Goal: Obtain resource: Obtain resource

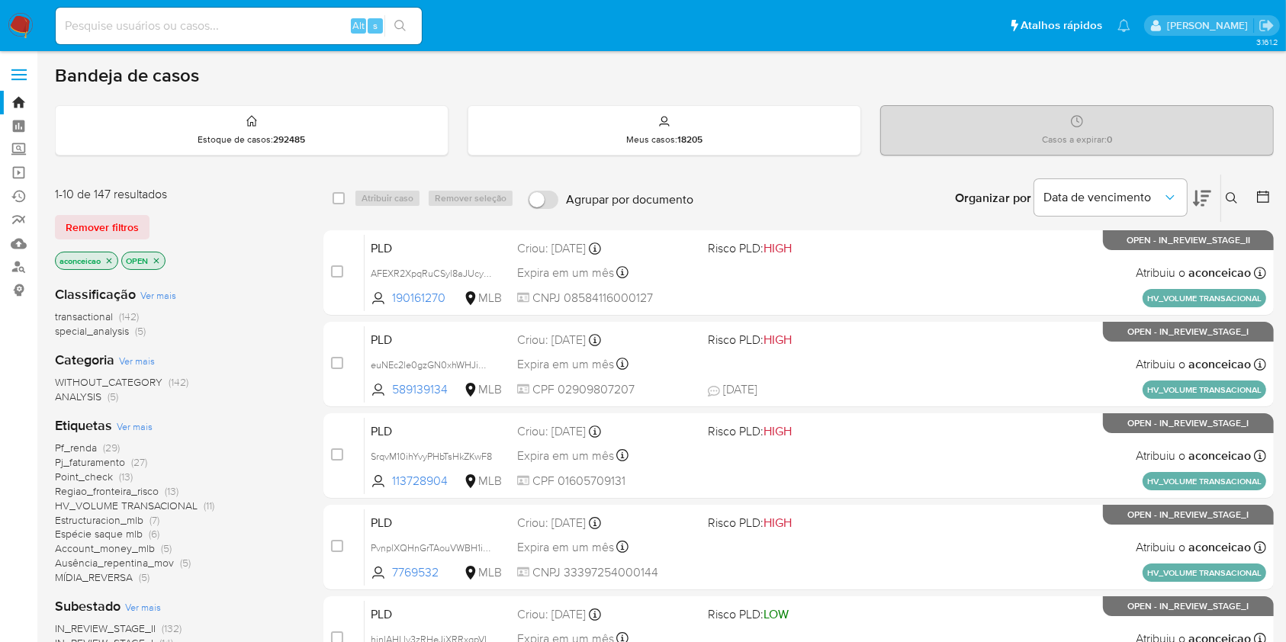
click at [186, 507] on span "HV_VOLUME TRANSACIONAL" at bounding box center [126, 505] width 143 height 15
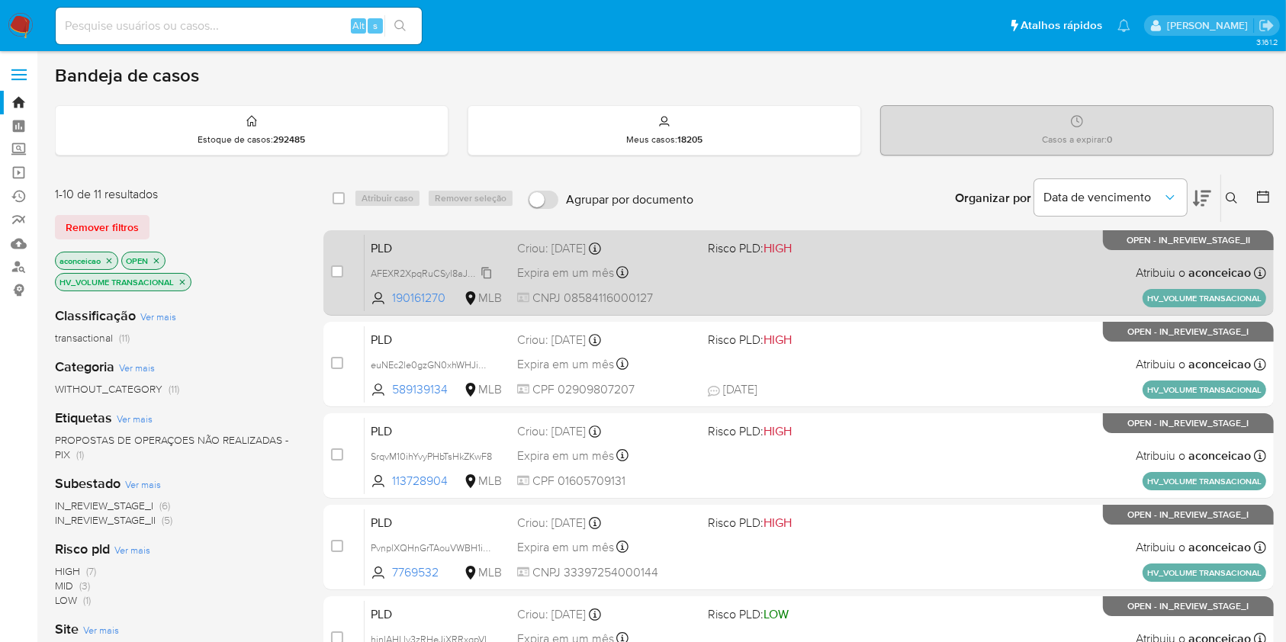
click at [490, 271] on span "AFEXR2XpqRuCSyl8aJUcyZD1" at bounding box center [435, 272] width 128 height 17
click at [736, 287] on div "PLD AFEXR2XpqRuCSyl8aJUcyZD1 Copiado Copiado 190161270 MLB Risco PLD: HIGH Crio…" at bounding box center [814, 272] width 901 height 77
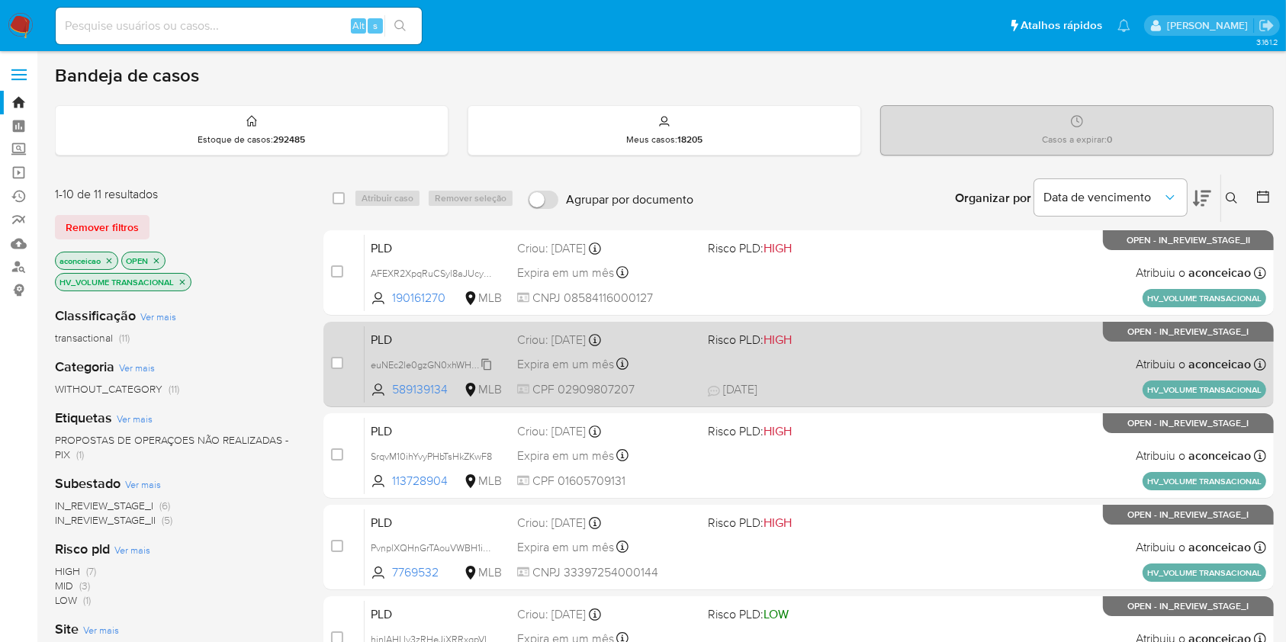
click at [487, 362] on span "euNEc2le0gzGN0xhWHJiDagt" at bounding box center [435, 363] width 128 height 17
click at [697, 357] on div "PLD euNEc2le0gzGN0xhWHJiDagt Copiado Copiado 589139134 MLB Risco PLD: HIGH Crio…" at bounding box center [814, 364] width 901 height 77
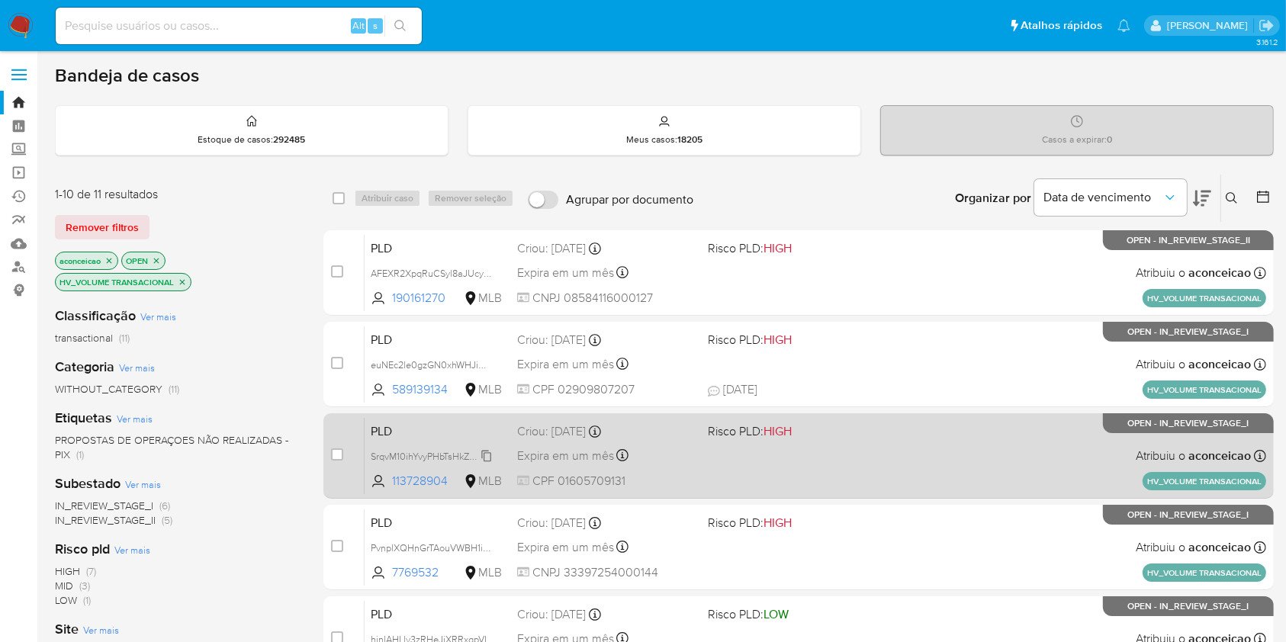
click at [491, 451] on span "SrqvM10ihYvyPHbTsHkZKwF8" at bounding box center [431, 455] width 121 height 17
click at [694, 473] on span "CPF 01605709131" at bounding box center [606, 481] width 178 height 17
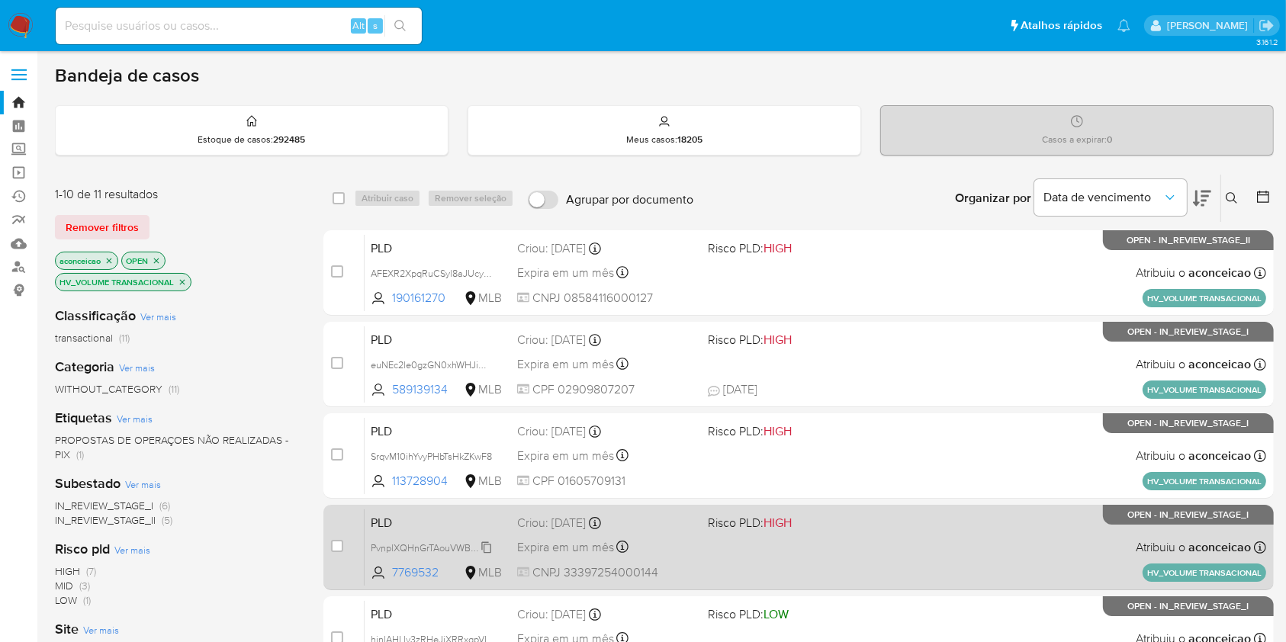
click at [492, 544] on span "PvnplXQHnGrTAouVWBH1iEH1" at bounding box center [434, 546] width 127 height 17
click at [748, 578] on div "PLD PvnplXQHnGrTAouVWBH1iEH1 Copiado Copiado 7769532 MLB Risco PLD: HIGH Criou:…" at bounding box center [814, 547] width 901 height 77
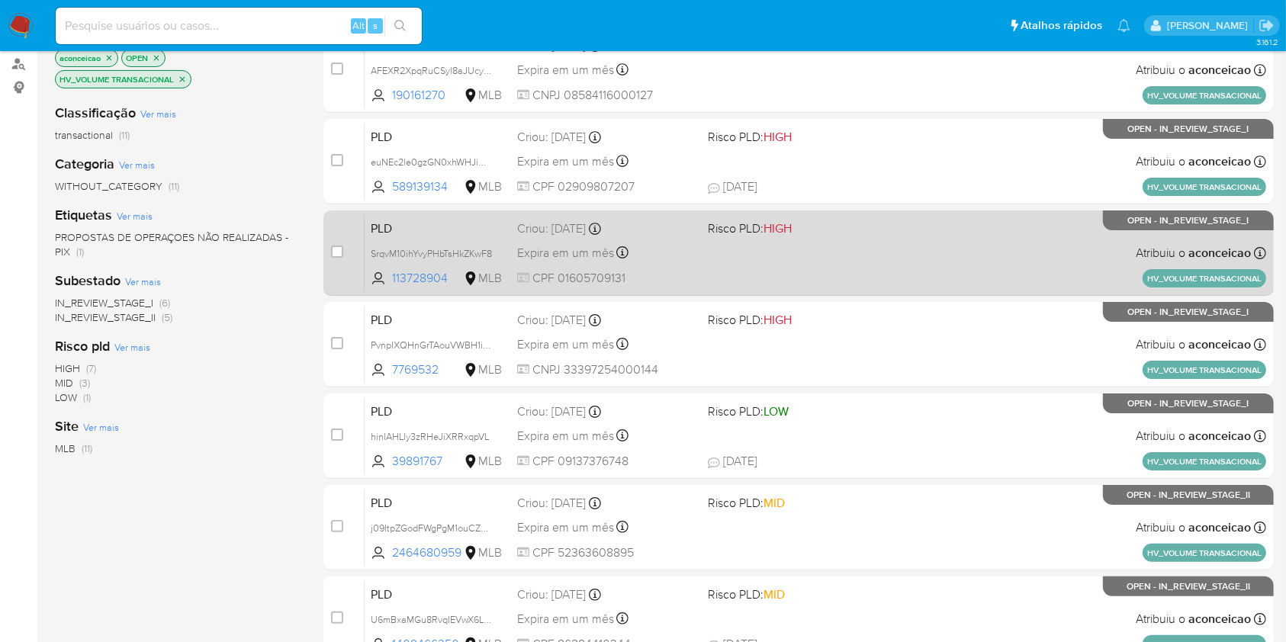
scroll to position [305, 0]
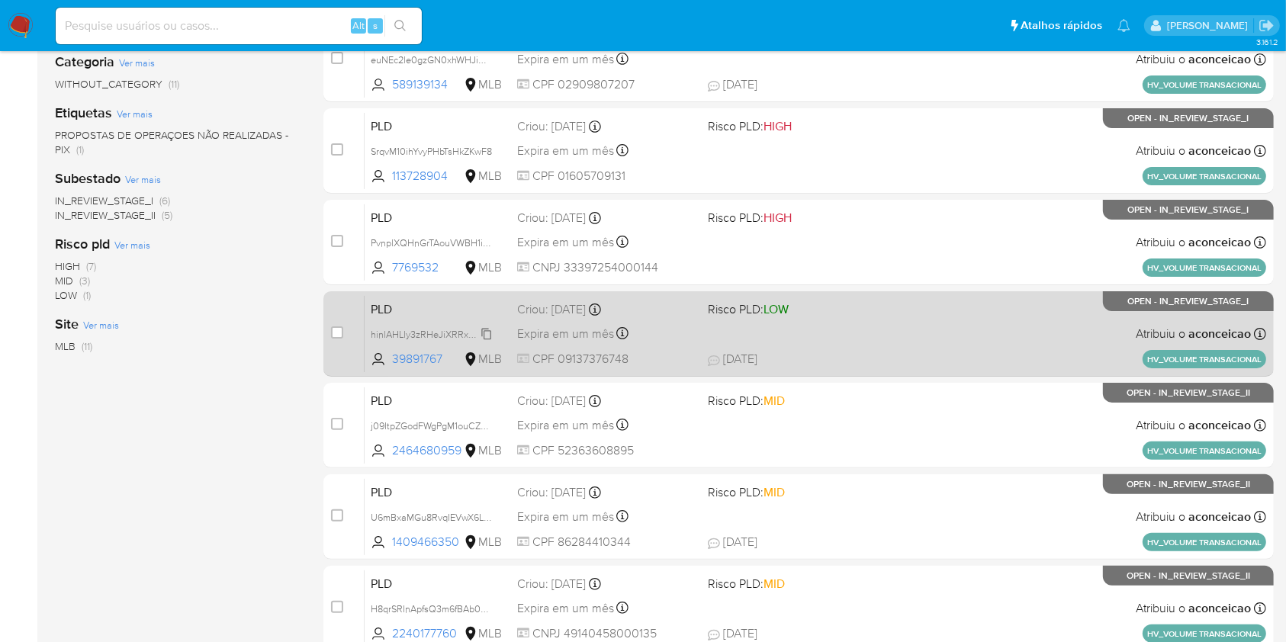
click at [488, 329] on span "hinlAHLly3zRHeJiXRRxqpVL" at bounding box center [430, 333] width 118 height 17
click at [687, 348] on div "PLD hinlAHLly3zRHeJiXRRxqpVL Copiado Copiado 39891767 MLB Risco PLD: LOW Criou:…" at bounding box center [814, 333] width 901 height 77
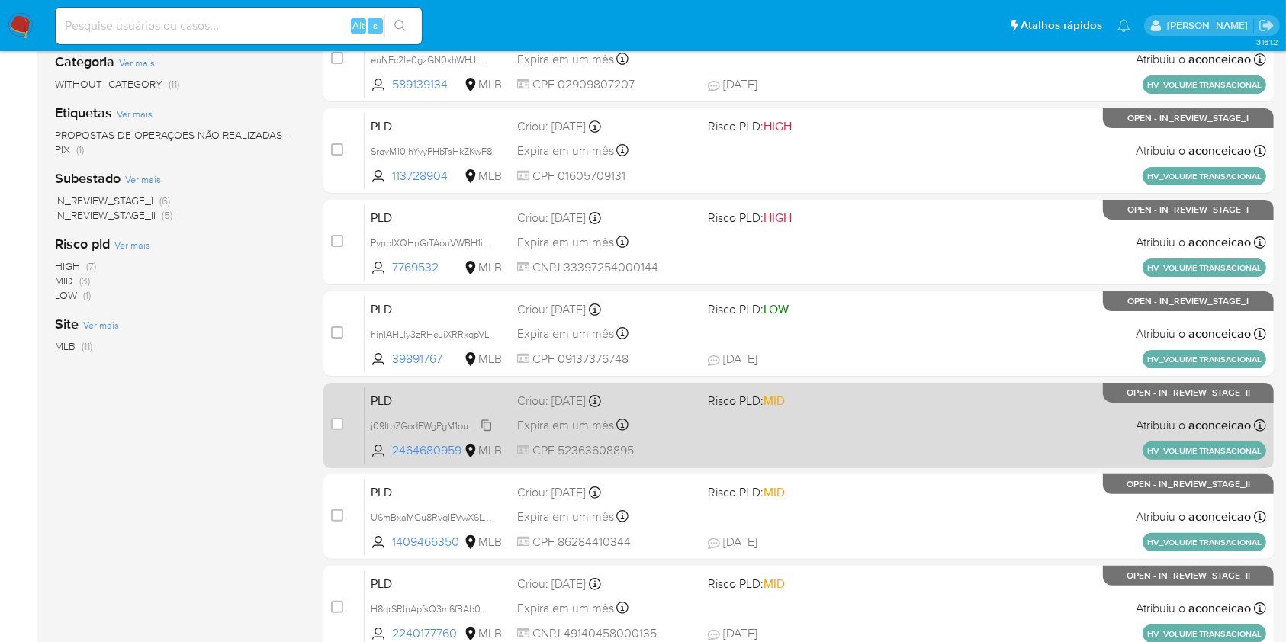
click at [488, 427] on span "j09ItpZGodFWgPgM1ouCZkQa" at bounding box center [434, 424] width 127 height 17
click at [659, 455] on span "CPF 52363608895" at bounding box center [606, 450] width 178 height 17
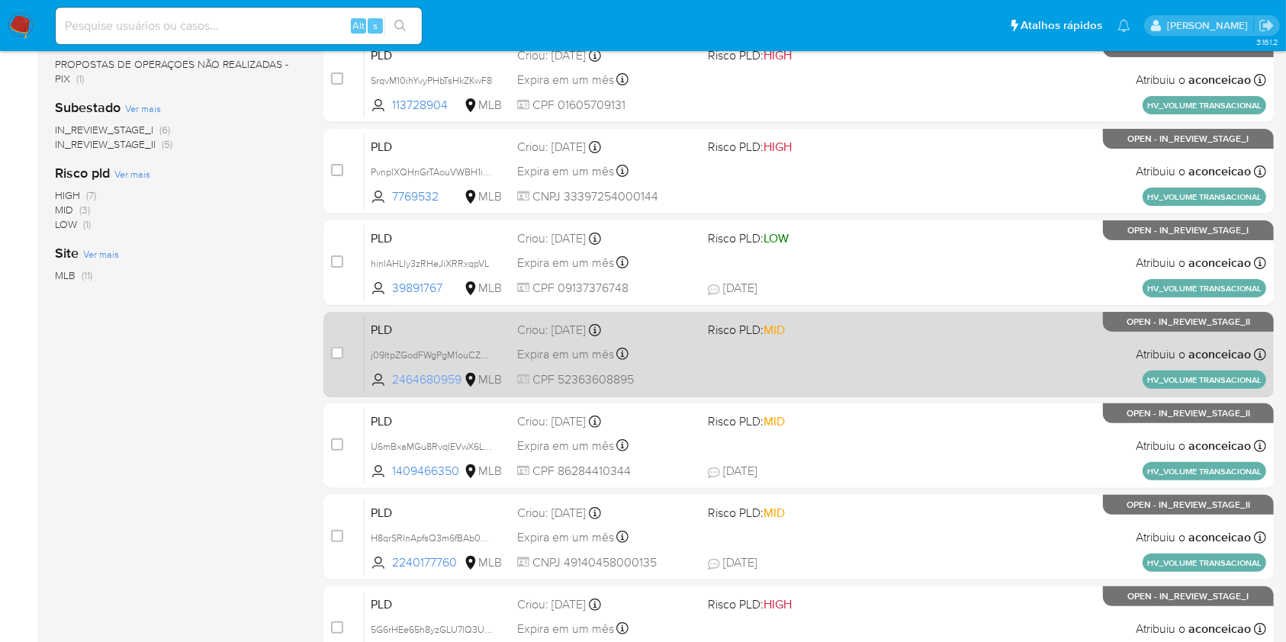
scroll to position [508, 0]
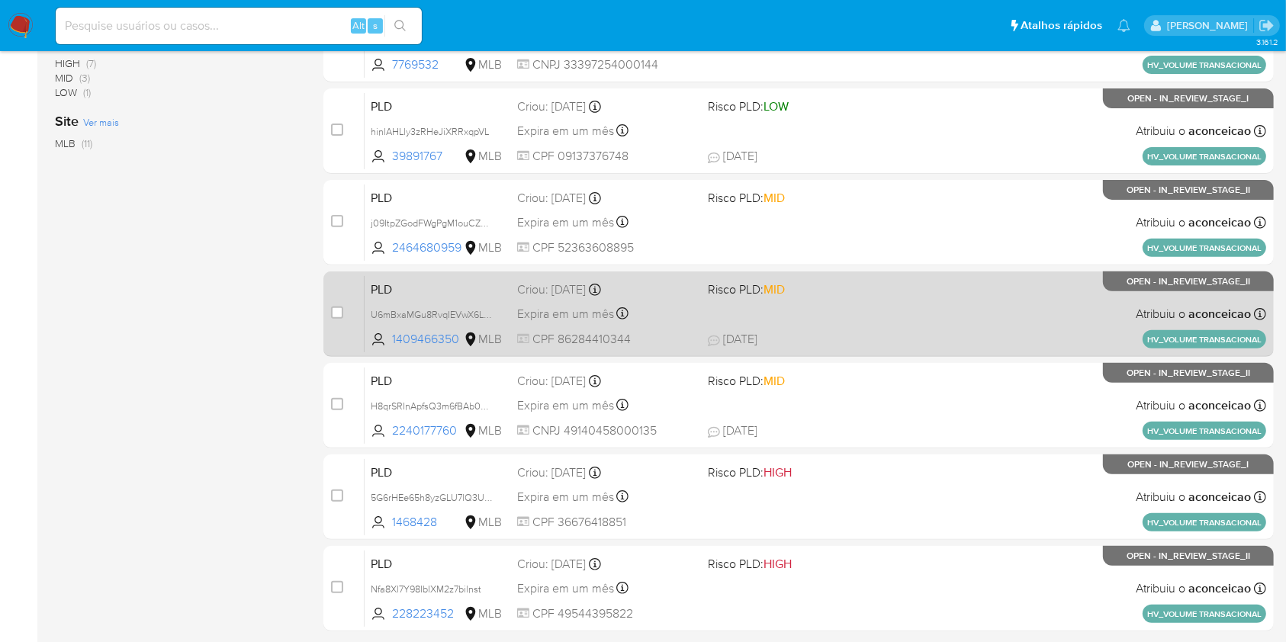
drag, startPoint x: 490, startPoint y: 311, endPoint x: 515, endPoint y: 314, distance: 25.3
click at [490, 311] on span "U6mBxaMGu8RvqIEVwX6LMwWI" at bounding box center [440, 313] width 138 height 17
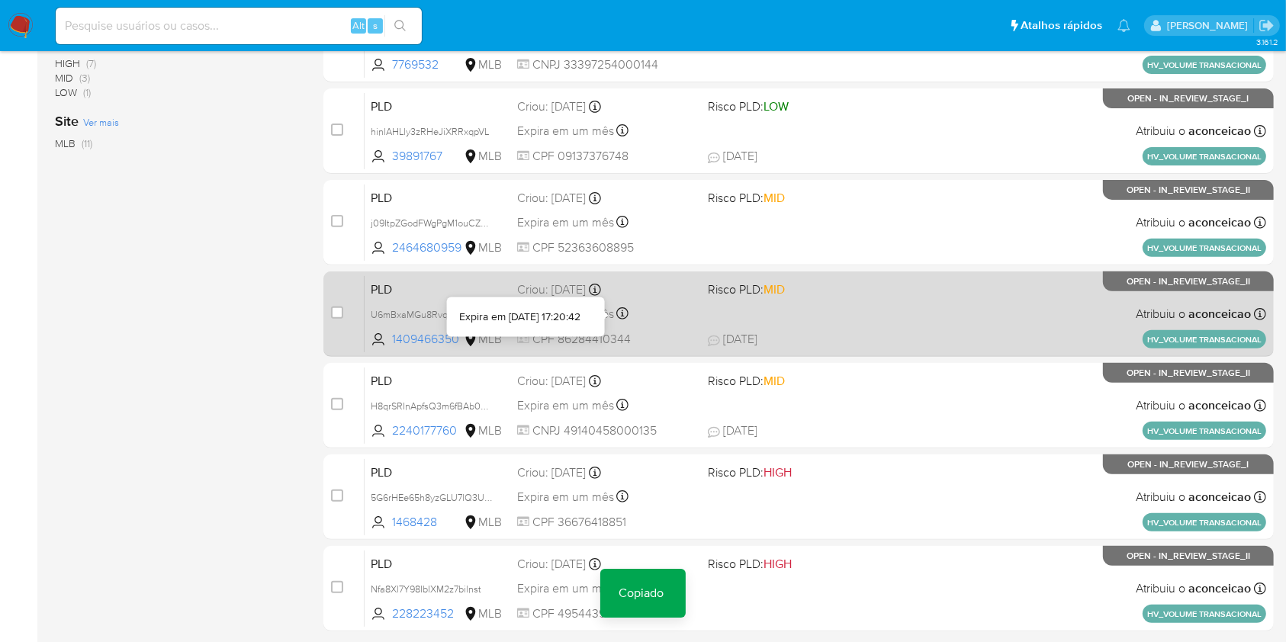
click at [714, 321] on div "PLD U6mBxaMGu8RvqIEVwX6LMwWI Copiado Copiado 1409466350 MLB Risco PLD: MID Crio…" at bounding box center [814, 313] width 901 height 77
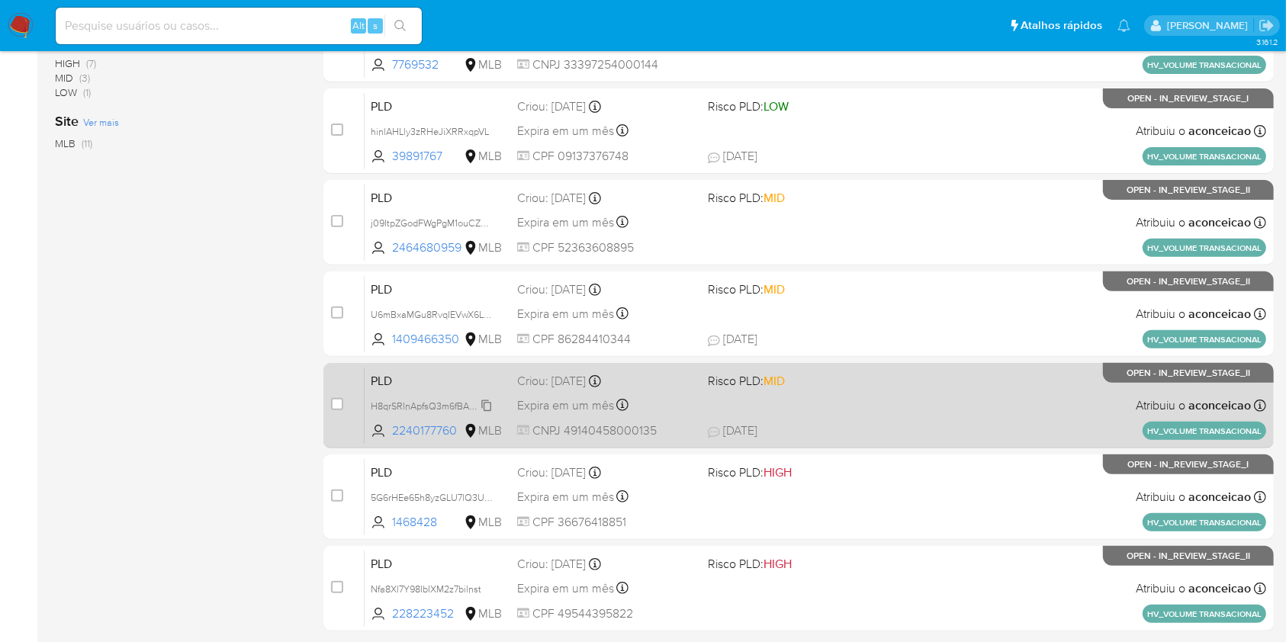
click at [487, 402] on span "H8qrSRInApfsQ3m6fBAb06nB" at bounding box center [434, 404] width 127 height 17
click at [699, 416] on div "PLD H8qrSRInApfsQ3m6fBAb06nB Copiado Copiado 2240177760 MLB Risco PLD: MID Crio…" at bounding box center [814, 405] width 901 height 77
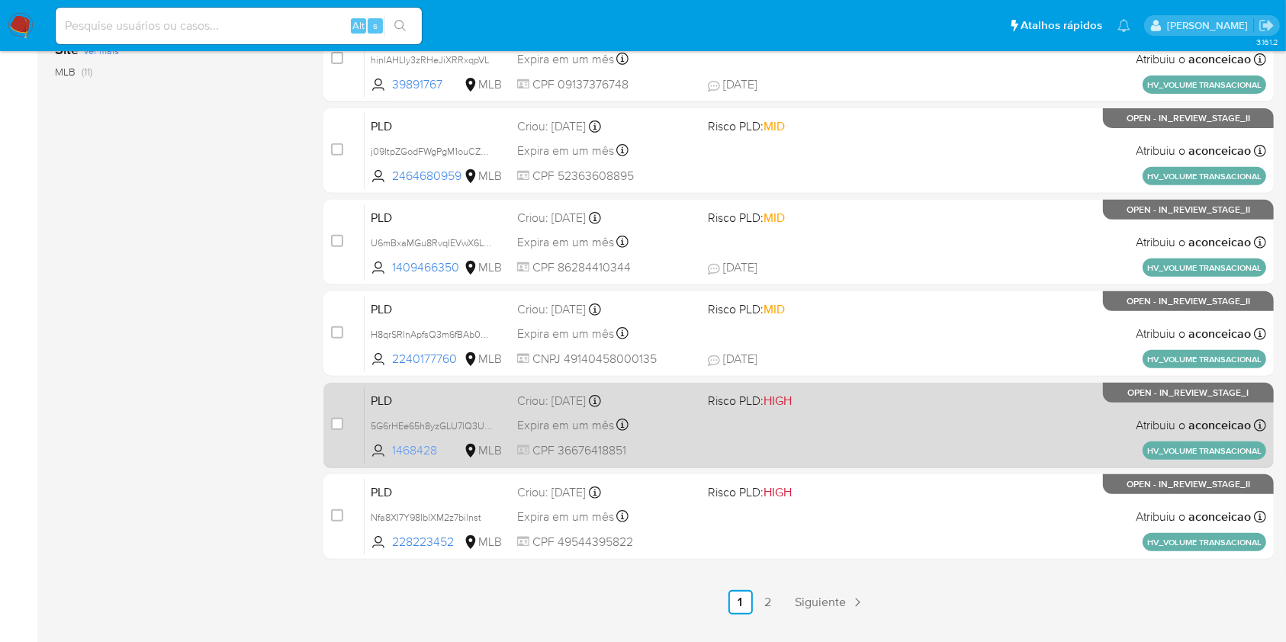
scroll to position [610, 0]
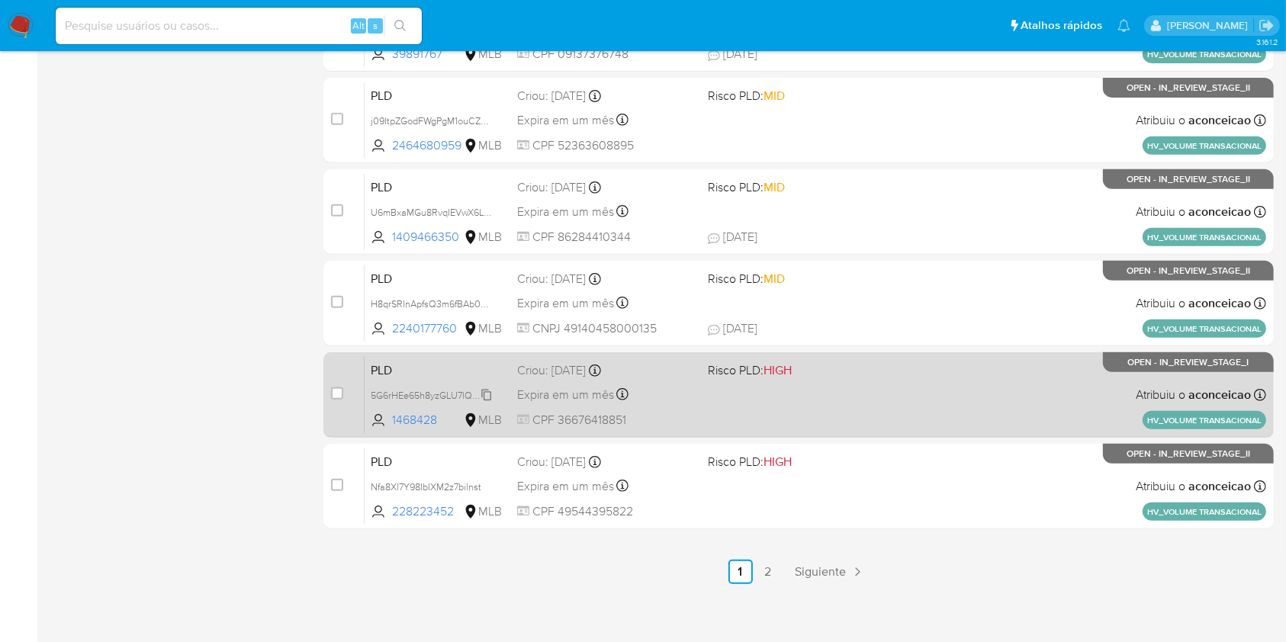
click at [486, 396] on span "5G6rHEe65h8yzGLU7lQ3Ug4c" at bounding box center [435, 394] width 129 height 17
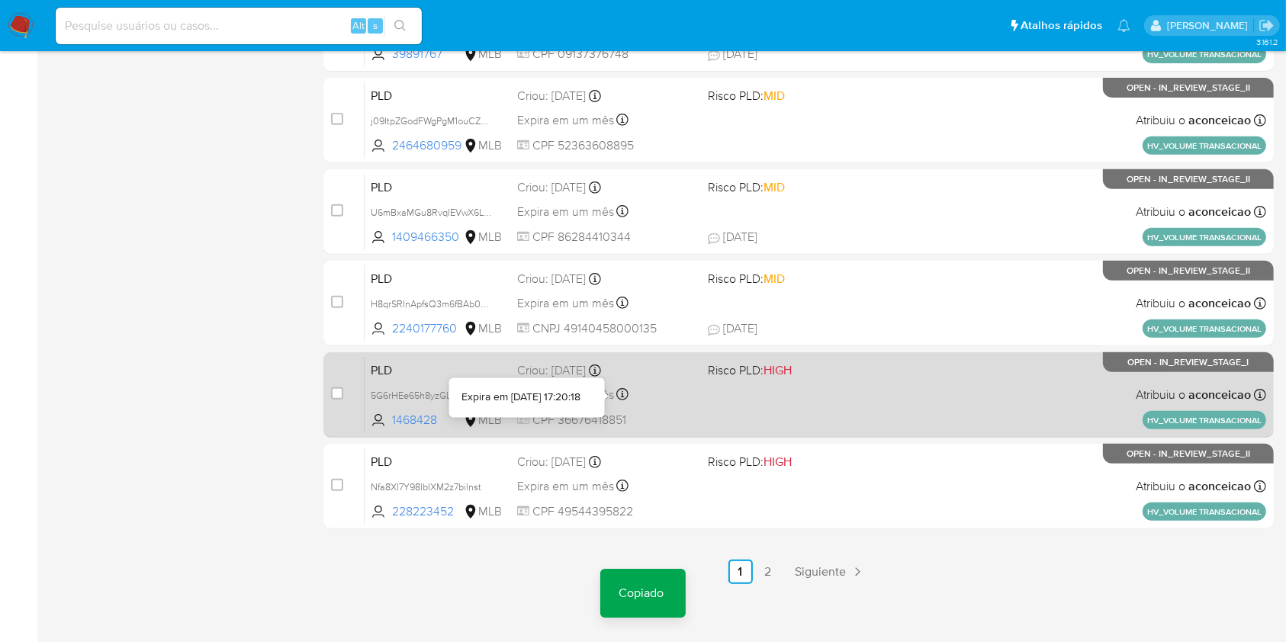
click at [663, 396] on div "Expira em um mês Expira em 27/10/2025 17:20:18" at bounding box center [606, 394] width 178 height 21
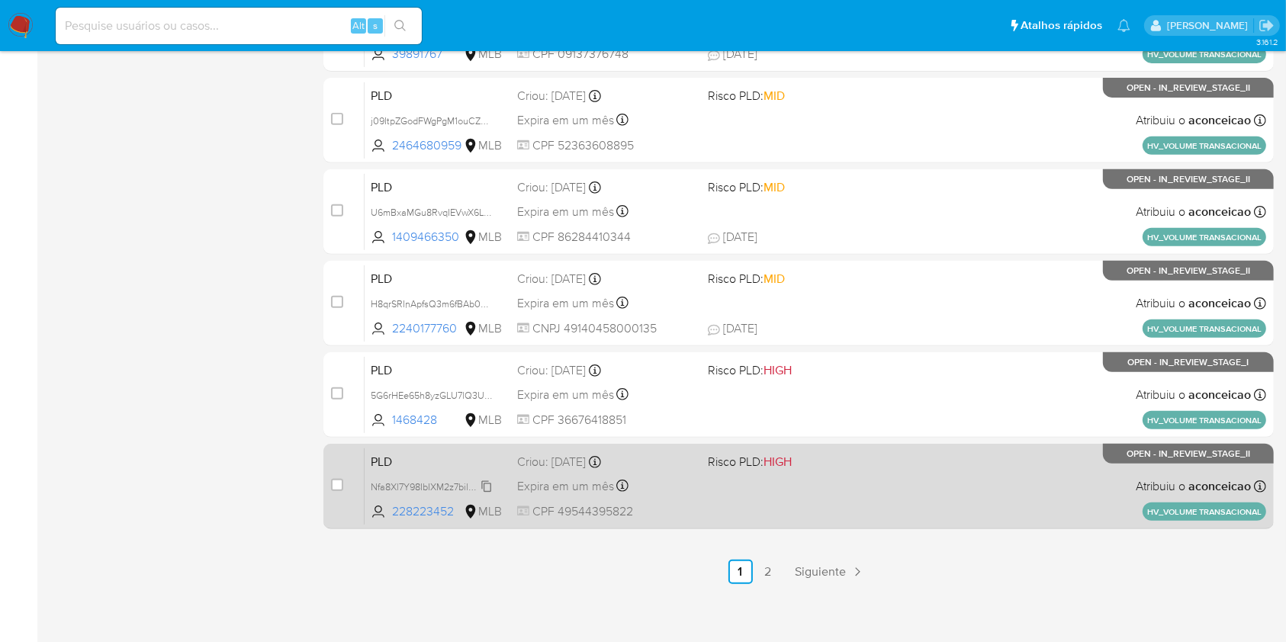
click at [490, 481] on icon at bounding box center [486, 486] width 12 height 12
click at [695, 497] on div "PLD Nfa8Xl7Y98IbIXM2z7bilnst Copiado Copiado 228223452 MLB Risco PLD: HIGH Crio…" at bounding box center [814, 486] width 901 height 77
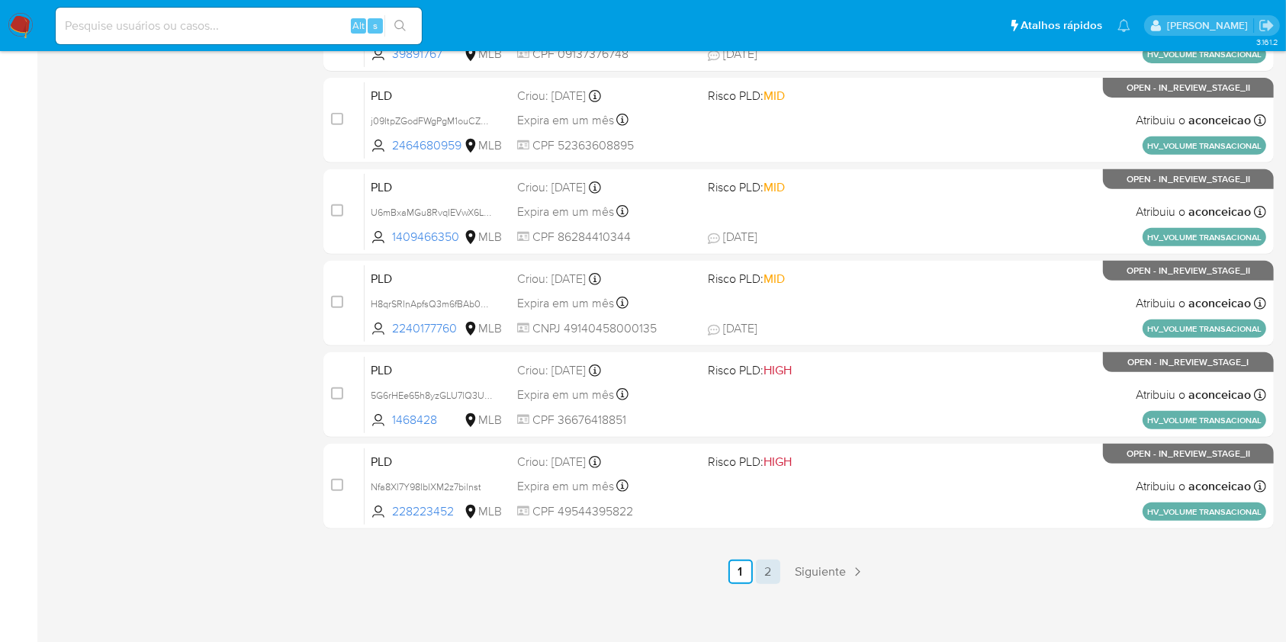
click at [769, 575] on link "2" at bounding box center [768, 572] width 24 height 24
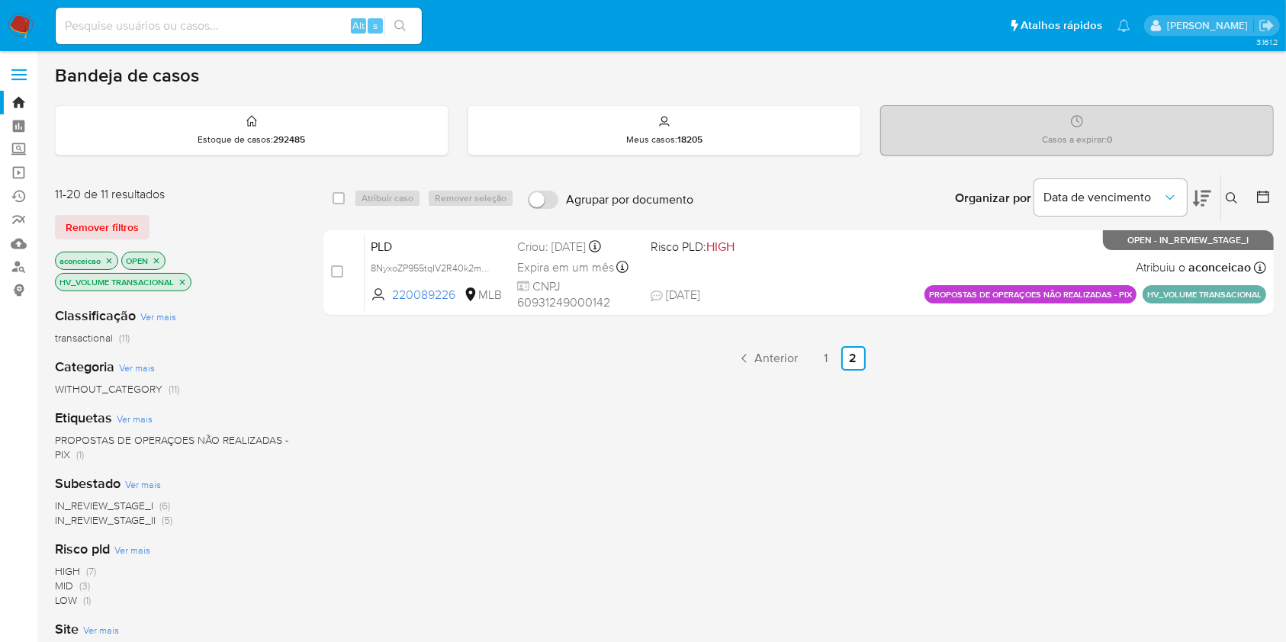
click at [180, 279] on icon "close-filter" at bounding box center [182, 281] width 5 height 5
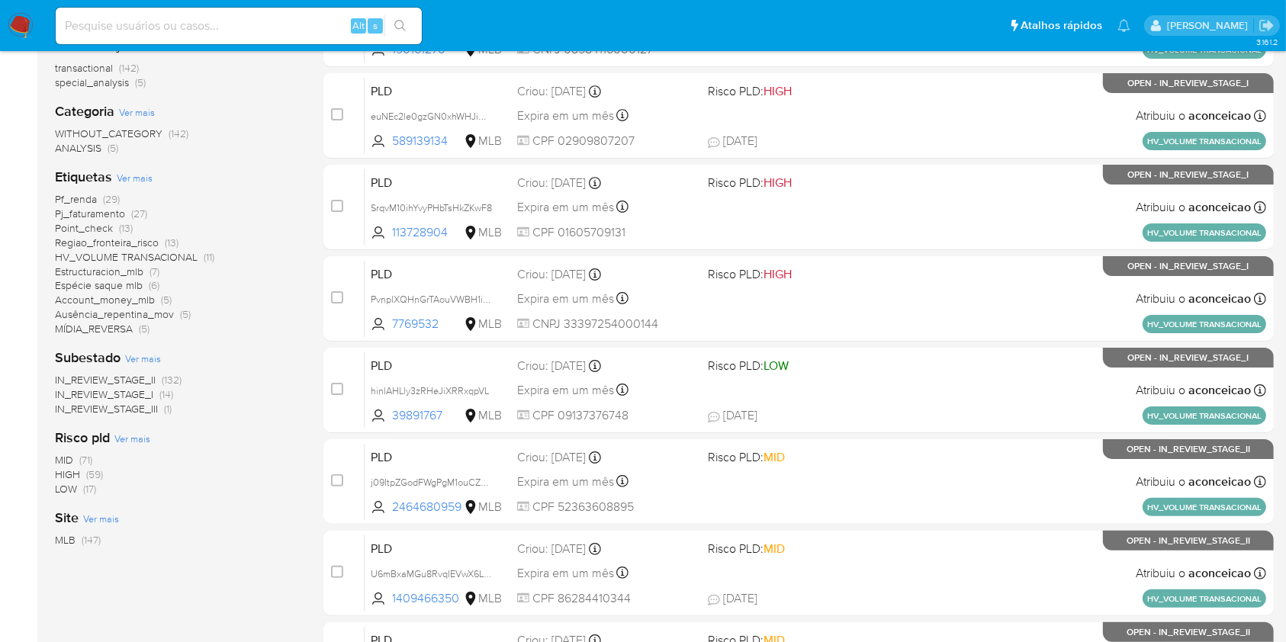
scroll to position [203, 0]
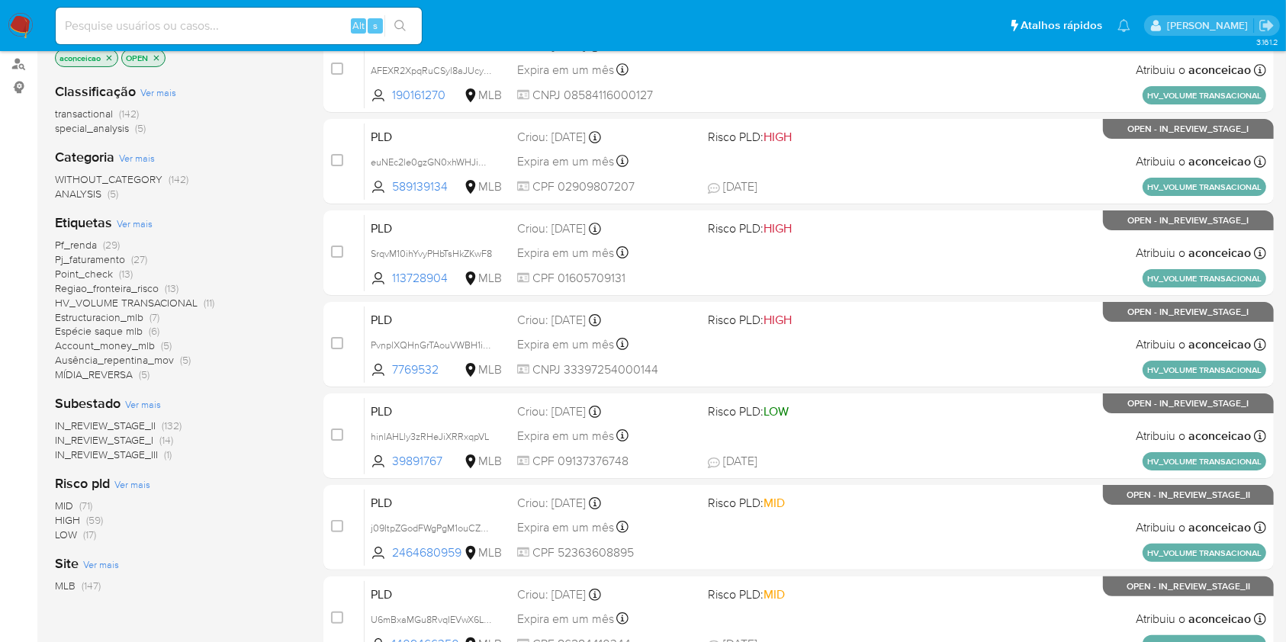
click at [103, 241] on span "(29)" at bounding box center [111, 244] width 17 height 15
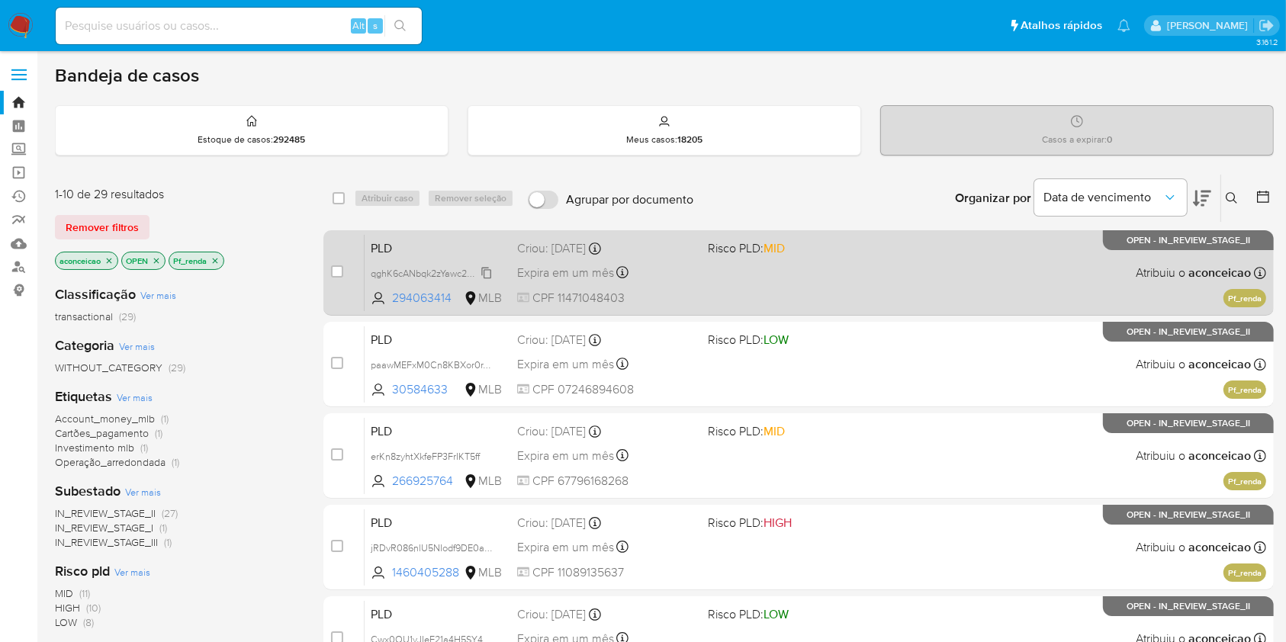
click at [485, 268] on span "qghK6cANbqk2zYawc2BwKekU" at bounding box center [437, 272] width 132 height 17
click at [697, 295] on div "PLD qghK6cANbqk2zYawc2BwKekU Copiado Copiado 294063414 MLB Risco PLD: MID Criou…" at bounding box center [814, 272] width 901 height 77
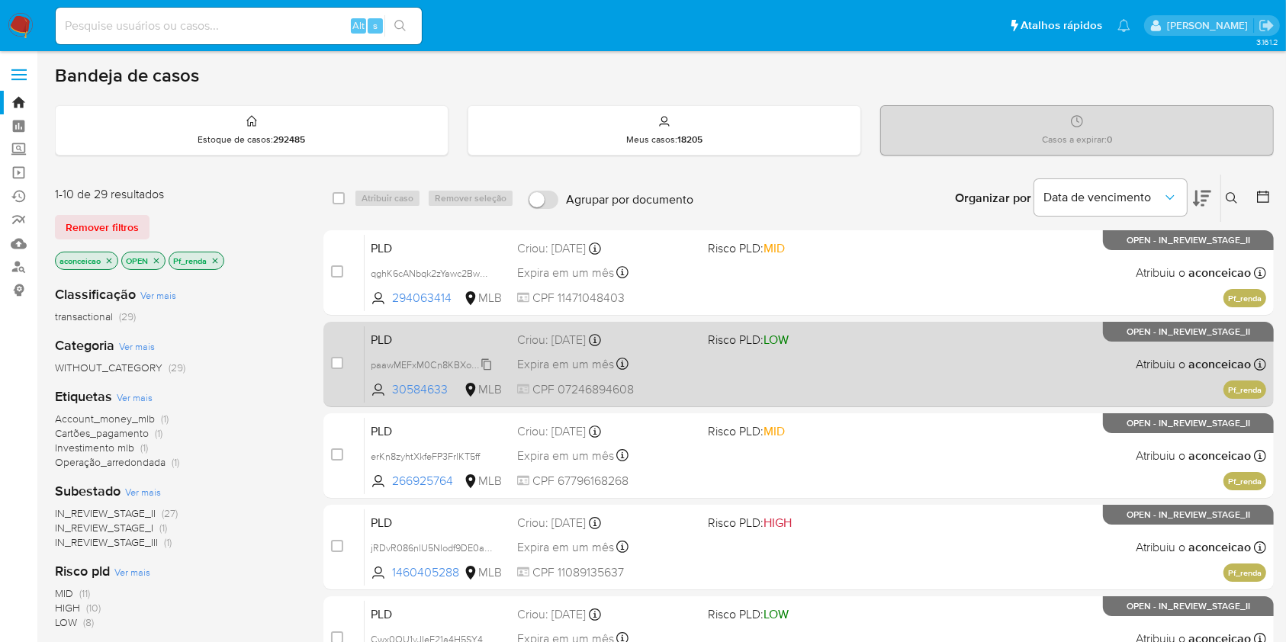
click at [488, 365] on span "paawMEFxM0Cn8KBXor0rT0Ne" at bounding box center [439, 363] width 136 height 17
click at [703, 378] on div "PLD paawMEFxM0Cn8KBXor0rT0Ne Copiado Copiado 30584633 MLB Risco PLD: LOW Criou:…" at bounding box center [814, 364] width 901 height 77
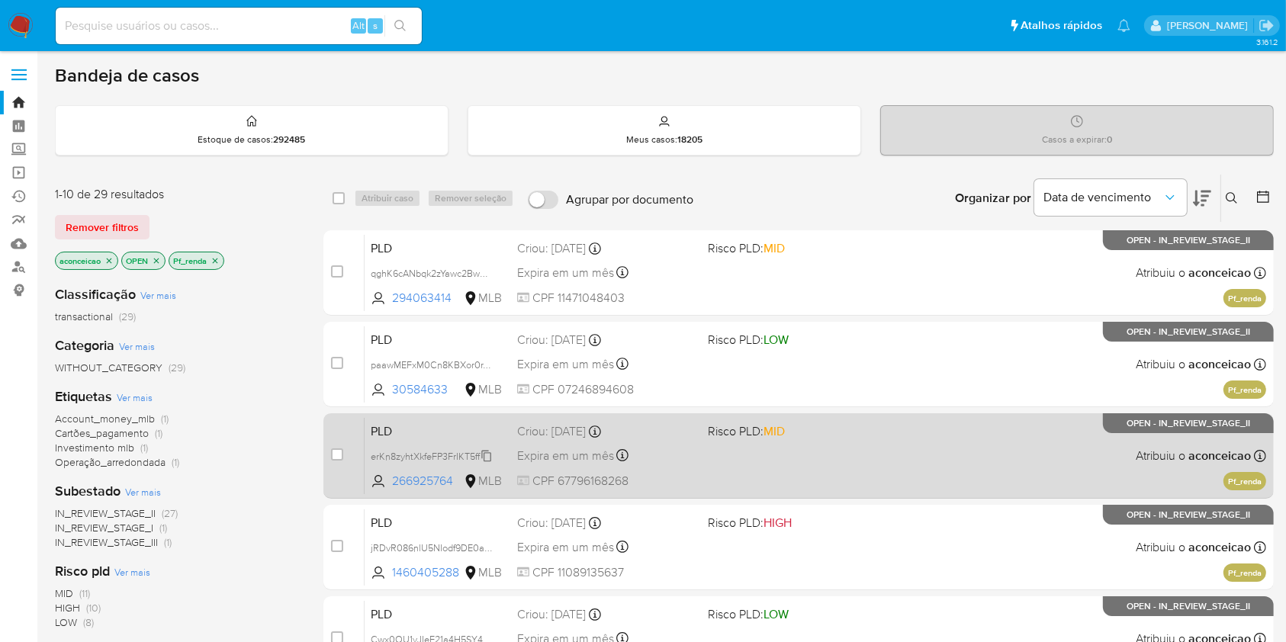
click at [486, 461] on icon at bounding box center [486, 456] width 12 height 12
click at [678, 457] on div "Expira em um mês Expira em 27/10/2025 00:34:32" at bounding box center [606, 455] width 178 height 21
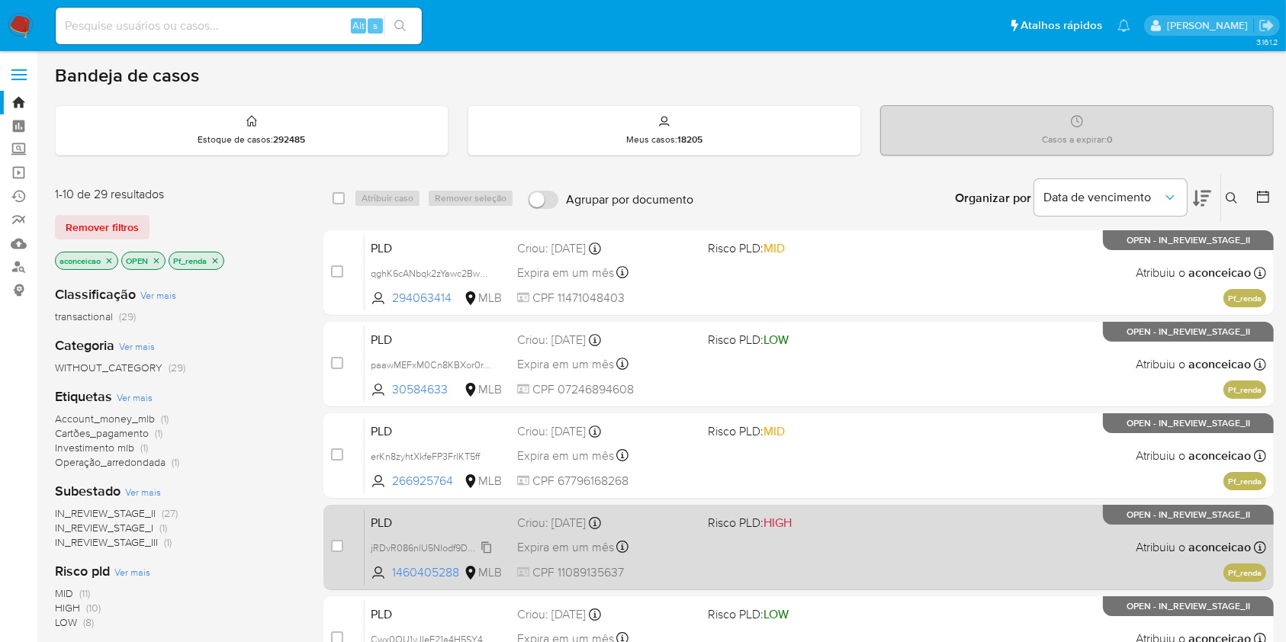
click at [486, 543] on span "jRDvR086nlU5NIodf9DE0aeq" at bounding box center [433, 546] width 124 height 17
click at [683, 552] on div "Expira em um mês Expira em 27/10/2025 00:34:21" at bounding box center [606, 547] width 178 height 21
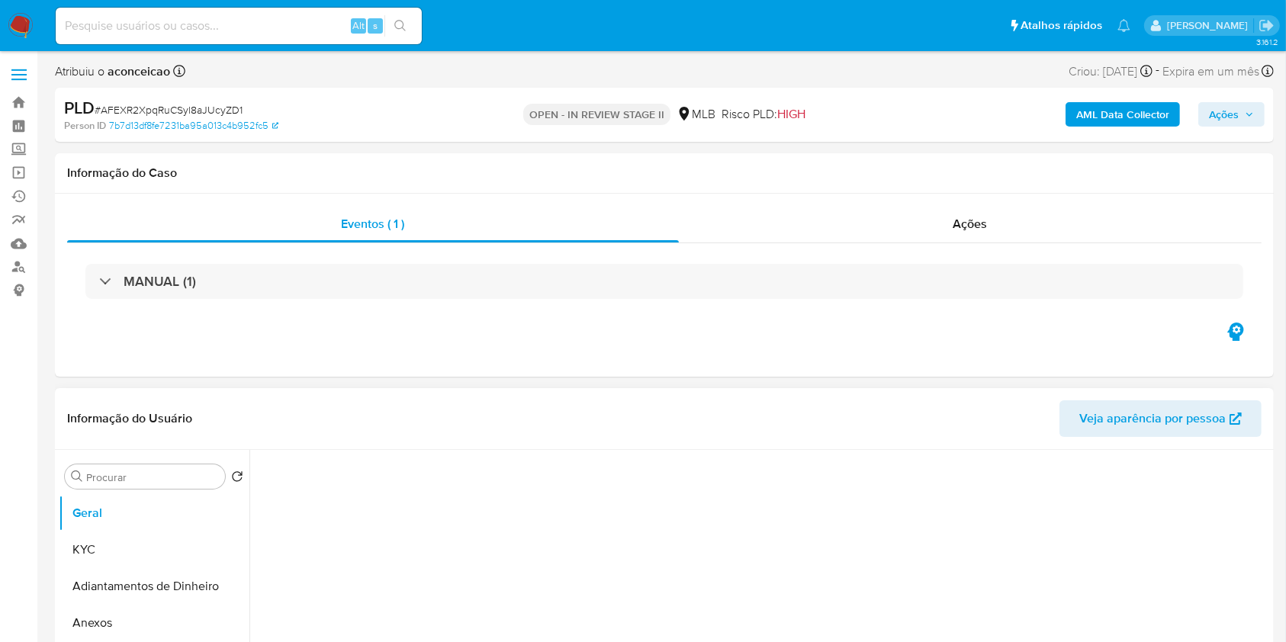
select select "10"
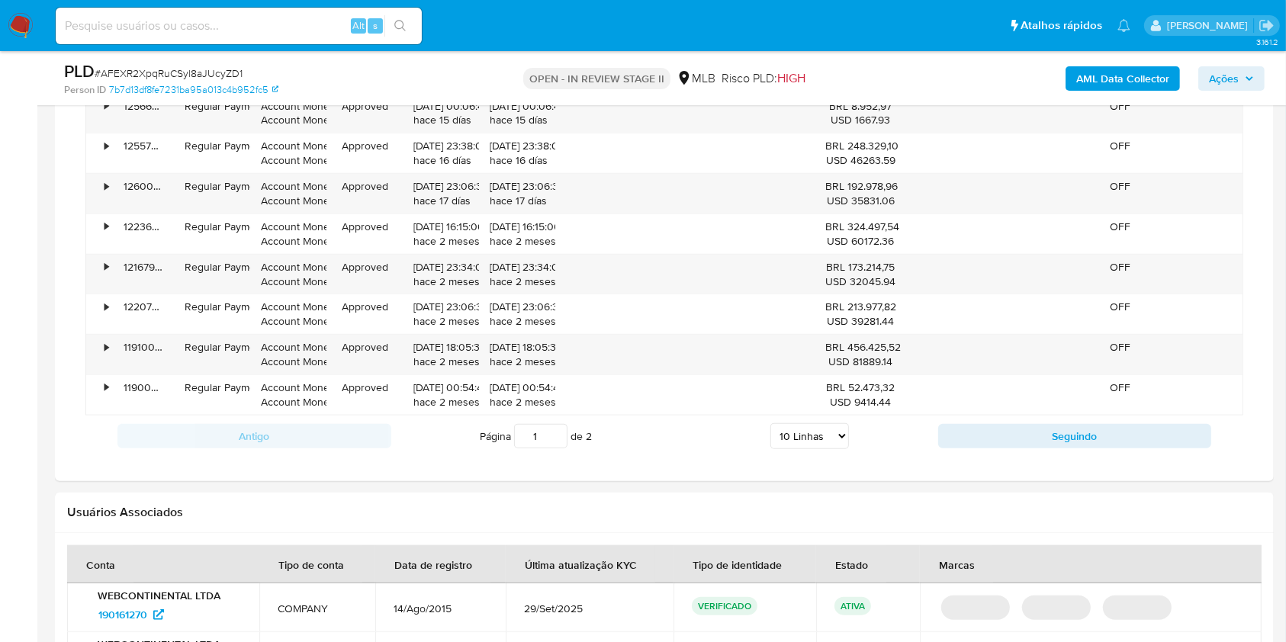
scroll to position [1220, 0]
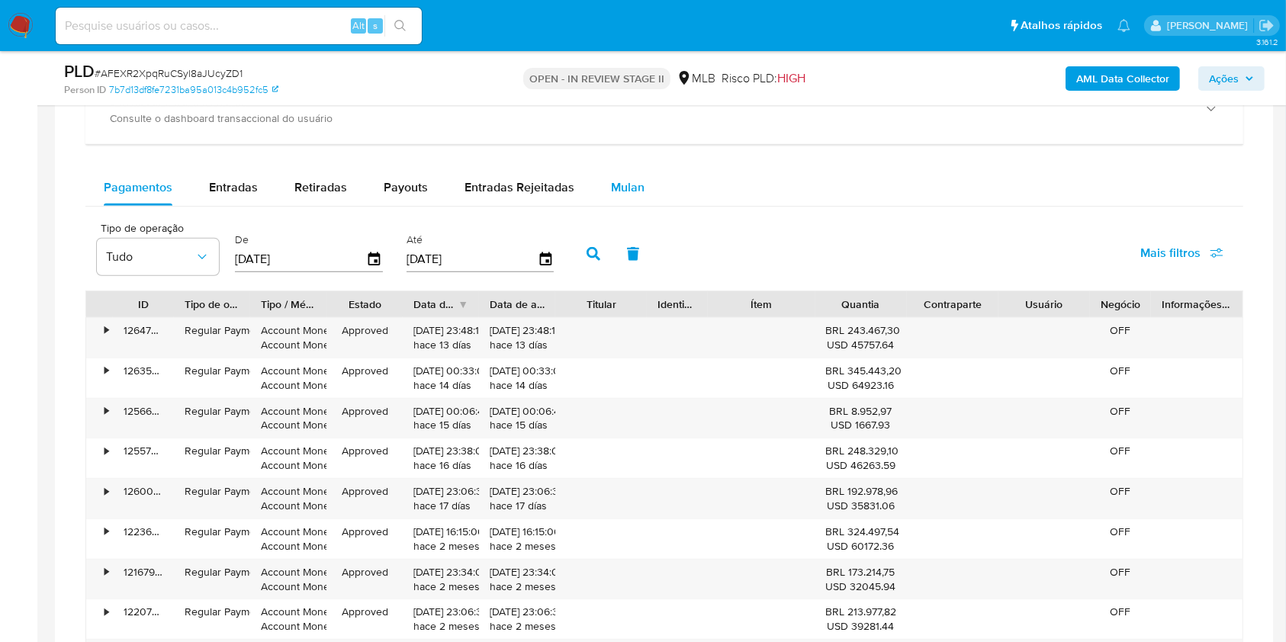
click at [615, 186] on span "Mulan" at bounding box center [628, 187] width 34 height 18
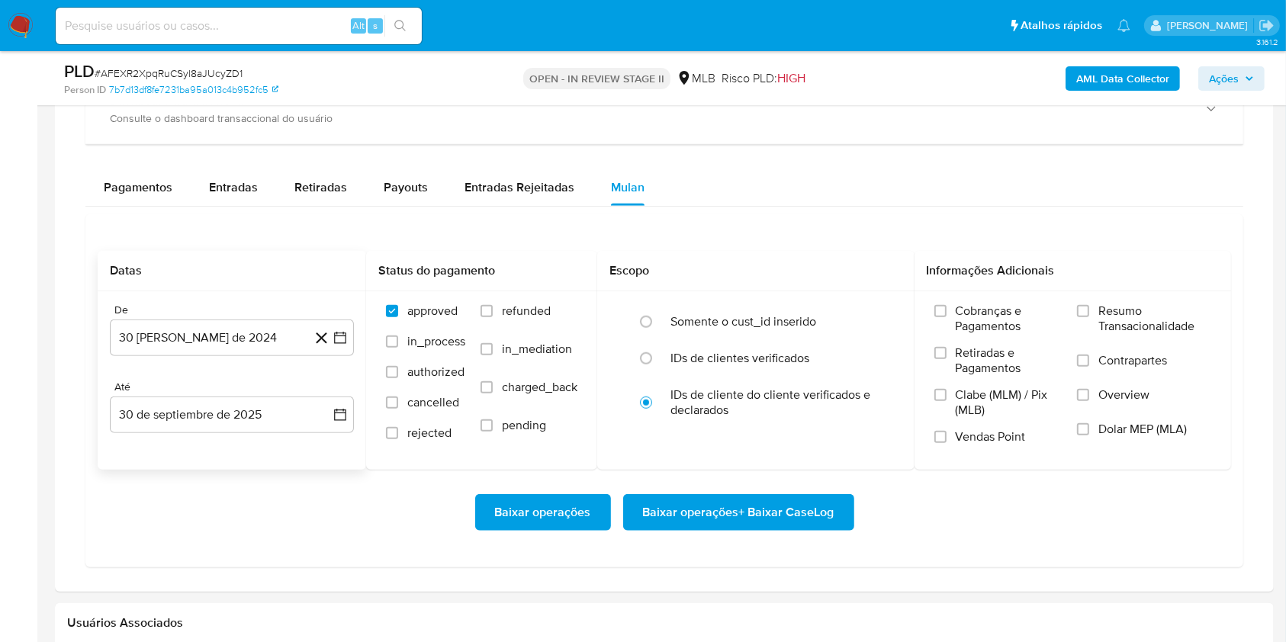
click at [269, 317] on div "De 30 [PERSON_NAME] de 2024 [DATE]" at bounding box center [232, 329] width 244 height 53
click at [268, 329] on button "30 [PERSON_NAME] de 2024" at bounding box center [232, 337] width 244 height 37
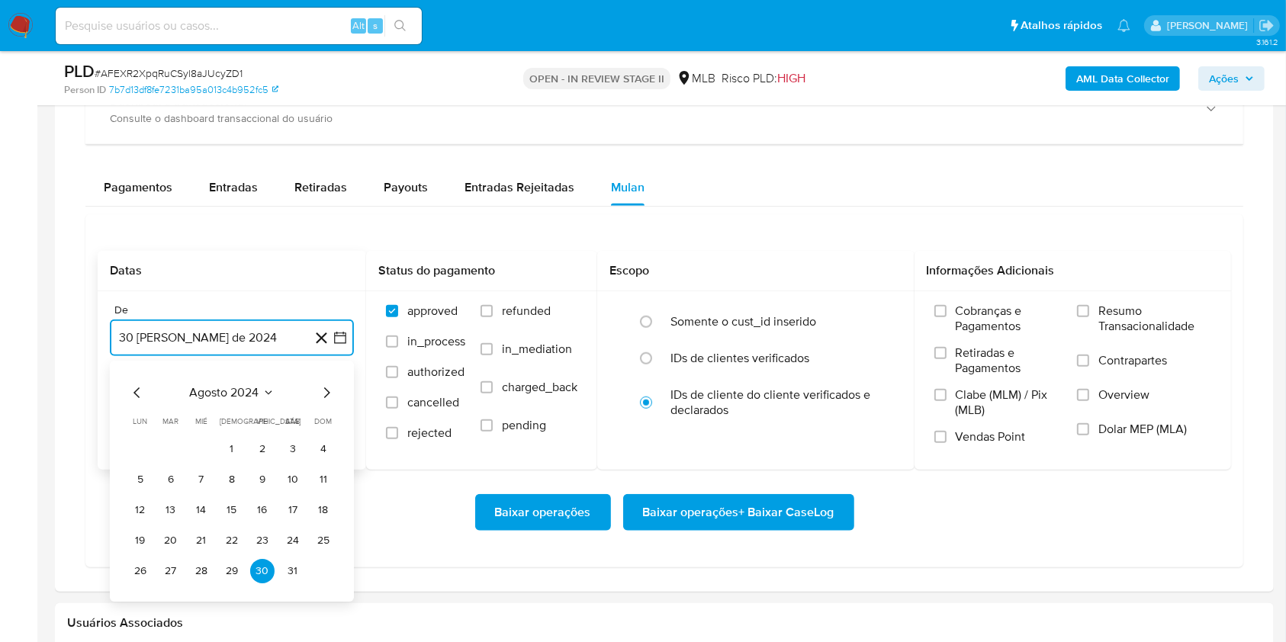
click at [250, 387] on span "agosto 2024" at bounding box center [224, 392] width 69 height 15
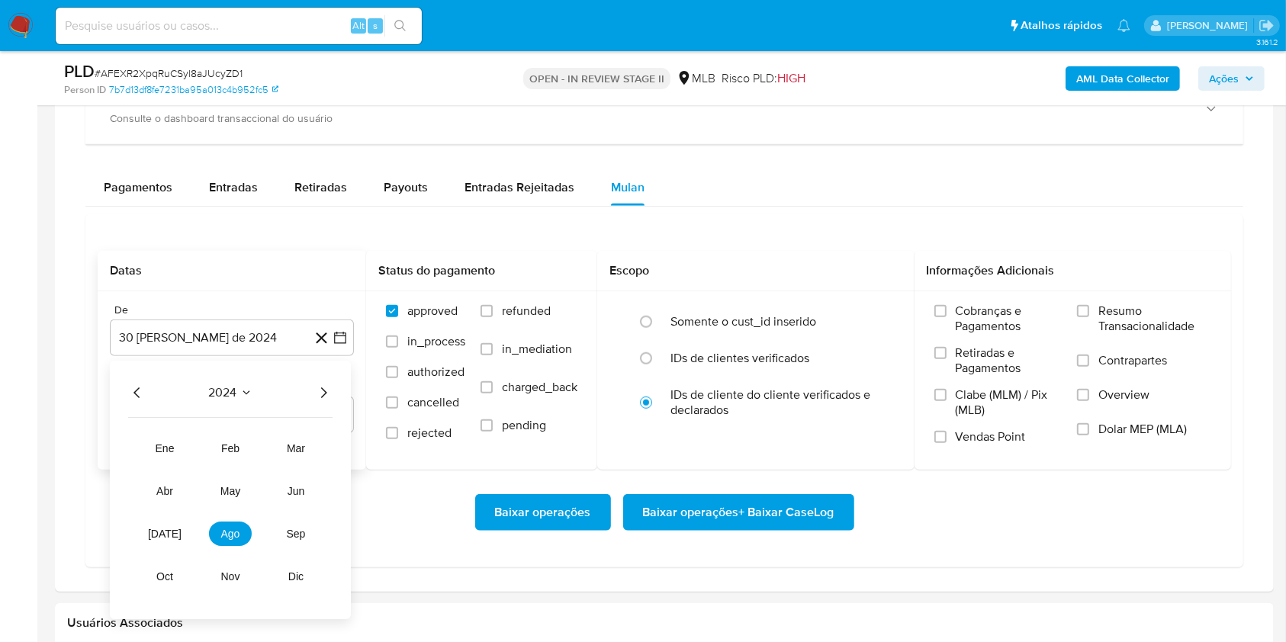
click at [322, 392] on icon "Año siguiente" at bounding box center [323, 393] width 18 height 18
click at [240, 529] on button "ago" at bounding box center [230, 534] width 43 height 24
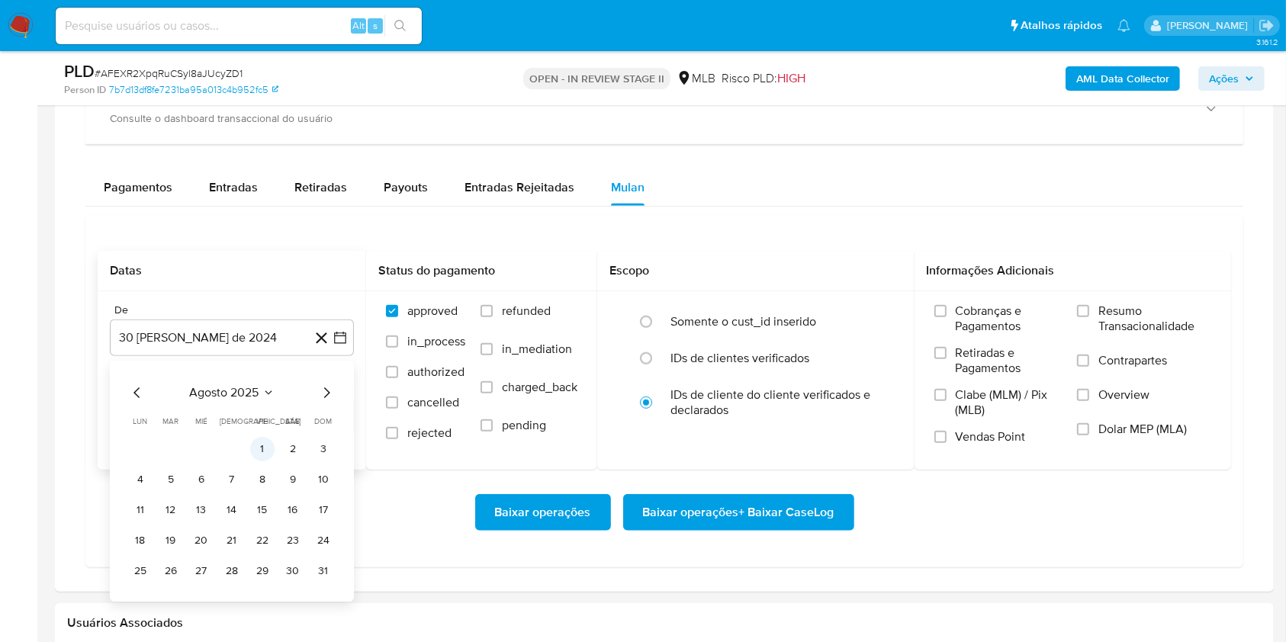
click at [272, 445] on button "1" at bounding box center [262, 449] width 24 height 24
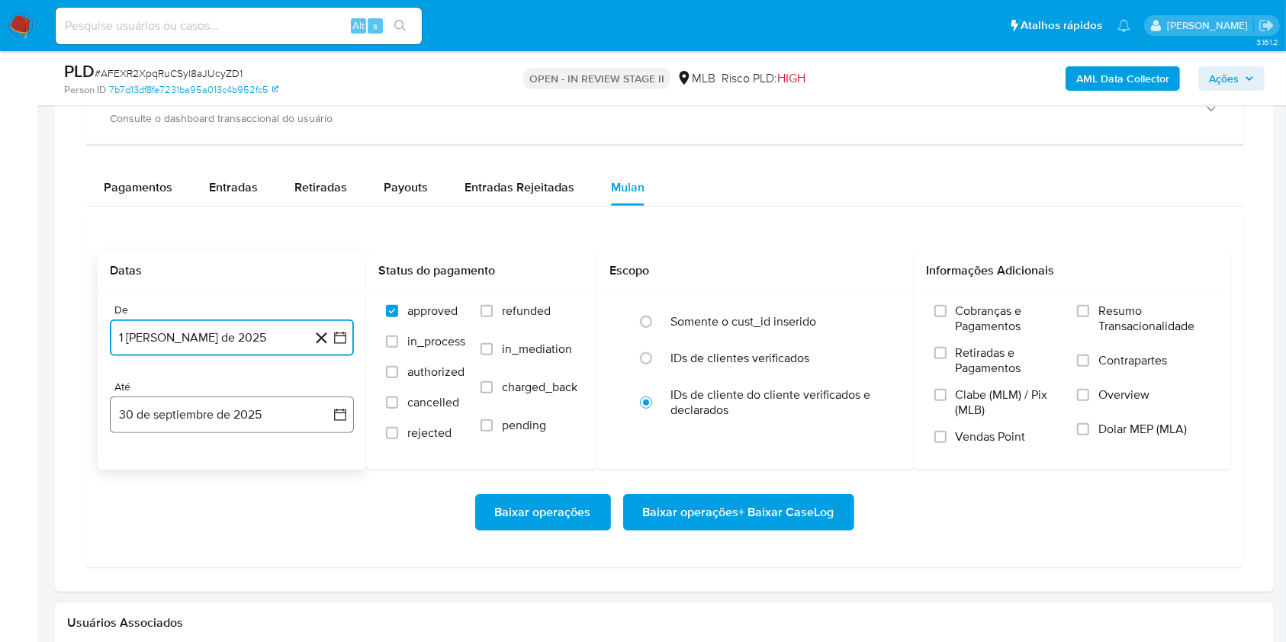
click at [270, 415] on button "30 de septiembre de 2025" at bounding box center [232, 414] width 244 height 37
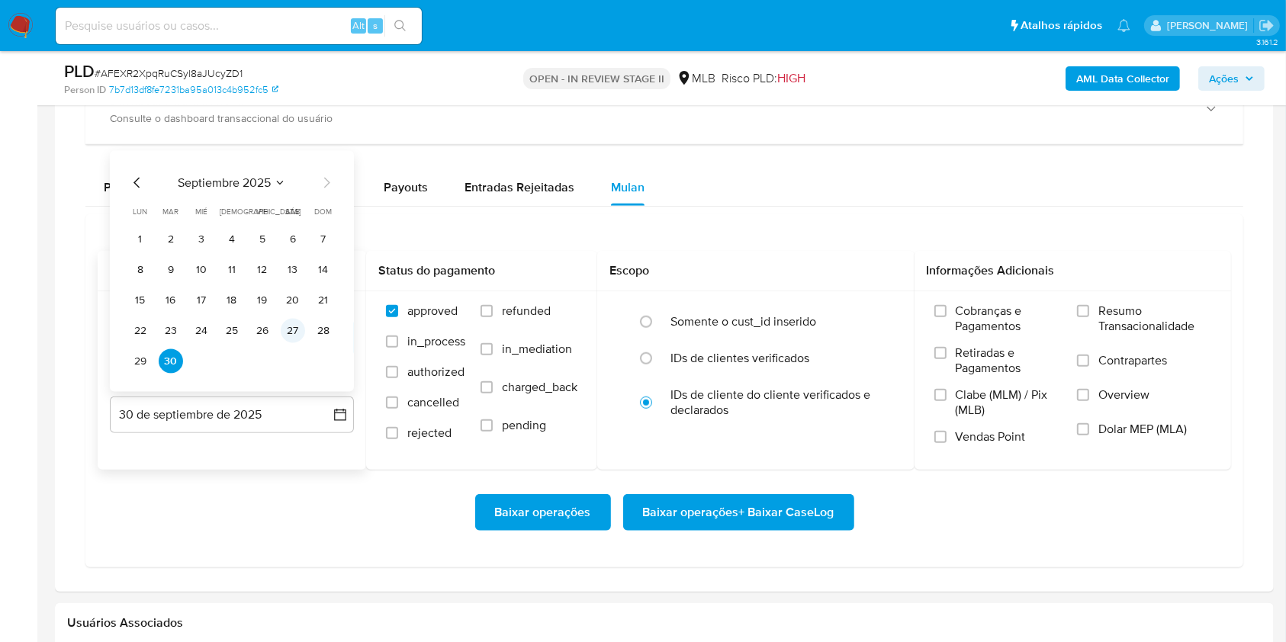
click at [281, 332] on button "27" at bounding box center [293, 331] width 24 height 24
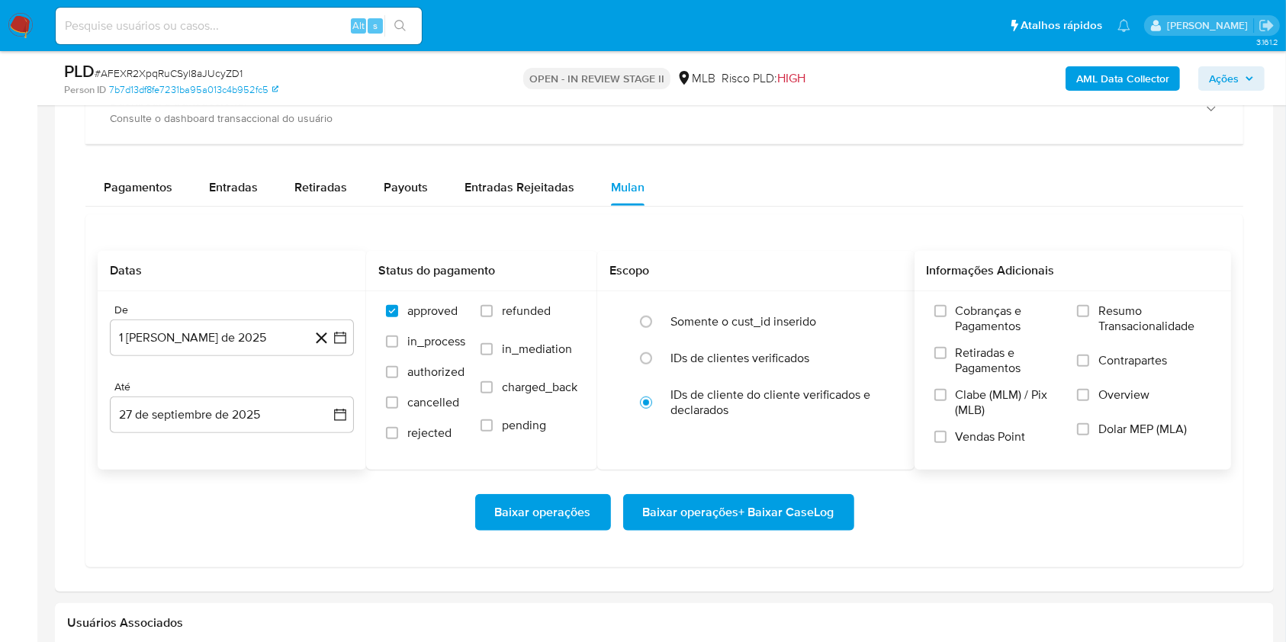
click at [1088, 322] on label "Resumo Transacionalidade" at bounding box center [1144, 328] width 134 height 50
click at [1088, 317] on input "Resumo Transacionalidade" at bounding box center [1083, 311] width 12 height 12
click at [815, 506] on span "Baixar operações + Baixar CaseLog" at bounding box center [738, 513] width 191 height 34
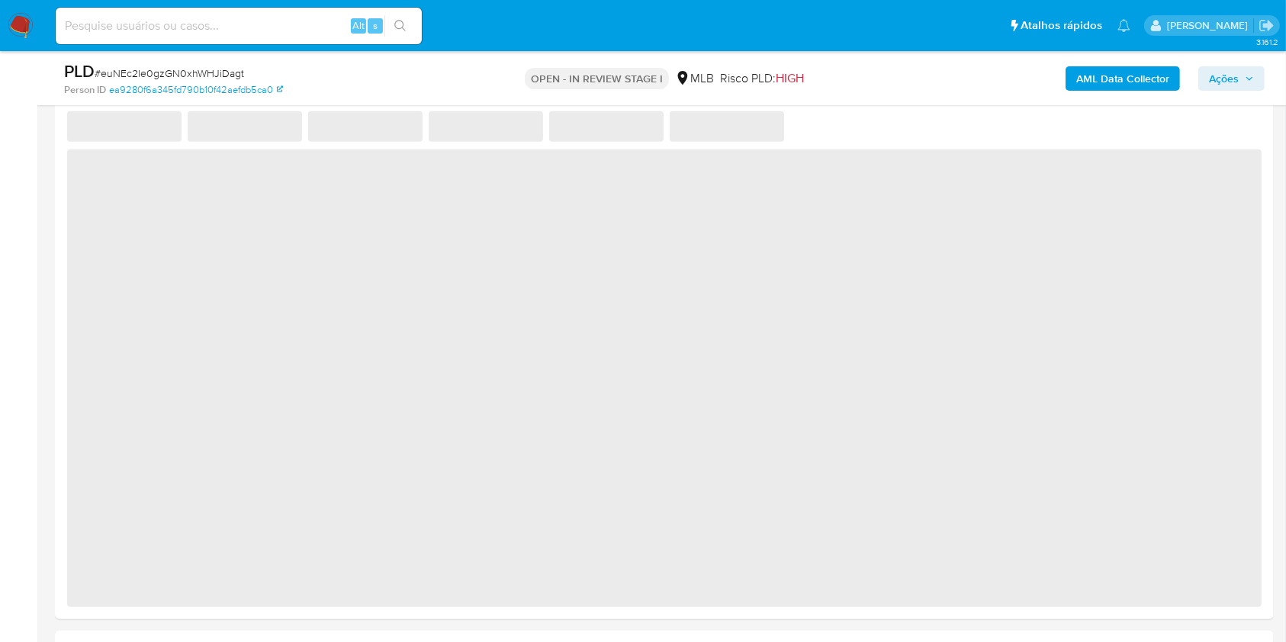
scroll to position [1220, 0]
select select "10"
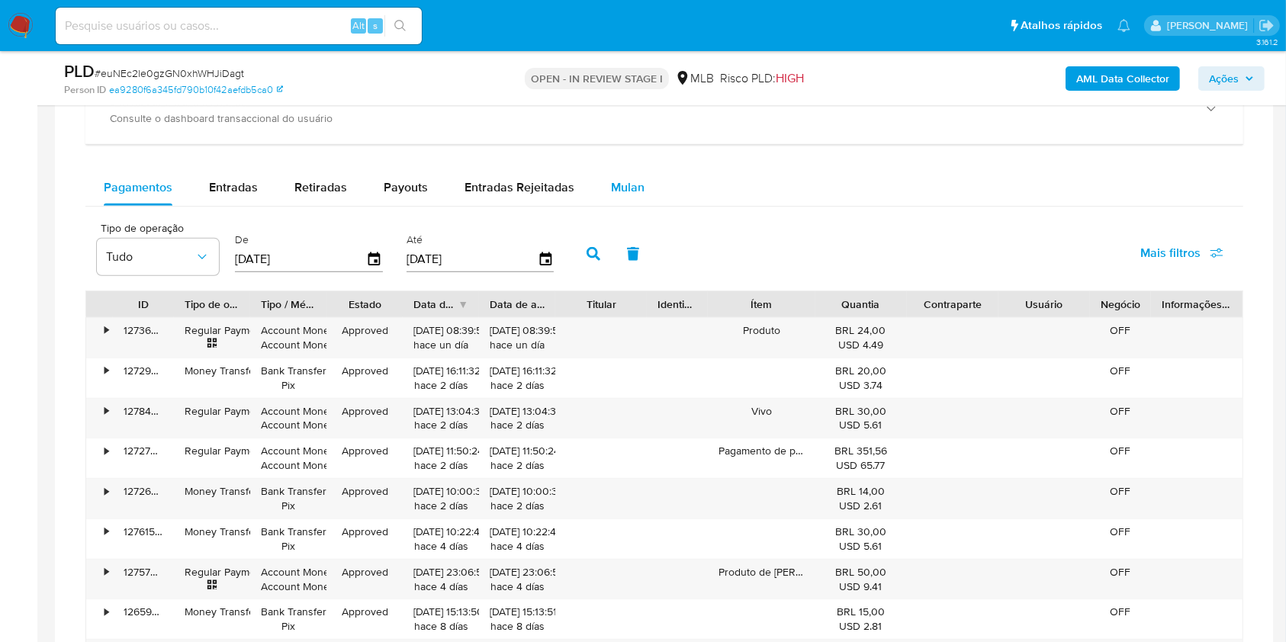
click at [617, 175] on div "Mulan" at bounding box center [628, 187] width 34 height 37
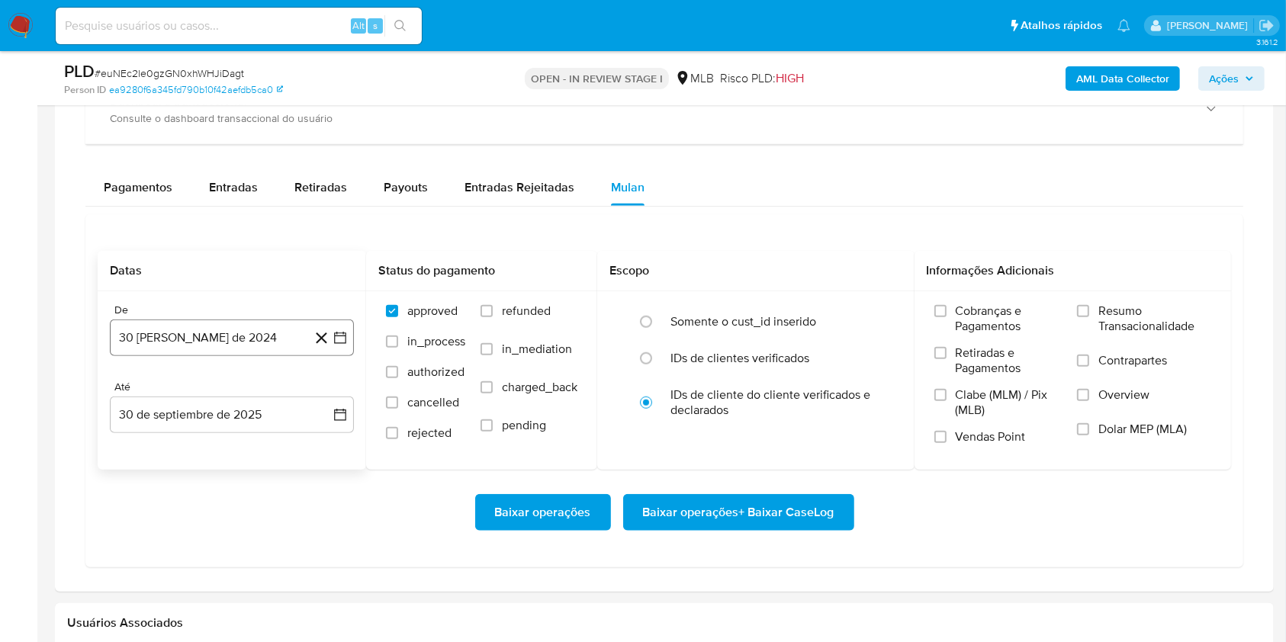
click at [278, 337] on button "30 [PERSON_NAME] de 2024" at bounding box center [232, 337] width 244 height 37
click at [259, 395] on button "agosto 2024" at bounding box center [232, 392] width 85 height 15
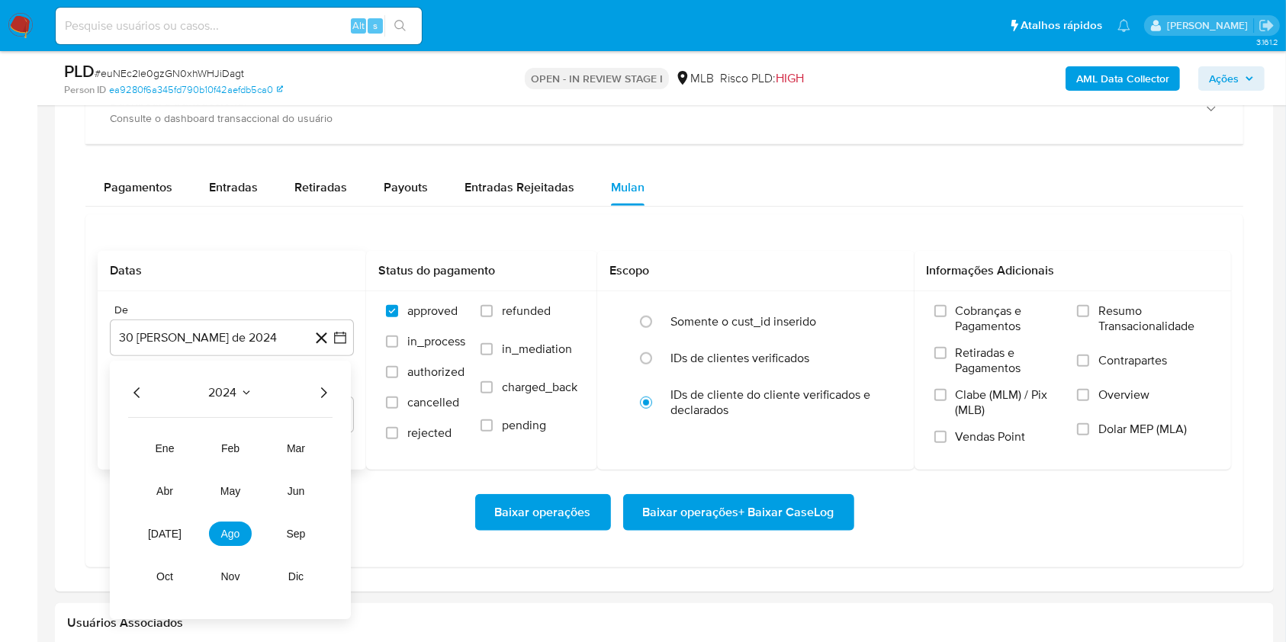
click at [321, 389] on icon "Año siguiente" at bounding box center [323, 393] width 18 height 18
click at [236, 536] on span "ago" at bounding box center [230, 534] width 19 height 12
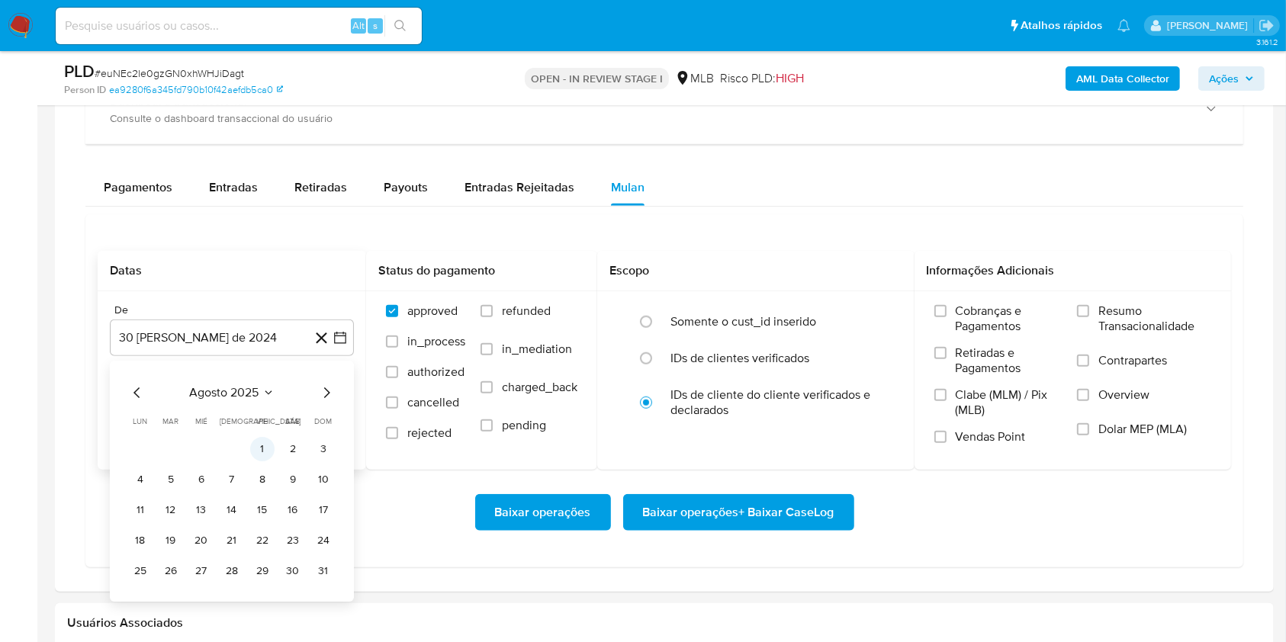
click at [265, 451] on button "1" at bounding box center [262, 449] width 24 height 24
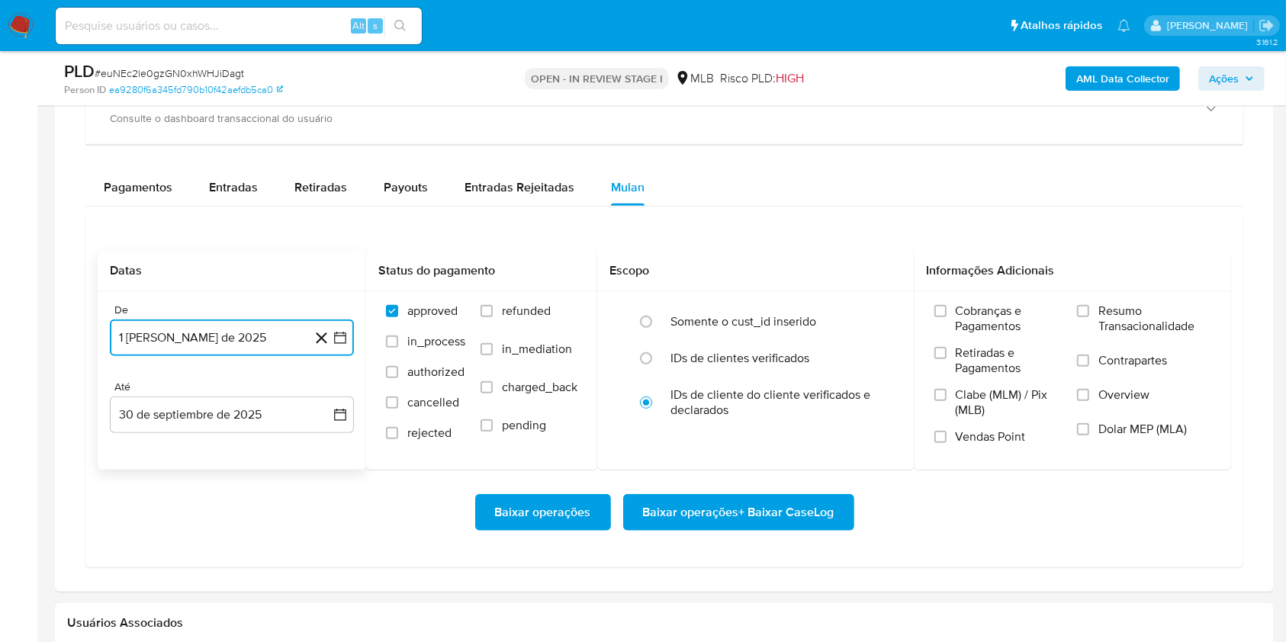
drag, startPoint x: 262, startPoint y: 413, endPoint x: 258, endPoint y: 435, distance: 22.6
click at [262, 413] on button "30 de septiembre de 2025" at bounding box center [232, 414] width 244 height 37
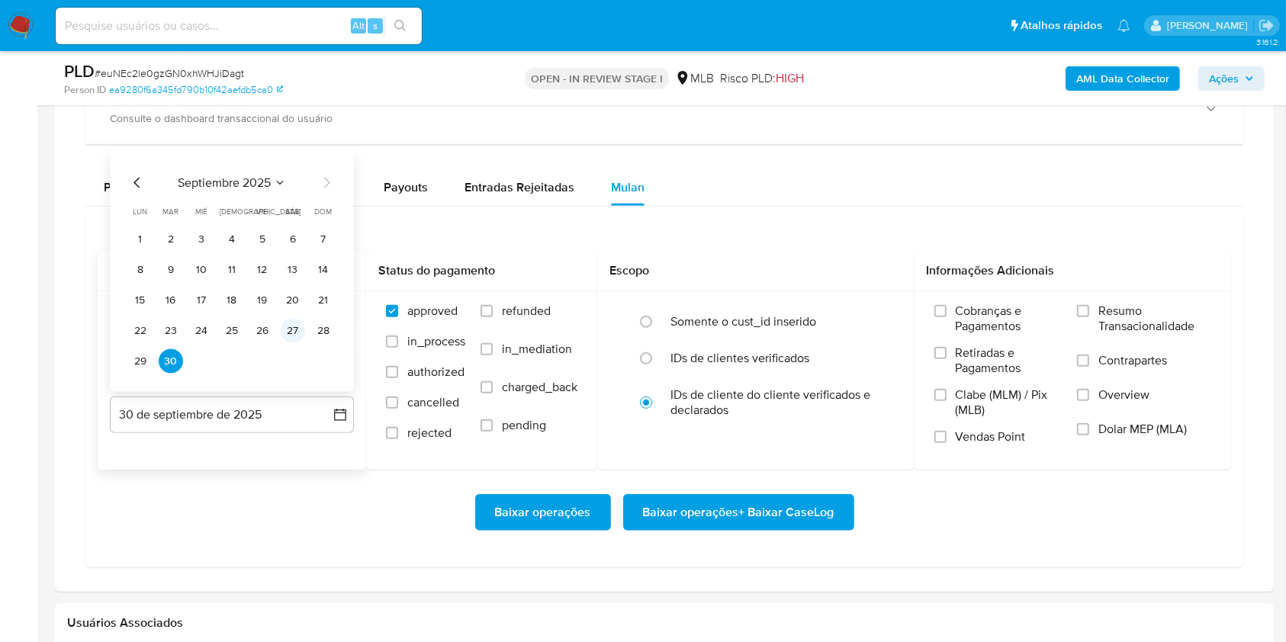
click at [291, 329] on button "27" at bounding box center [293, 331] width 24 height 24
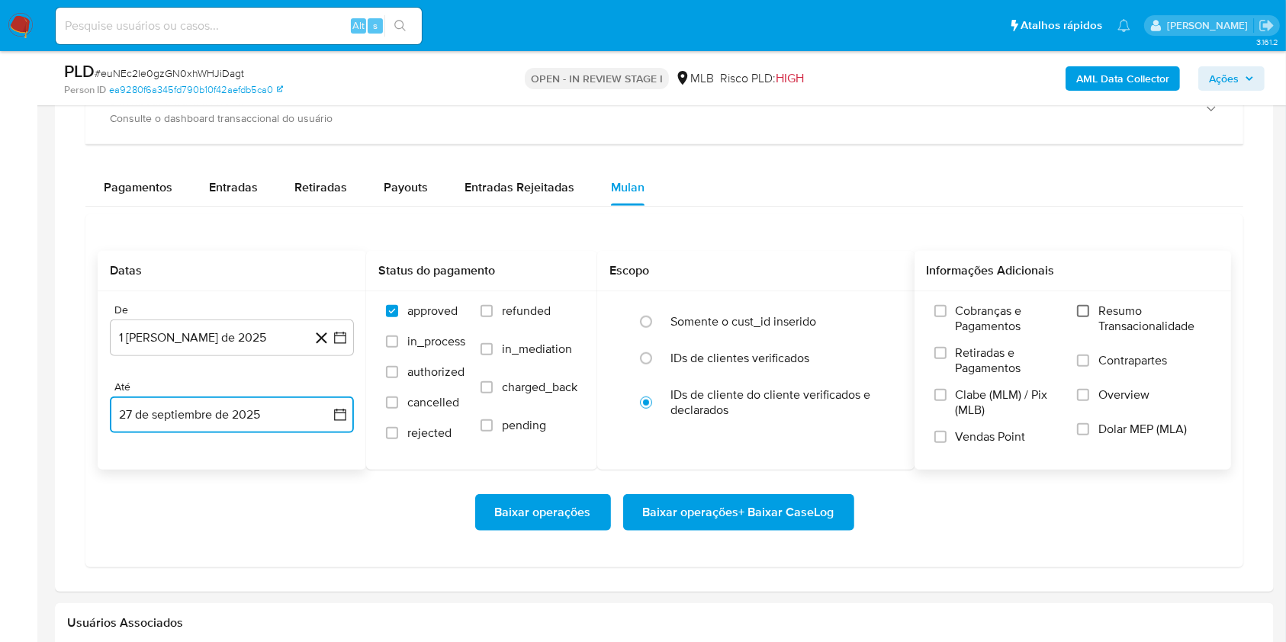
click at [1079, 309] on input "Resumo Transacionalidade" at bounding box center [1083, 311] width 12 height 12
click at [759, 509] on span "Baixar operações + Baixar CaseLog" at bounding box center [738, 513] width 191 height 34
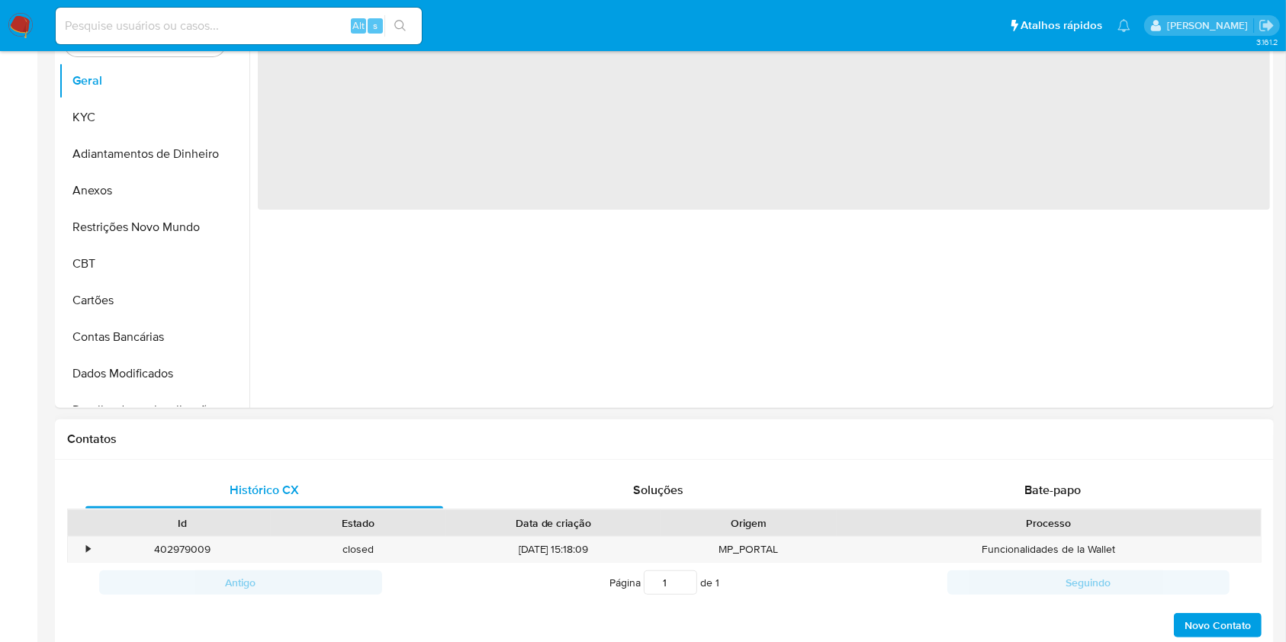
select select "10"
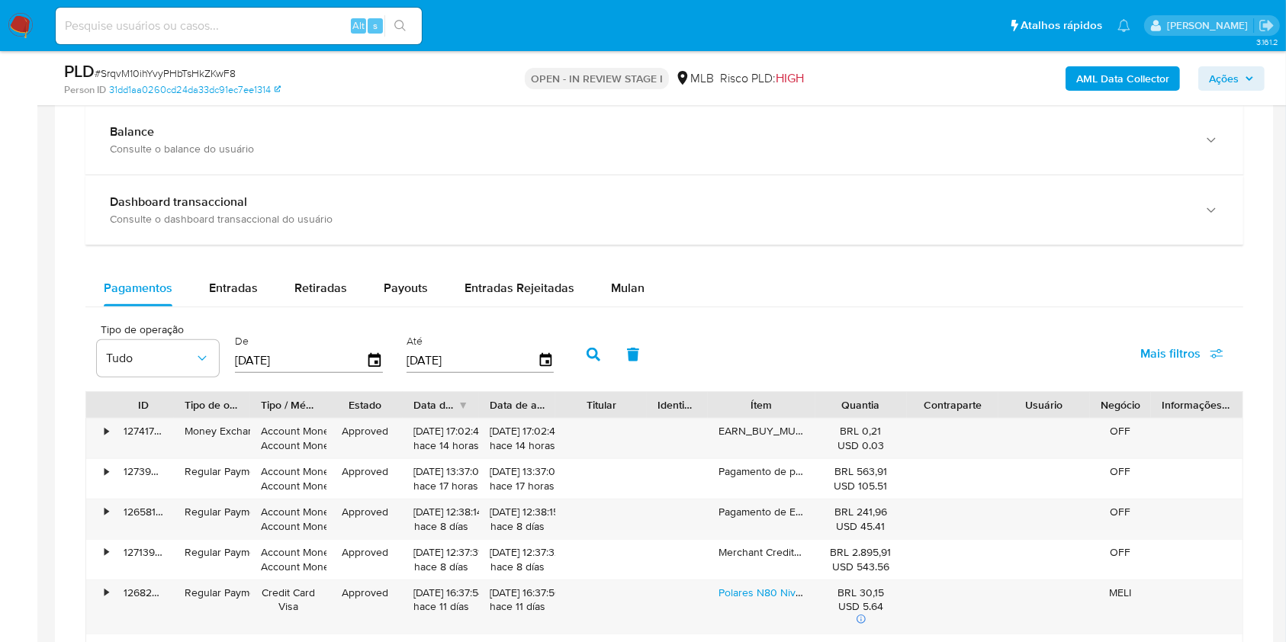
scroll to position [1016, 0]
click at [620, 287] on span "Mulan" at bounding box center [628, 287] width 34 height 18
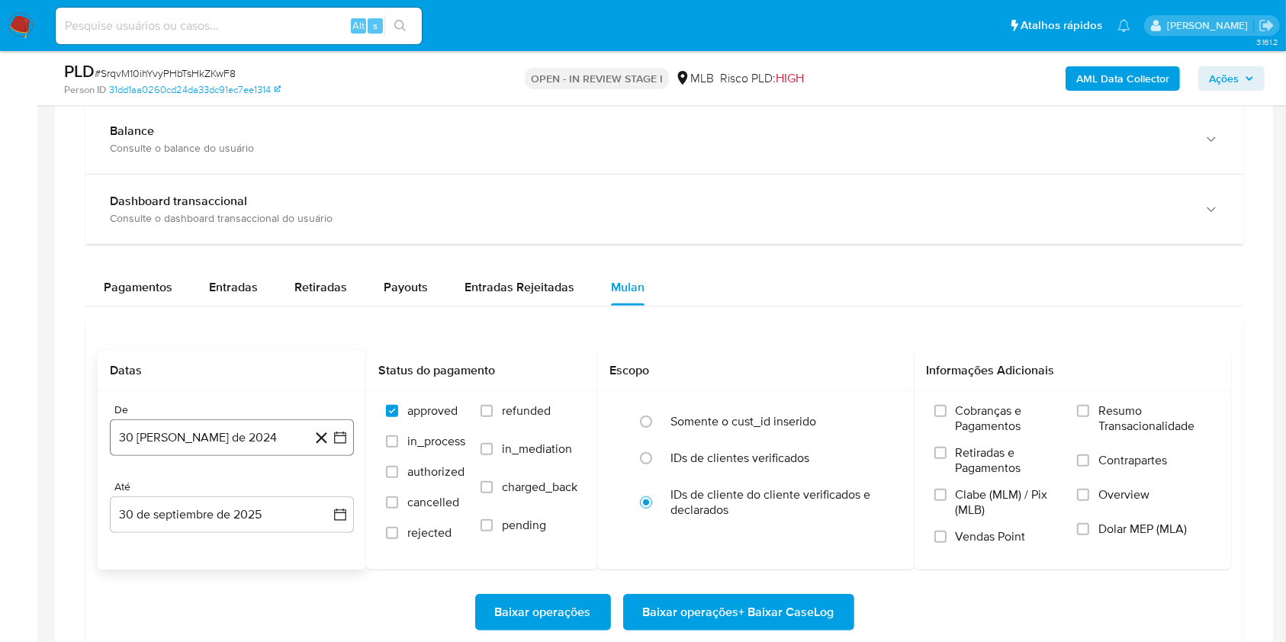
click at [217, 430] on button "30 [PERSON_NAME] de 2024" at bounding box center [232, 437] width 244 height 37
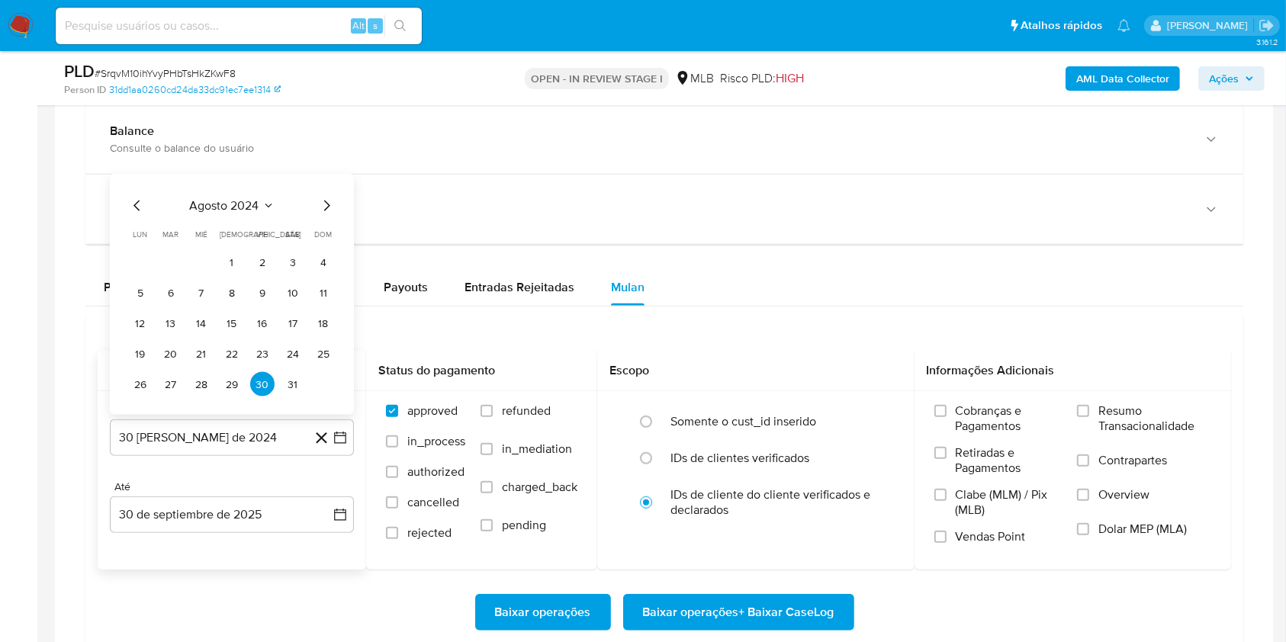
click at [242, 219] on div "agosto 2024 agosto 2024 lun lunes mar martes mié miércoles jue jueves vie viern…" at bounding box center [231, 297] width 207 height 200
click at [242, 207] on span "agosto 2024" at bounding box center [224, 205] width 69 height 15
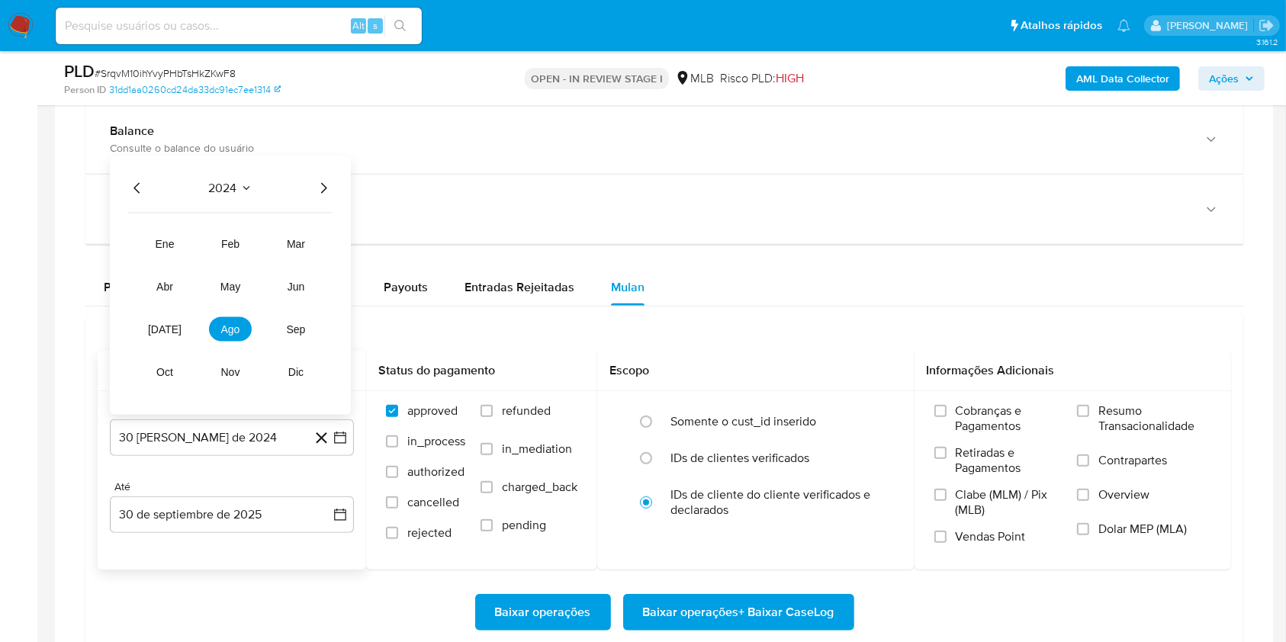
drag, startPoint x: 327, startPoint y: 193, endPoint x: 312, endPoint y: 230, distance: 39.6
click at [327, 194] on icon "Año siguiente" at bounding box center [323, 188] width 18 height 18
click at [237, 332] on span "ago" at bounding box center [230, 329] width 19 height 12
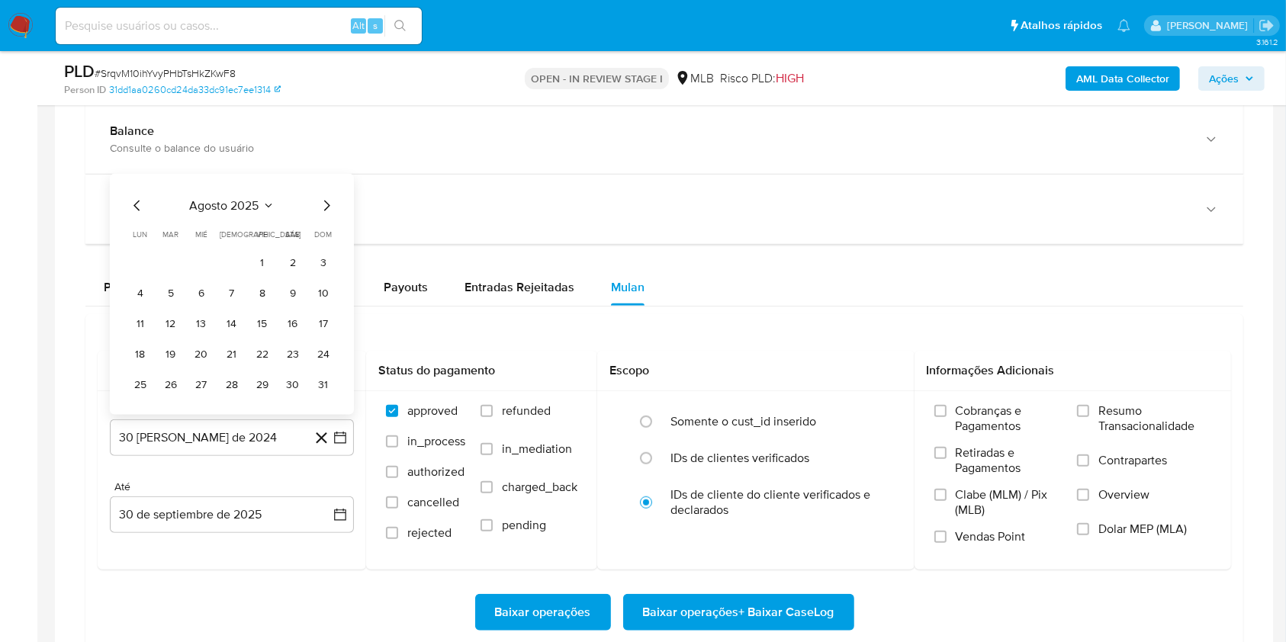
drag, startPoint x: 270, startPoint y: 254, endPoint x: 273, endPoint y: 279, distance: 25.3
click at [271, 258] on button "1" at bounding box center [262, 262] width 24 height 24
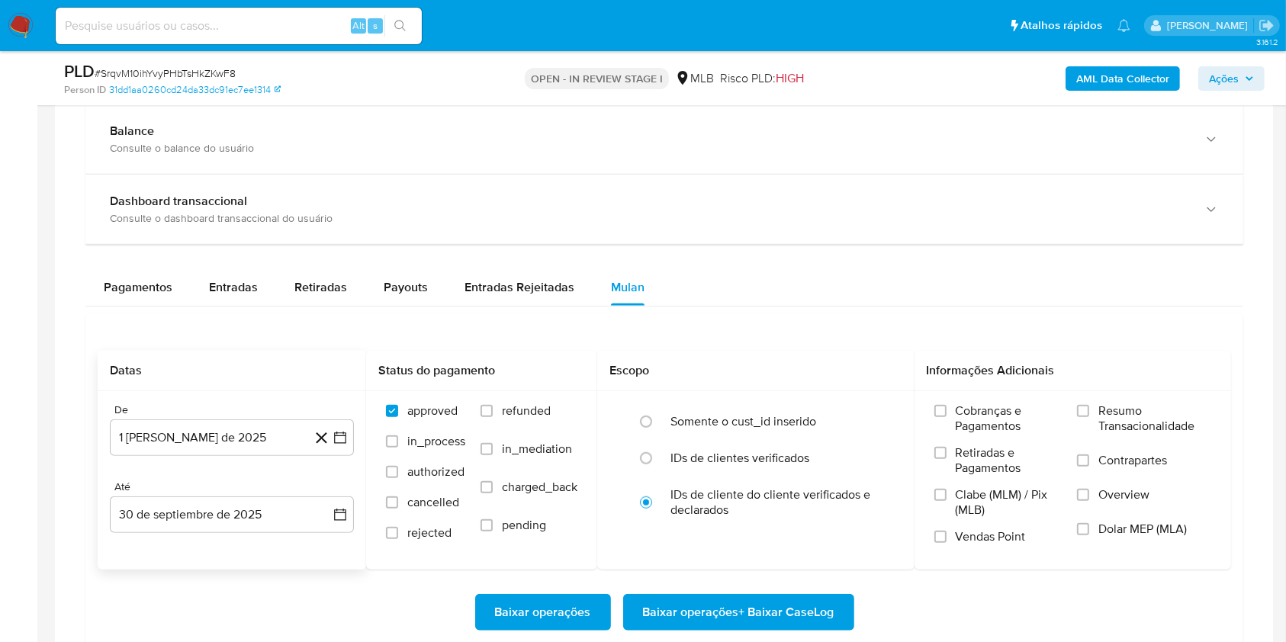
click at [255, 540] on div "De 1 de agosto de 2025 1-08-2025 Até 30 de septiembre de 2025 30-09-2025" at bounding box center [232, 480] width 268 height 178
click at [256, 518] on button "30 de septiembre de 2025" at bounding box center [232, 514] width 244 height 37
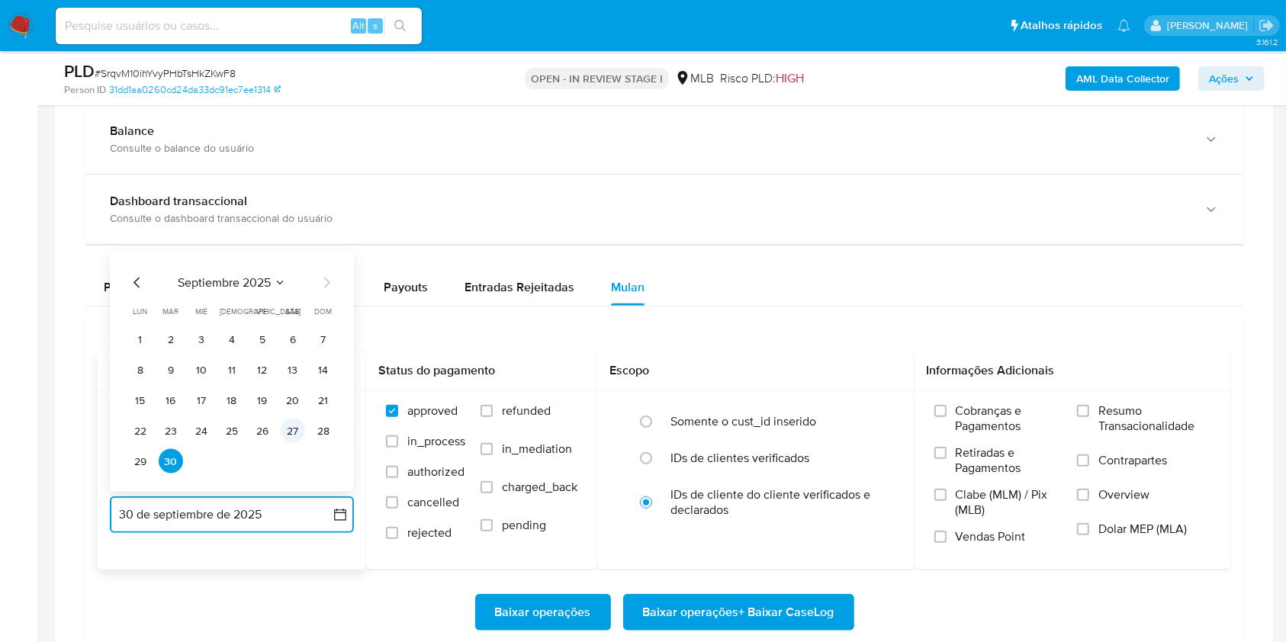
click at [287, 430] on button "27" at bounding box center [293, 431] width 24 height 24
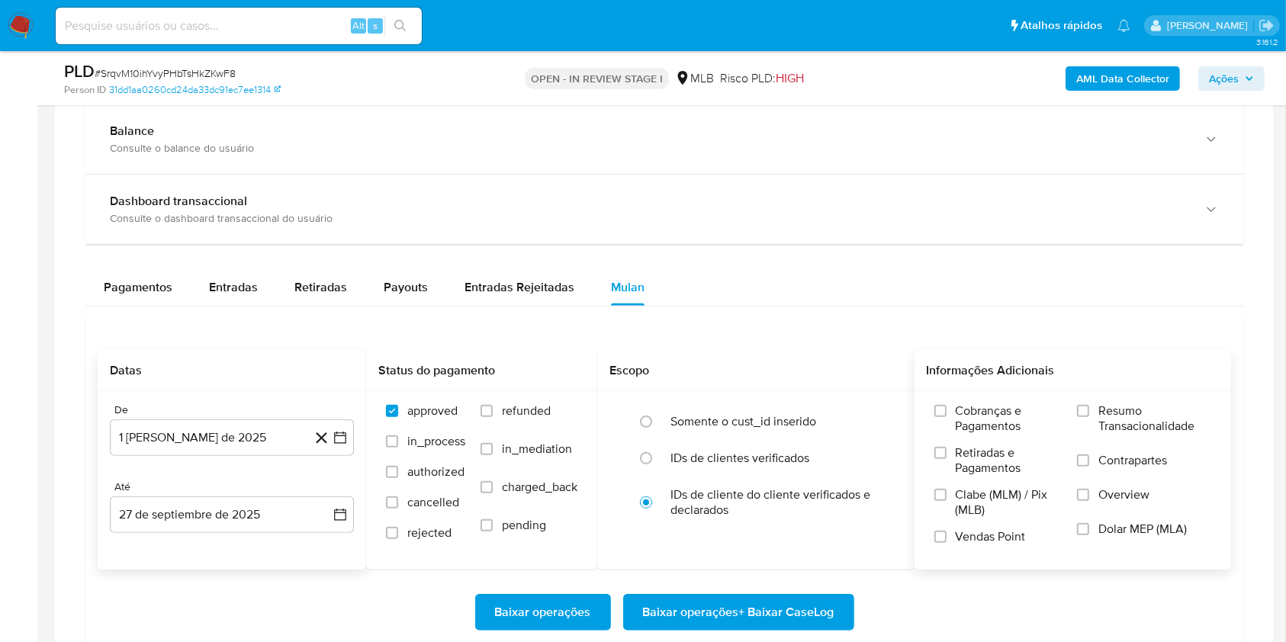
drag, startPoint x: 1096, startPoint y: 422, endPoint x: 1065, endPoint y: 435, distance: 32.8
click at [1096, 422] on label "Resumo Transacionalidade" at bounding box center [1144, 428] width 134 height 50
click at [1089, 417] on input "Resumo Transacionalidade" at bounding box center [1083, 411] width 12 height 12
click at [808, 613] on span "Baixar operações + Baixar CaseLog" at bounding box center [738, 613] width 191 height 34
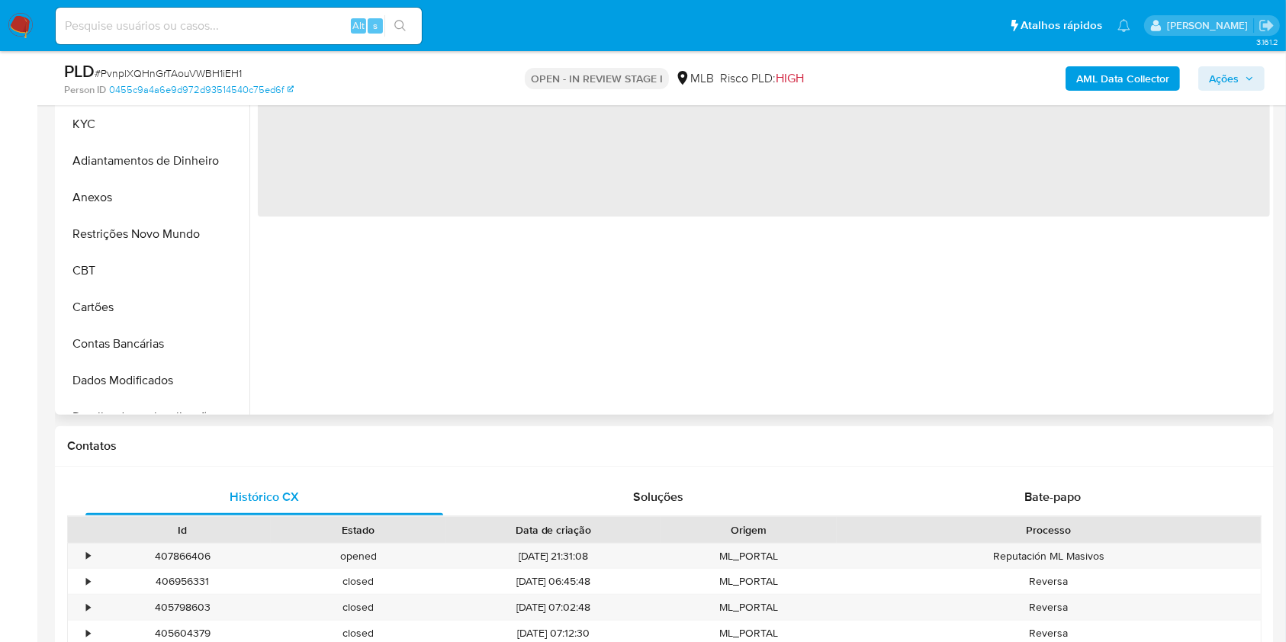
scroll to position [406, 0]
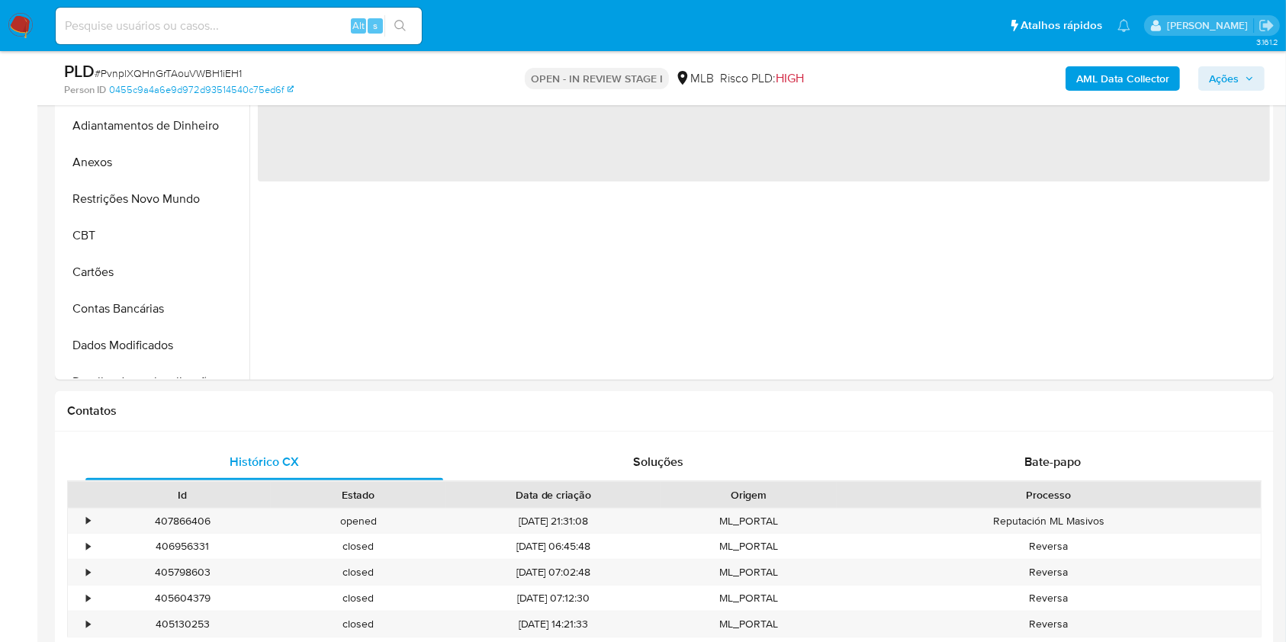
select select "10"
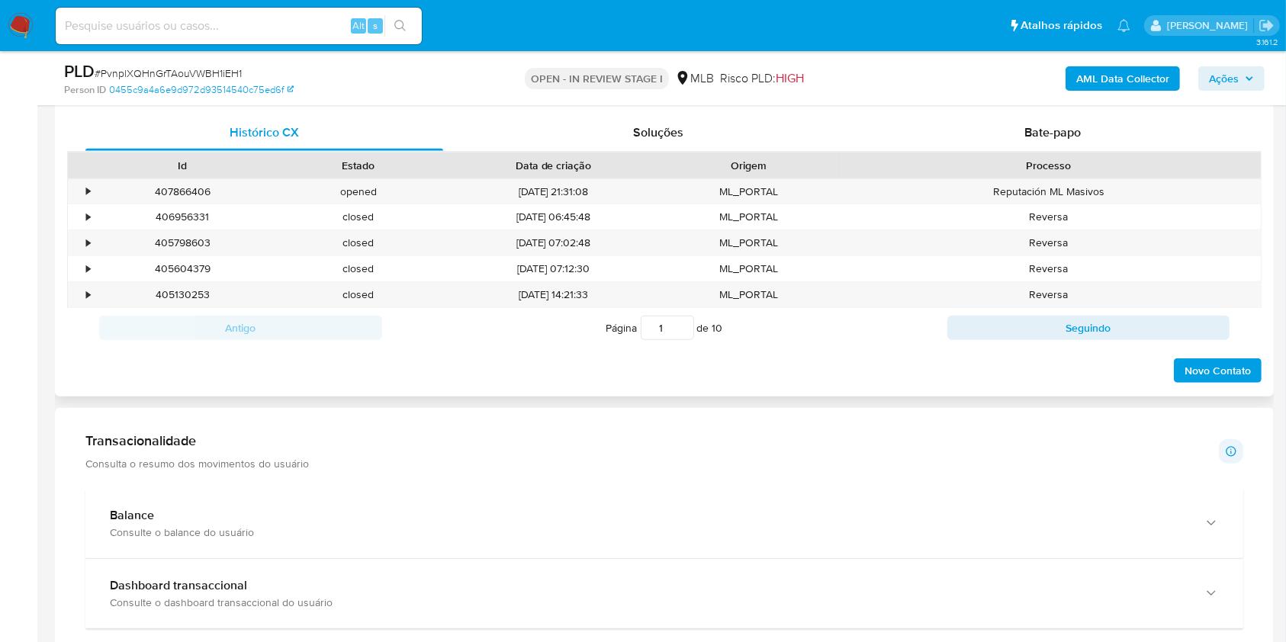
scroll to position [1016, 0]
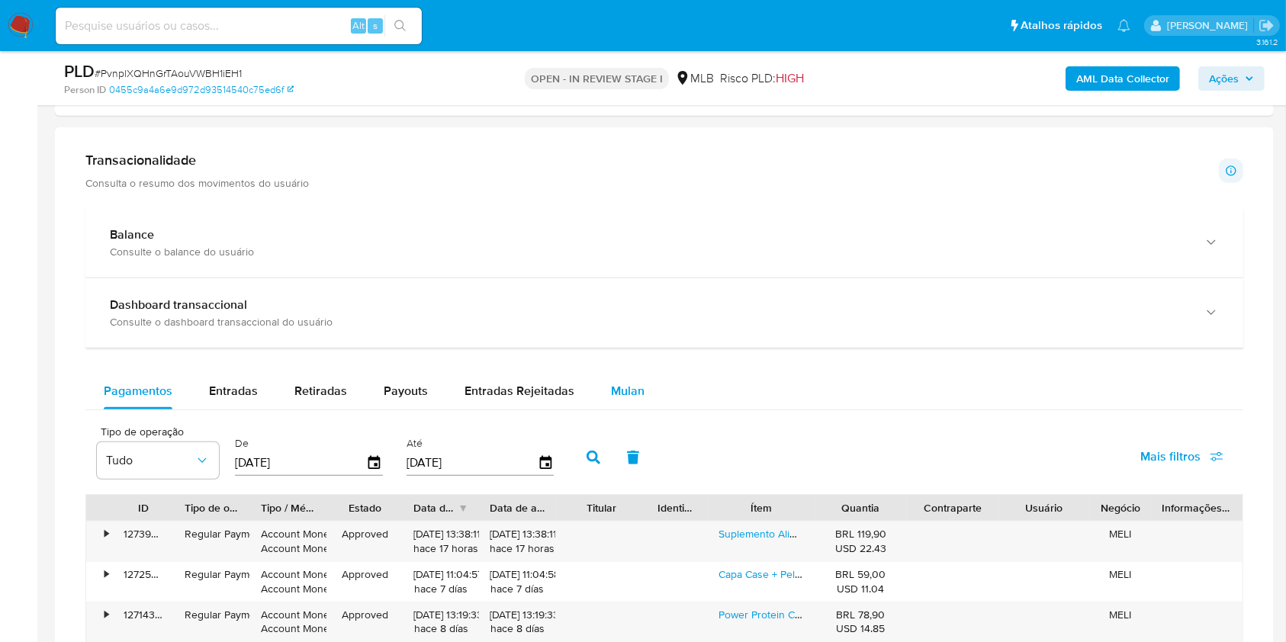
click at [633, 387] on span "Mulan" at bounding box center [628, 391] width 34 height 18
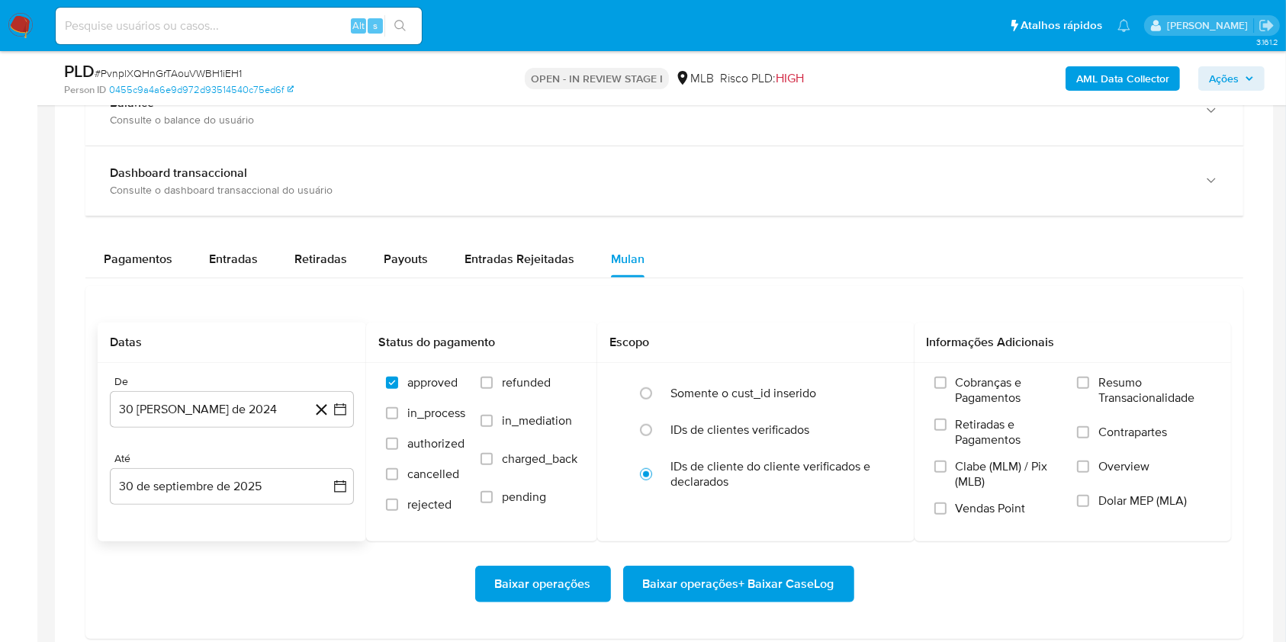
scroll to position [1220, 0]
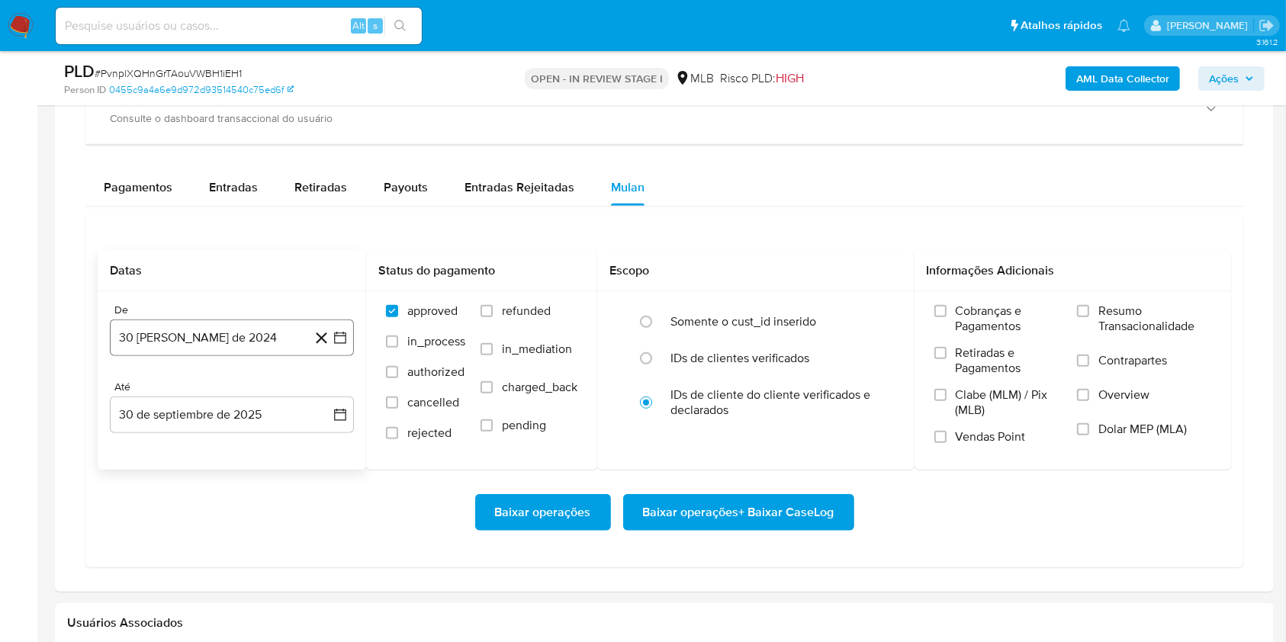
click at [249, 329] on button "30 [PERSON_NAME] de 2024" at bounding box center [232, 337] width 244 height 37
click at [256, 385] on span "agosto 2024" at bounding box center [224, 392] width 69 height 15
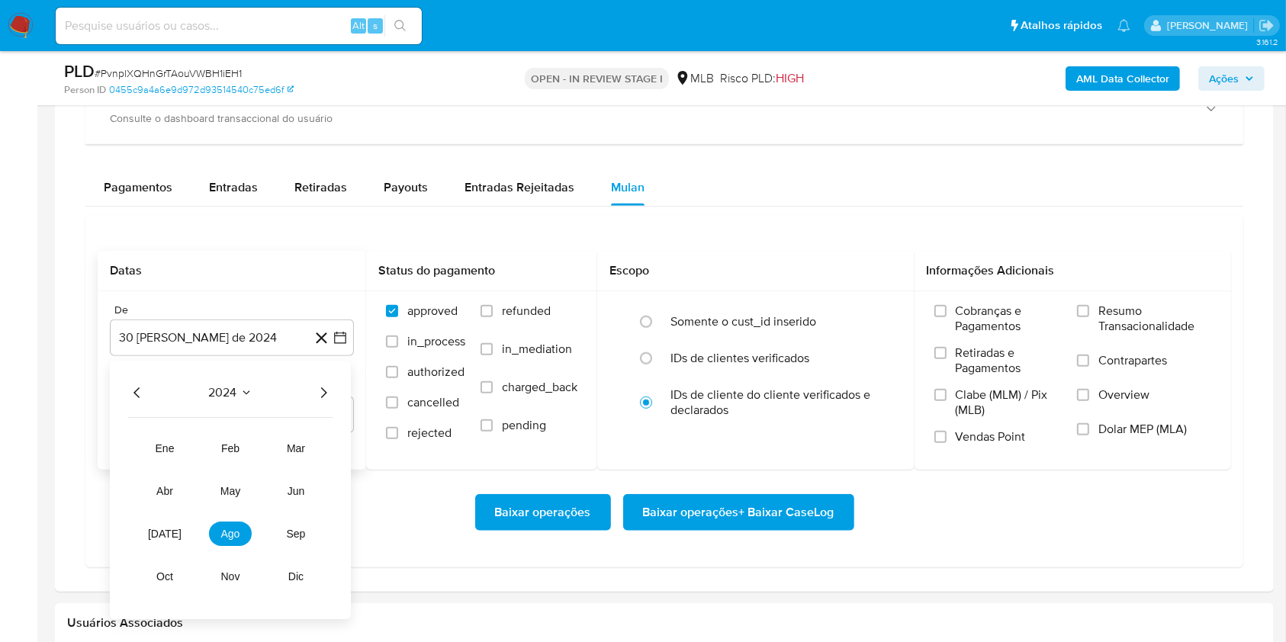
click at [317, 389] on icon "Año siguiente" at bounding box center [323, 393] width 18 height 18
click at [226, 518] on tr "ene feb mar abr may jun jul ago sep oct nov dic" at bounding box center [230, 512] width 174 height 152
click at [233, 533] on span "ago" at bounding box center [230, 534] width 19 height 12
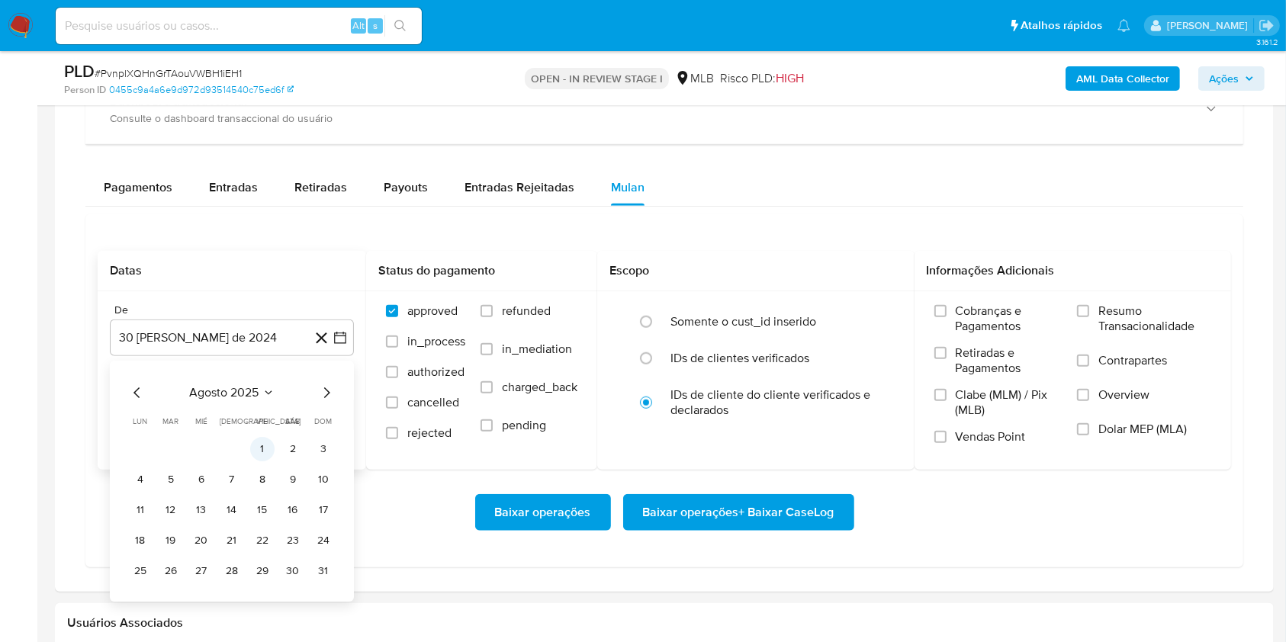
click at [262, 441] on button "1" at bounding box center [262, 449] width 24 height 24
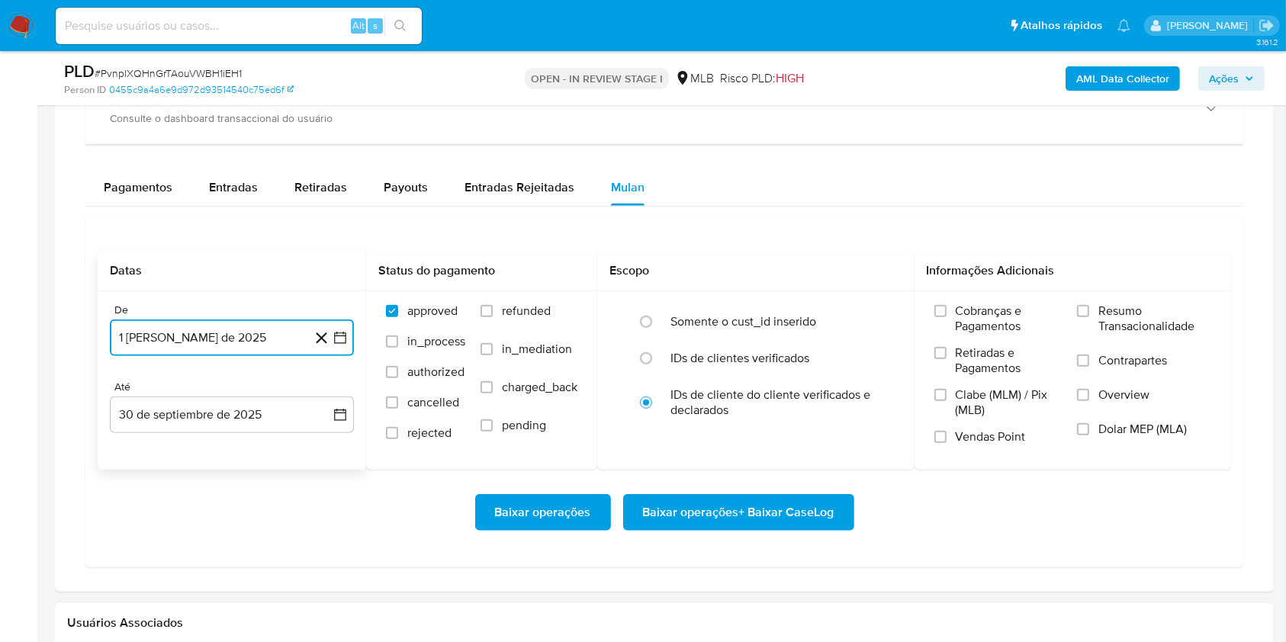
drag, startPoint x: 253, startPoint y: 422, endPoint x: 253, endPoint y: 433, distance: 10.7
click at [253, 423] on button "30 de septiembre de 2025" at bounding box center [232, 414] width 244 height 37
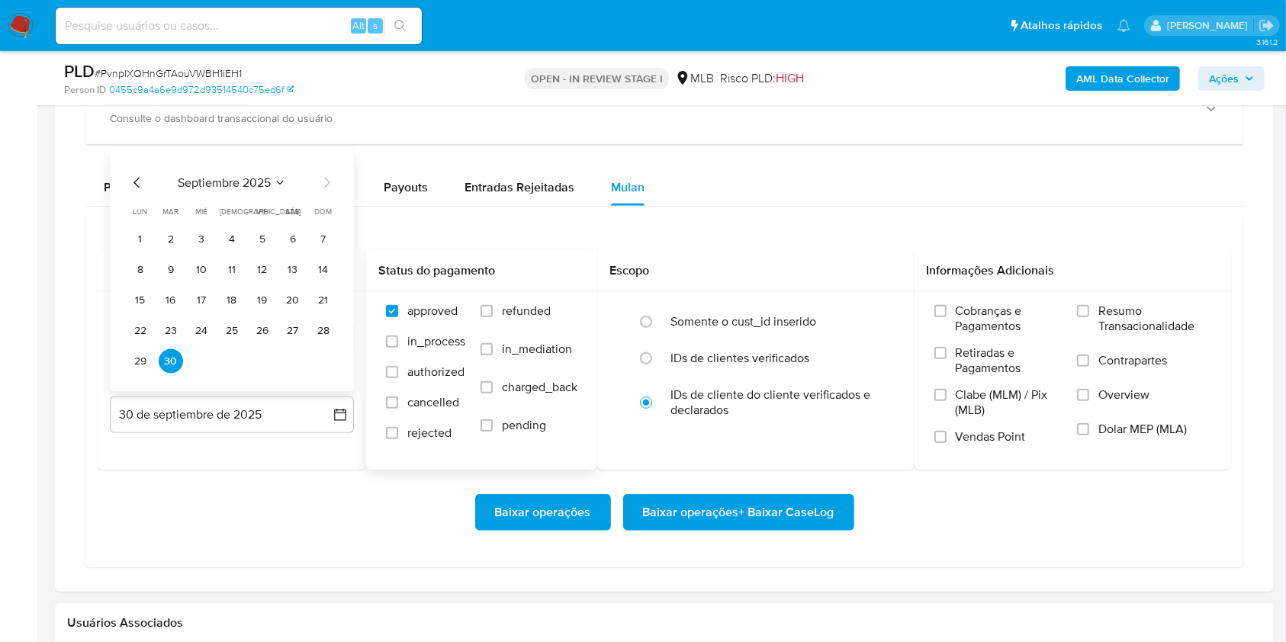
drag, startPoint x: 293, startPoint y: 331, endPoint x: 453, endPoint y: 364, distance: 163.4
click at [293, 331] on button "27" at bounding box center [293, 331] width 24 height 24
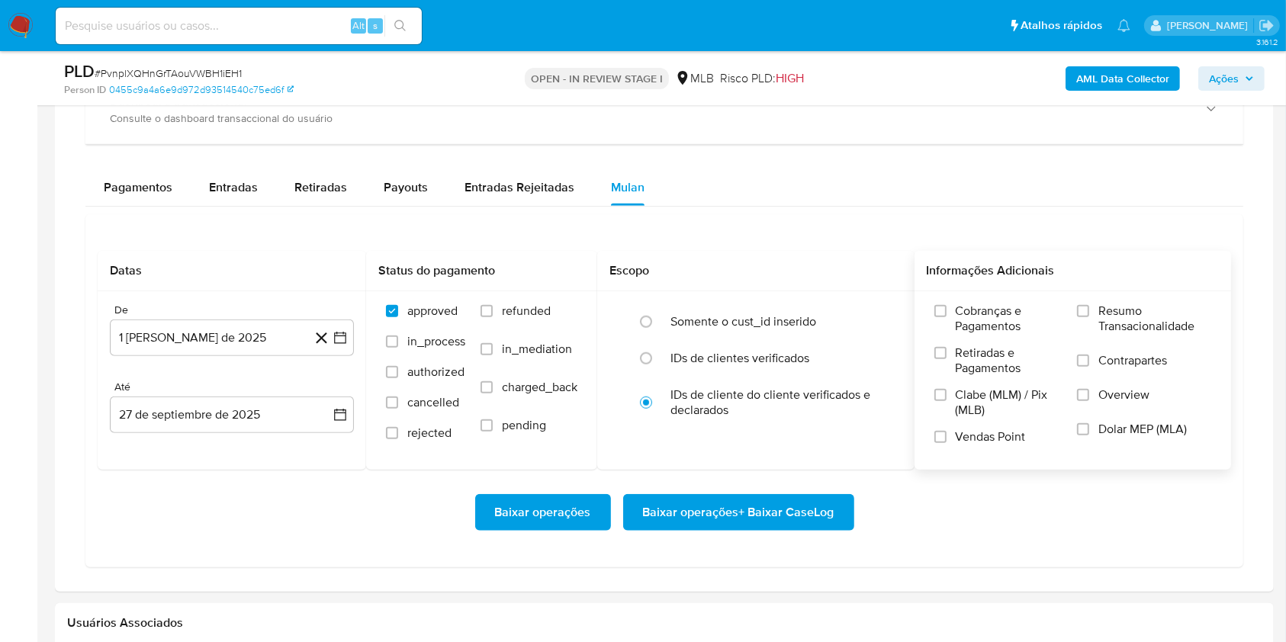
click at [1101, 315] on span "Resumo Transacionalidade" at bounding box center [1154, 318] width 113 height 30
click at [1089, 315] on input "Resumo Transacionalidade" at bounding box center [1083, 311] width 12 height 12
click at [781, 512] on span "Baixar operações + Baixar CaseLog" at bounding box center [738, 513] width 191 height 34
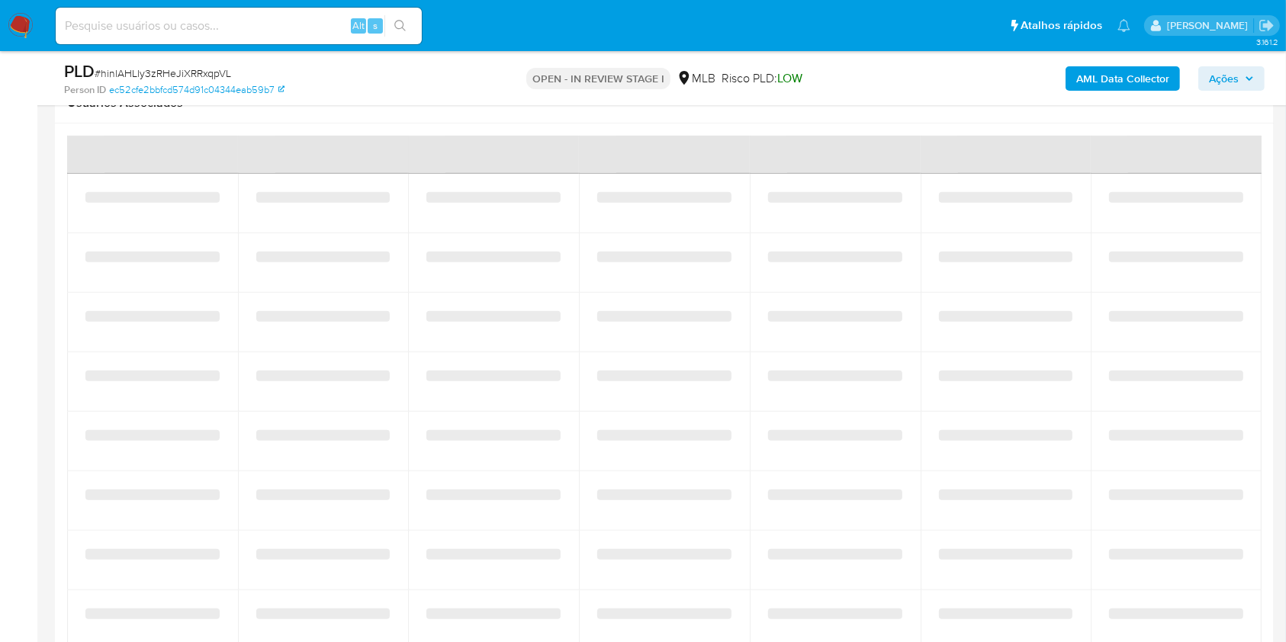
select select "10"
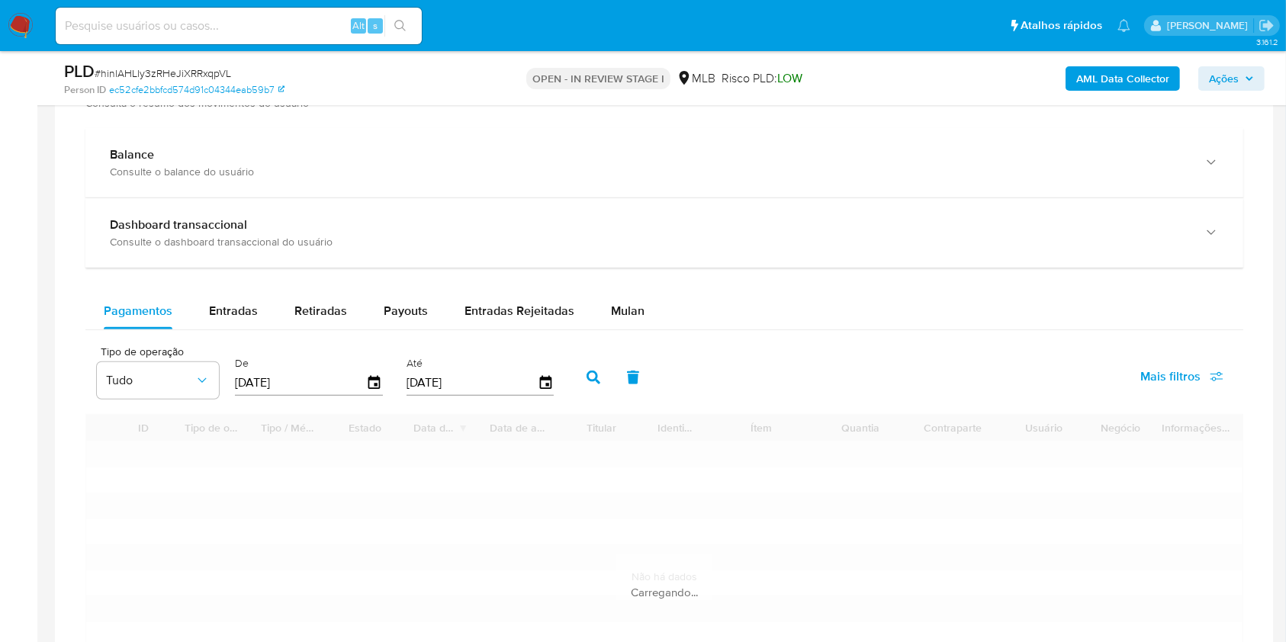
scroll to position [1016, 0]
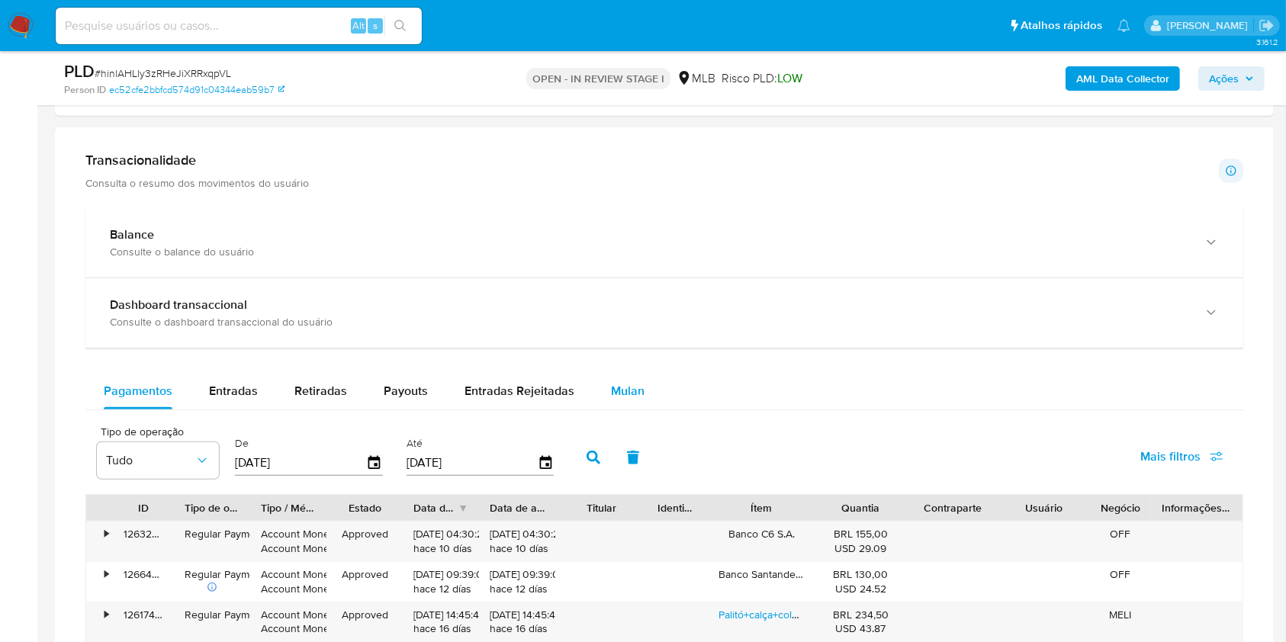
click at [613, 407] on div "Mulan" at bounding box center [628, 391] width 34 height 37
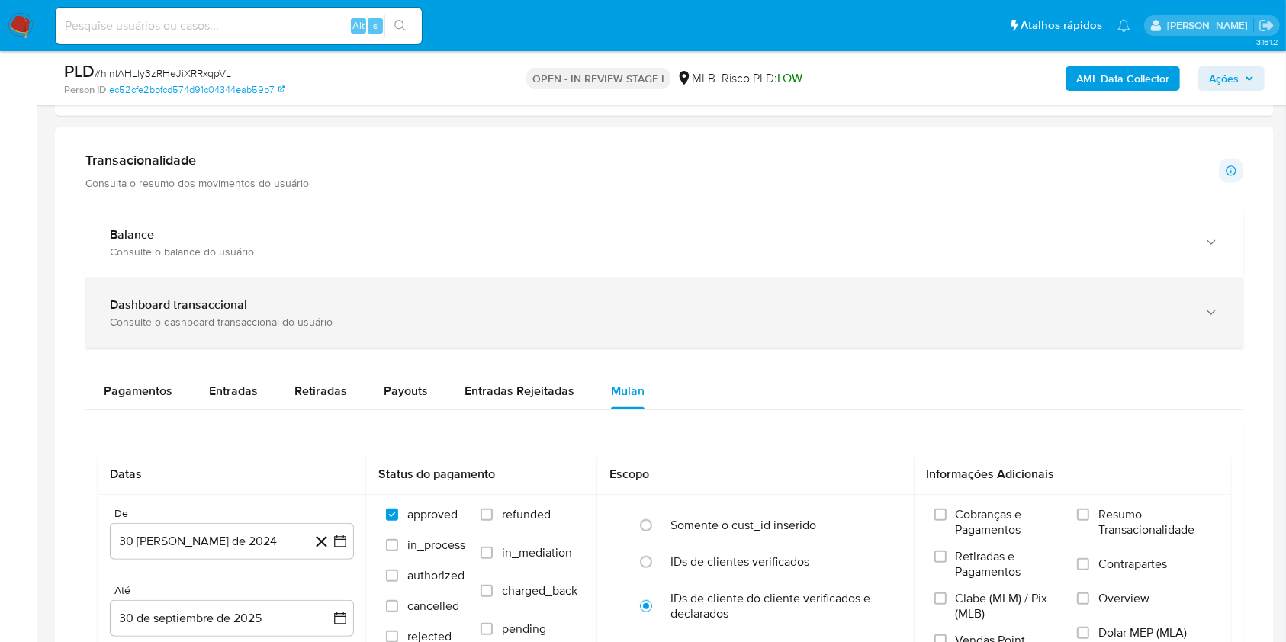
scroll to position [1220, 0]
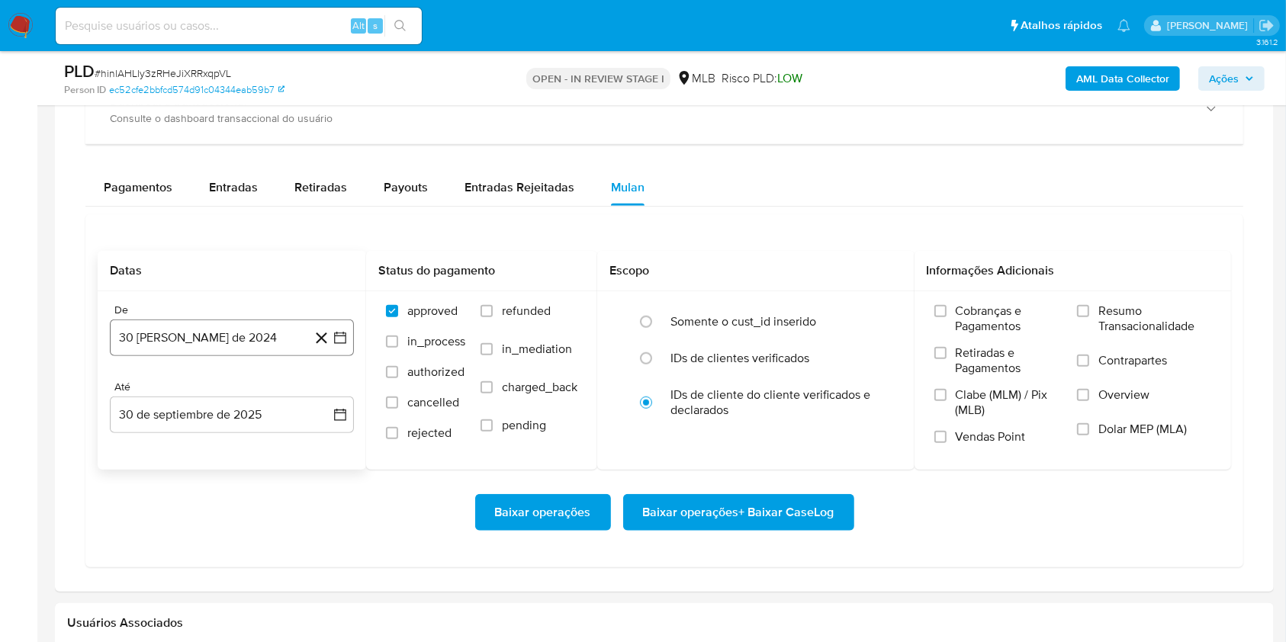
click at [251, 337] on button "30 [PERSON_NAME] de 2024" at bounding box center [232, 337] width 244 height 37
click at [251, 394] on span "agosto 2024" at bounding box center [224, 392] width 69 height 15
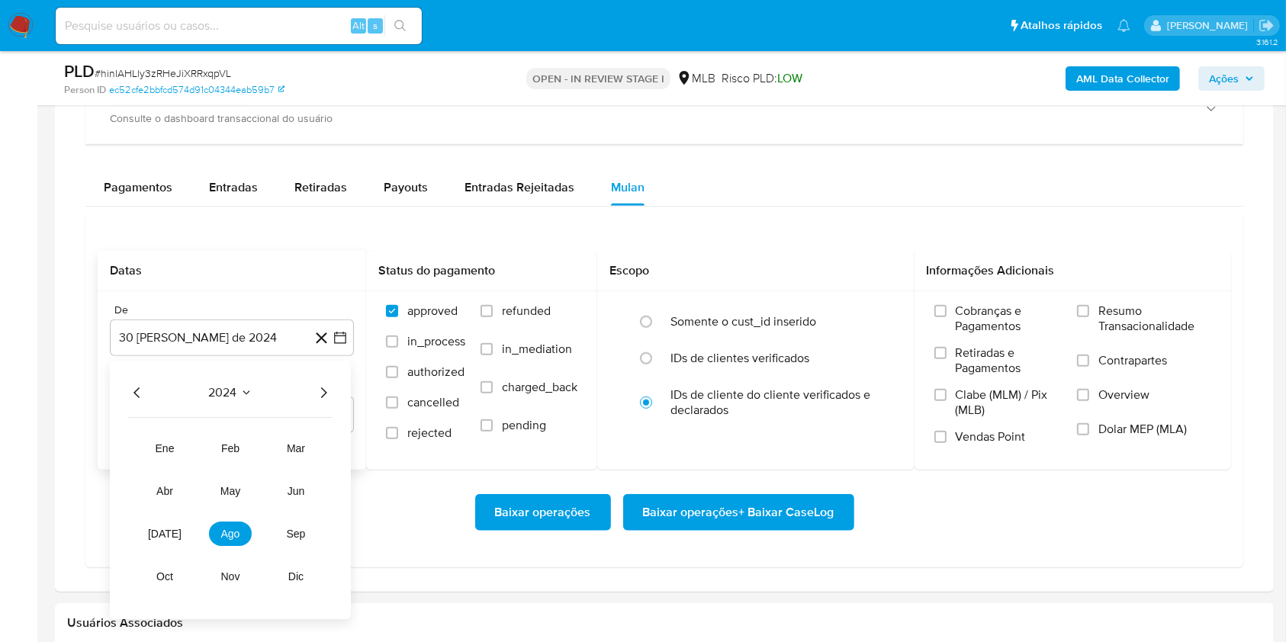
click at [323, 393] on icon "Año siguiente" at bounding box center [323, 393] width 18 height 18
click at [233, 536] on span "ago" at bounding box center [230, 534] width 19 height 12
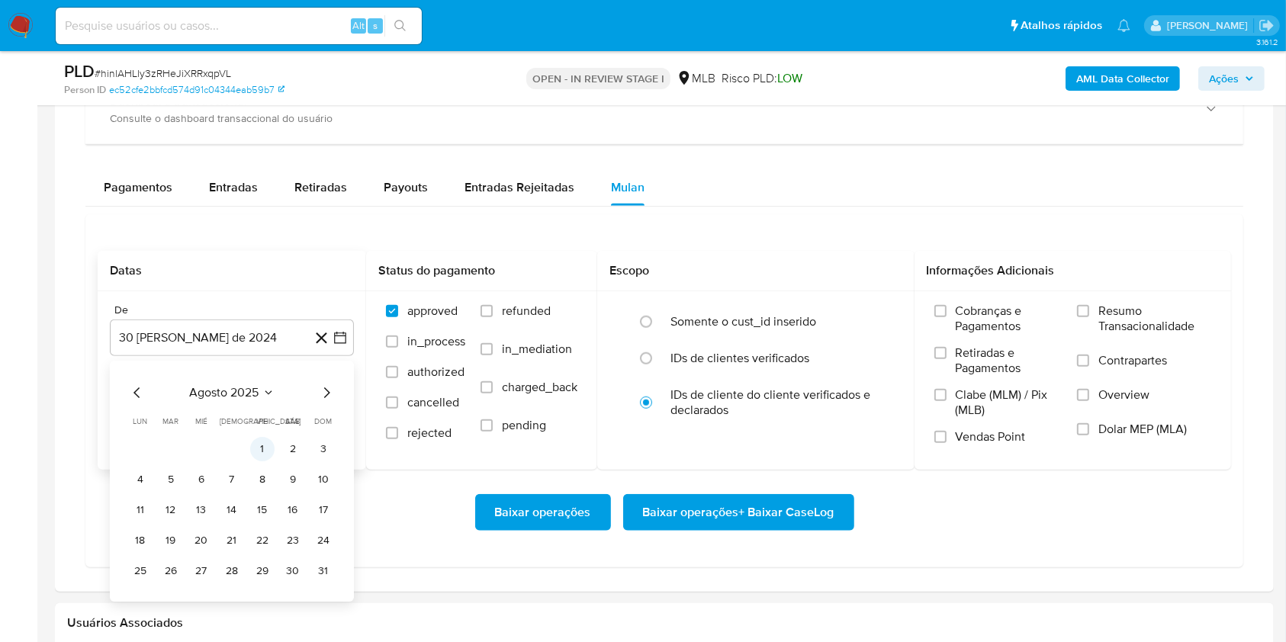
click at [268, 448] on button "1" at bounding box center [262, 449] width 24 height 24
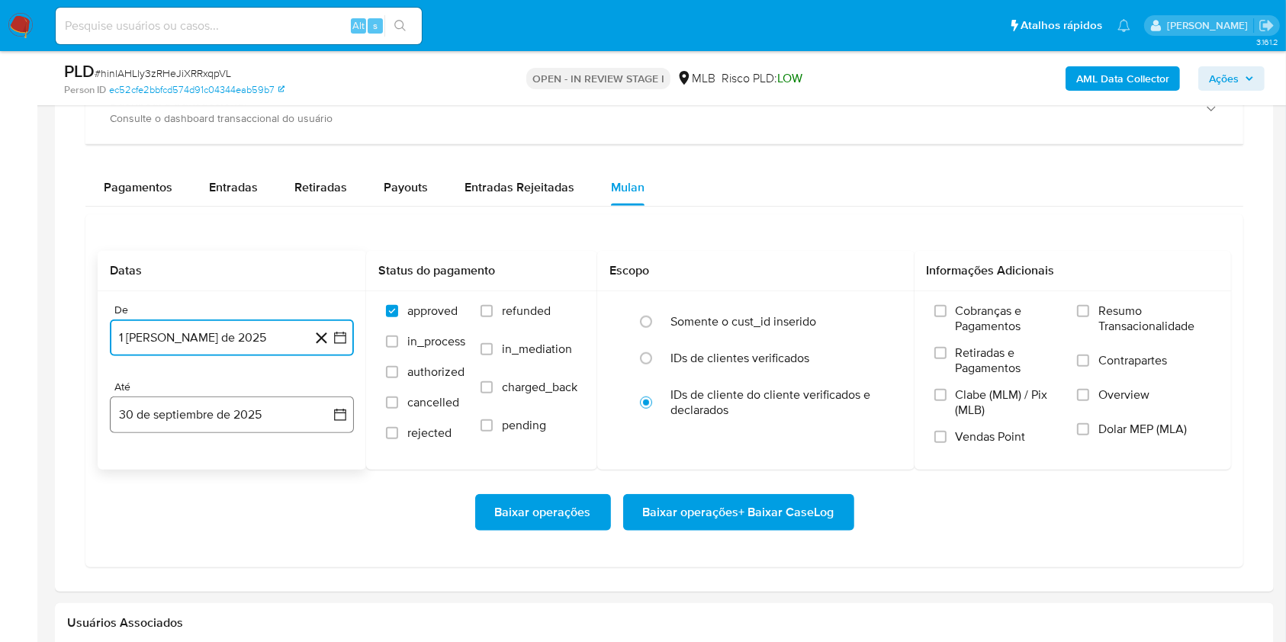
click at [265, 422] on button "30 de septiembre de 2025" at bounding box center [232, 414] width 244 height 37
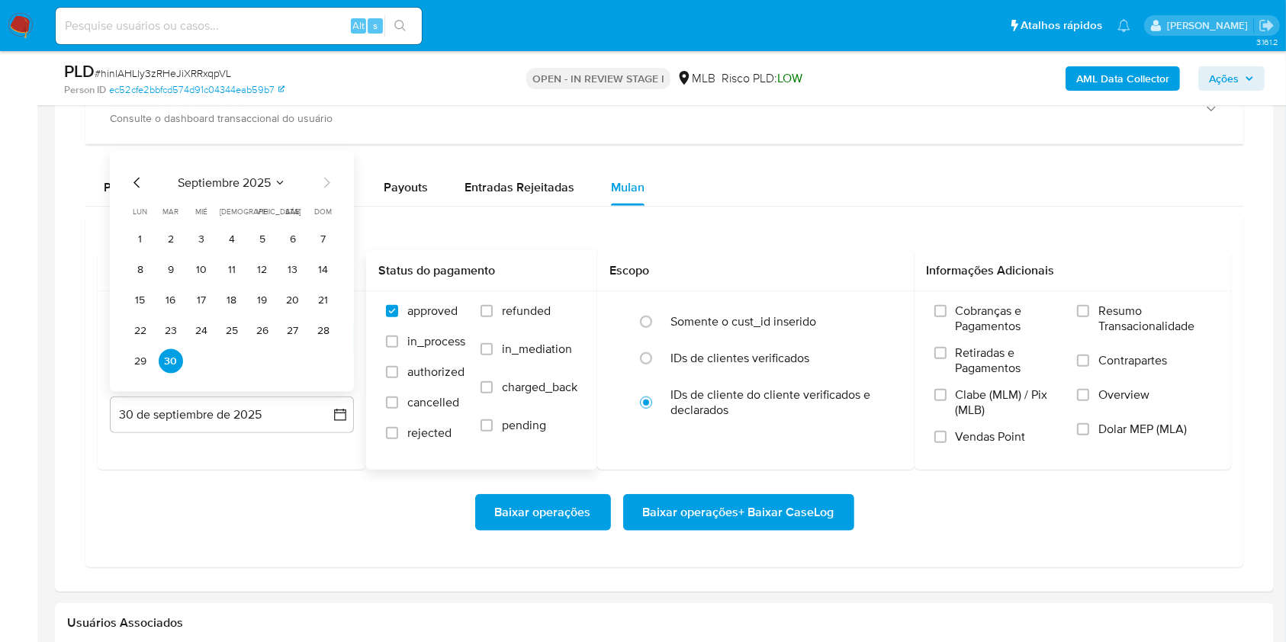
drag, startPoint x: 291, startPoint y: 336, endPoint x: 567, endPoint y: 391, distance: 281.4
click at [291, 337] on button "27" at bounding box center [293, 331] width 24 height 24
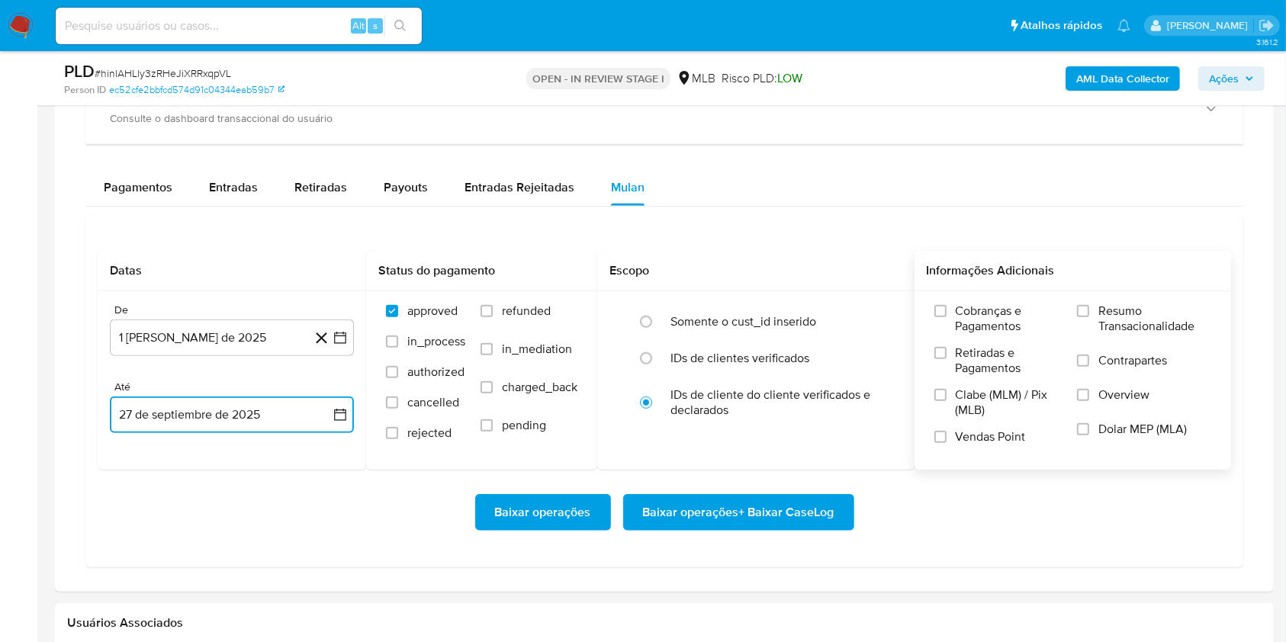
drag, startPoint x: 1089, startPoint y: 314, endPoint x: 1062, endPoint y: 346, distance: 41.7
click at [1087, 315] on input "Resumo Transacionalidade" at bounding box center [1083, 311] width 12 height 12
click at [750, 523] on span "Baixar operações + Baixar CaseLog" at bounding box center [738, 513] width 191 height 34
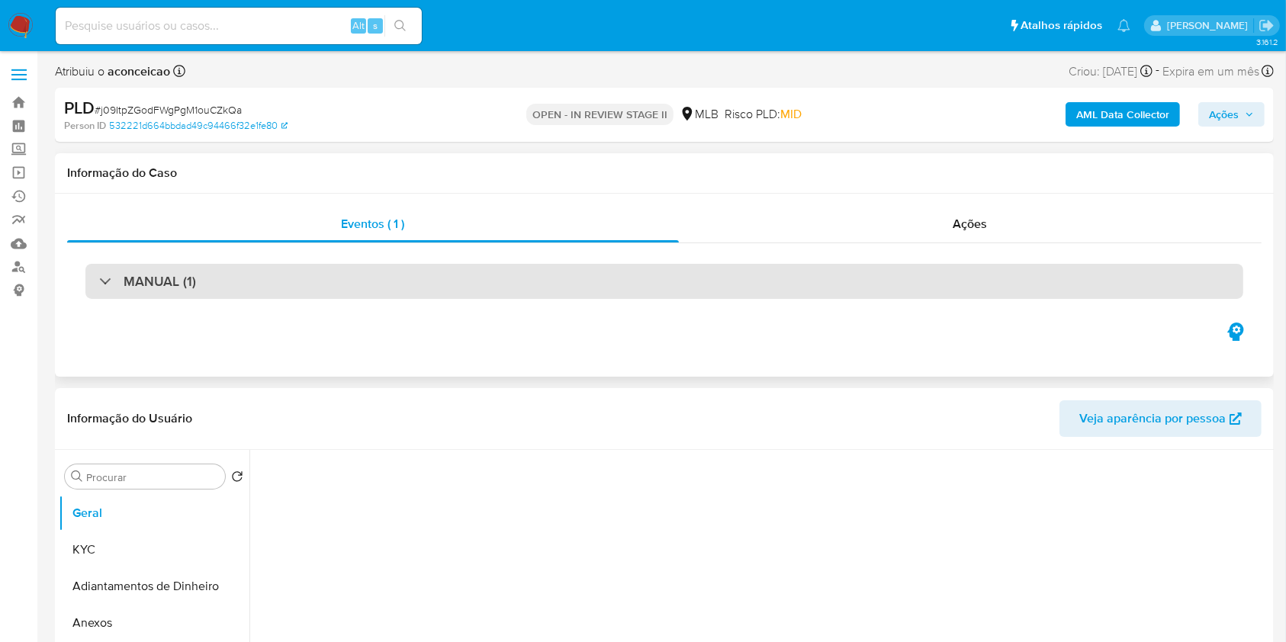
select select "10"
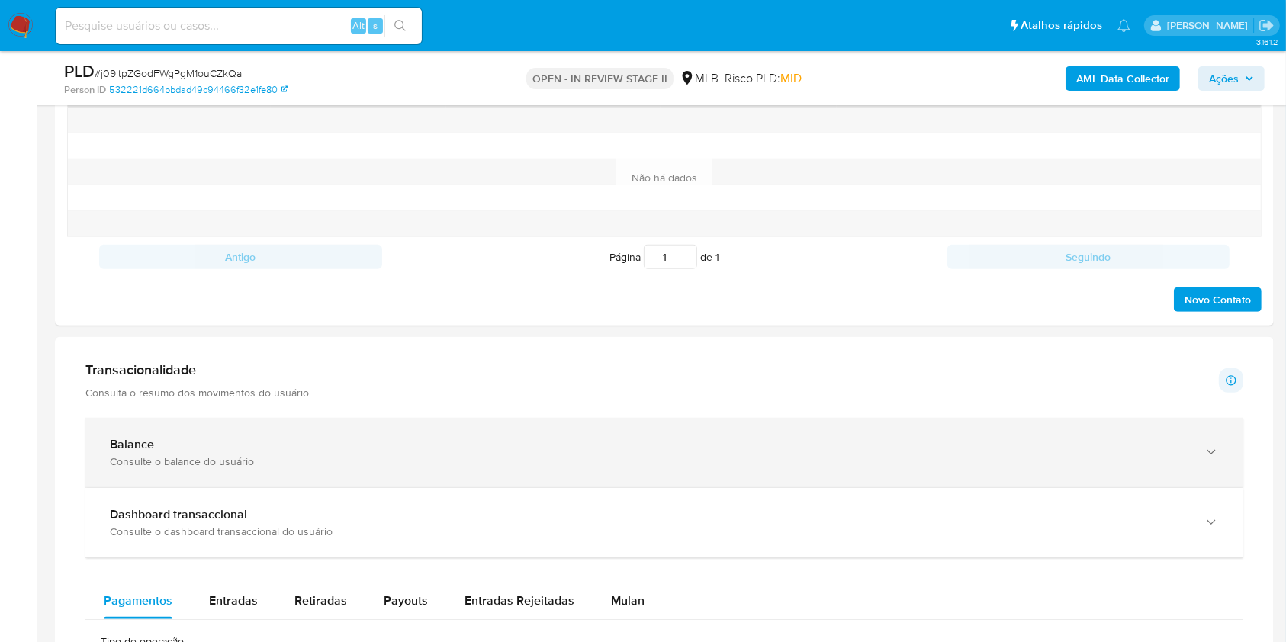
scroll to position [915, 0]
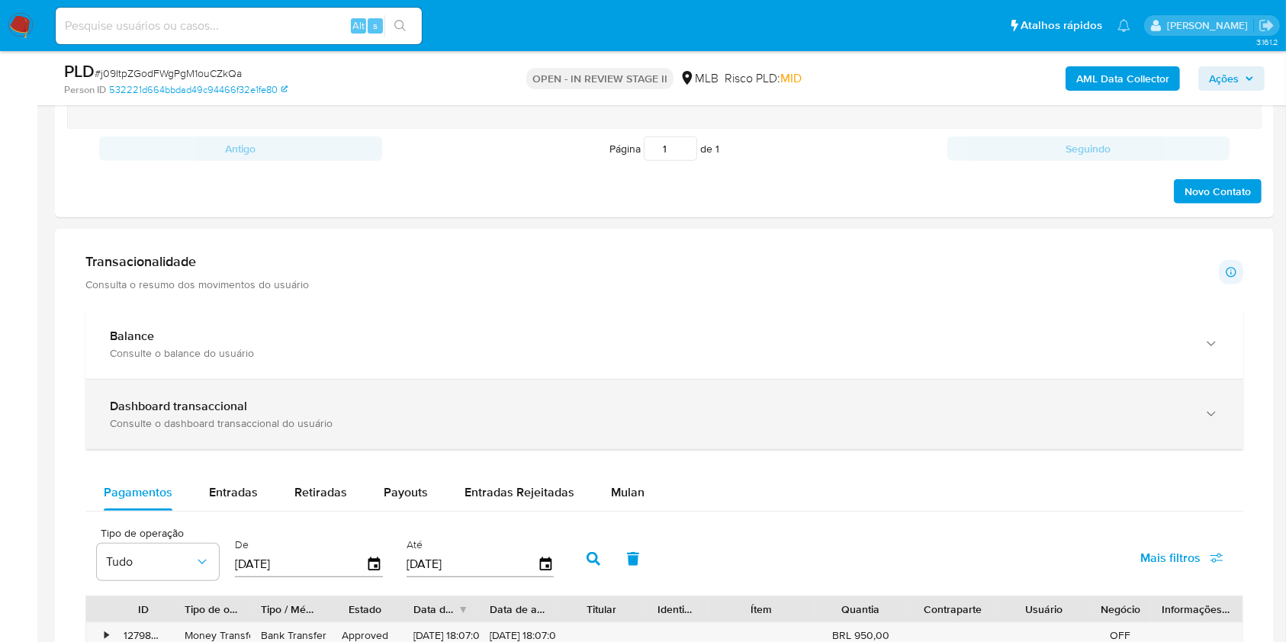
drag, startPoint x: 636, startPoint y: 485, endPoint x: 579, endPoint y: 438, distance: 73.1
click at [635, 485] on span "Mulan" at bounding box center [628, 492] width 34 height 18
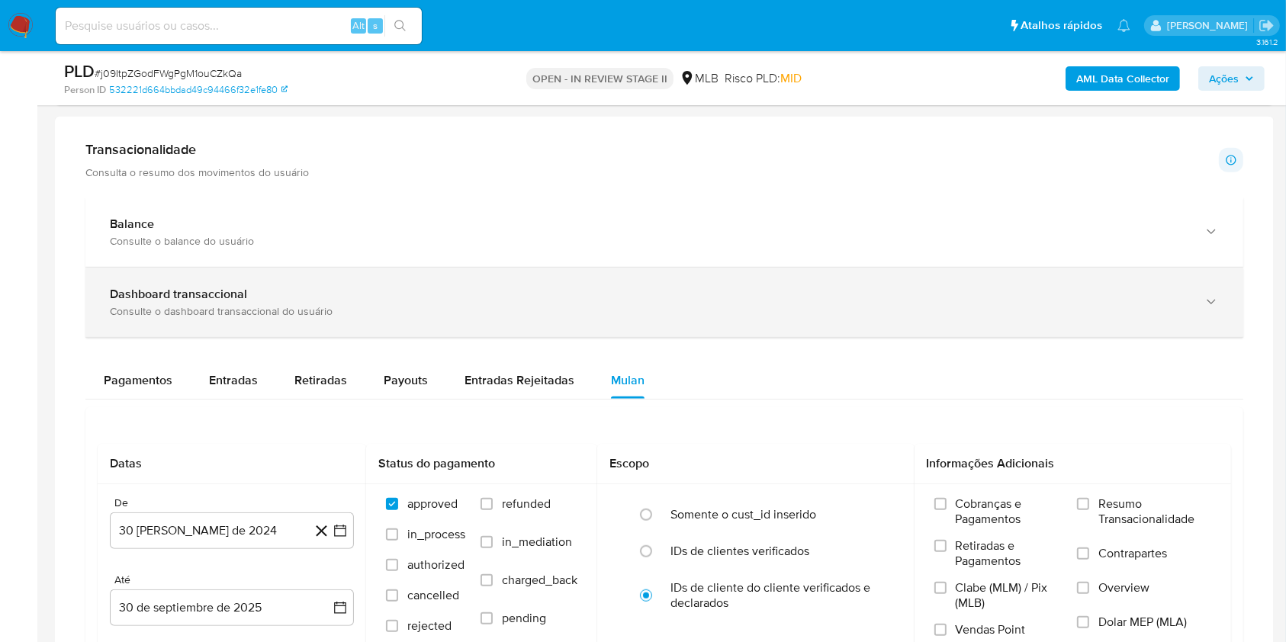
scroll to position [1220, 0]
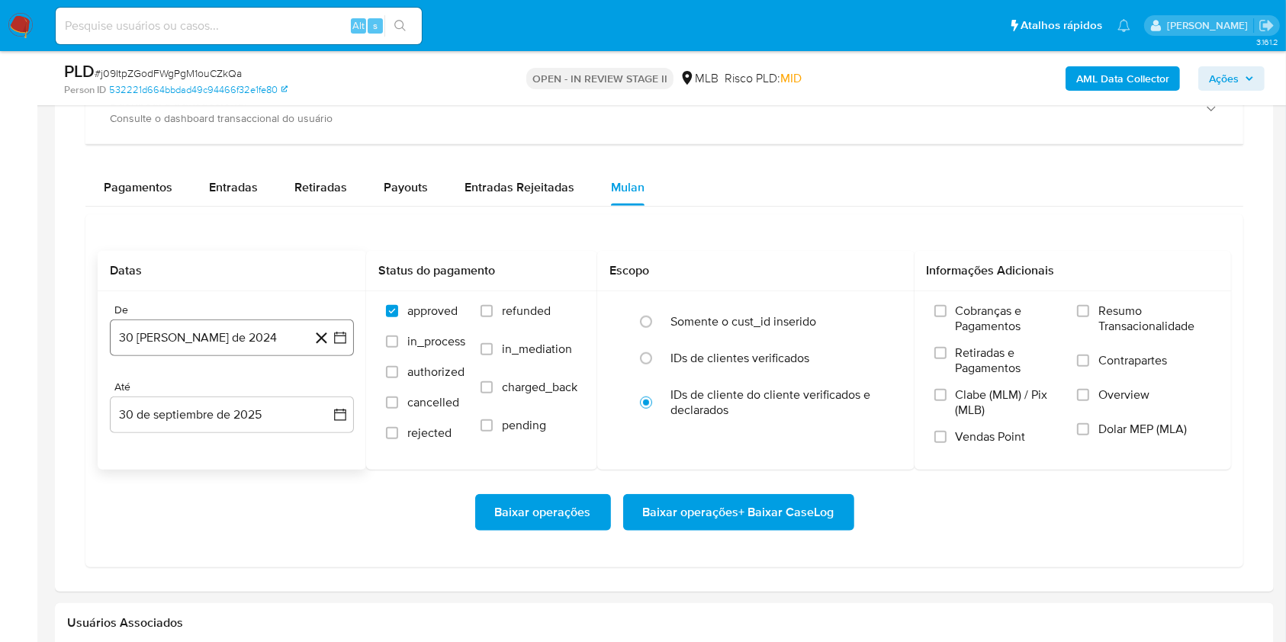
click at [231, 327] on button "30 [PERSON_NAME] de 2024" at bounding box center [232, 337] width 244 height 37
click at [262, 390] on icon "Seleccionar mes y año" at bounding box center [268, 393] width 12 height 12
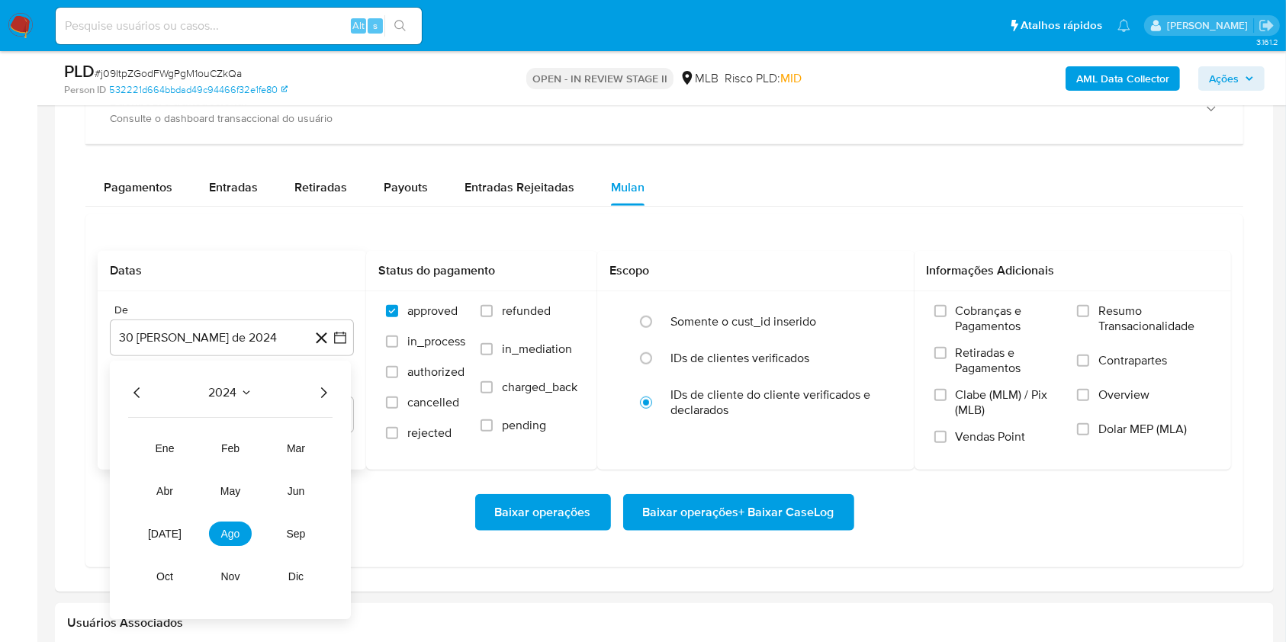
click at [323, 398] on icon "Año siguiente" at bounding box center [323, 393] width 18 height 18
click at [244, 530] on button "ago" at bounding box center [230, 534] width 43 height 24
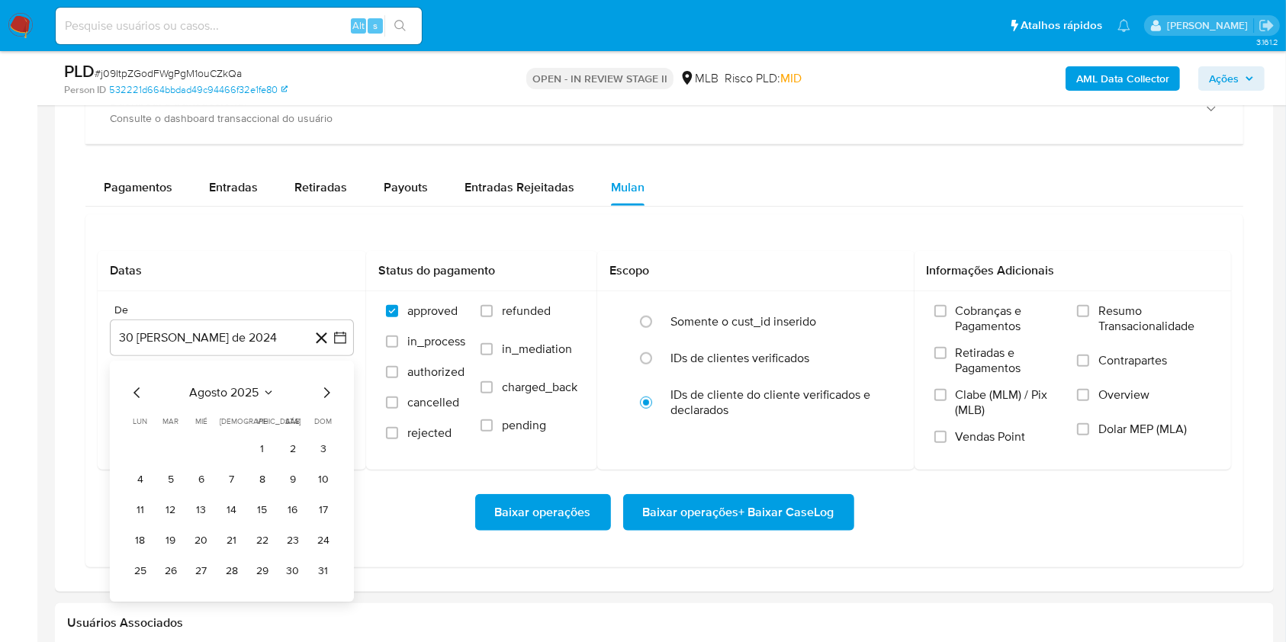
drag, startPoint x: 263, startPoint y: 448, endPoint x: 262, endPoint y: 477, distance: 29.0
click at [263, 448] on button "1" at bounding box center [262, 449] width 24 height 24
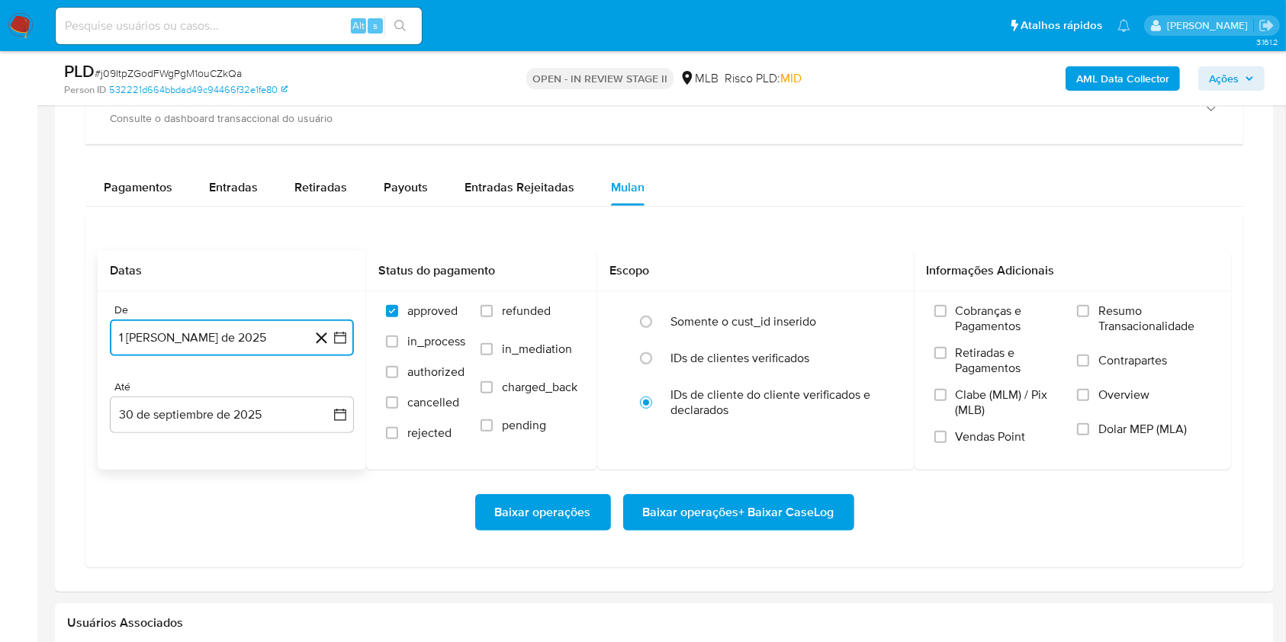
drag, startPoint x: 268, startPoint y: 420, endPoint x: 271, endPoint y: 443, distance: 23.1
click at [268, 422] on button "30 de septiembre de 2025" at bounding box center [232, 414] width 244 height 37
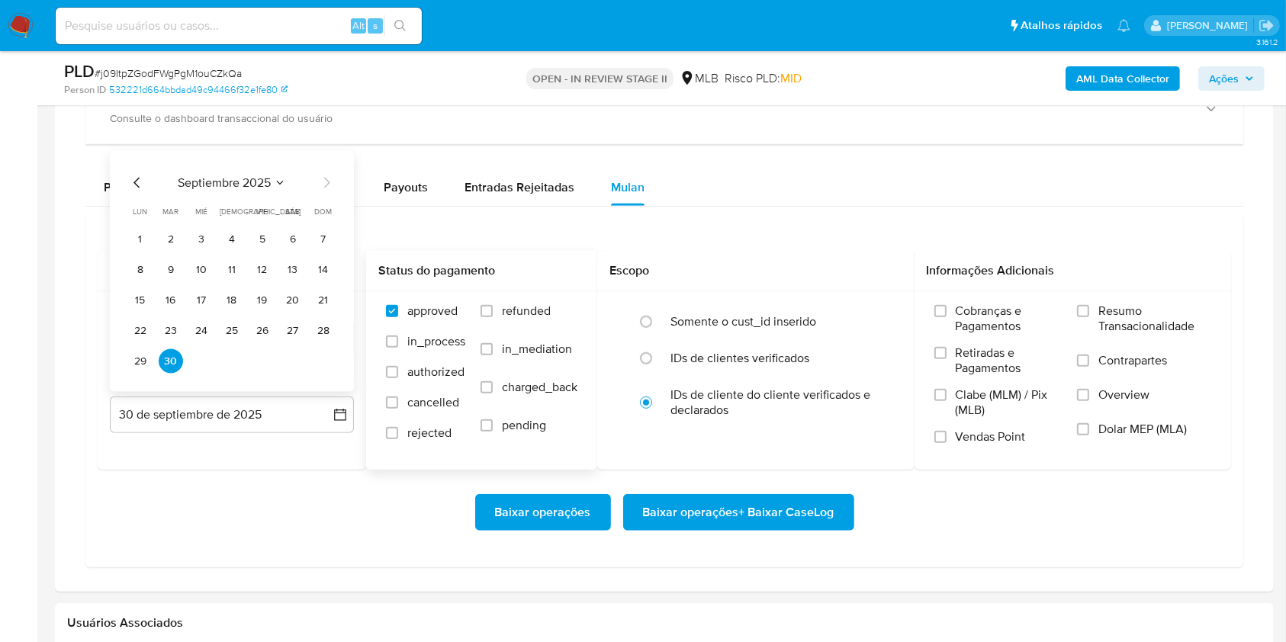
drag, startPoint x: 287, startPoint y: 325, endPoint x: 375, endPoint y: 339, distance: 88.9
click at [291, 326] on button "27" at bounding box center [293, 331] width 24 height 24
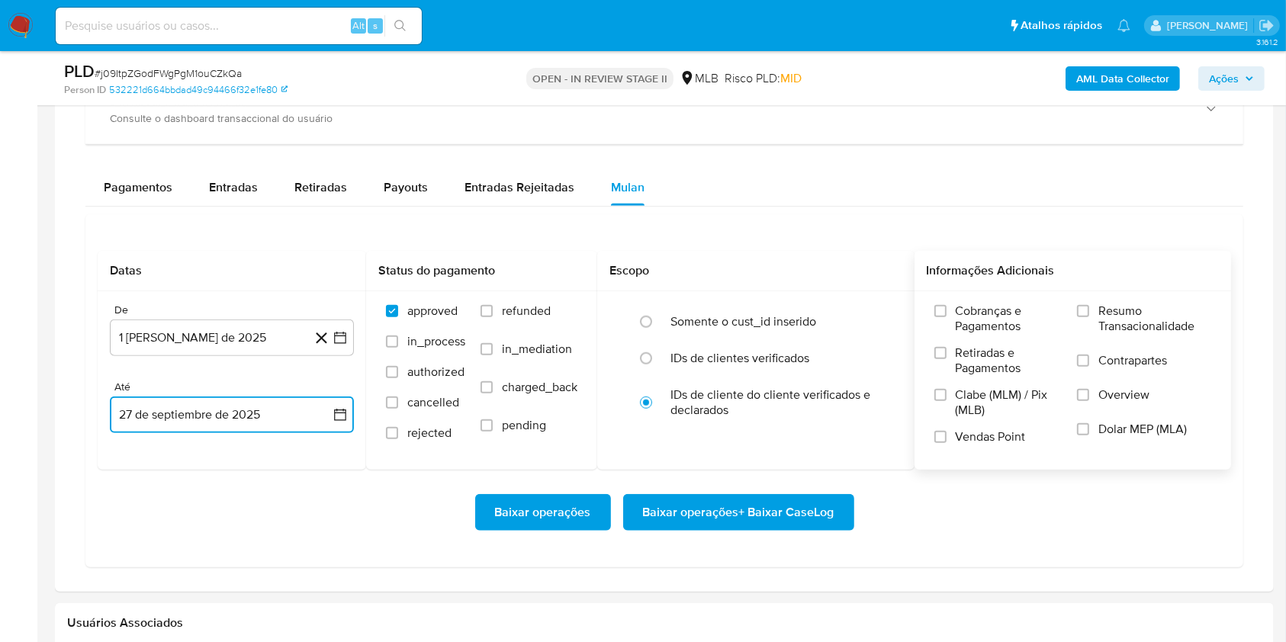
click at [1085, 319] on label "Resumo Transacionalidade" at bounding box center [1144, 328] width 134 height 50
click at [1085, 317] on input "Resumo Transacionalidade" at bounding box center [1083, 311] width 12 height 12
click at [814, 517] on span "Baixar operações + Baixar CaseLog" at bounding box center [738, 513] width 191 height 34
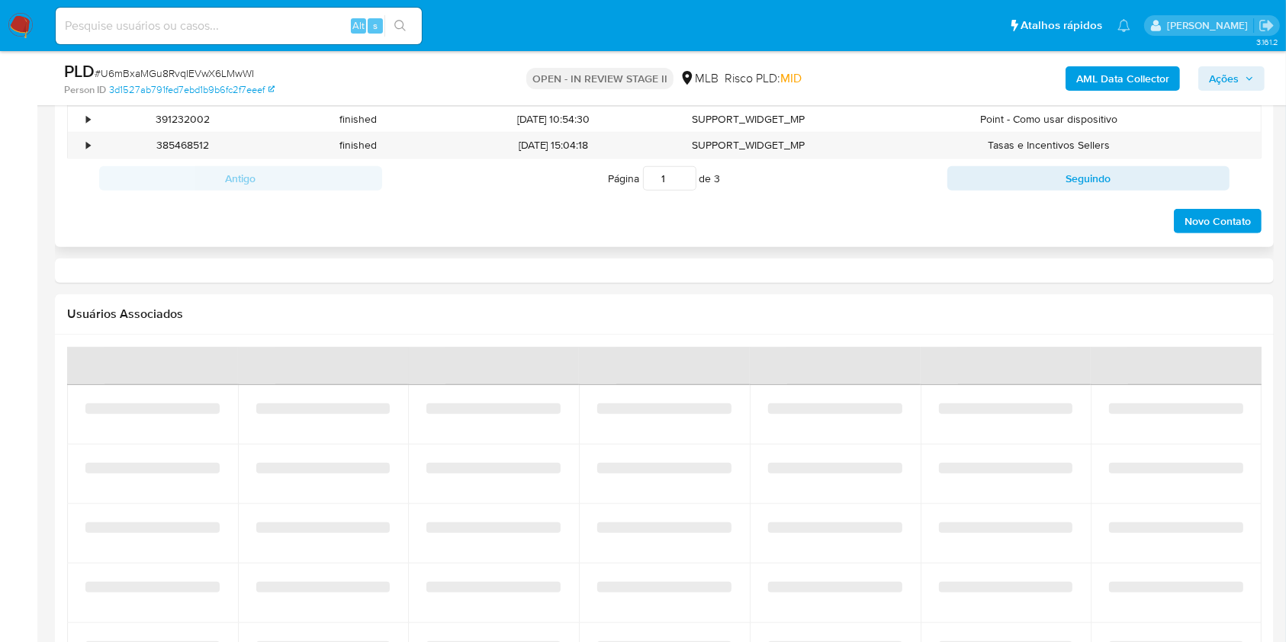
select select "10"
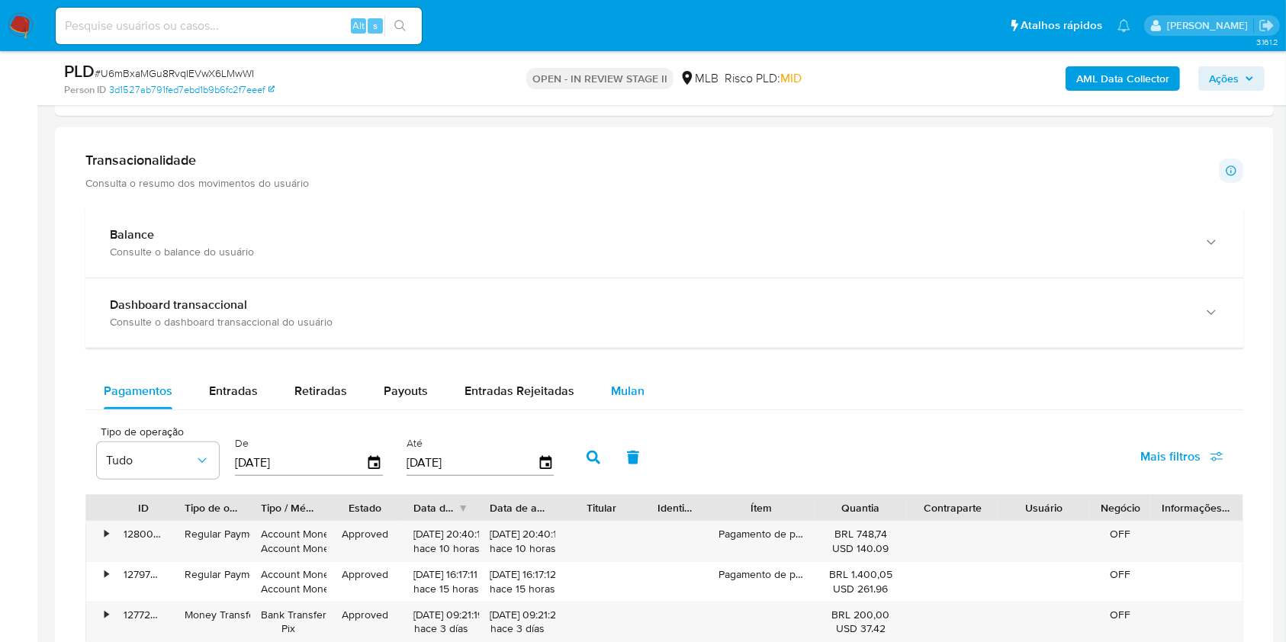
click at [611, 393] on span "Mulan" at bounding box center [628, 391] width 34 height 18
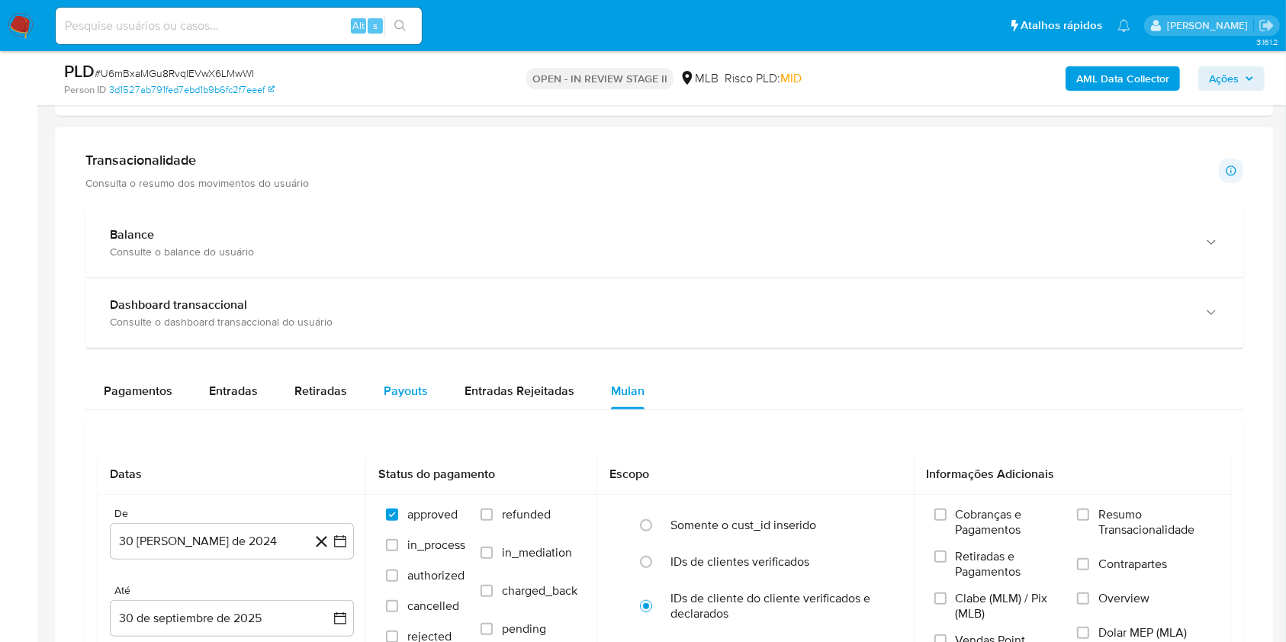
scroll to position [1321, 0]
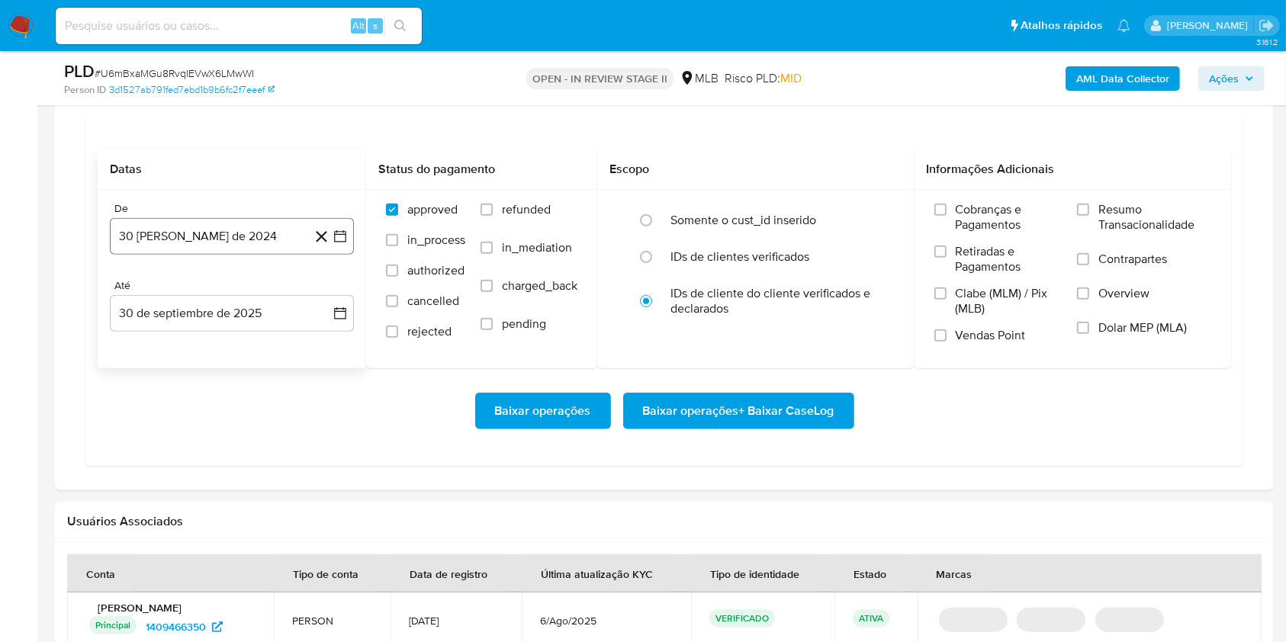
click at [242, 243] on button "30 [PERSON_NAME] de 2024" at bounding box center [232, 236] width 244 height 37
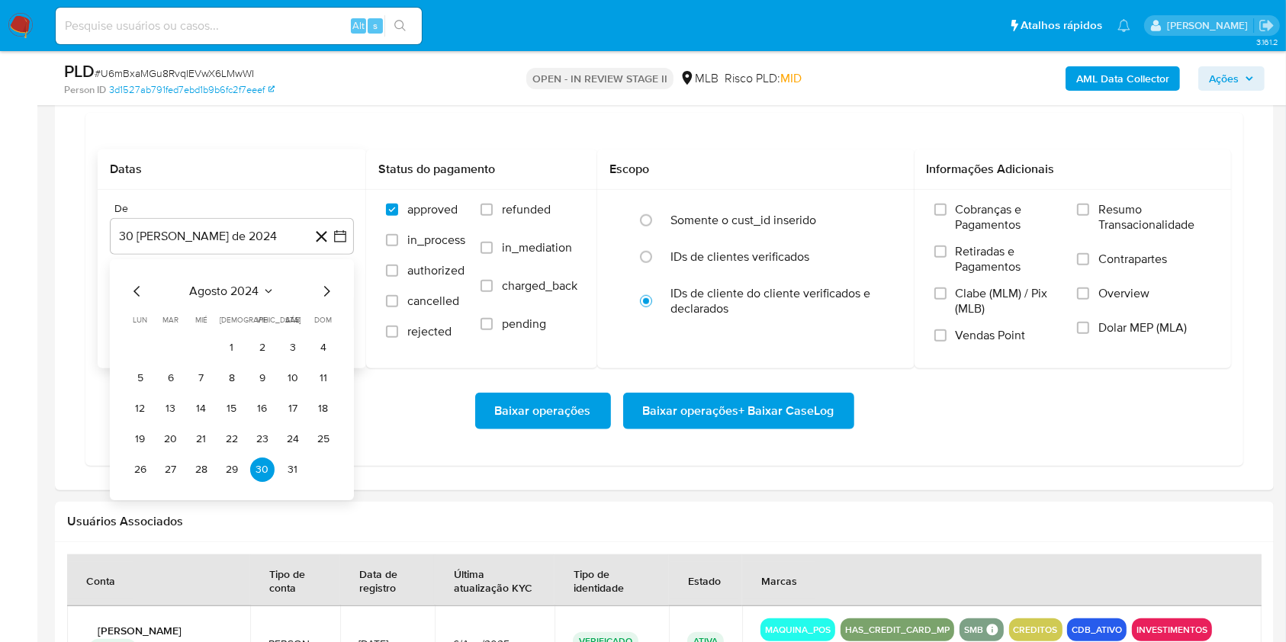
click at [249, 296] on span "agosto 2024" at bounding box center [224, 291] width 69 height 15
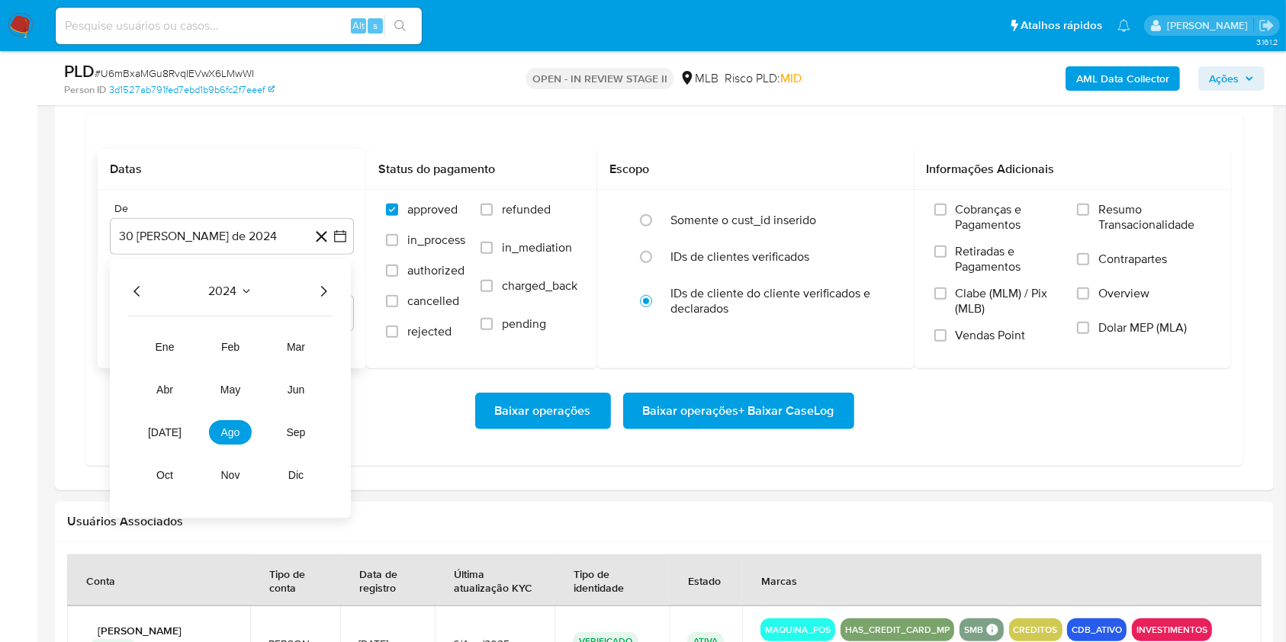
click at [317, 291] on icon "Año siguiente" at bounding box center [323, 291] width 18 height 18
click at [238, 428] on span "ago" at bounding box center [230, 432] width 19 height 12
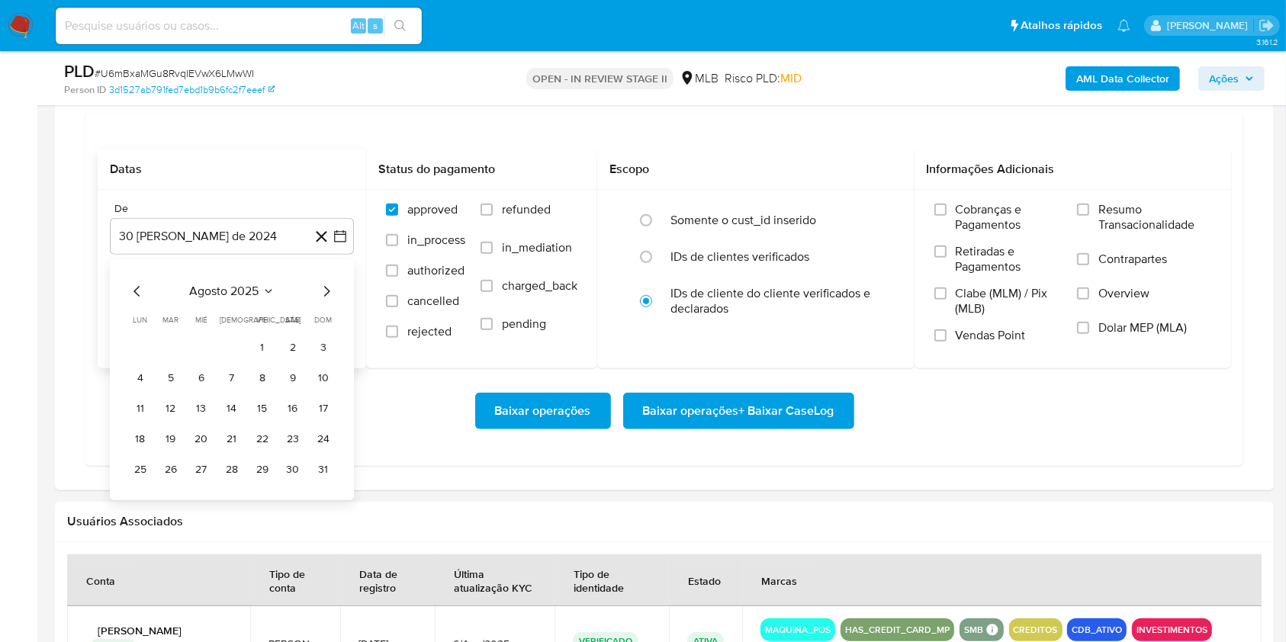
drag, startPoint x: 263, startPoint y: 349, endPoint x: 264, endPoint y: 358, distance: 9.2
click at [263, 352] on button "1" at bounding box center [262, 347] width 24 height 24
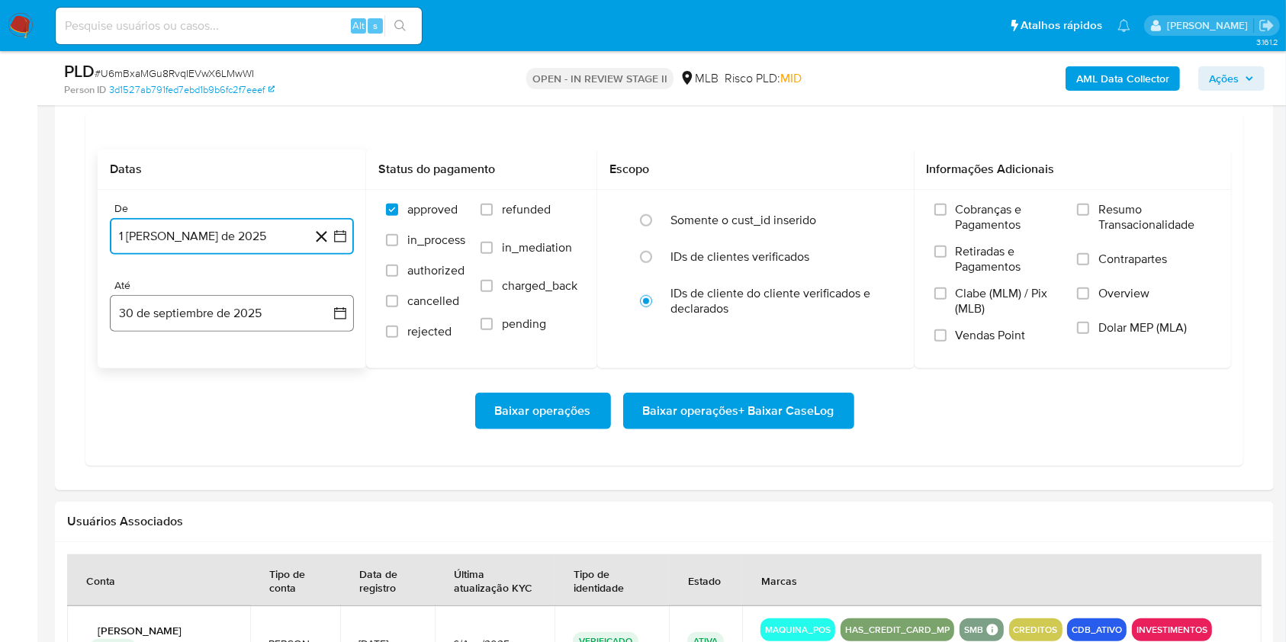
drag, startPoint x: 264, startPoint y: 319, endPoint x: 265, endPoint y: 330, distance: 11.5
click at [264, 319] on button "30 de septiembre de 2025" at bounding box center [232, 313] width 244 height 37
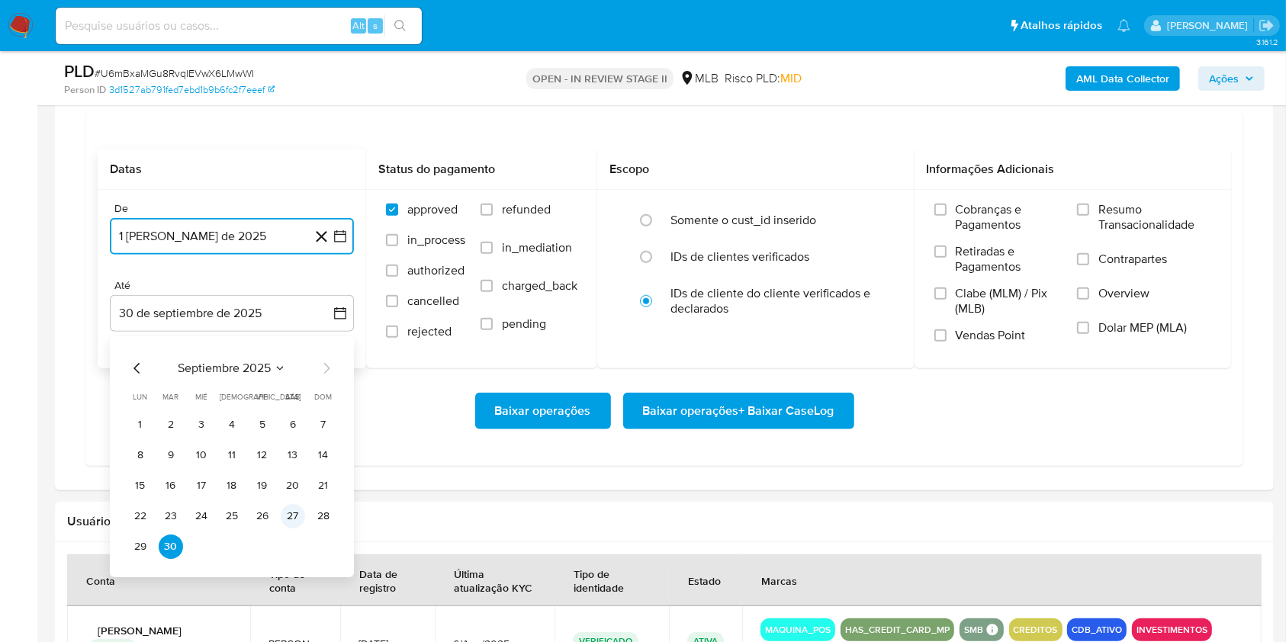
click at [291, 527] on button "27" at bounding box center [293, 516] width 24 height 24
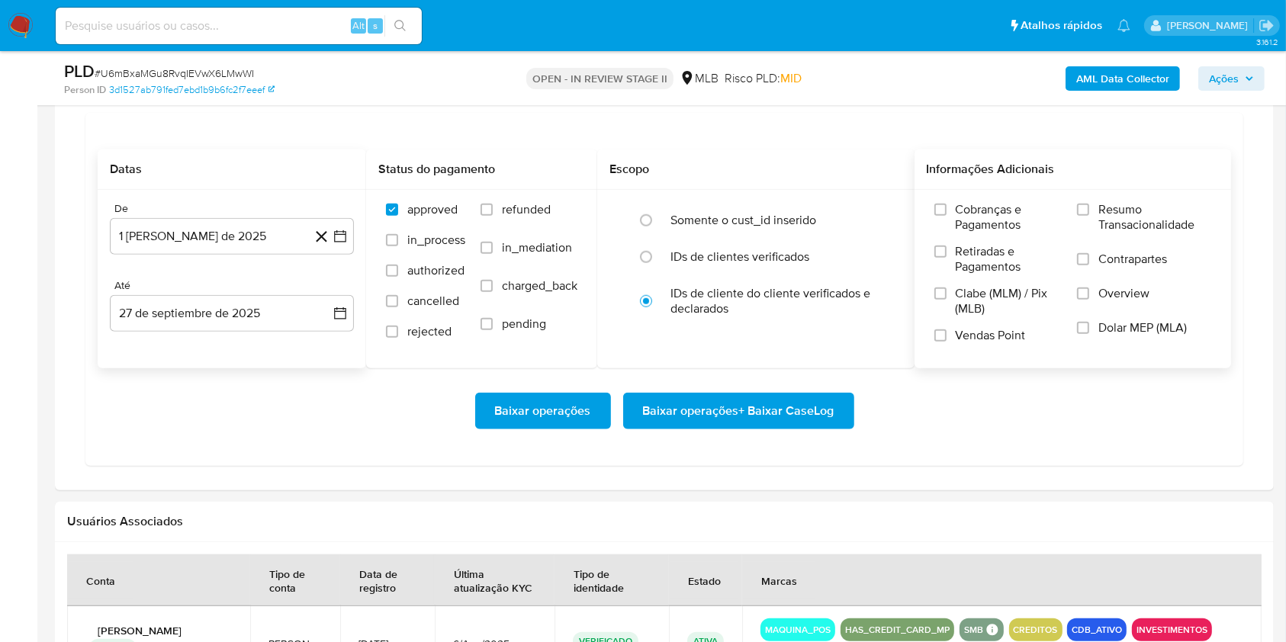
drag, startPoint x: 1106, startPoint y: 210, endPoint x: 1064, endPoint y: 230, distance: 46.0
click at [1106, 211] on span "Resumo Transacionalidade" at bounding box center [1154, 217] width 113 height 30
click at [1089, 211] on input "Resumo Transacionalidade" at bounding box center [1083, 210] width 12 height 12
click at [793, 405] on span "Baixar operações + Baixar CaseLog" at bounding box center [738, 411] width 191 height 34
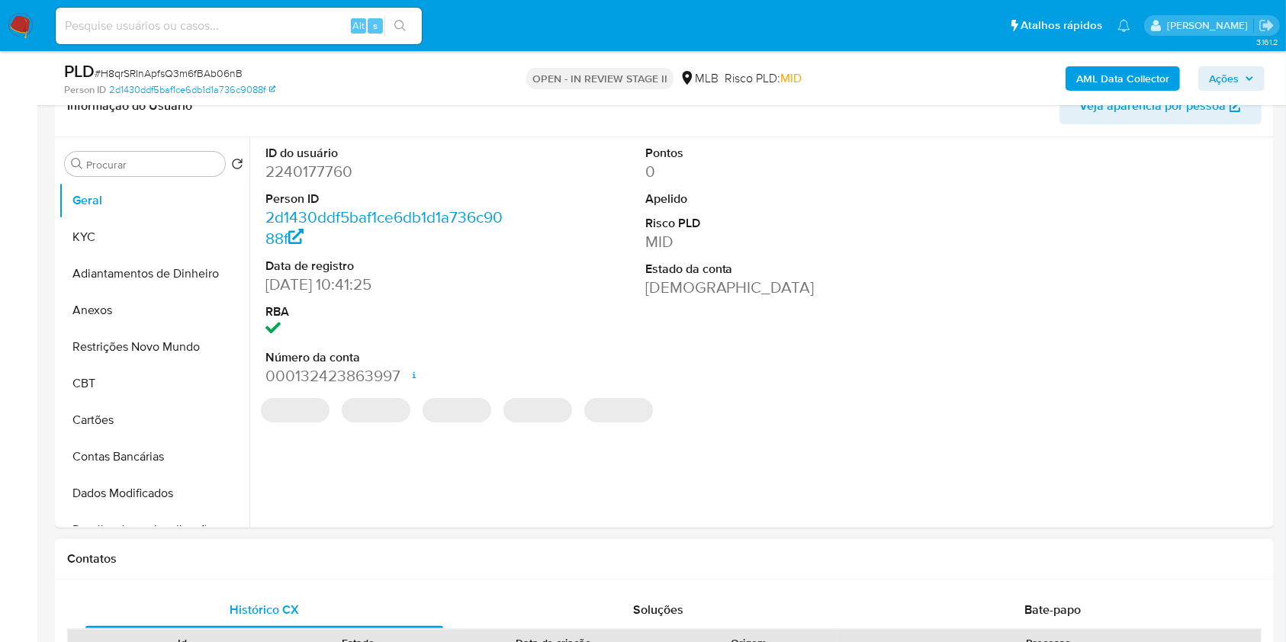
select select "10"
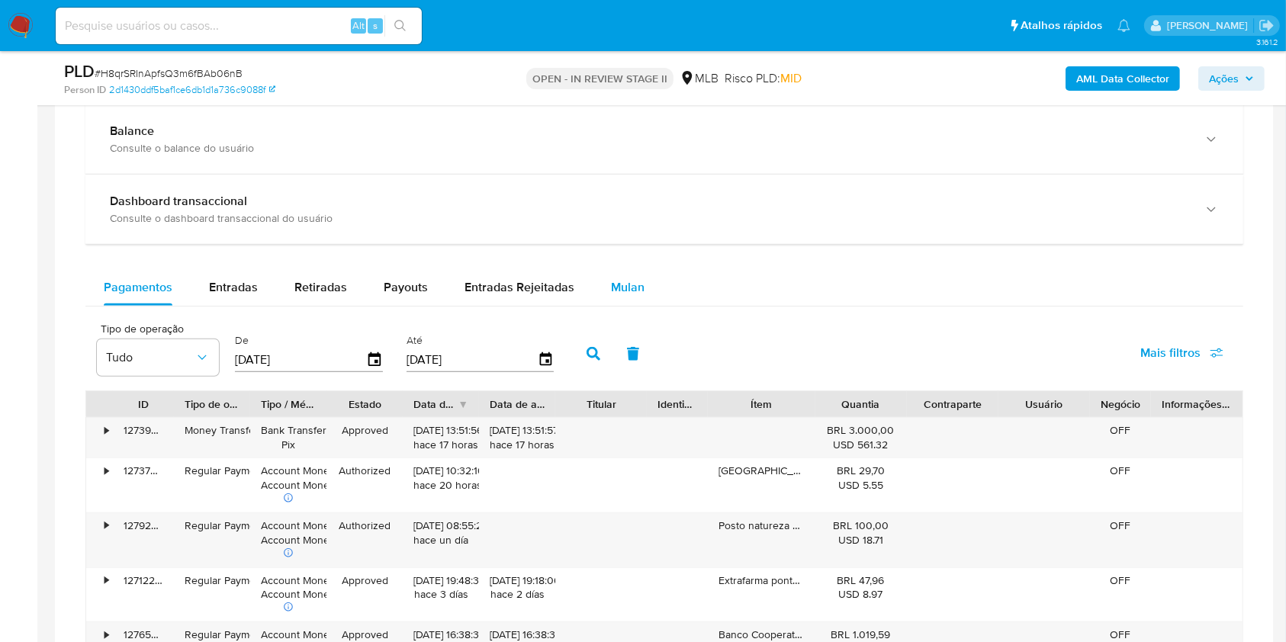
click at [632, 286] on span "Mulan" at bounding box center [628, 287] width 34 height 18
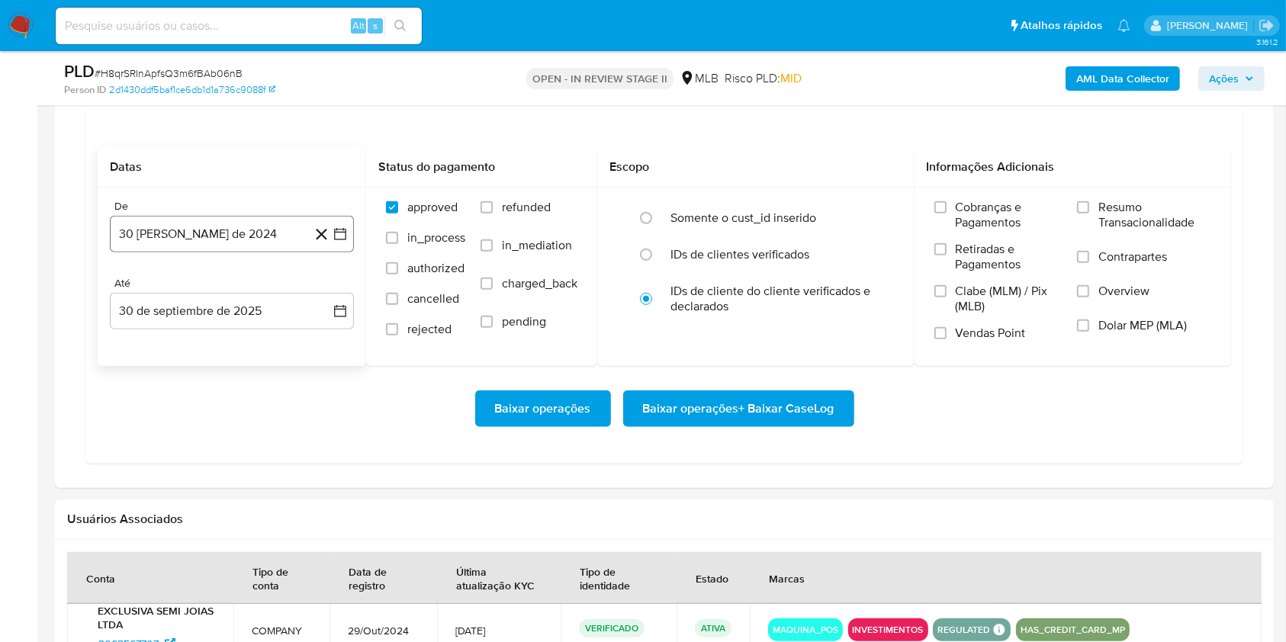
drag, startPoint x: 229, startPoint y: 239, endPoint x: 237, endPoint y: 249, distance: 13.0
click at [229, 239] on button "30 [PERSON_NAME] de 2024" at bounding box center [232, 234] width 244 height 37
click at [255, 287] on span "agosto 2024" at bounding box center [224, 289] width 69 height 15
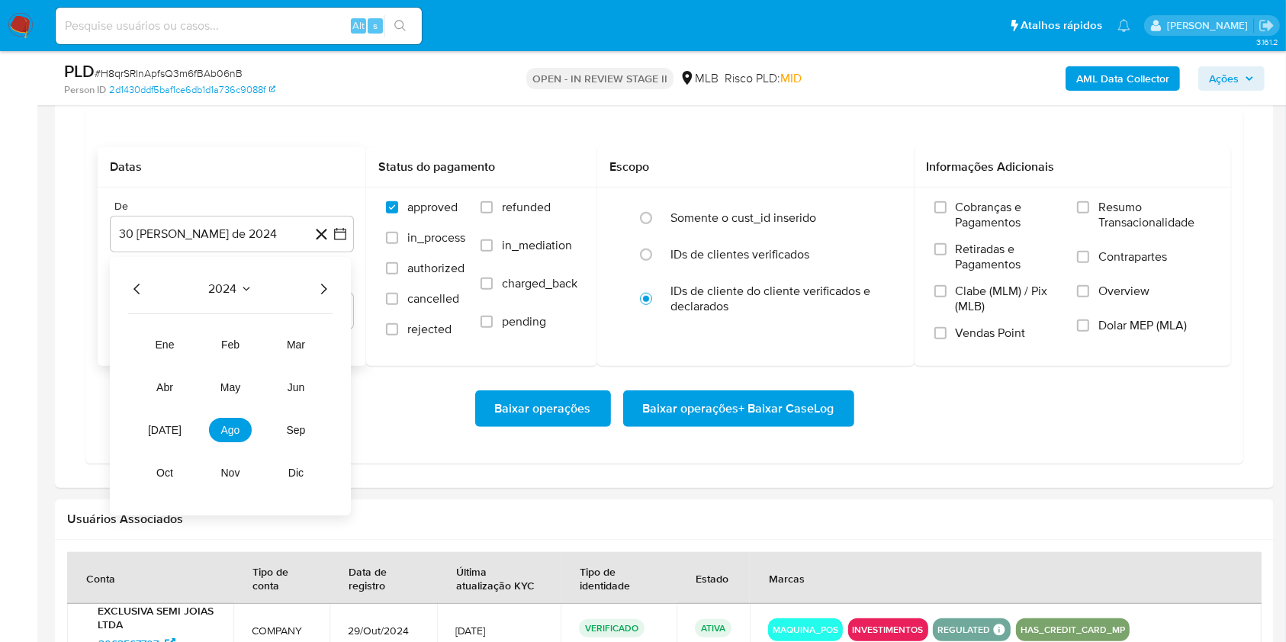
click at [328, 287] on icon "Año siguiente" at bounding box center [323, 290] width 18 height 18
click at [233, 426] on span "ago" at bounding box center [230, 431] width 19 height 12
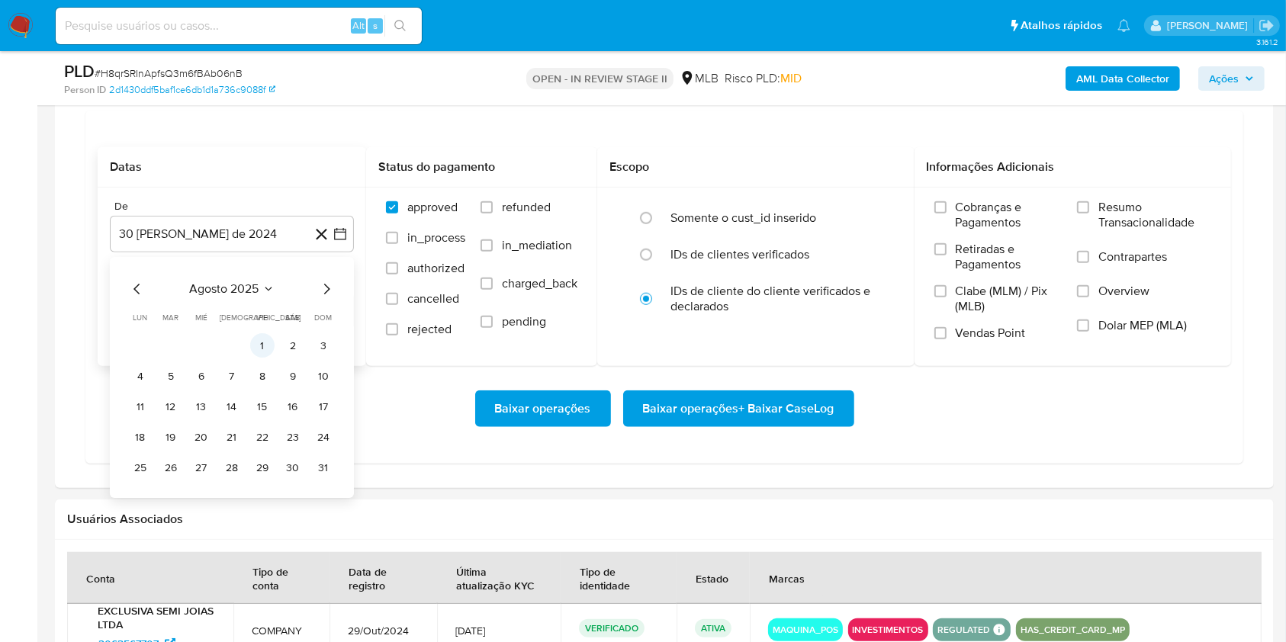
click at [261, 355] on button "1" at bounding box center [262, 346] width 24 height 24
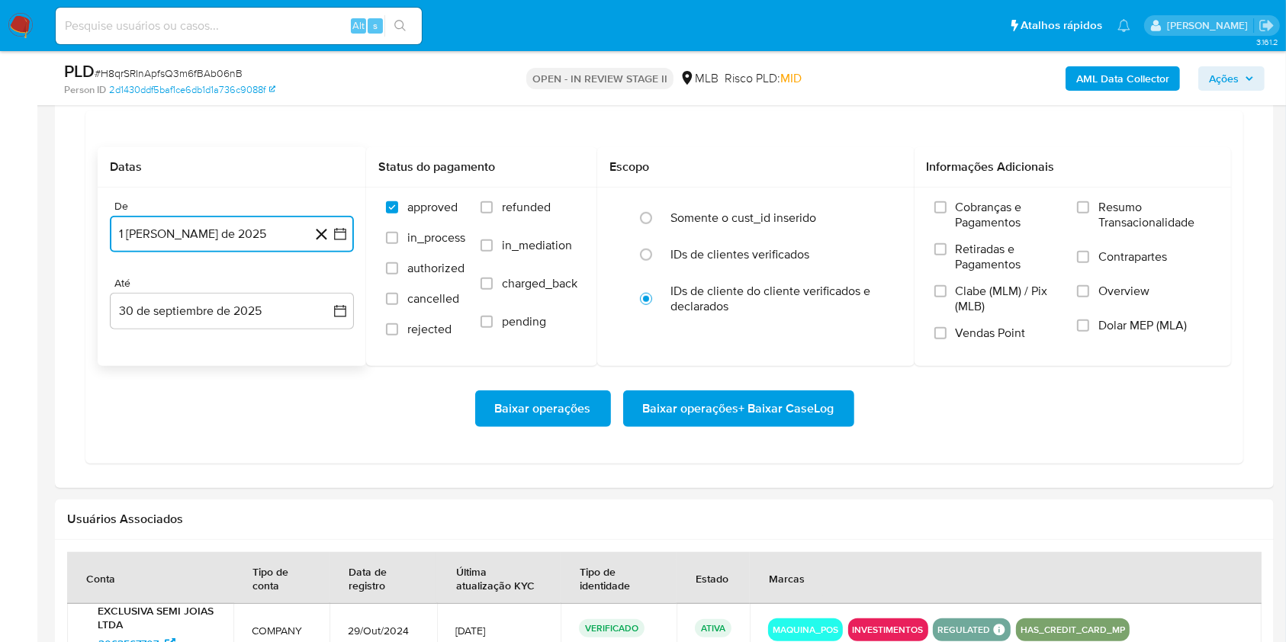
drag, startPoint x: 274, startPoint y: 323, endPoint x: 273, endPoint y: 330, distance: 7.7
click at [274, 323] on button "30 de septiembre de 2025" at bounding box center [232, 311] width 244 height 37
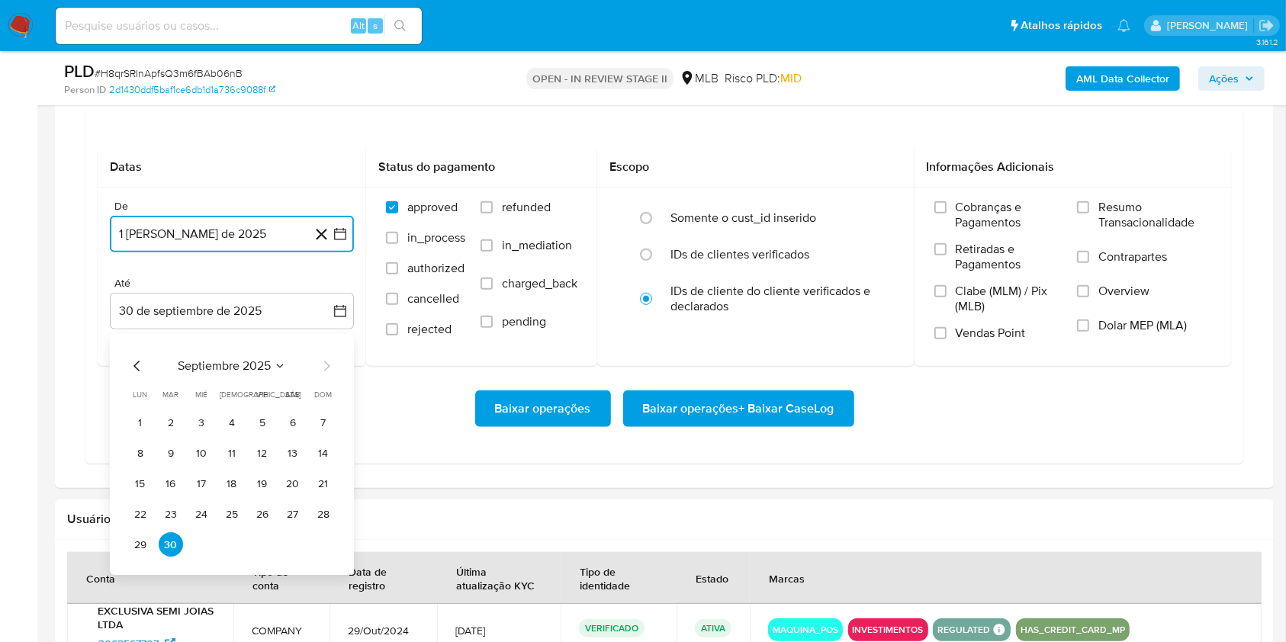
drag, startPoint x: 294, startPoint y: 509, endPoint x: 408, endPoint y: 513, distance: 113.7
click at [296, 509] on button "27" at bounding box center [293, 514] width 24 height 24
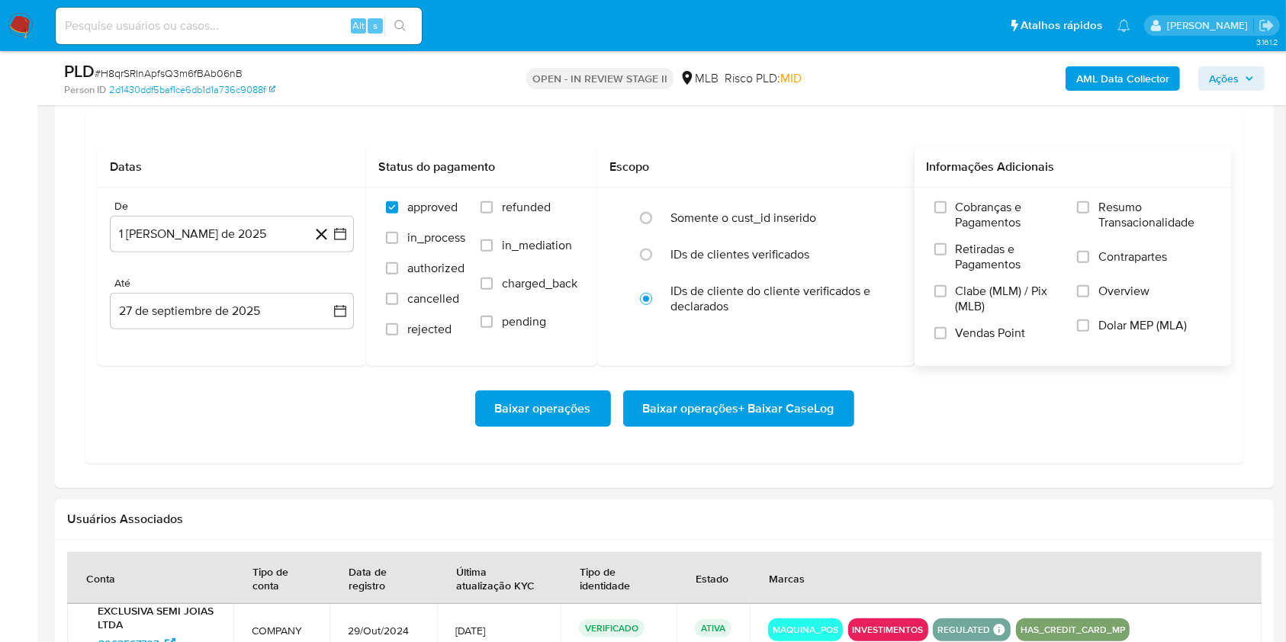
drag, startPoint x: 1084, startPoint y: 219, endPoint x: 1074, endPoint y: 235, distance: 18.8
click at [1084, 223] on label "Resumo Transacionalidade" at bounding box center [1144, 225] width 134 height 50
click at [1084, 213] on input "Resumo Transacionalidade" at bounding box center [1083, 207] width 12 height 12
click at [757, 407] on span "Baixar operações + Baixar CaseLog" at bounding box center [738, 409] width 191 height 34
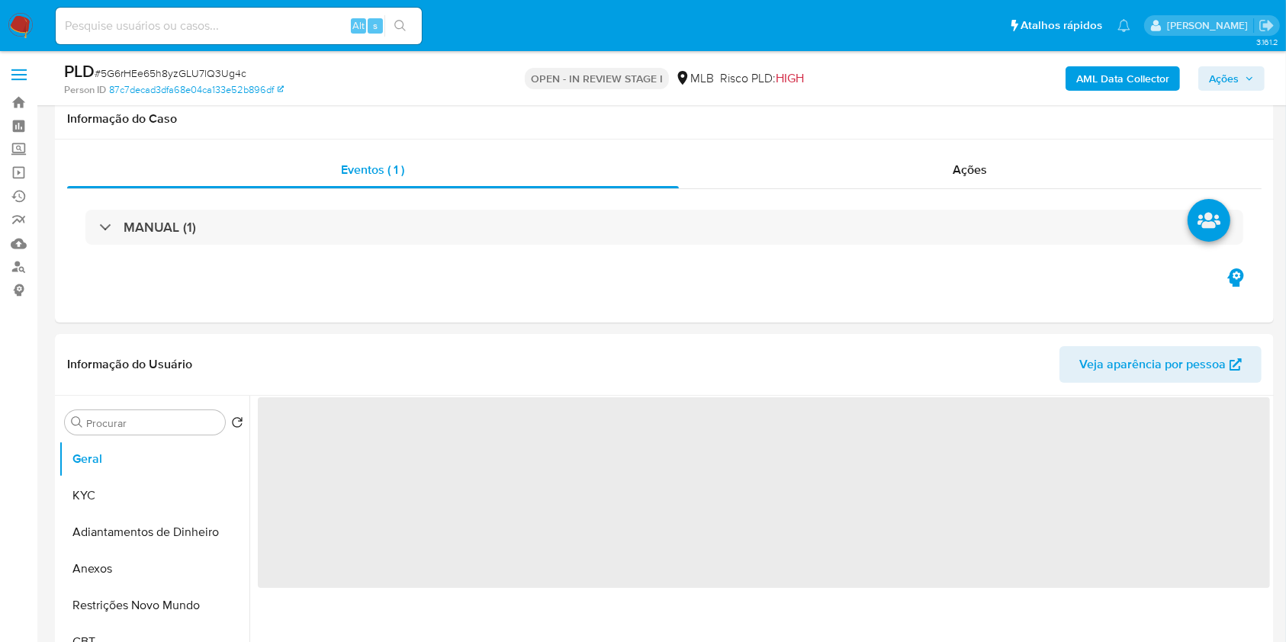
select select "10"
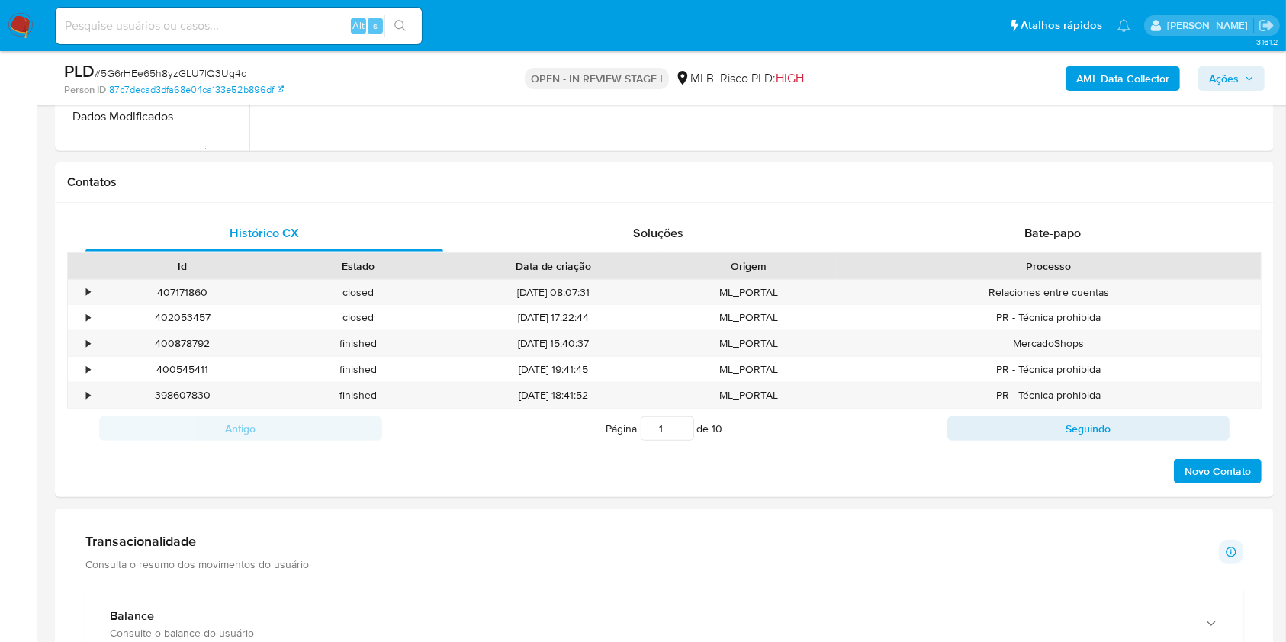
scroll to position [1118, 0]
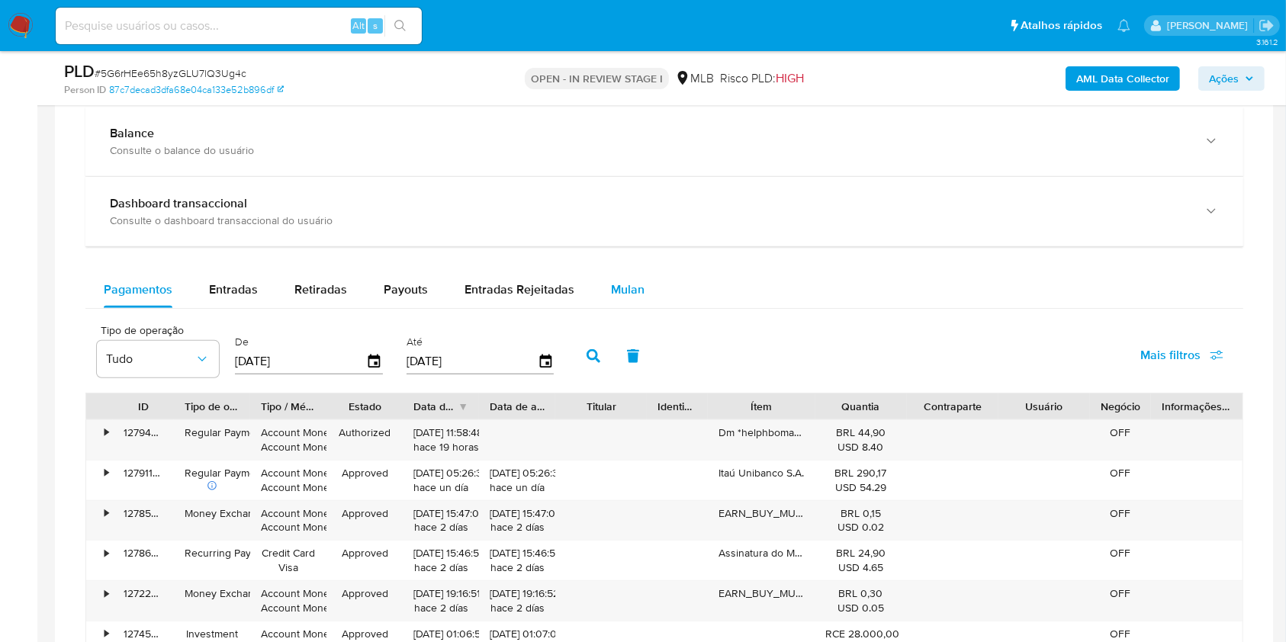
click at [615, 298] on div "Mulan" at bounding box center [628, 289] width 34 height 37
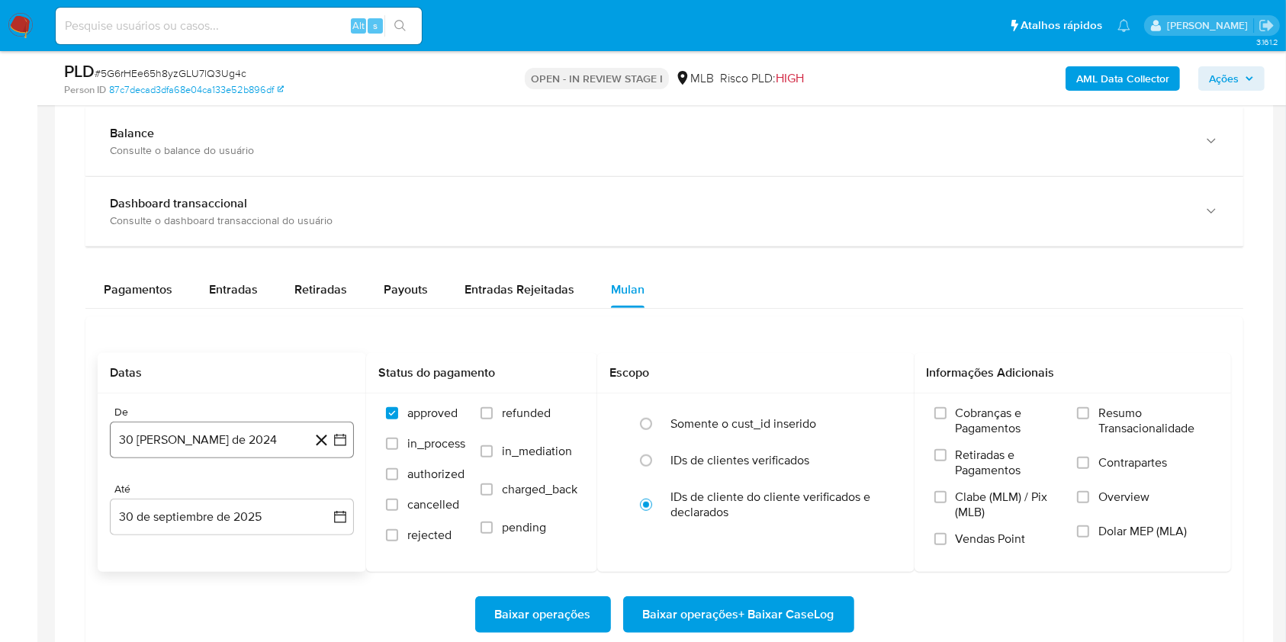
click at [271, 429] on button "30 [PERSON_NAME] de 2024" at bounding box center [232, 440] width 244 height 37
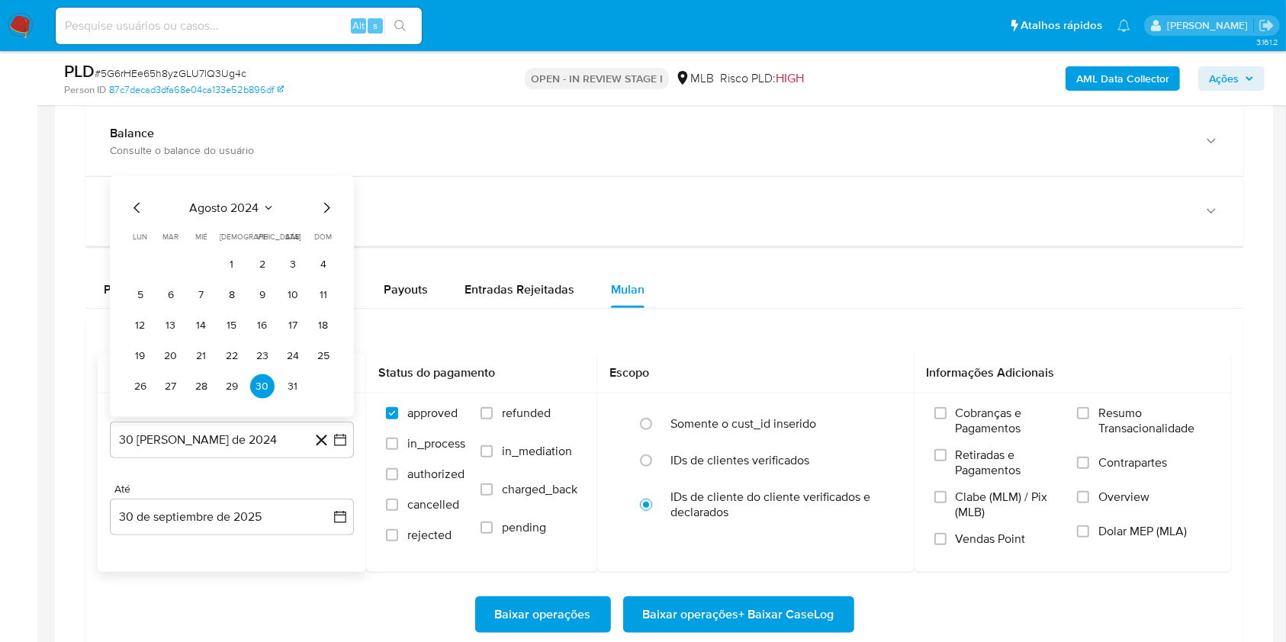
click at [274, 199] on div "agosto 2024" at bounding box center [231, 208] width 207 height 18
click at [326, 209] on icon "Mes siguiente" at bounding box center [327, 208] width 6 height 11
click at [257, 174] on span "septiembre 2024" at bounding box center [224, 177] width 93 height 15
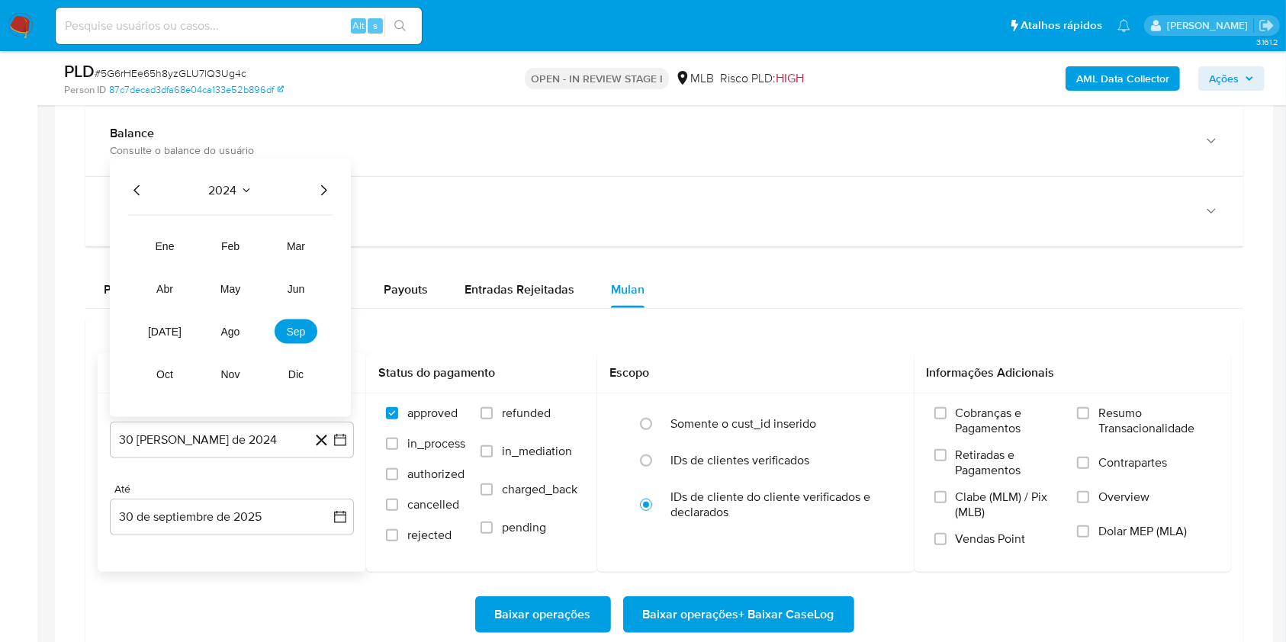
click at [317, 193] on icon "Año siguiente" at bounding box center [323, 190] width 18 height 18
click at [239, 321] on button "ago" at bounding box center [230, 331] width 43 height 24
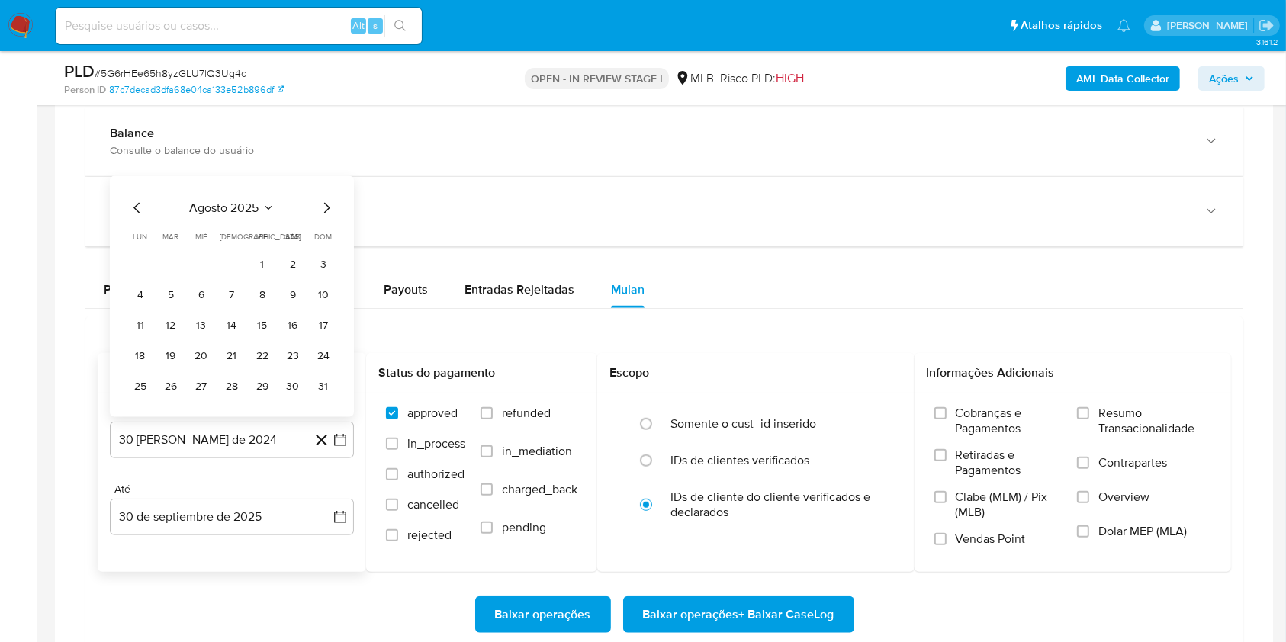
click at [265, 260] on button "1" at bounding box center [262, 264] width 24 height 24
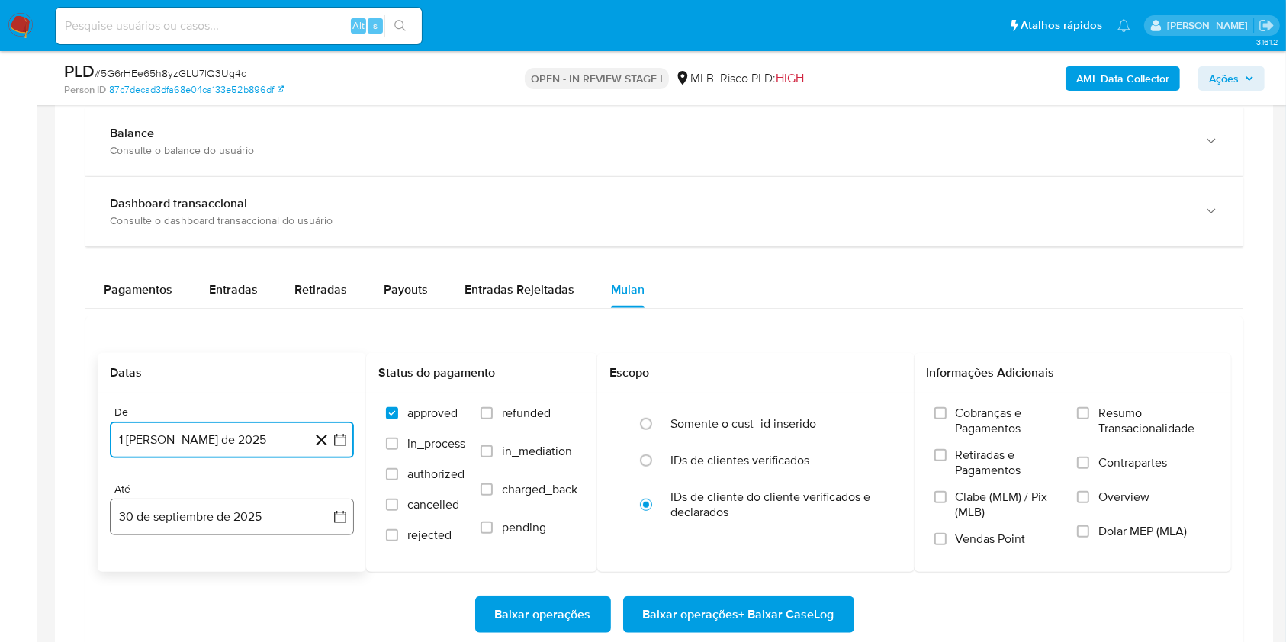
click at [254, 520] on button "30 de septiembre de 2025" at bounding box center [232, 517] width 244 height 37
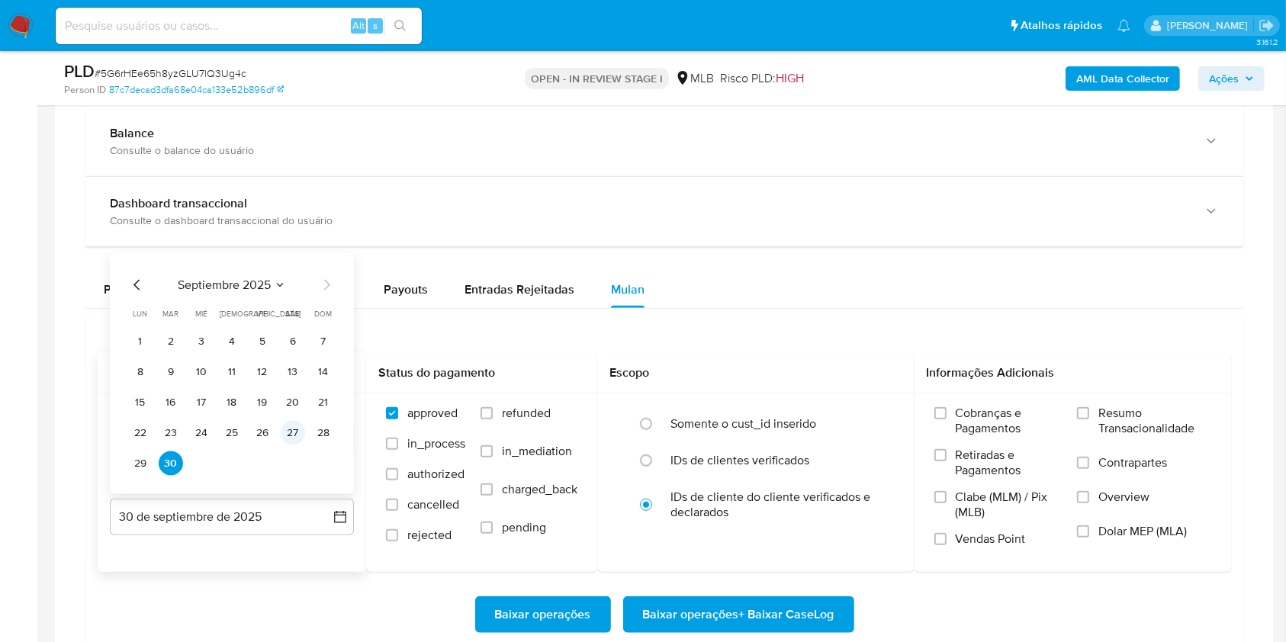
click at [290, 428] on button "27" at bounding box center [293, 433] width 24 height 24
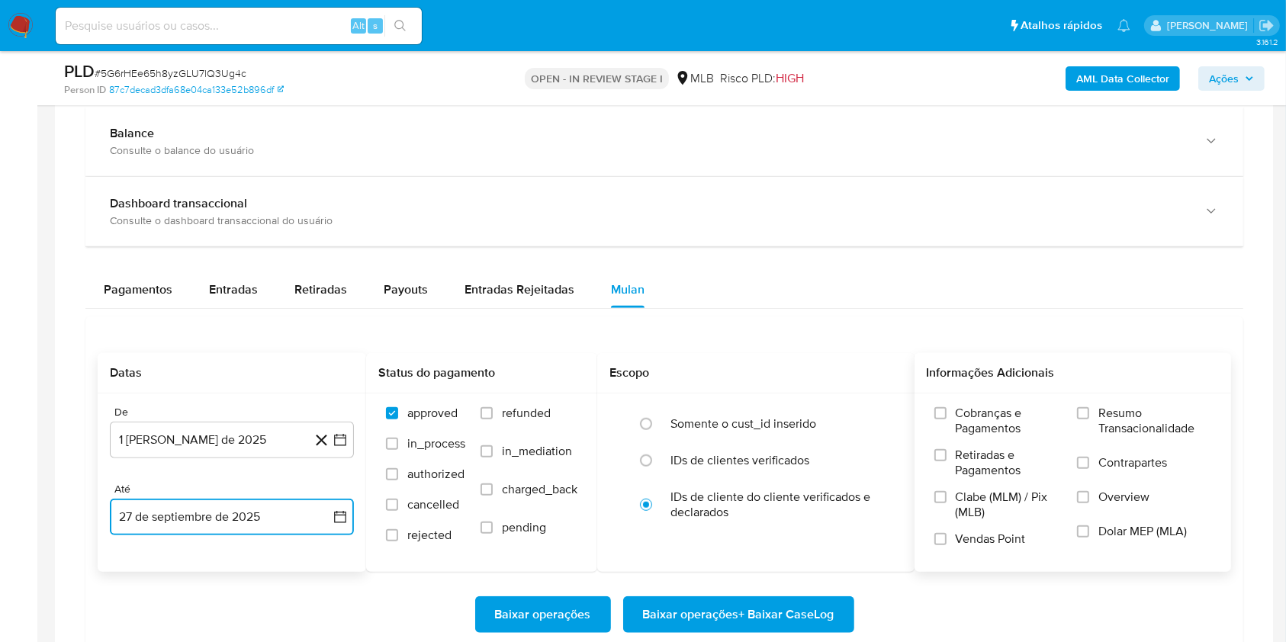
drag, startPoint x: 1086, startPoint y: 416, endPoint x: 1070, endPoint y: 430, distance: 21.6
click at [1086, 418] on input "Resumo Transacionalidade" at bounding box center [1083, 413] width 12 height 12
click at [821, 606] on span "Baixar operações + Baixar CaseLog" at bounding box center [738, 615] width 191 height 34
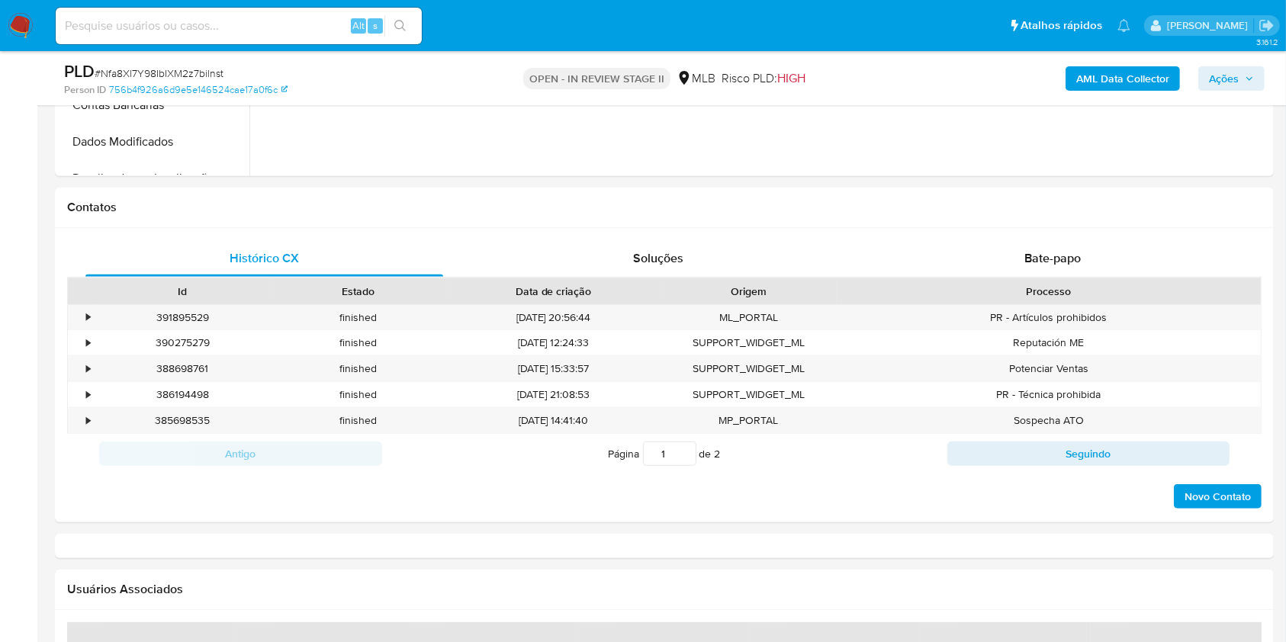
select select "10"
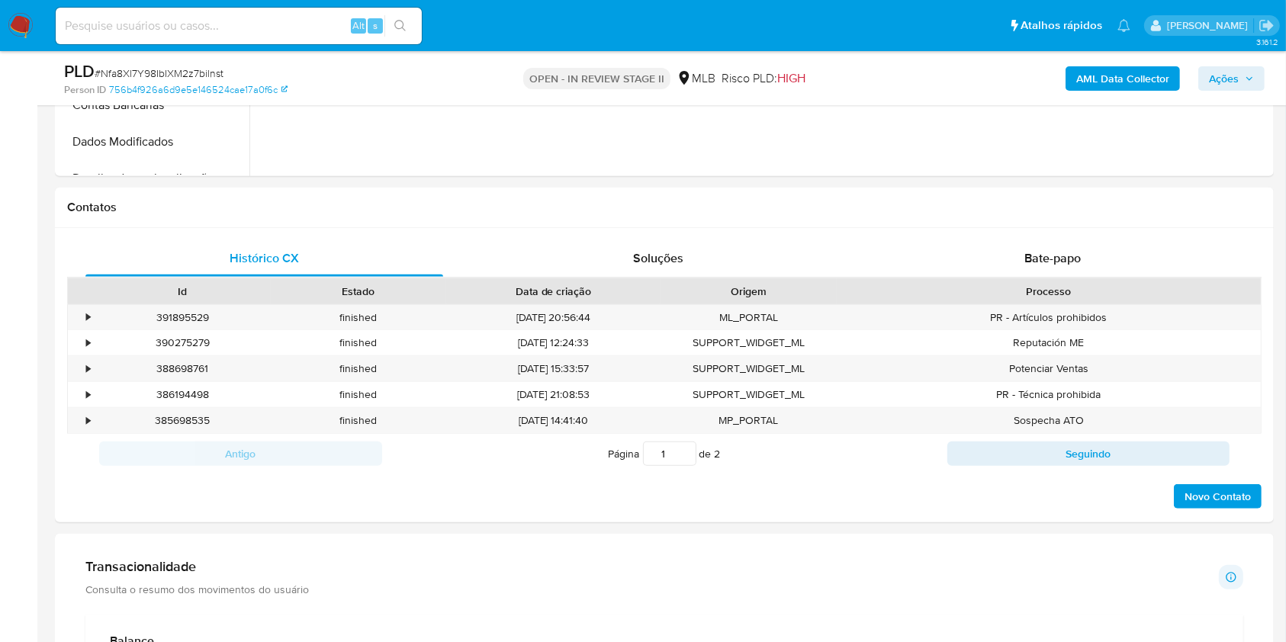
scroll to position [1220, 0]
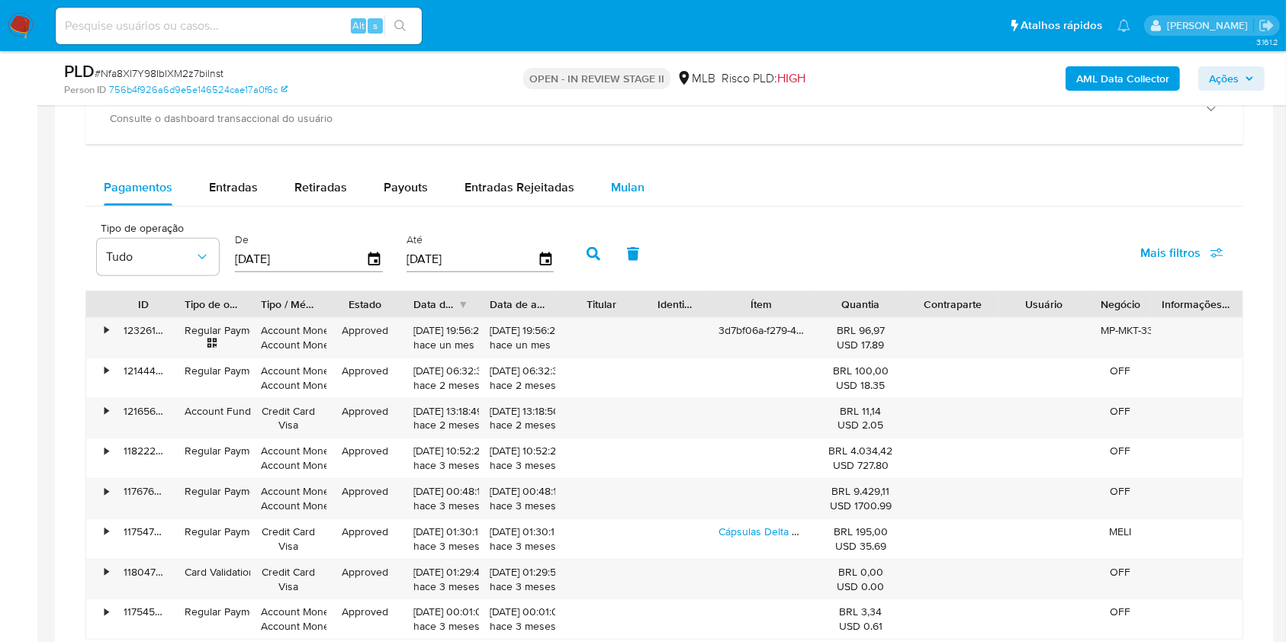
drag, startPoint x: 596, startPoint y: 194, endPoint x: 592, endPoint y: 204, distance: 11.3
click at [596, 194] on button "Mulan" at bounding box center [627, 187] width 70 height 37
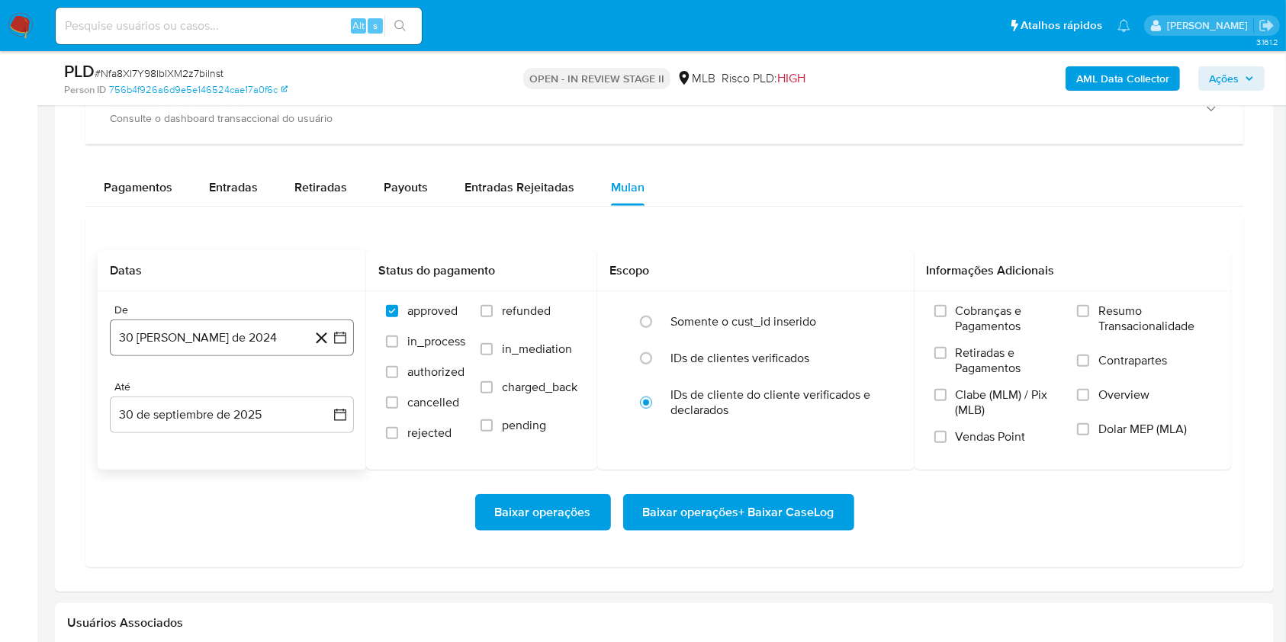
click at [262, 346] on button "30 [PERSON_NAME] de 2024" at bounding box center [232, 337] width 244 height 37
click at [262, 396] on icon "Seleccionar mes y año" at bounding box center [268, 393] width 12 height 12
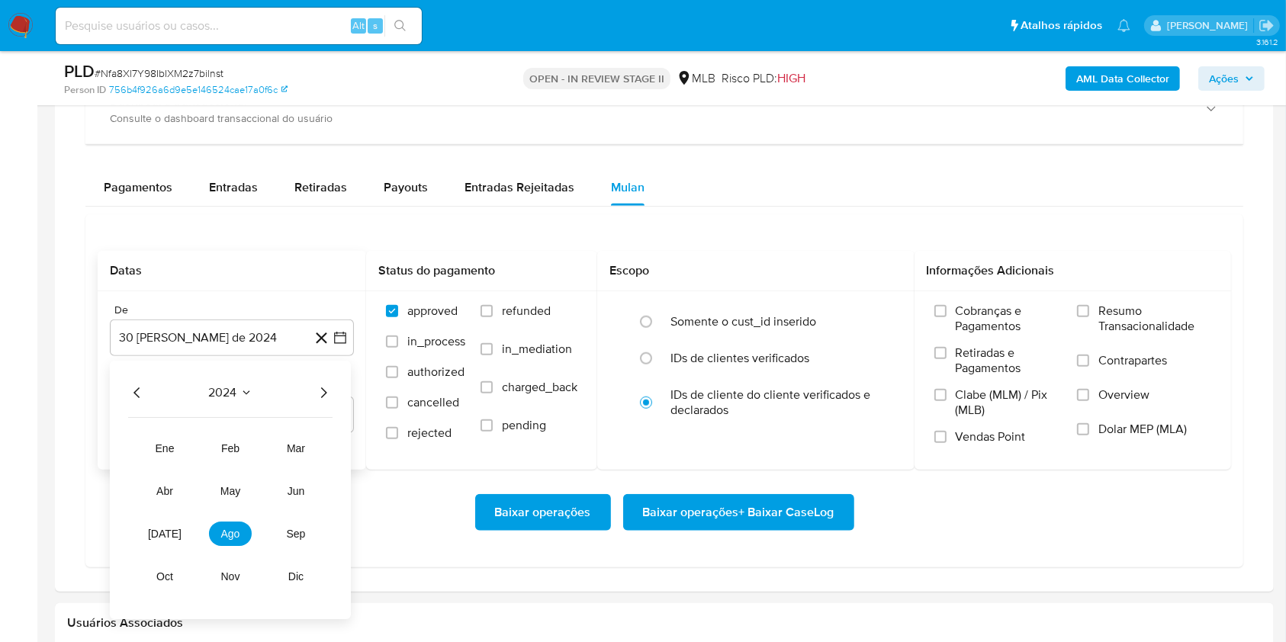
click at [326, 396] on icon "Año siguiente" at bounding box center [323, 393] width 18 height 18
click at [247, 541] on button "ago" at bounding box center [230, 534] width 43 height 24
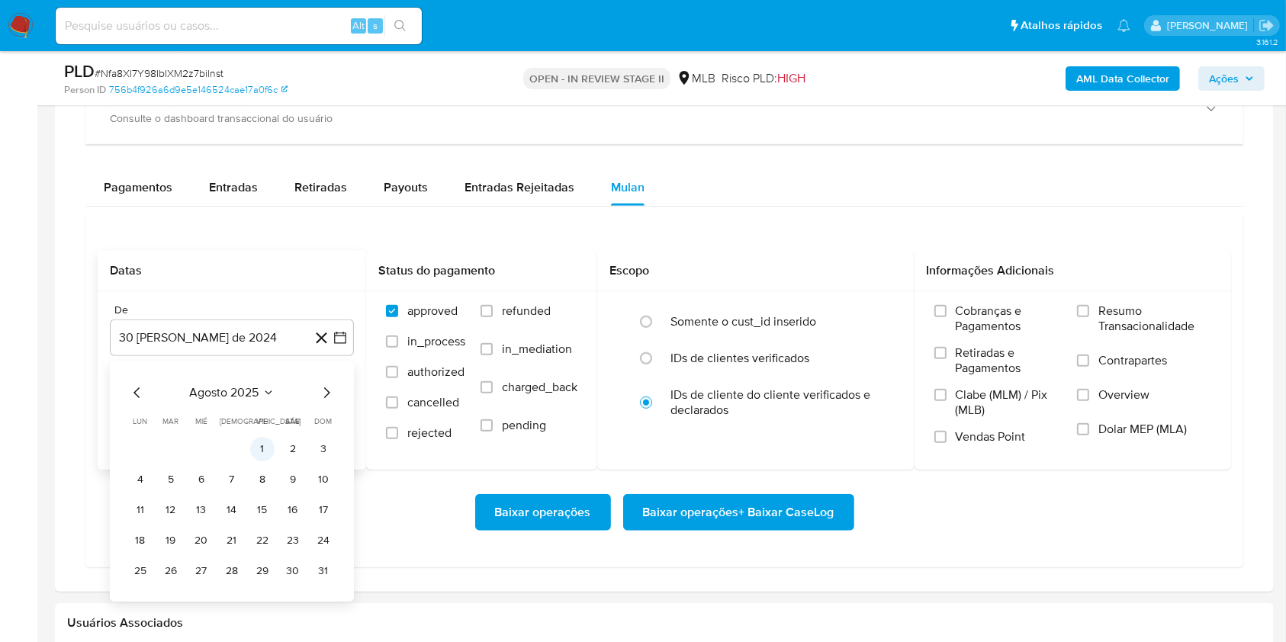
click at [258, 448] on button "1" at bounding box center [262, 449] width 24 height 24
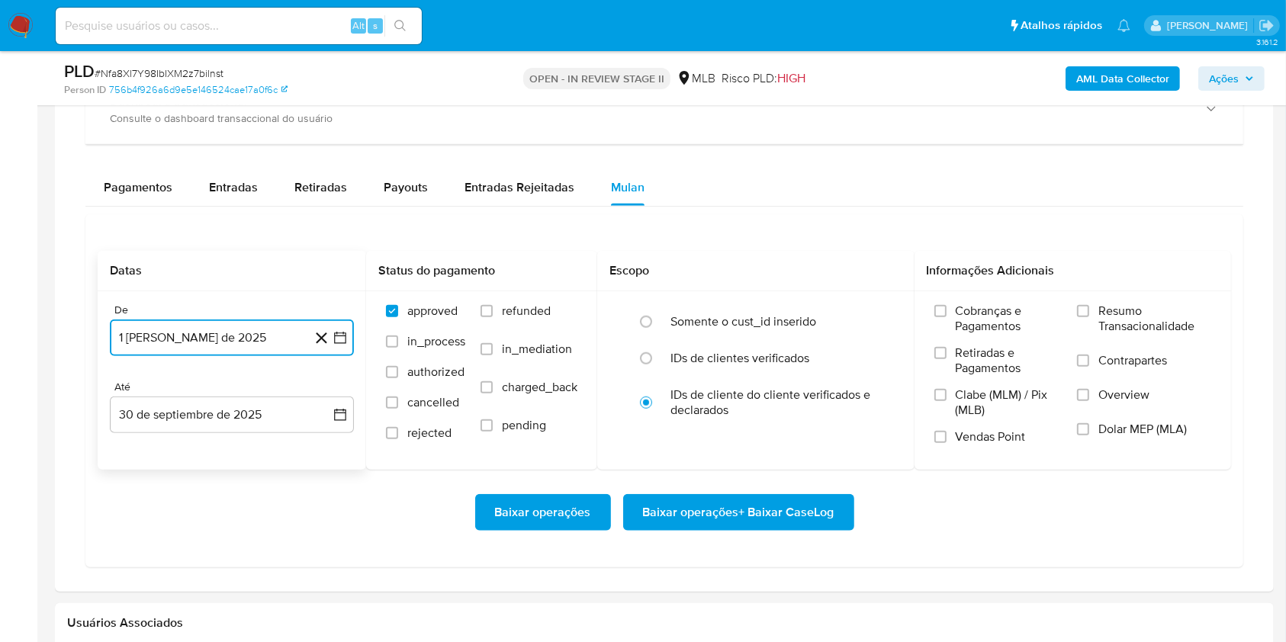
drag, startPoint x: 232, startPoint y: 424, endPoint x: 232, endPoint y: 433, distance: 9.1
click at [232, 425] on button "30 de septiembre de 2025" at bounding box center [232, 414] width 244 height 37
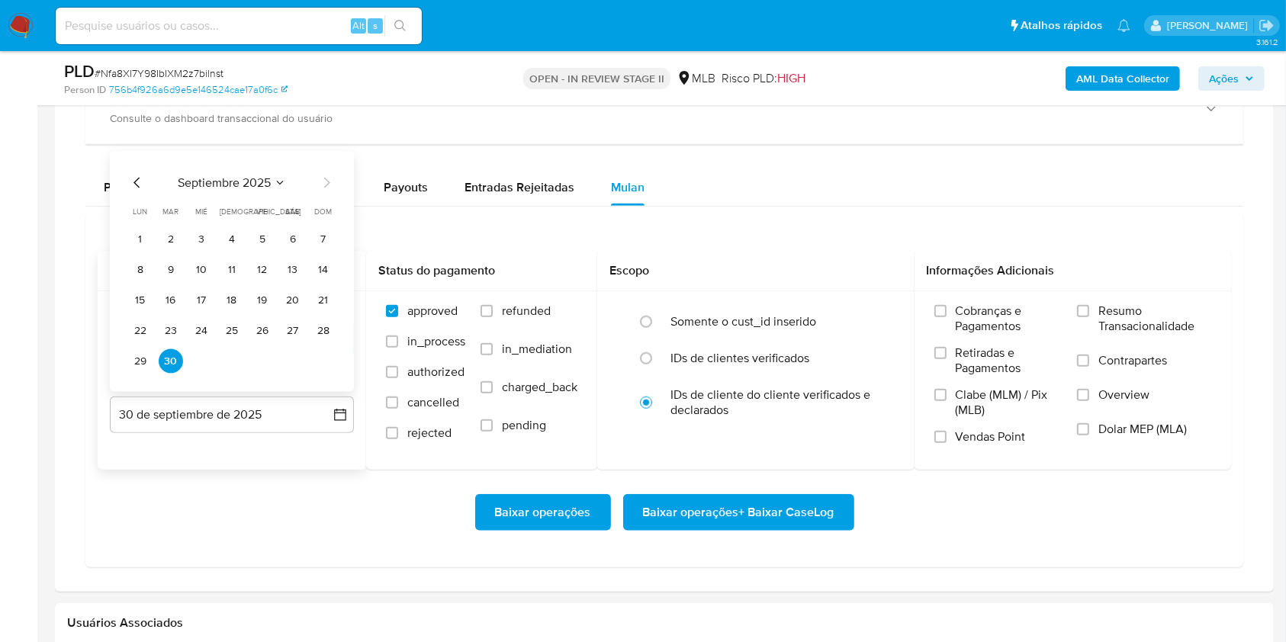
drag, startPoint x: 288, startPoint y: 326, endPoint x: 324, endPoint y: 332, distance: 36.4
click at [290, 326] on button "27" at bounding box center [293, 331] width 24 height 24
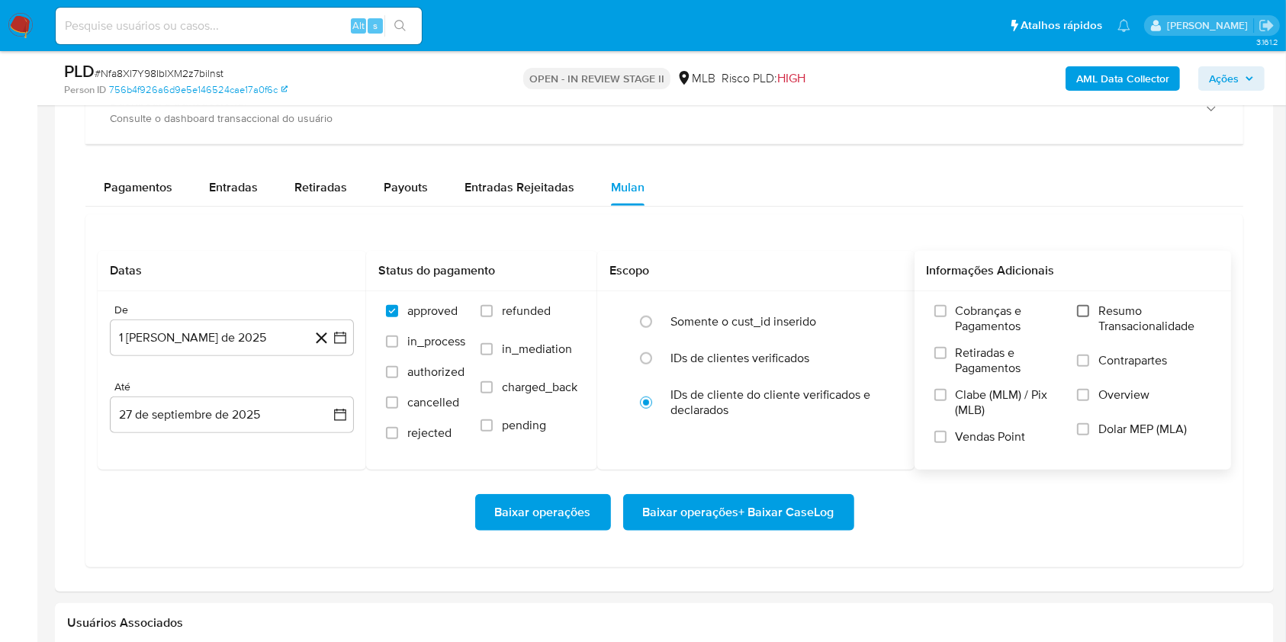
click at [1086, 313] on label "Resumo Transacionalidade" at bounding box center [1144, 328] width 134 height 50
click at [1086, 313] on input "Resumo Transacionalidade" at bounding box center [1083, 311] width 12 height 12
click at [792, 500] on span "Baixar operações + Baixar CaseLog" at bounding box center [738, 513] width 191 height 34
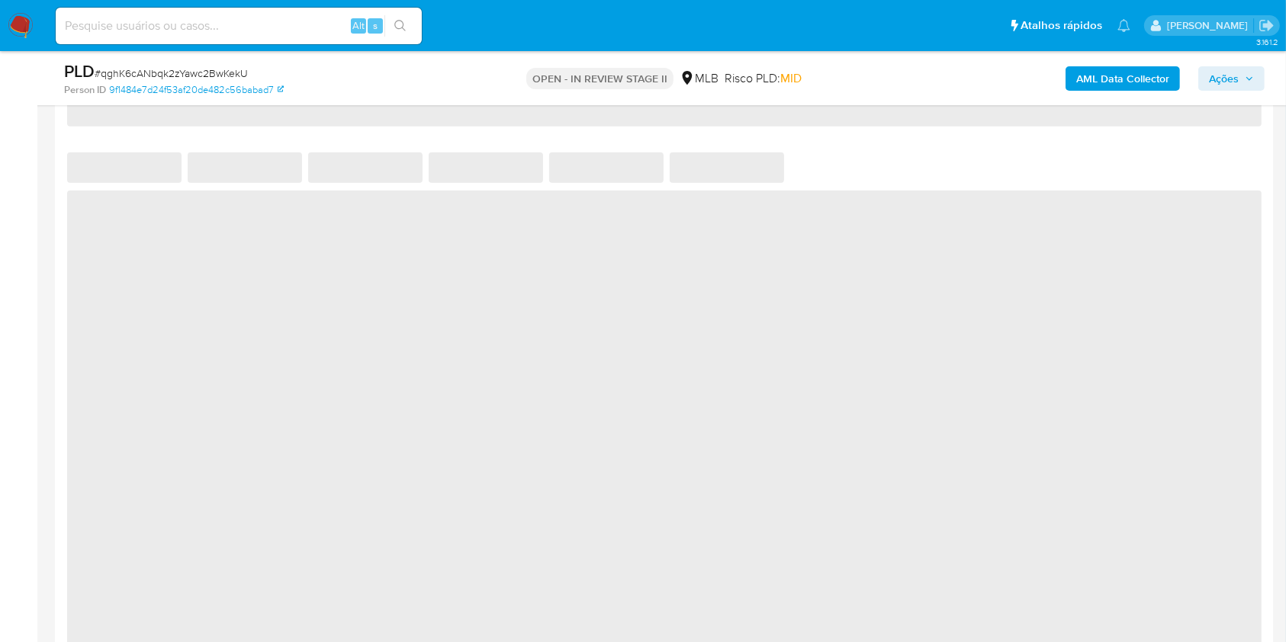
select select "10"
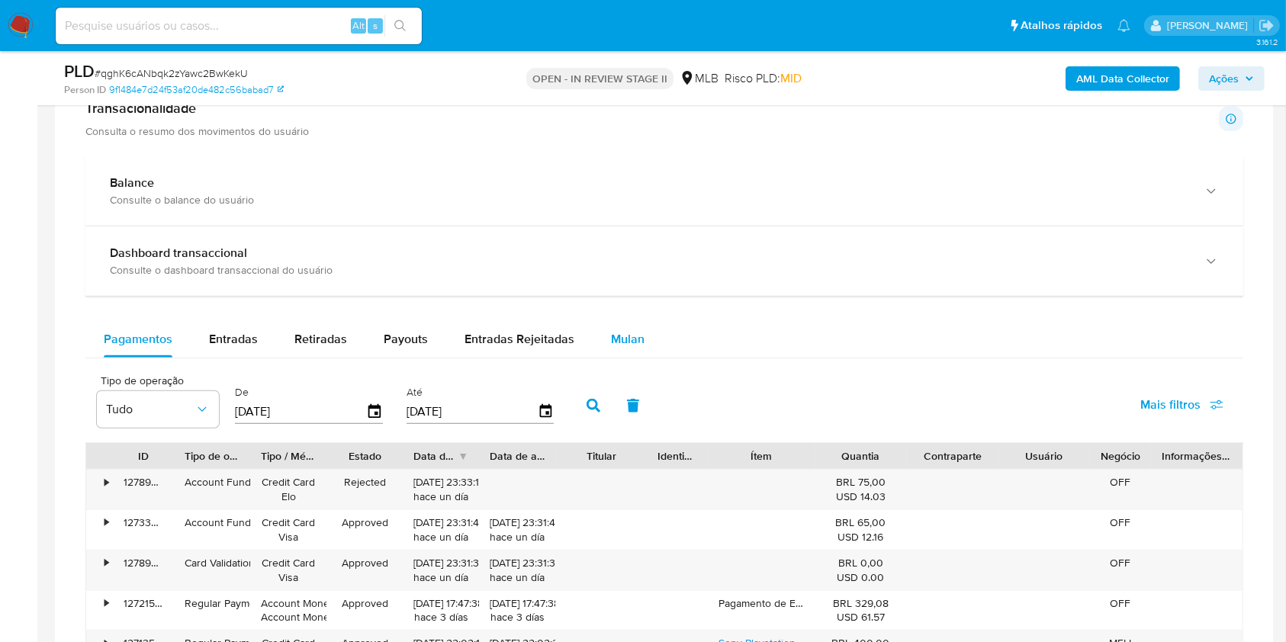
click at [615, 339] on span "Mulan" at bounding box center [628, 339] width 34 height 18
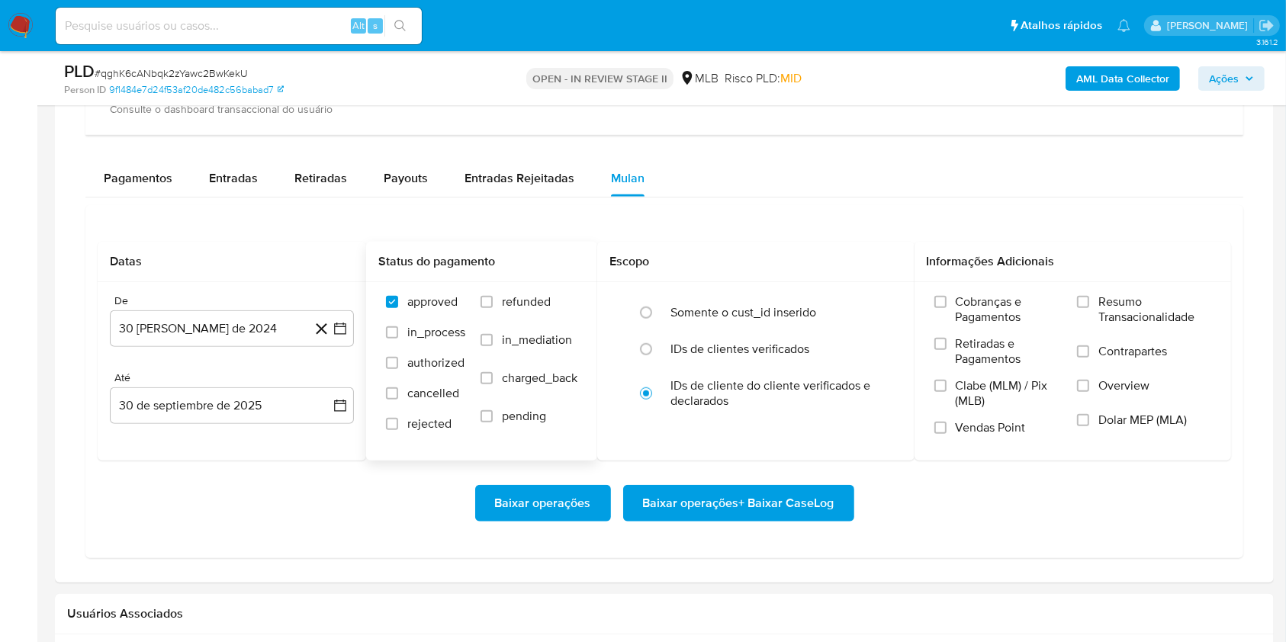
scroll to position [1220, 0]
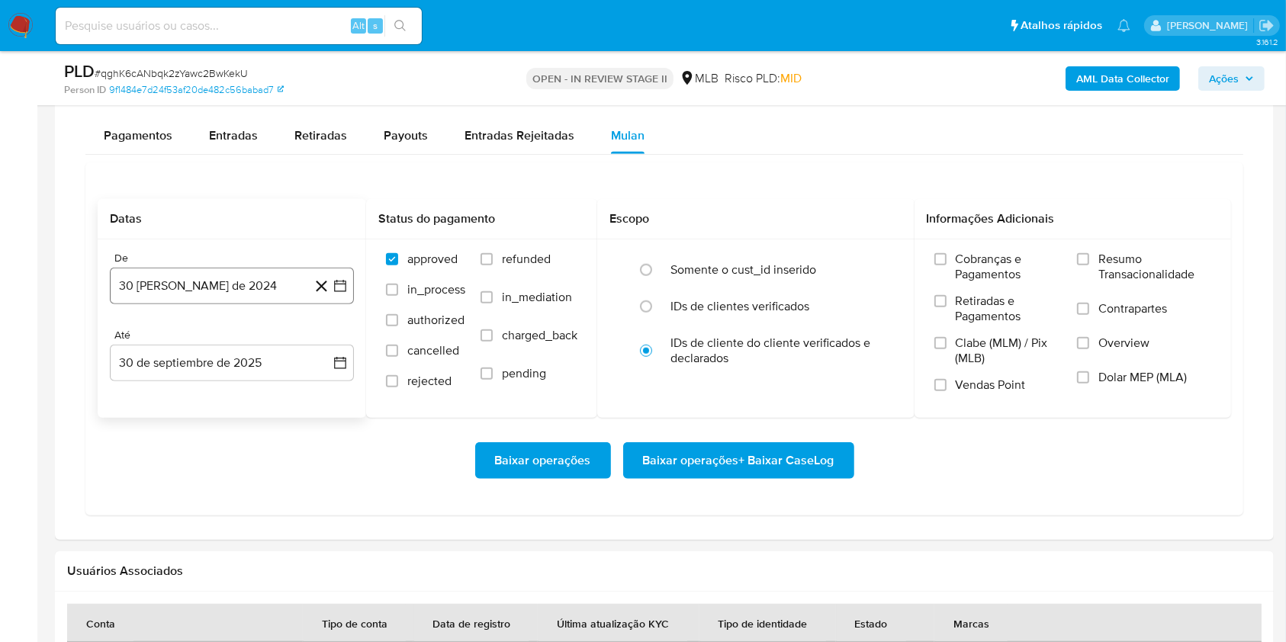
drag, startPoint x: 251, startPoint y: 274, endPoint x: 255, endPoint y: 281, distance: 7.9
click at [251, 274] on button "30 [PERSON_NAME] de 2024" at bounding box center [232, 286] width 244 height 37
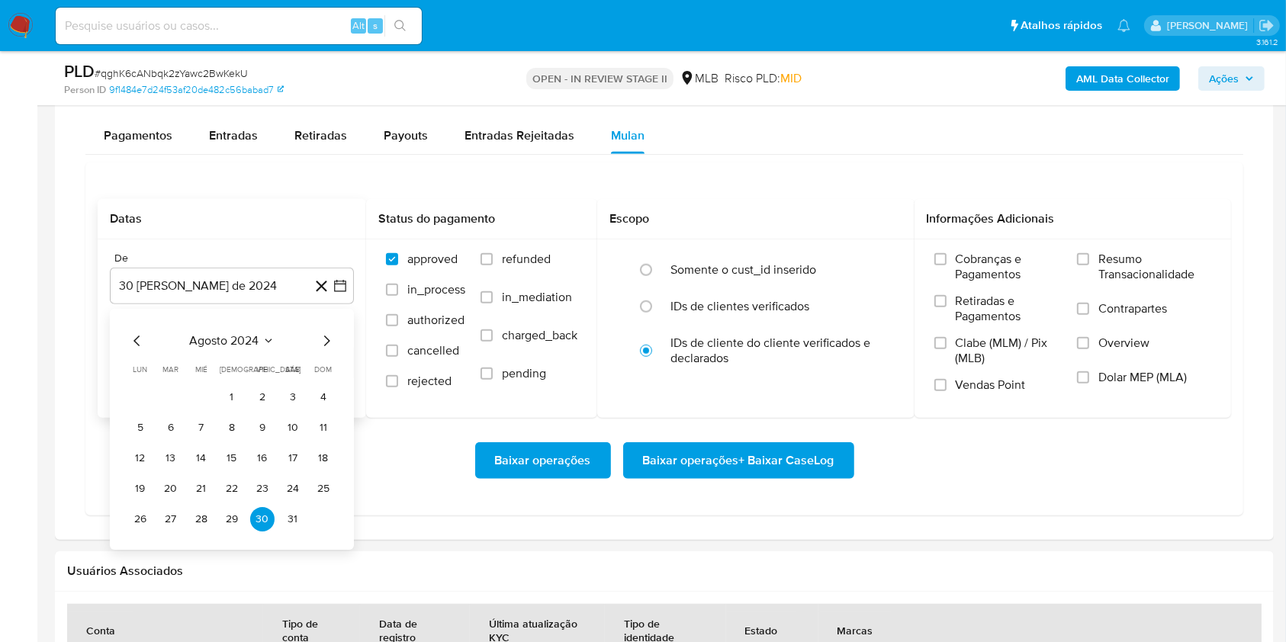
click at [271, 348] on div "agosto 2024" at bounding box center [231, 341] width 207 height 18
click at [252, 335] on span "agosto 2024" at bounding box center [224, 340] width 69 height 15
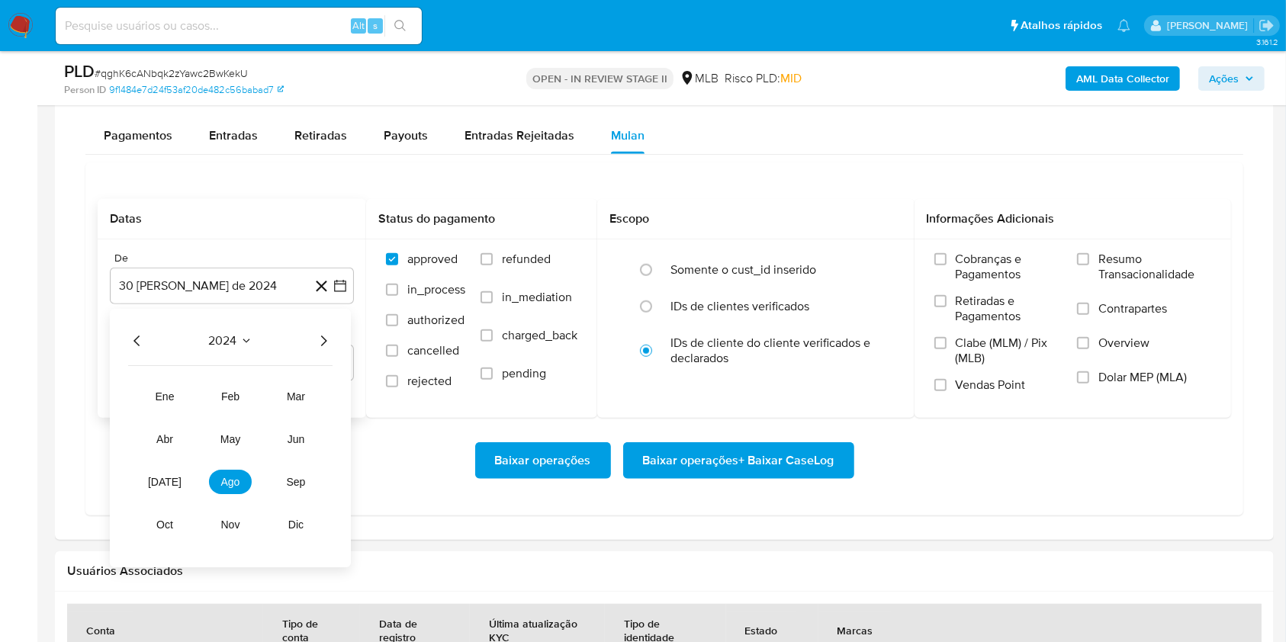
click at [323, 343] on icon "Año siguiente" at bounding box center [324, 340] width 6 height 11
click at [244, 485] on button "ago" at bounding box center [230, 482] width 43 height 24
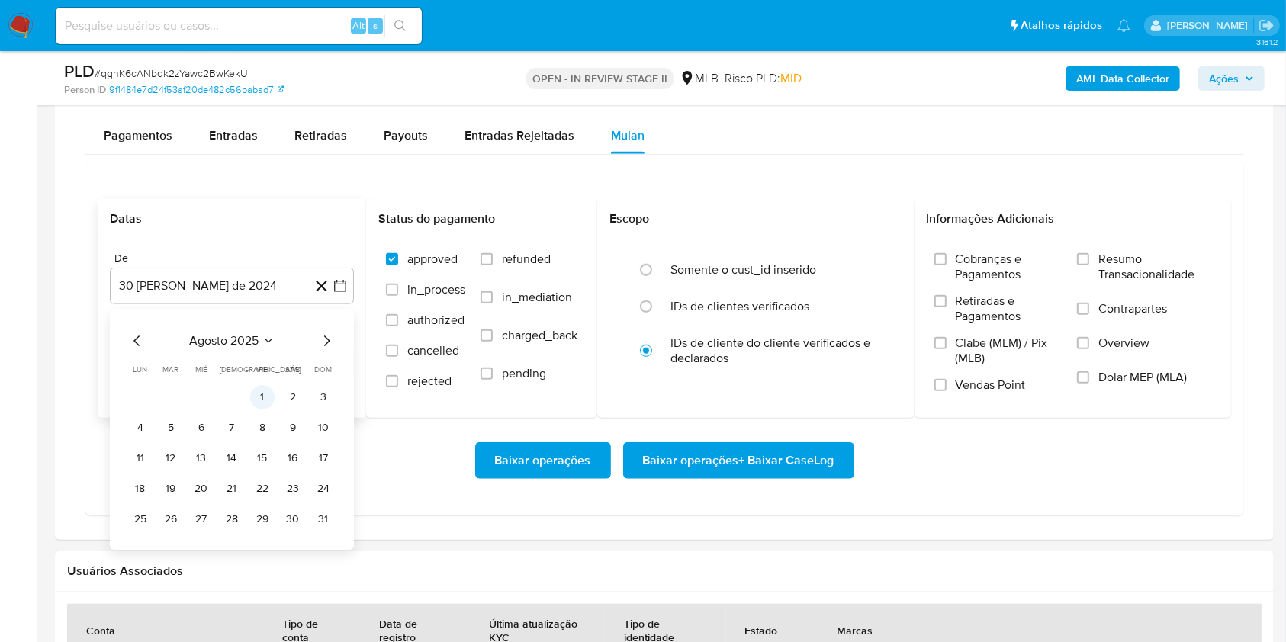
click at [265, 390] on button "1" at bounding box center [262, 397] width 24 height 24
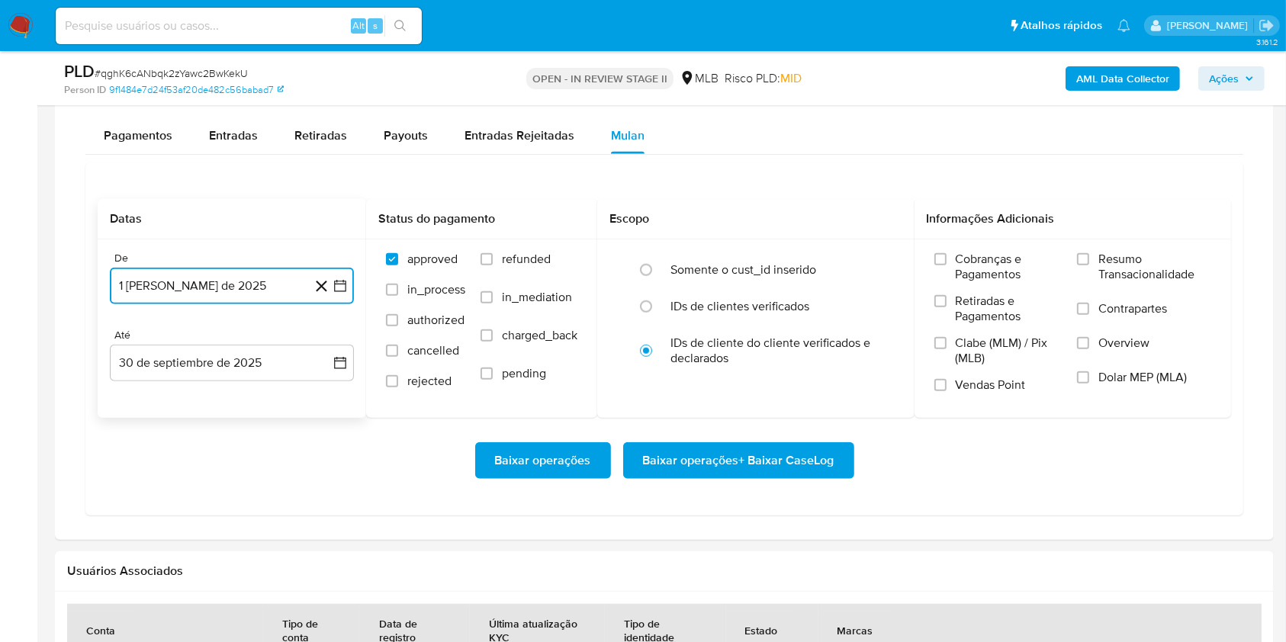
drag, startPoint x: 258, startPoint y: 358, endPoint x: 256, endPoint y: 382, distance: 23.7
click at [258, 361] on button "30 de septiembre de 2025" at bounding box center [232, 363] width 244 height 37
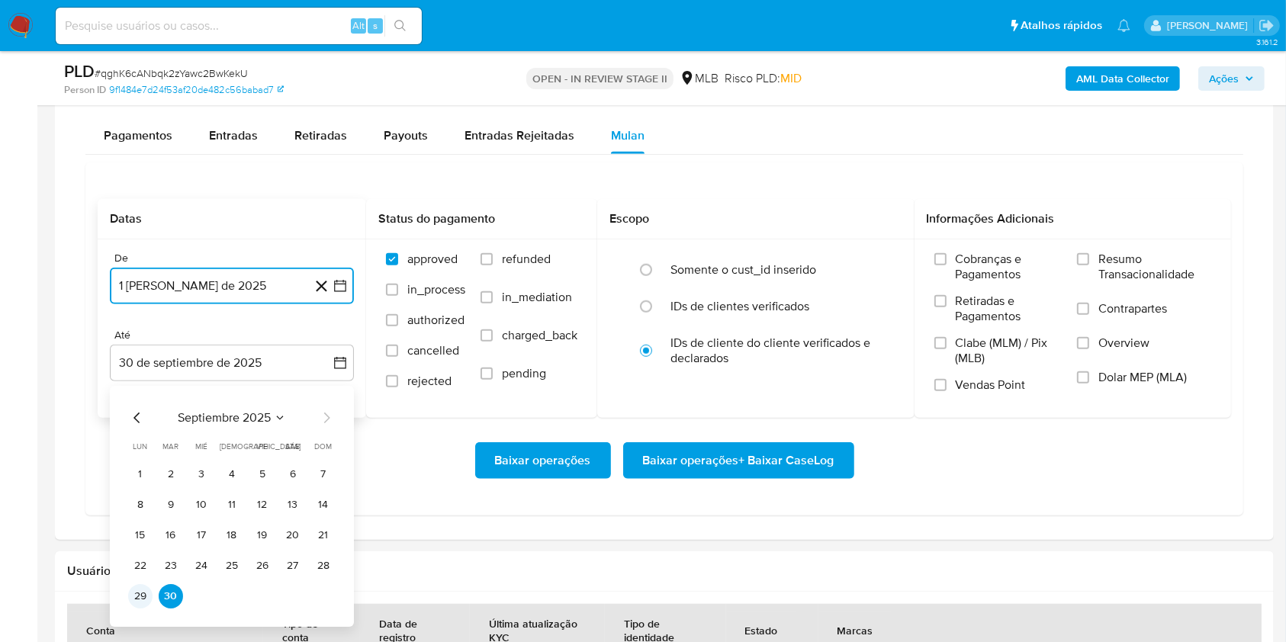
click at [137, 605] on button "29" at bounding box center [140, 596] width 24 height 24
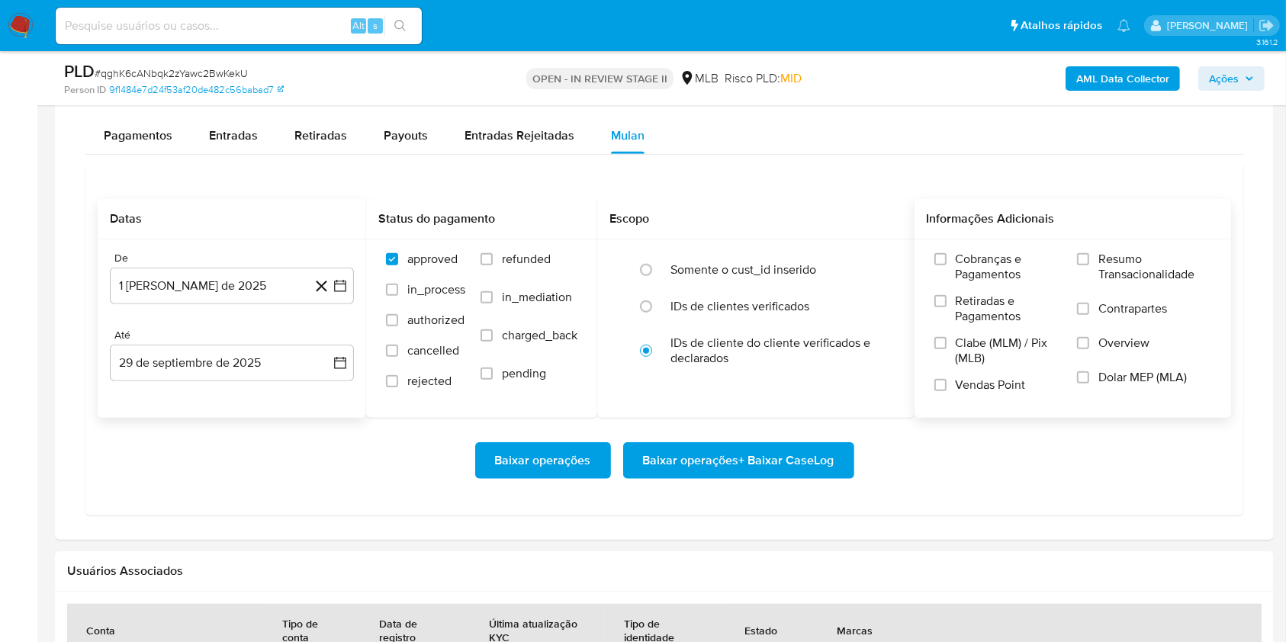
click at [1104, 262] on span "Resumo Transacionalidade" at bounding box center [1154, 267] width 113 height 30
click at [1089, 262] on input "Resumo Transacionalidade" at bounding box center [1083, 259] width 12 height 12
click at [782, 472] on span "Baixar operações + Baixar CaseLog" at bounding box center [738, 461] width 191 height 34
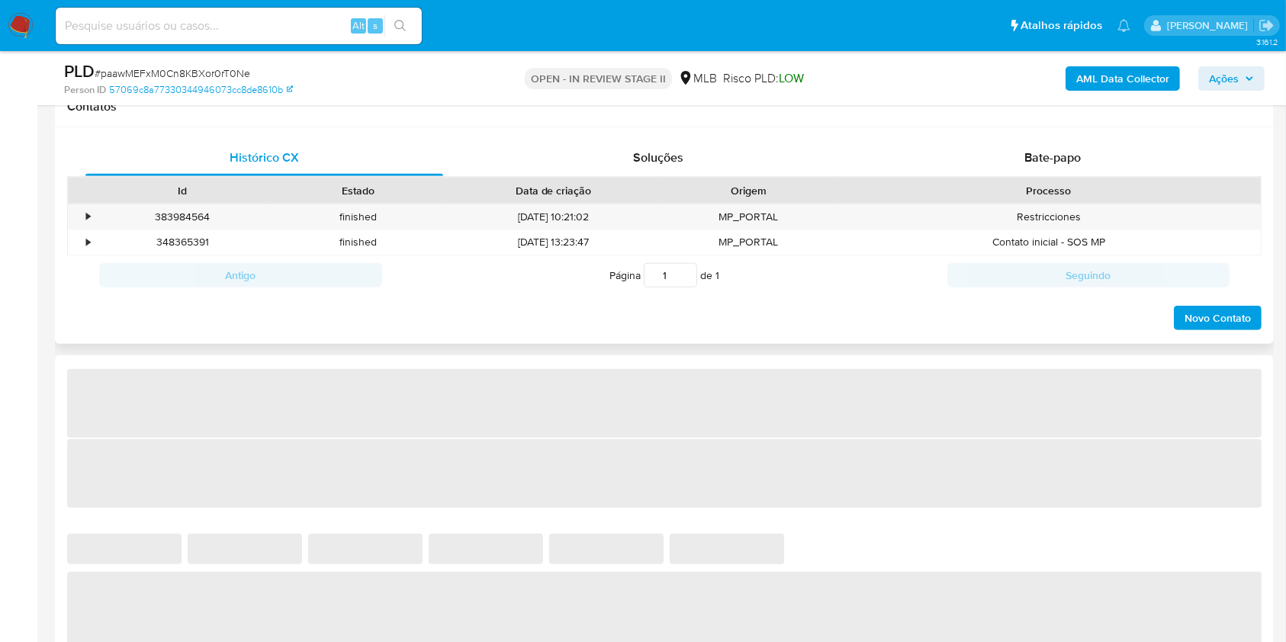
select select "10"
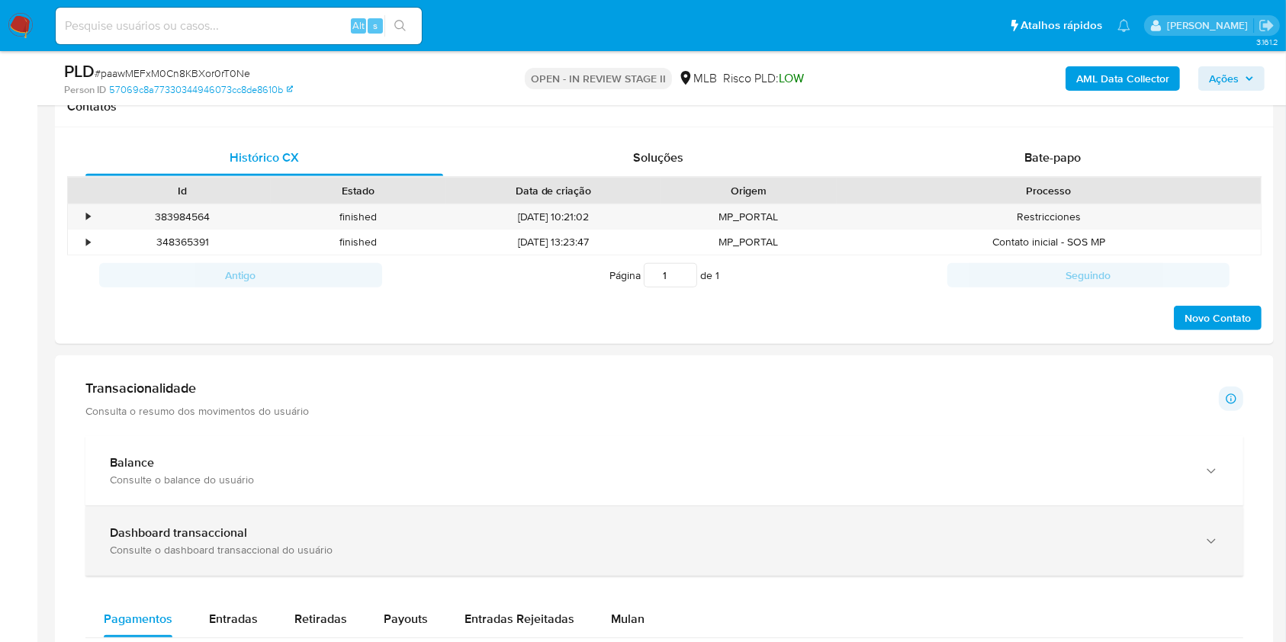
scroll to position [915, 0]
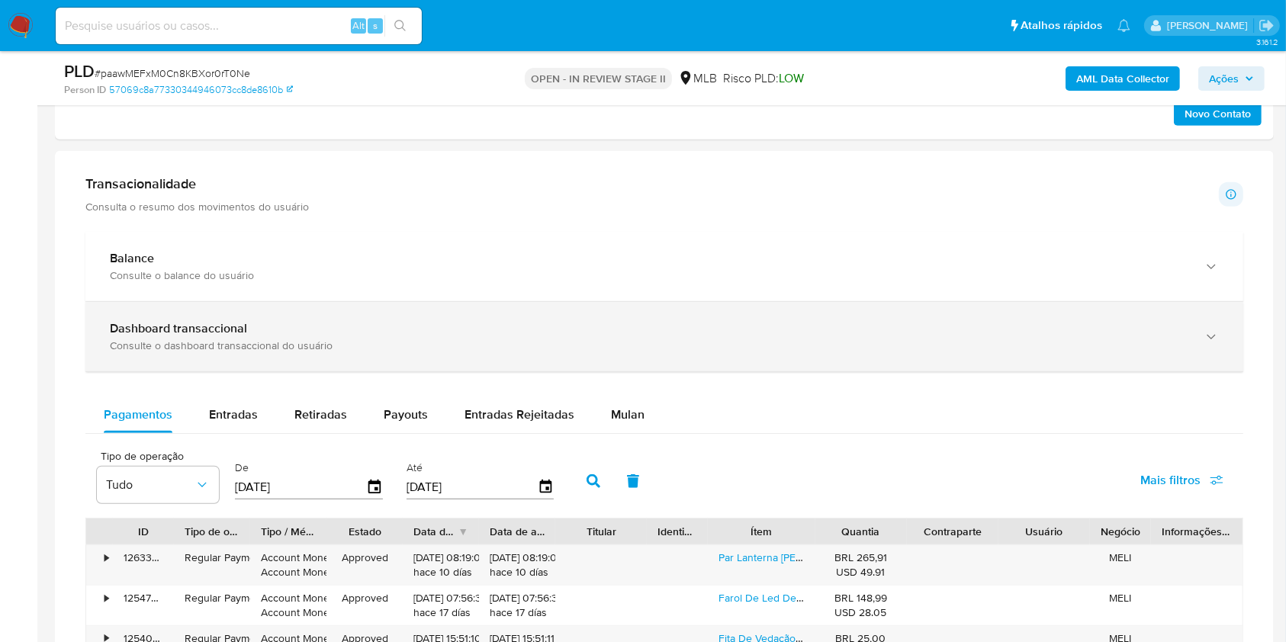
click at [612, 408] on span "Mulan" at bounding box center [628, 415] width 34 height 18
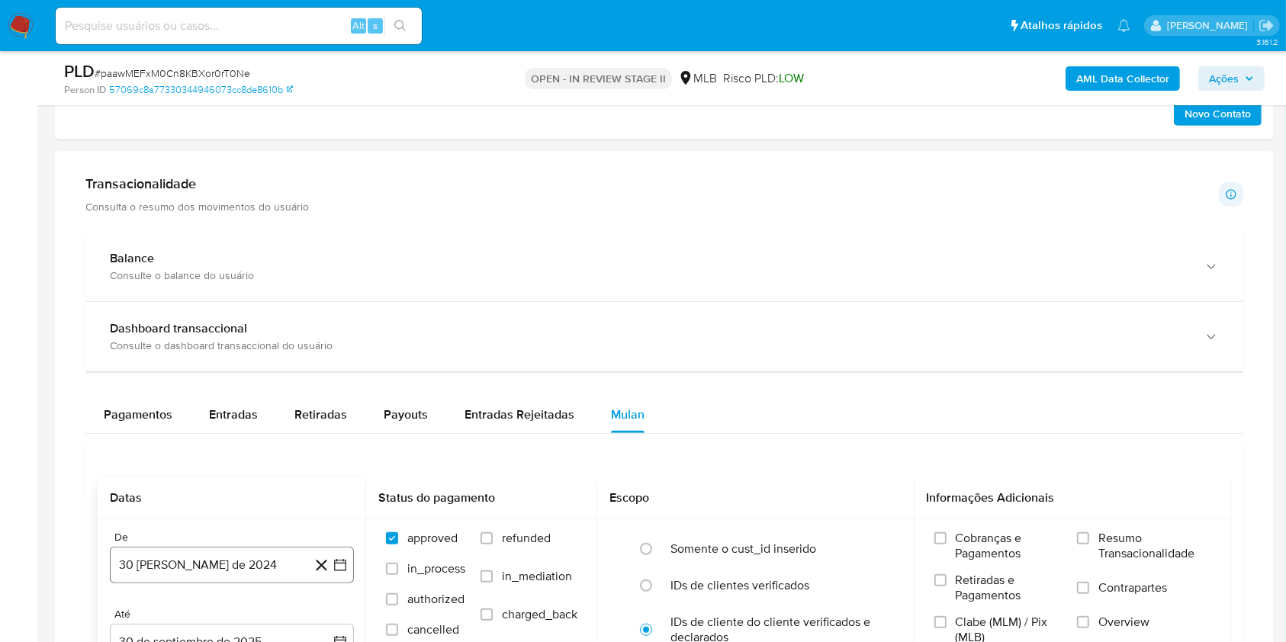
scroll to position [1118, 0]
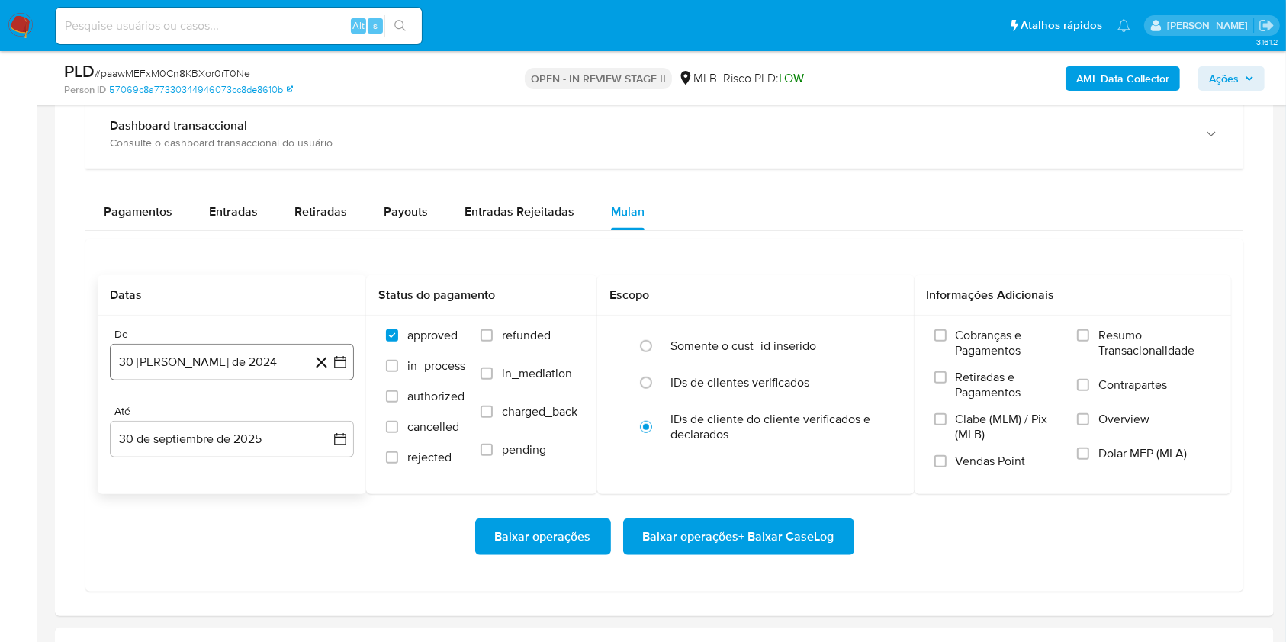
click at [230, 363] on button "[DATE]" at bounding box center [232, 362] width 244 height 37
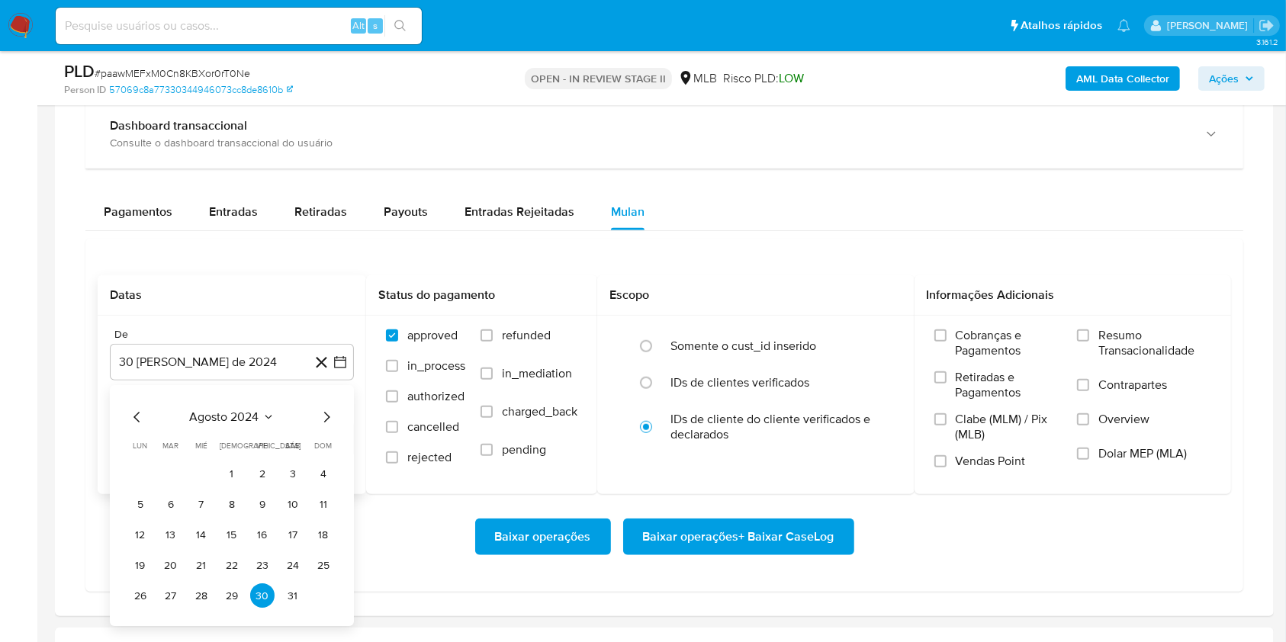
click at [263, 431] on div "agosto 2024 agosto 2024 lun lunes mar martes mié miércoles jue jueves vie viern…" at bounding box center [231, 509] width 207 height 200
click at [262, 418] on icon "Seleccionar mes y año" at bounding box center [268, 418] width 12 height 12
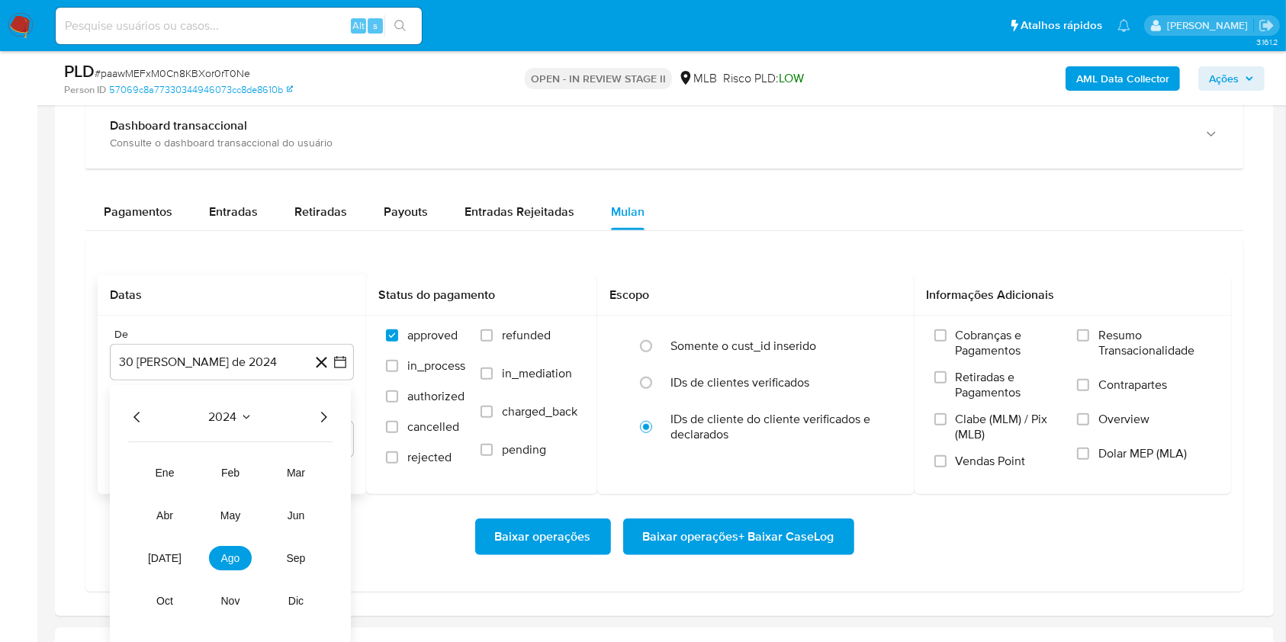
click at [323, 414] on icon "Año siguiente" at bounding box center [323, 418] width 18 height 18
click at [228, 558] on span "ago" at bounding box center [230, 559] width 19 height 12
click at [255, 476] on button "1" at bounding box center [262, 474] width 24 height 24
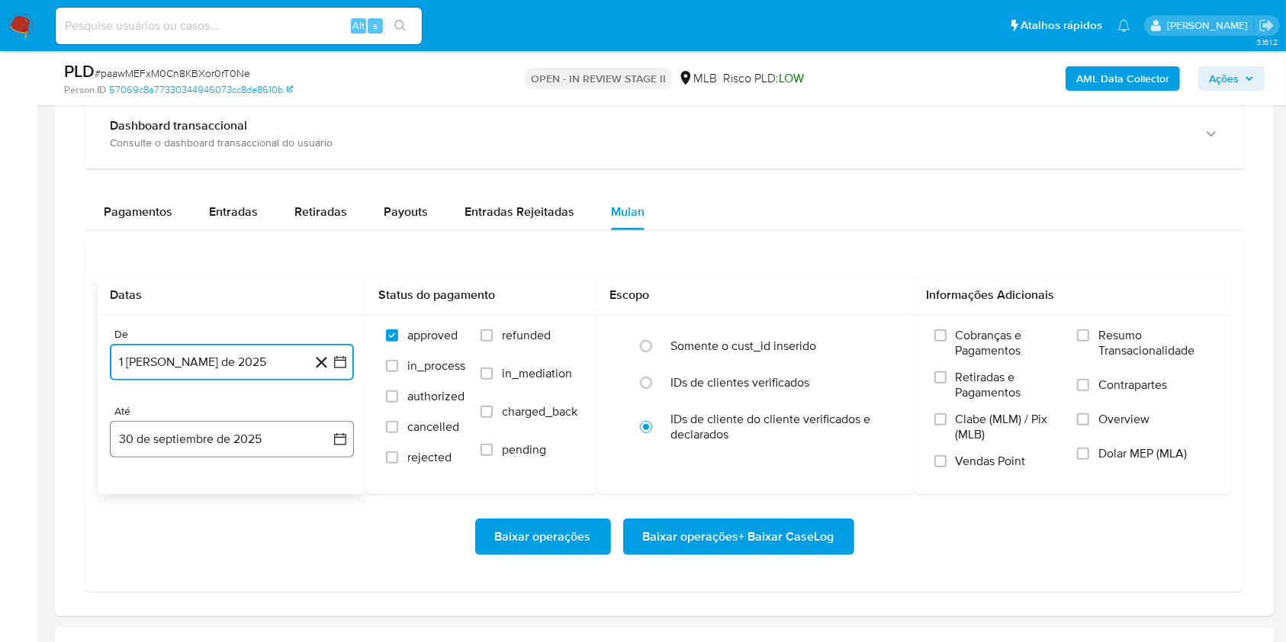
click at [257, 445] on button "30 de septiembre de 2025" at bounding box center [232, 439] width 244 height 37
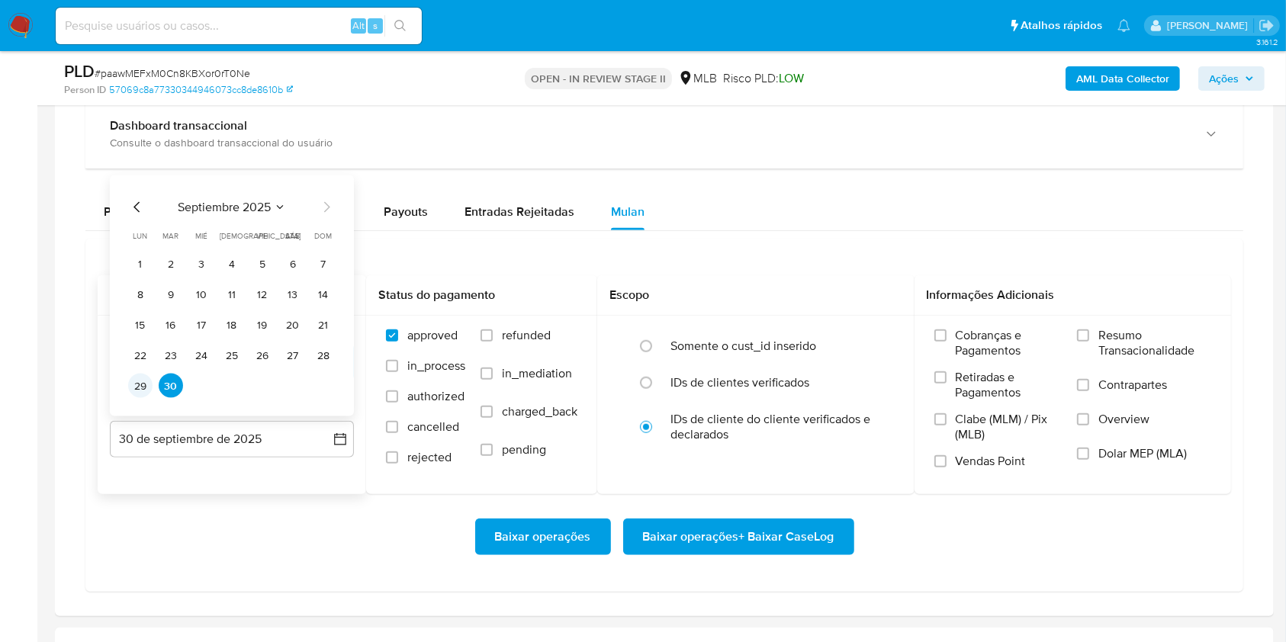
click at [143, 387] on button "29" at bounding box center [140, 386] width 24 height 24
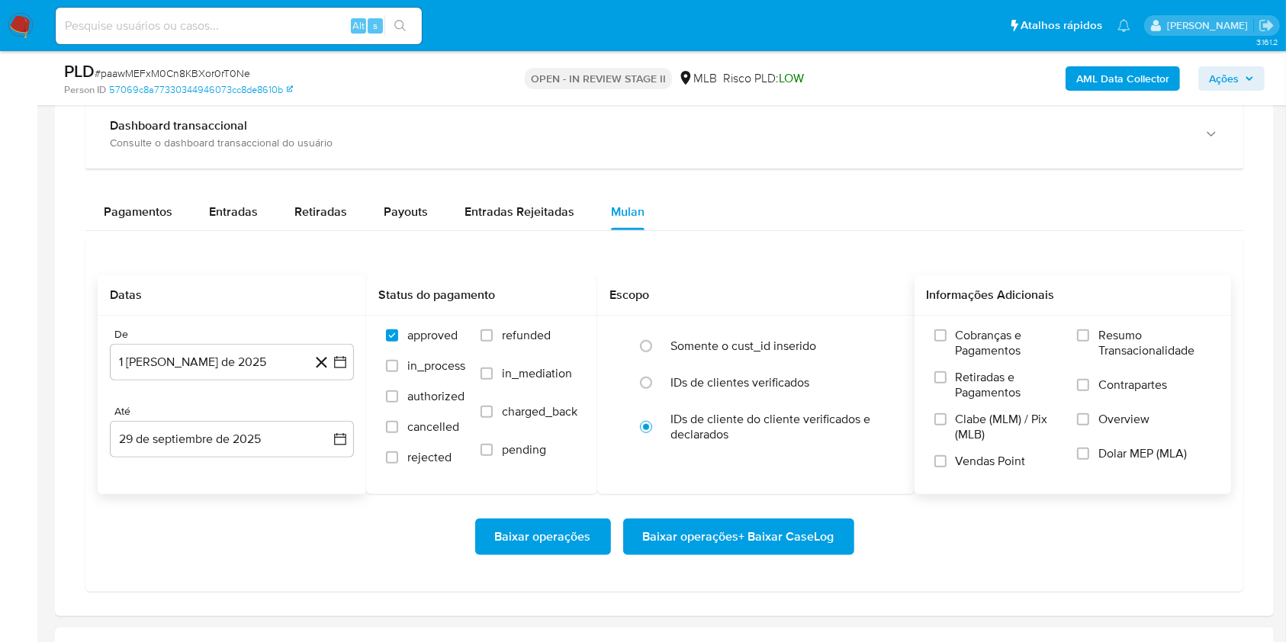
drag, startPoint x: 1100, startPoint y: 342, endPoint x: 1064, endPoint y: 352, distance: 37.4
click at [1100, 342] on span "Resumo Transacionalidade" at bounding box center [1154, 343] width 113 height 30
click at [1089, 342] on input "Resumo Transacionalidade" at bounding box center [1083, 335] width 12 height 12
click at [726, 540] on span "Baixar operações + Baixar CaseLog" at bounding box center [738, 537] width 191 height 34
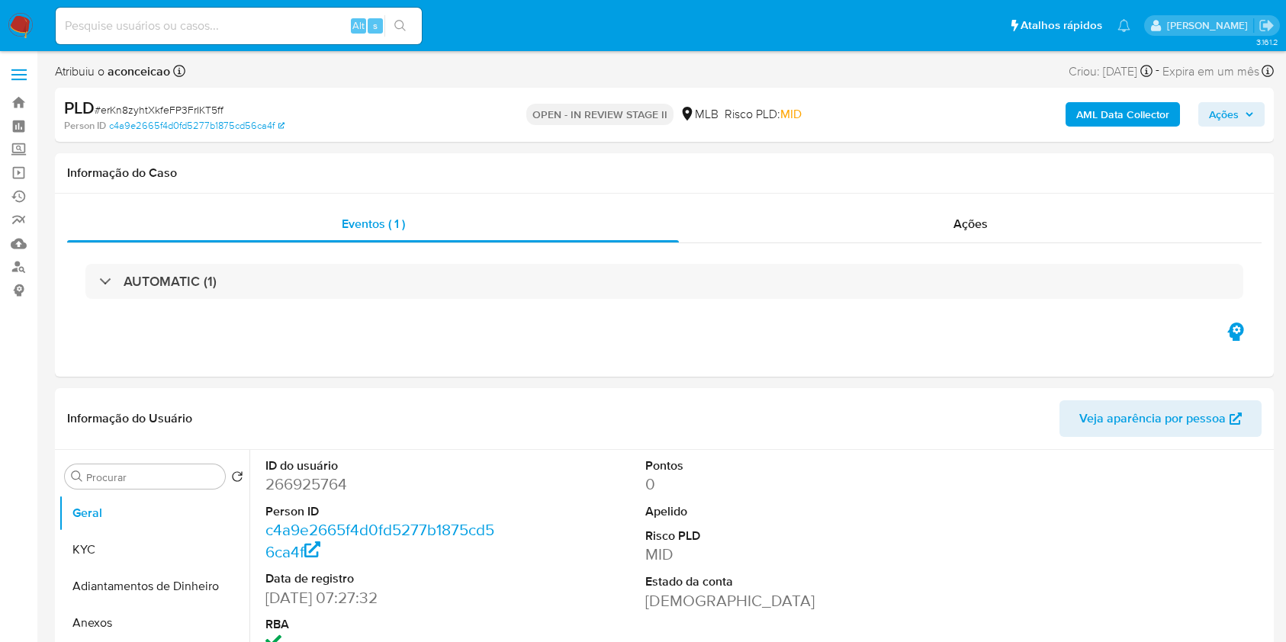
select select "10"
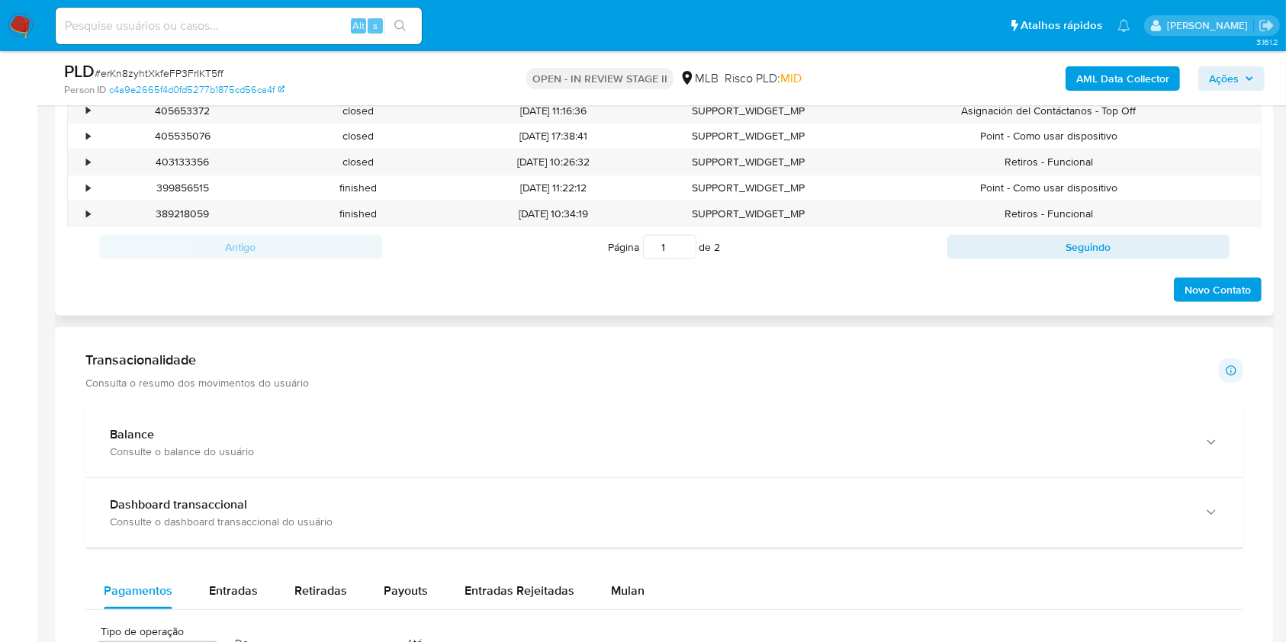
scroll to position [915, 0]
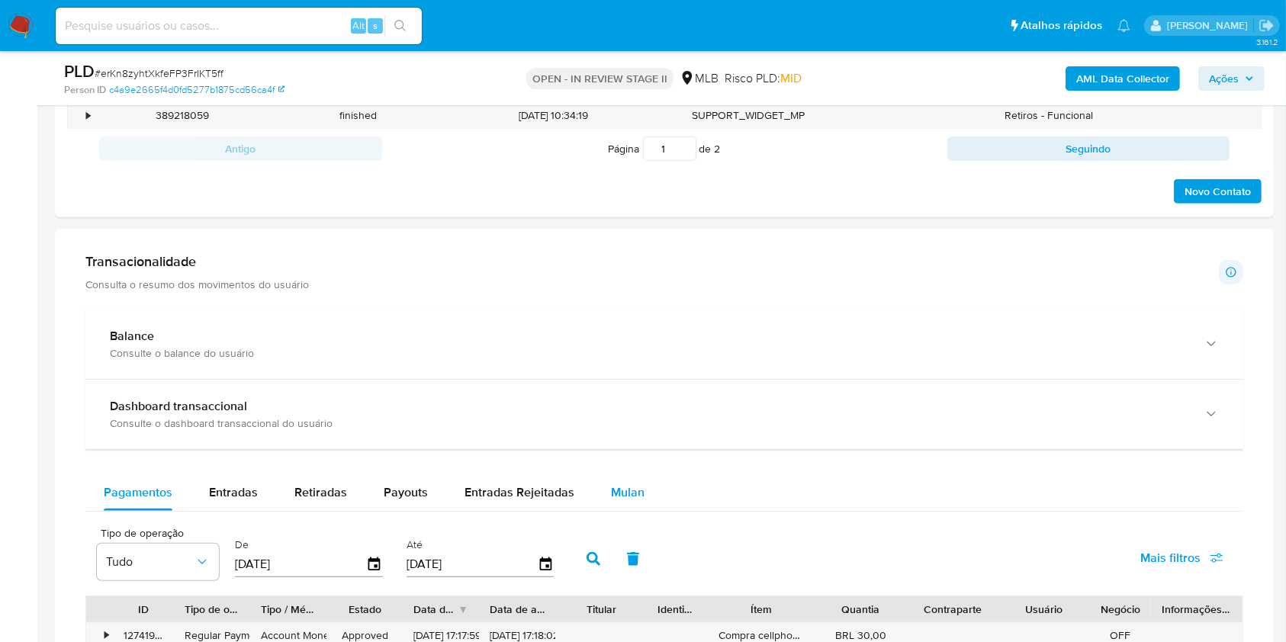
click at [622, 491] on span "Mulan" at bounding box center [628, 492] width 34 height 18
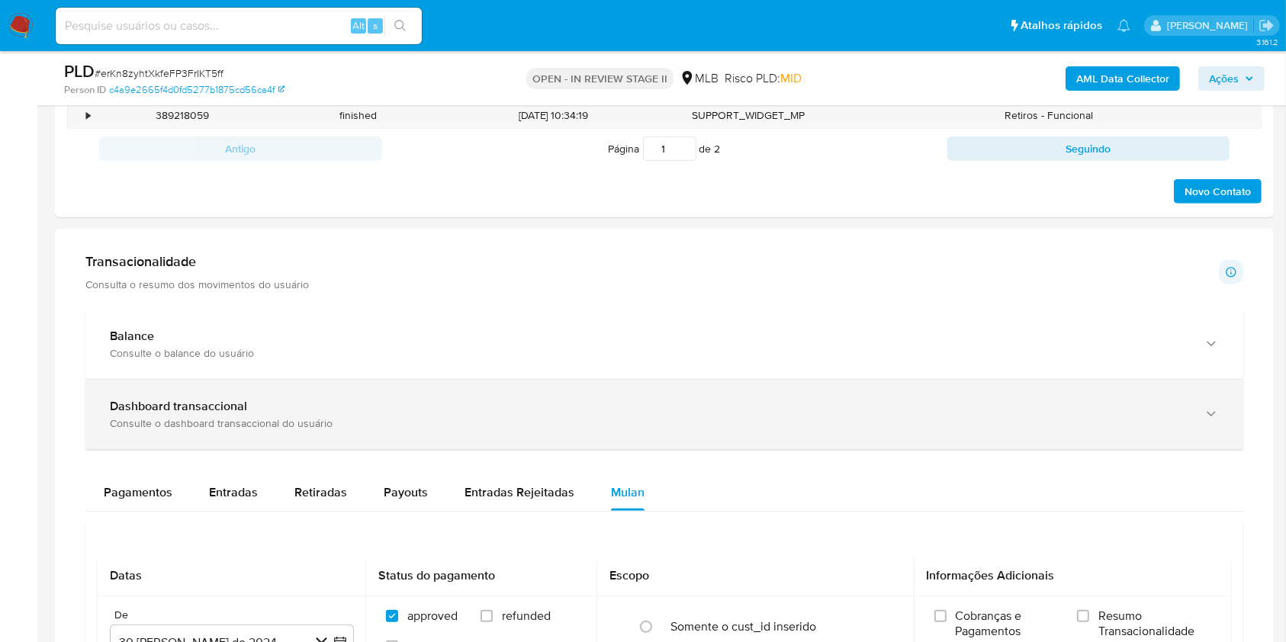
scroll to position [1118, 0]
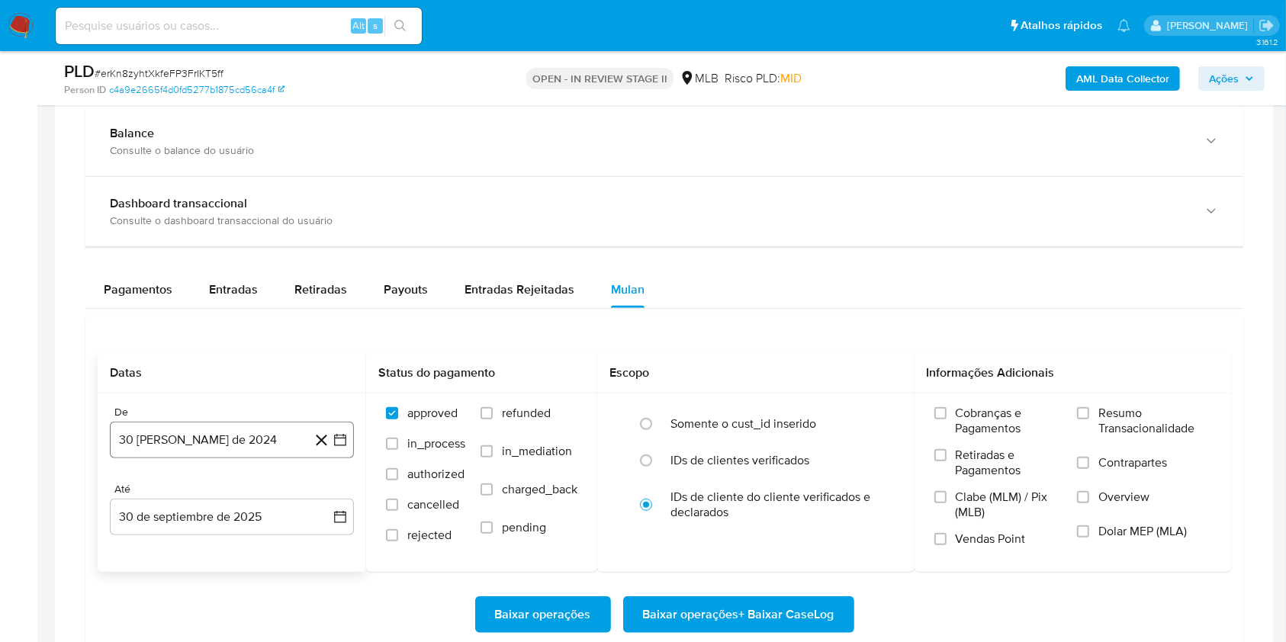
click at [274, 432] on button "[DATE]" at bounding box center [232, 440] width 244 height 37
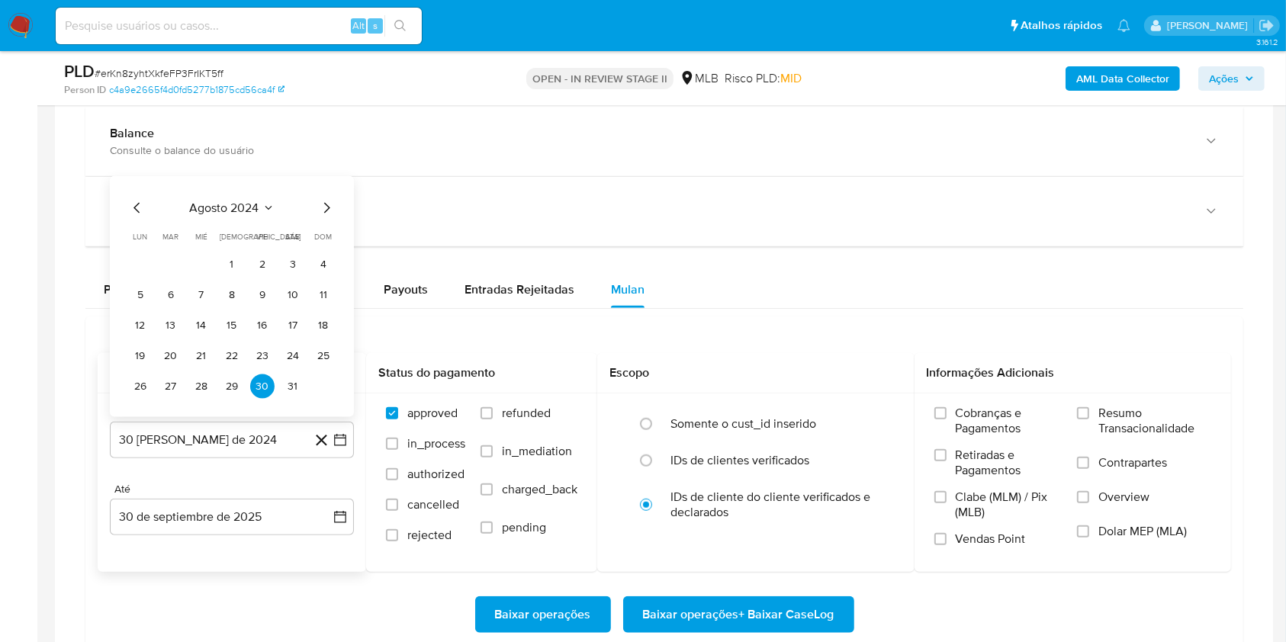
drag, startPoint x: 261, startPoint y: 212, endPoint x: 310, endPoint y: 226, distance: 50.9
click at [262, 214] on div "agosto 2024" at bounding box center [231, 208] width 207 height 18
click at [266, 208] on icon "Seleccionar mes y año" at bounding box center [268, 208] width 12 height 12
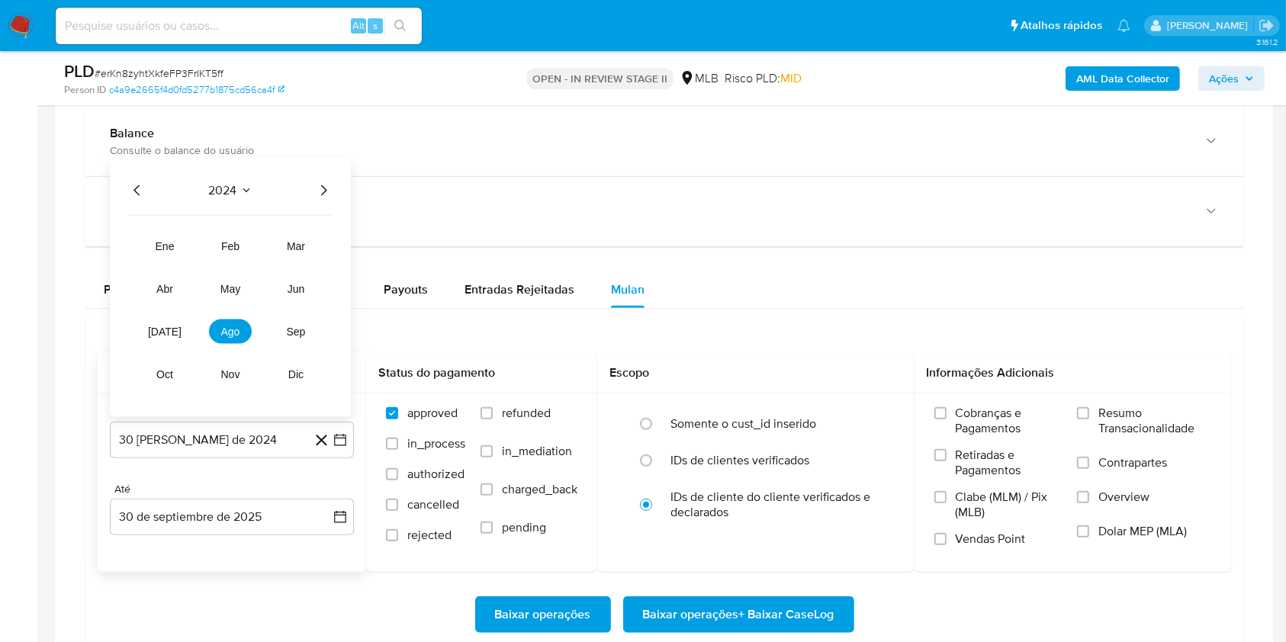
click at [319, 190] on icon "Año siguiente" at bounding box center [323, 190] width 18 height 18
click at [233, 329] on span "ago" at bounding box center [230, 332] width 19 height 12
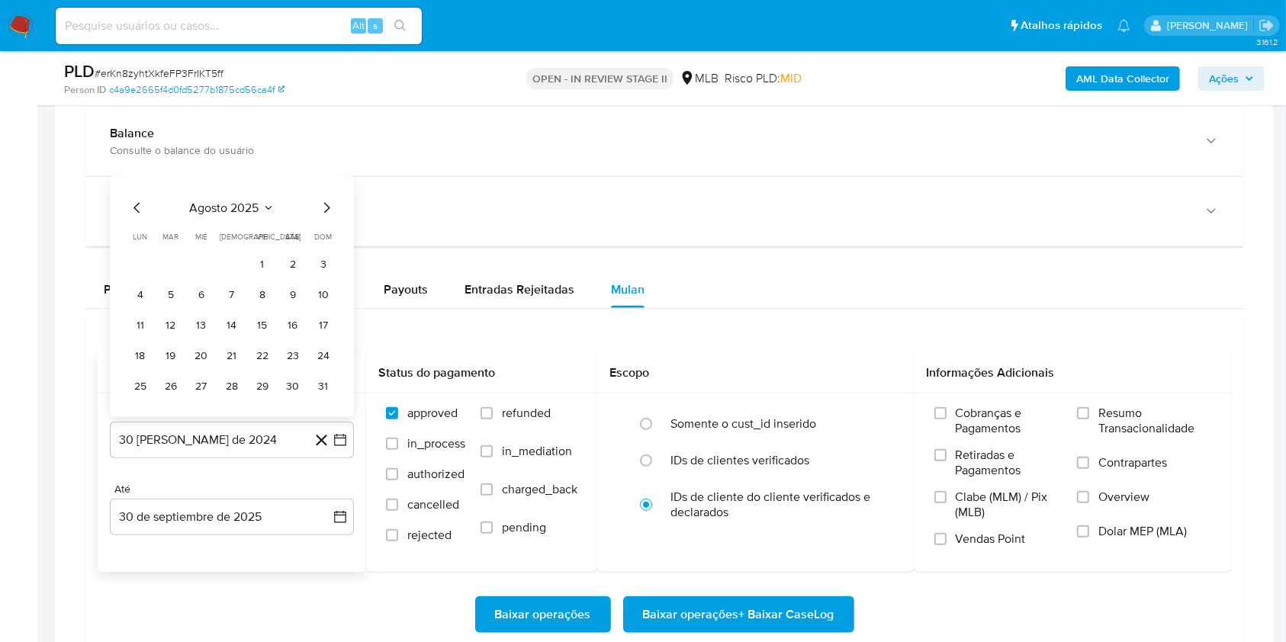
click at [251, 266] on button "1" at bounding box center [262, 264] width 24 height 24
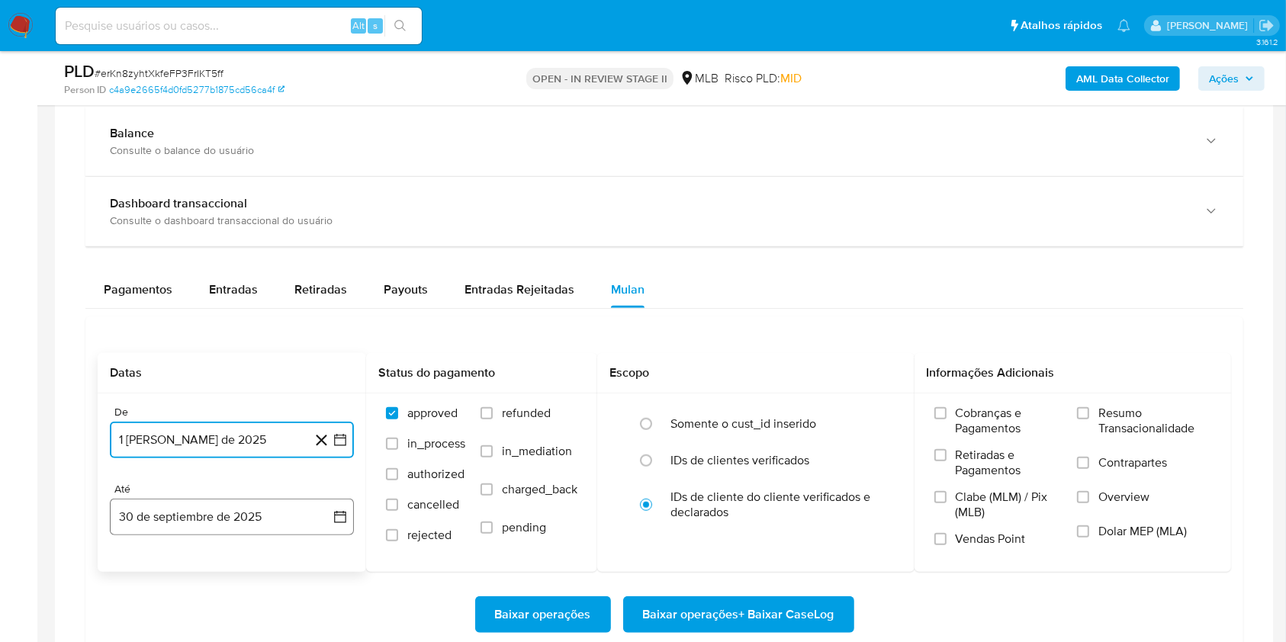
click at [283, 517] on button "30 de septiembre de 2025" at bounding box center [232, 517] width 244 height 37
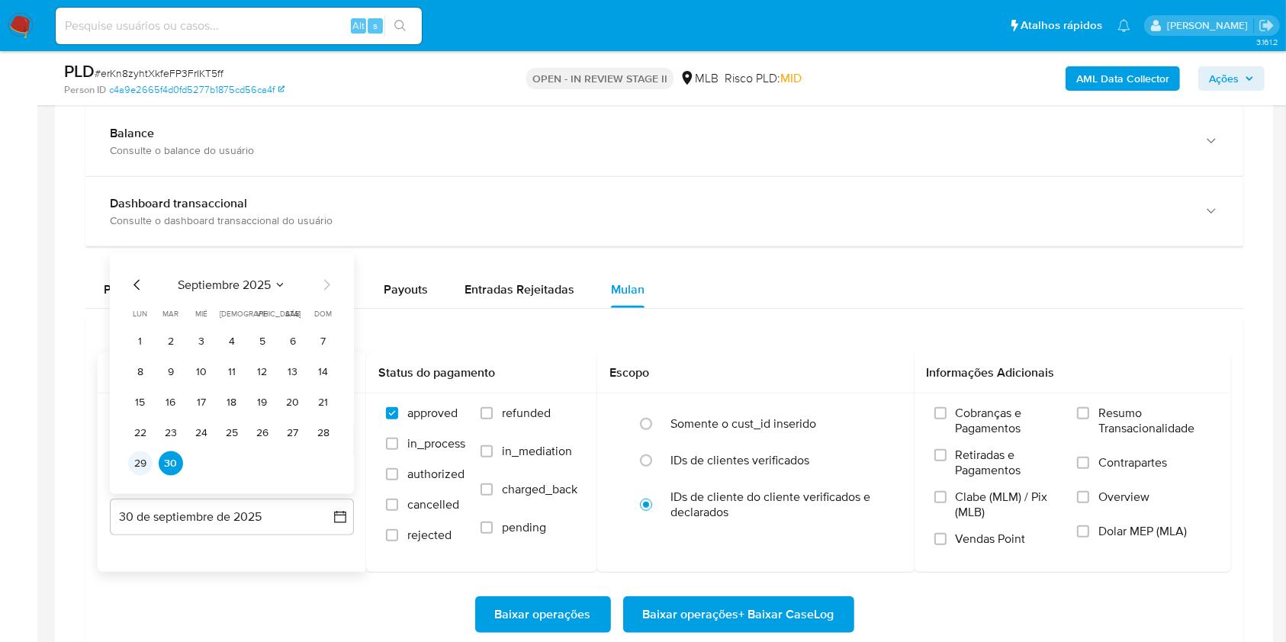
click at [149, 455] on button "29" at bounding box center [140, 463] width 24 height 24
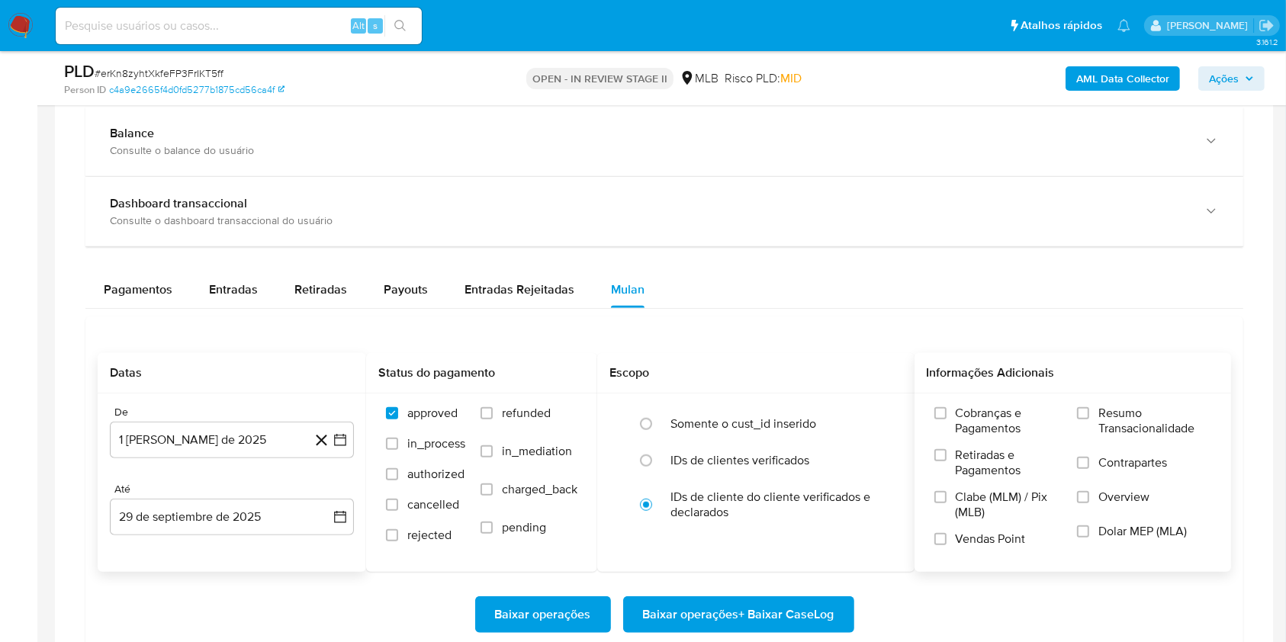
drag, startPoint x: 1112, startPoint y: 412, endPoint x: 1064, endPoint y: 433, distance: 53.3
click at [1110, 415] on span "Resumo Transacionalidade" at bounding box center [1154, 421] width 113 height 30
click at [1089, 415] on input "Resumo Transacionalidade" at bounding box center [1083, 413] width 12 height 12
click at [764, 616] on span "Baixar operações + Baixar CaseLog" at bounding box center [738, 615] width 191 height 34
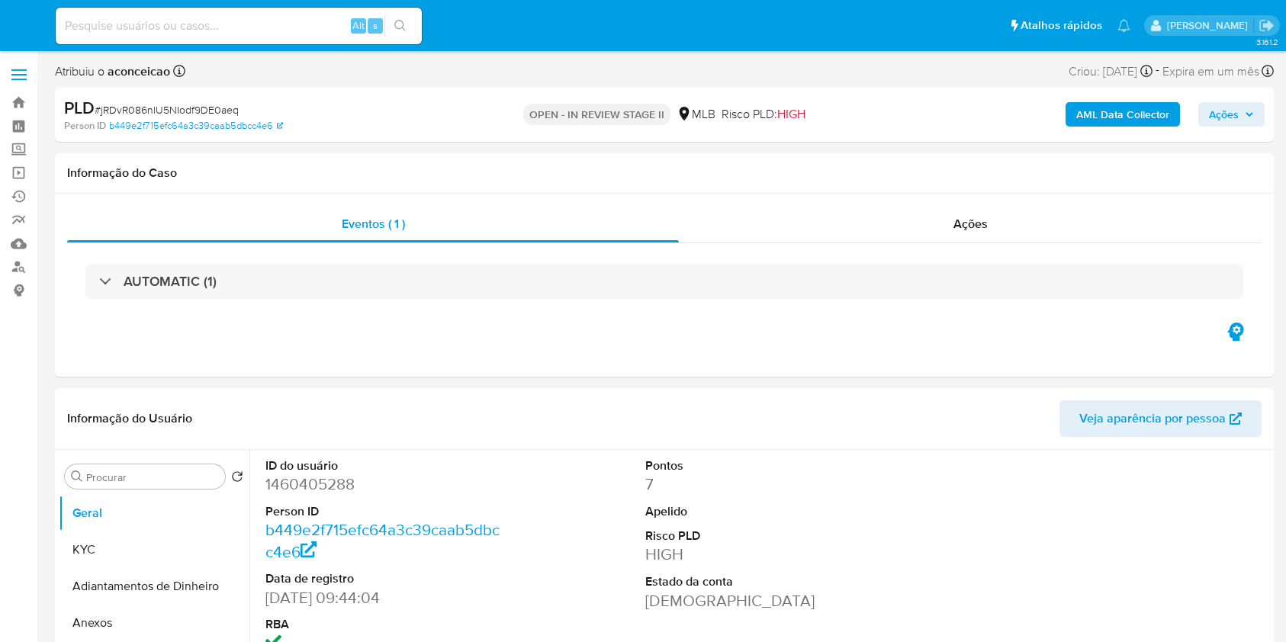
select select "10"
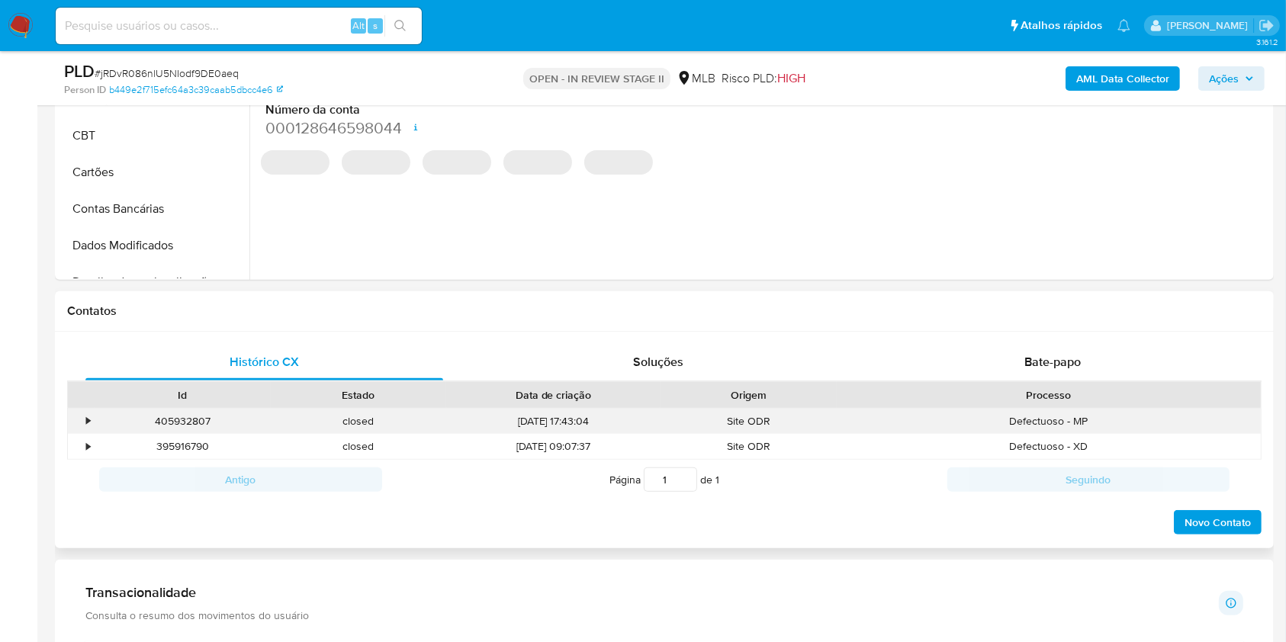
scroll to position [915, 0]
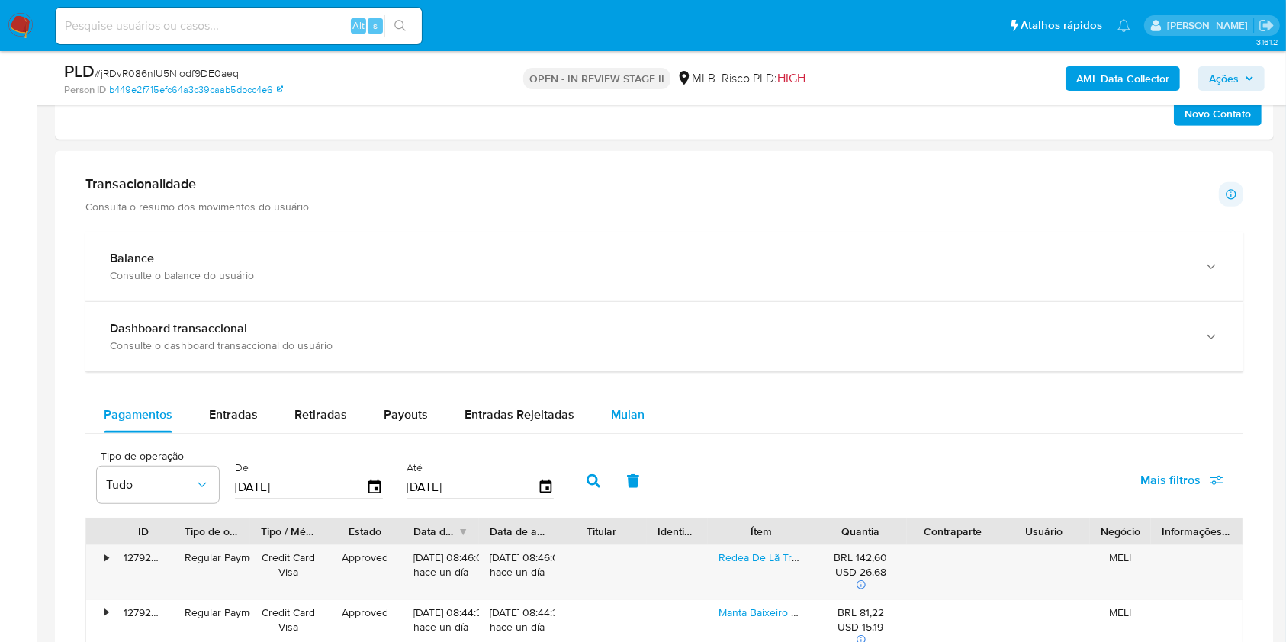
click at [621, 410] on span "Mulan" at bounding box center [628, 415] width 34 height 18
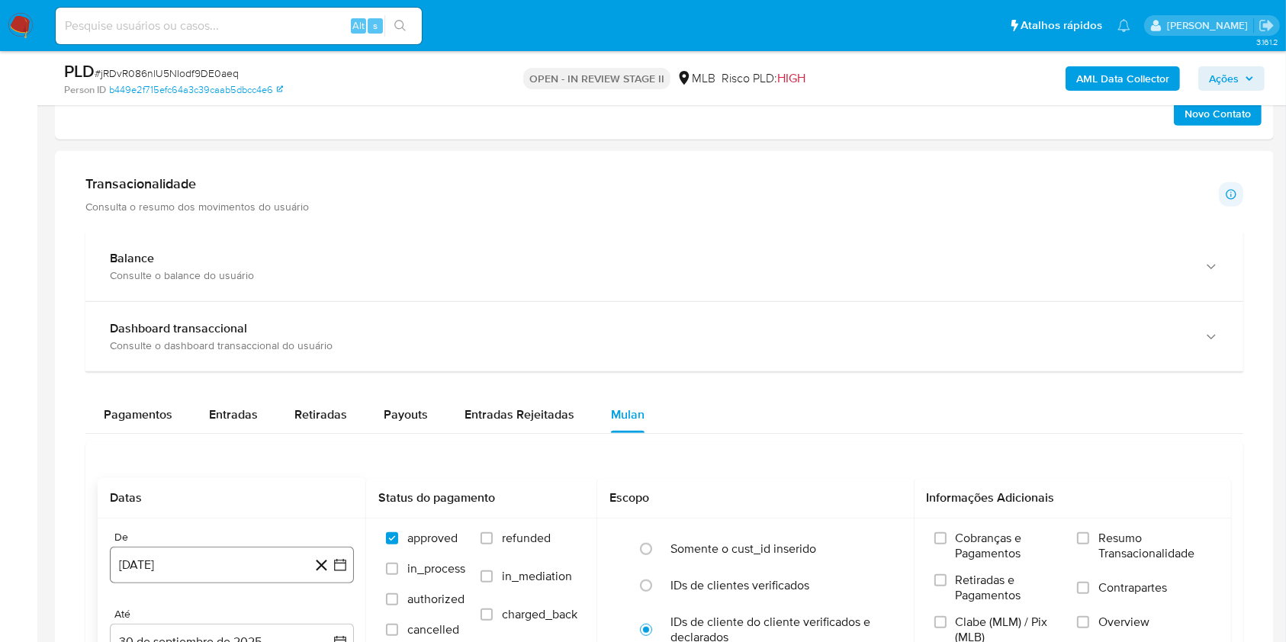
click at [269, 554] on button "[DATE]" at bounding box center [232, 565] width 244 height 37
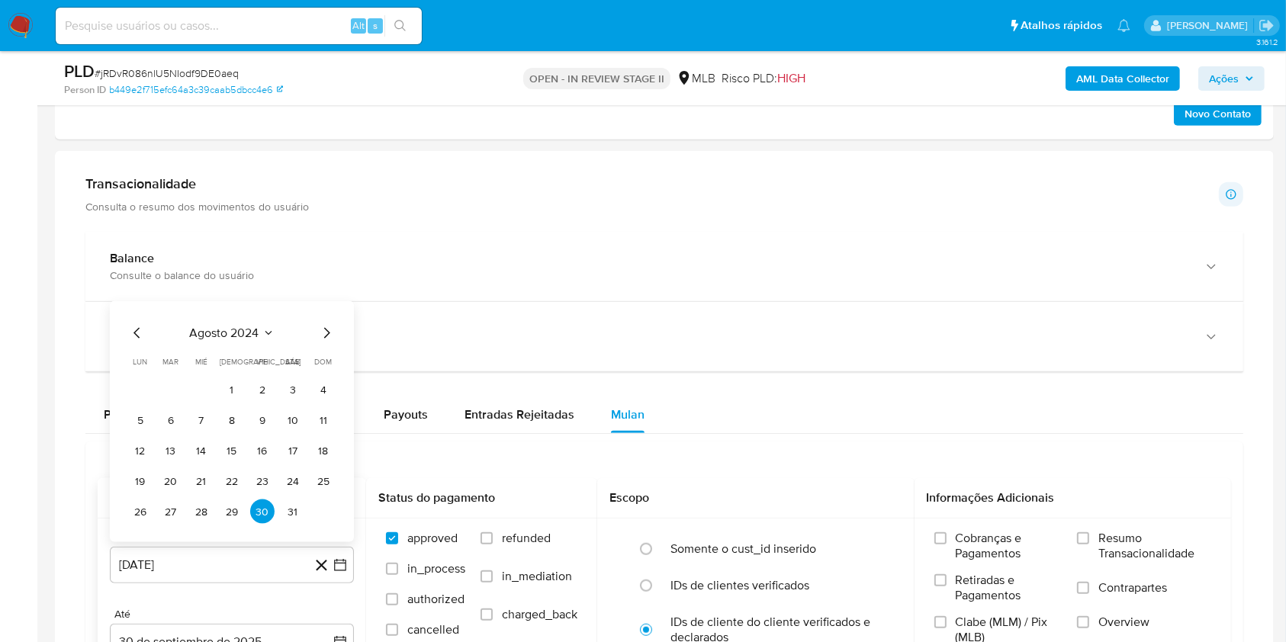
click at [264, 336] on icon "Seleccionar mes y año" at bounding box center [268, 333] width 12 height 12
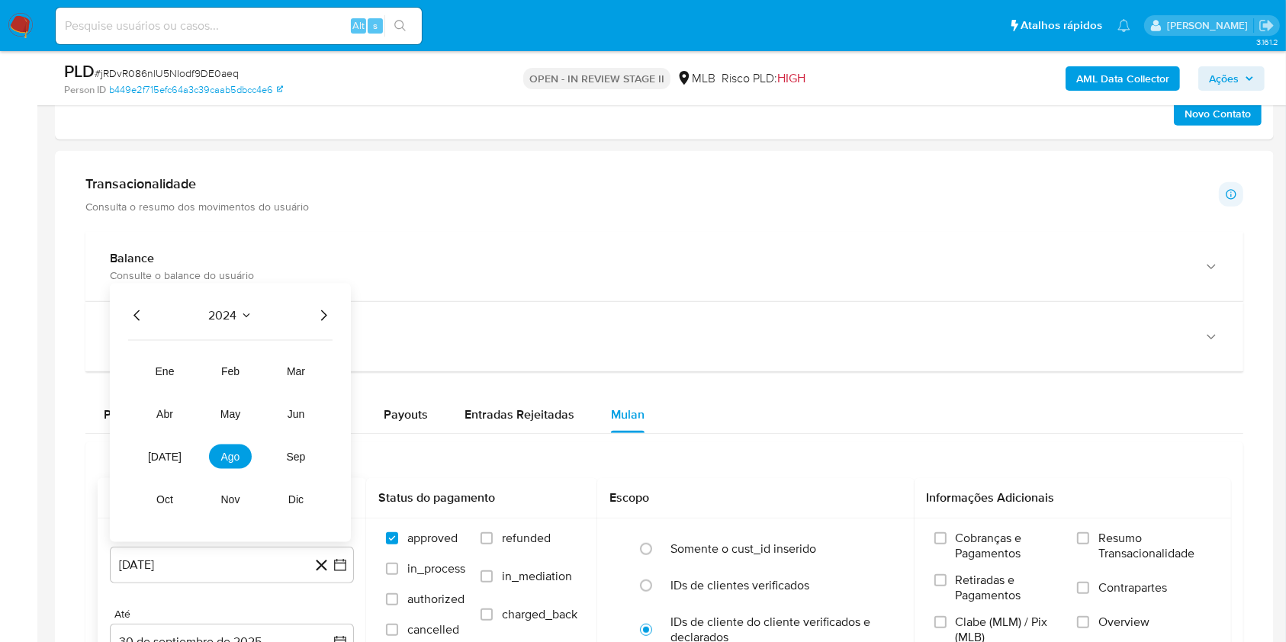
click at [319, 315] on icon "Año siguiente" at bounding box center [323, 316] width 18 height 18
click at [238, 459] on span "ago" at bounding box center [230, 457] width 19 height 12
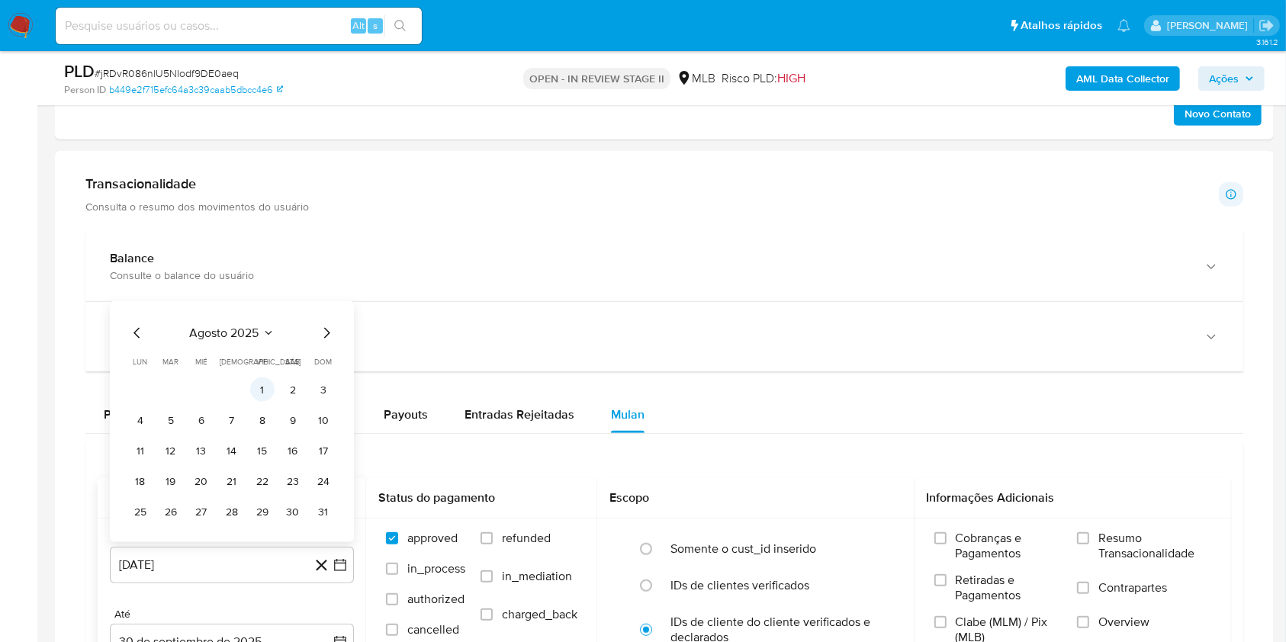
click at [266, 393] on button "1" at bounding box center [262, 389] width 24 height 24
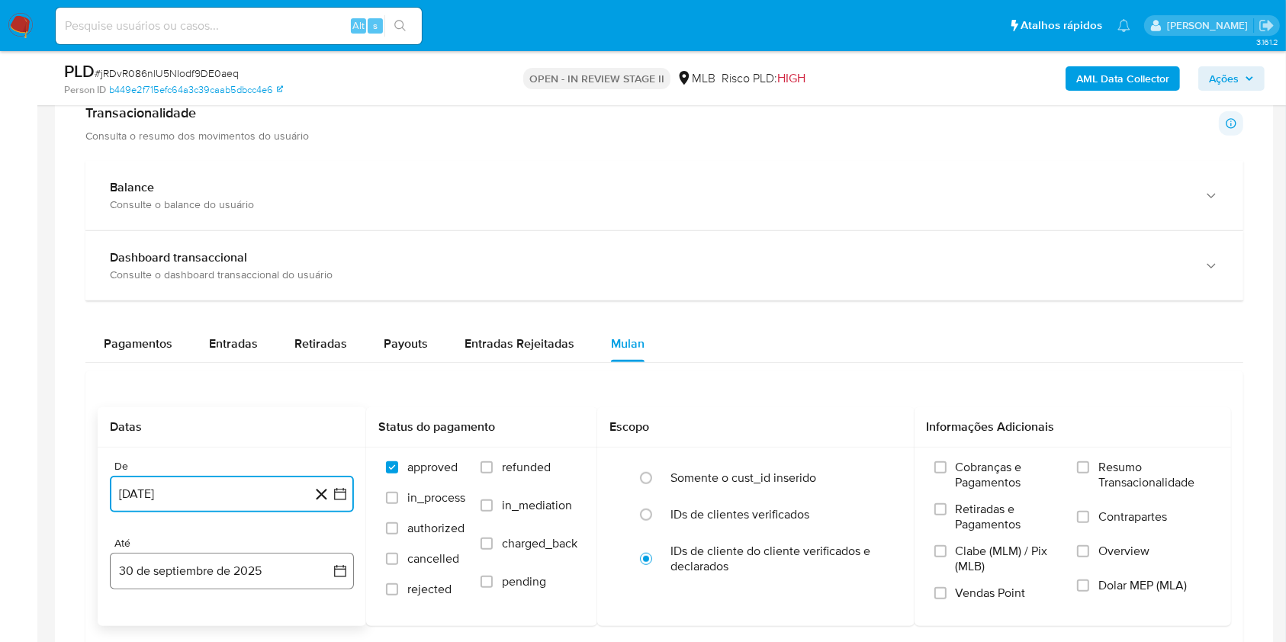
scroll to position [1016, 0]
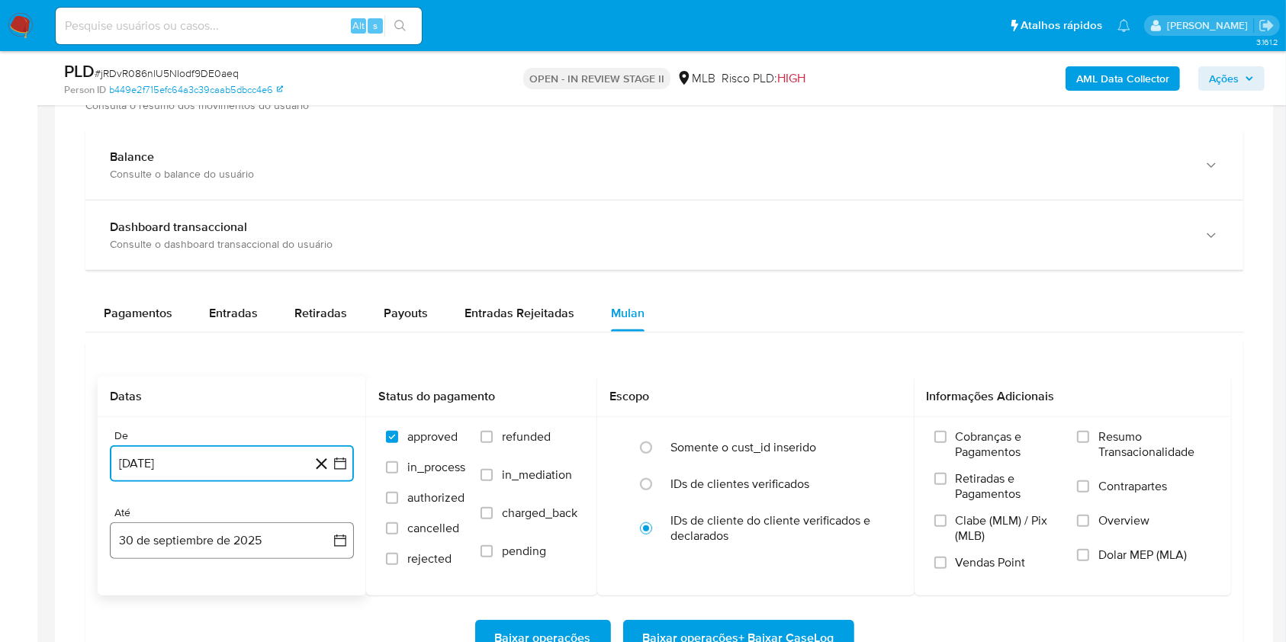
click at [262, 540] on button "30 de septiembre de 2025" at bounding box center [232, 540] width 244 height 37
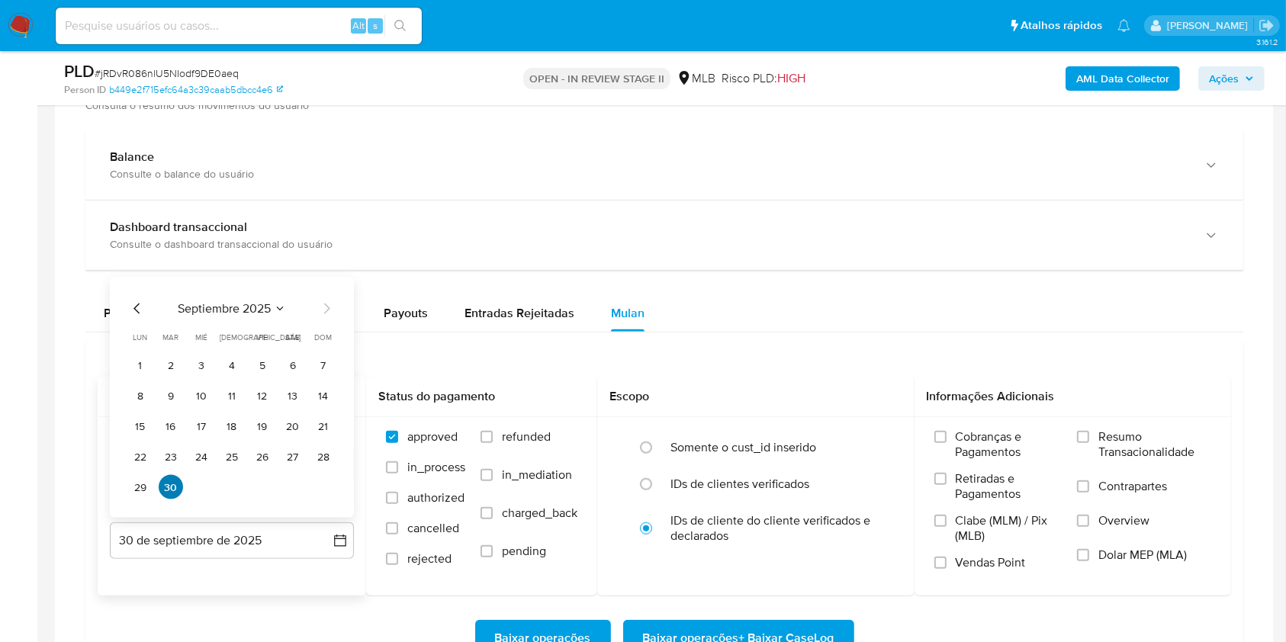
click at [171, 487] on button "30" at bounding box center [171, 487] width 24 height 24
click at [172, 475] on button "30" at bounding box center [171, 487] width 24 height 24
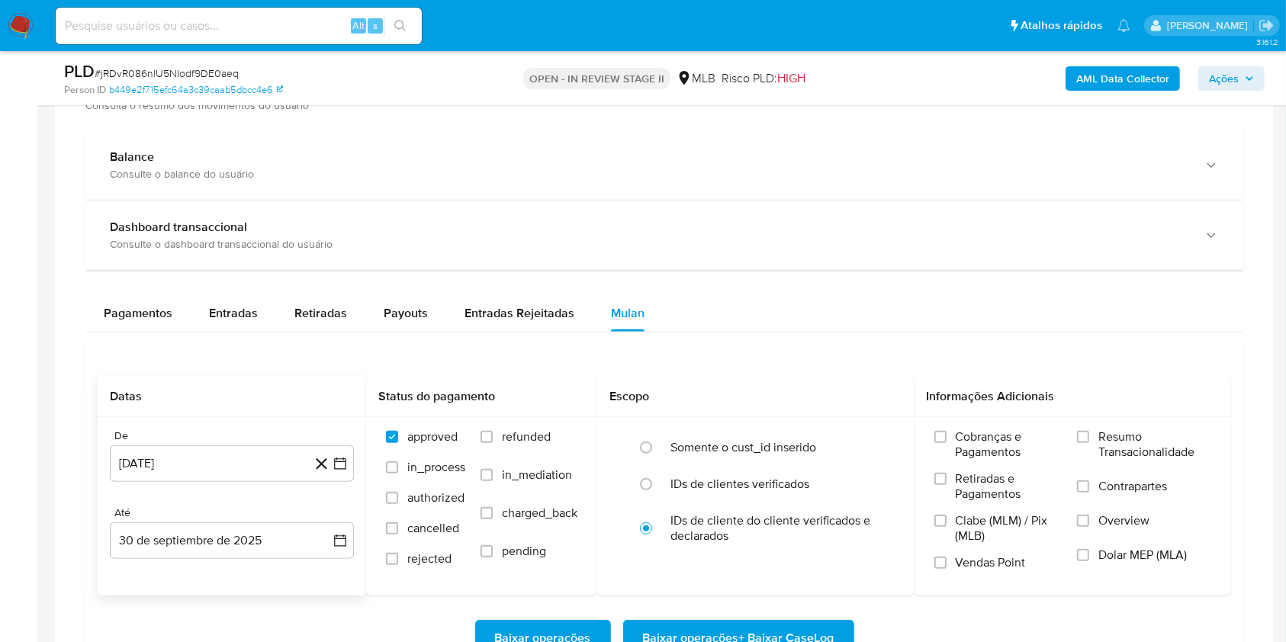
click at [107, 540] on div "De [DATE] [DATE] Até [DATE] [DATE]" at bounding box center [232, 506] width 268 height 178
click at [124, 542] on button "30 de septiembre de 2025" at bounding box center [232, 540] width 244 height 37
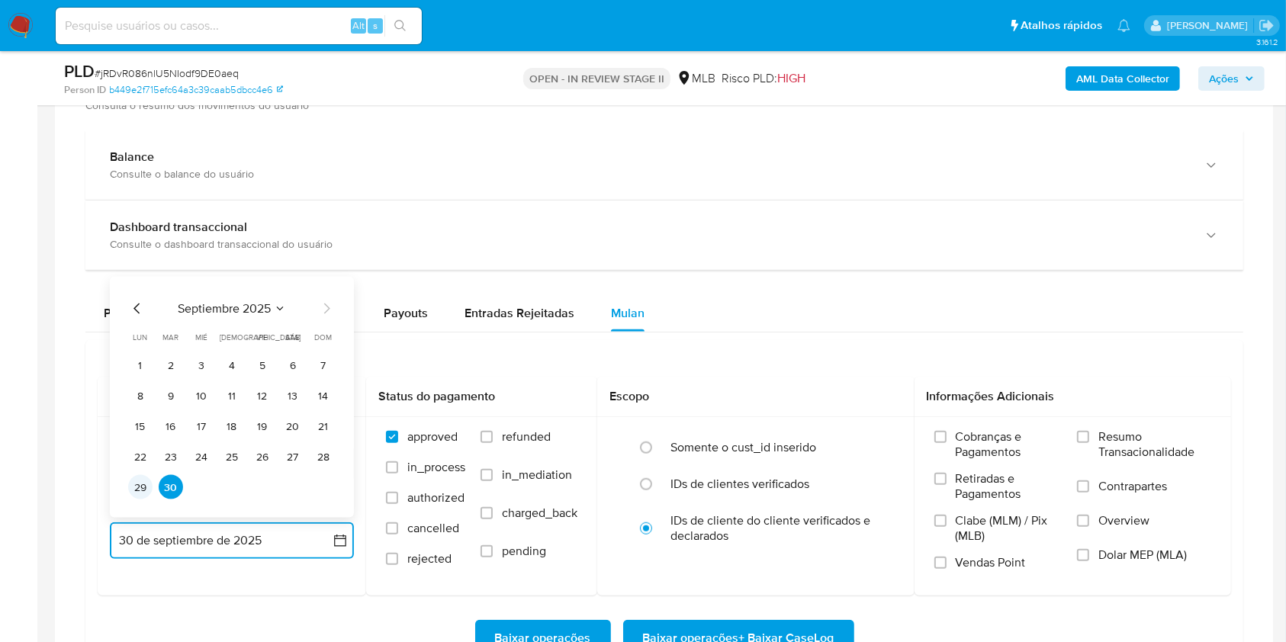
click at [130, 488] on button "29" at bounding box center [140, 487] width 24 height 24
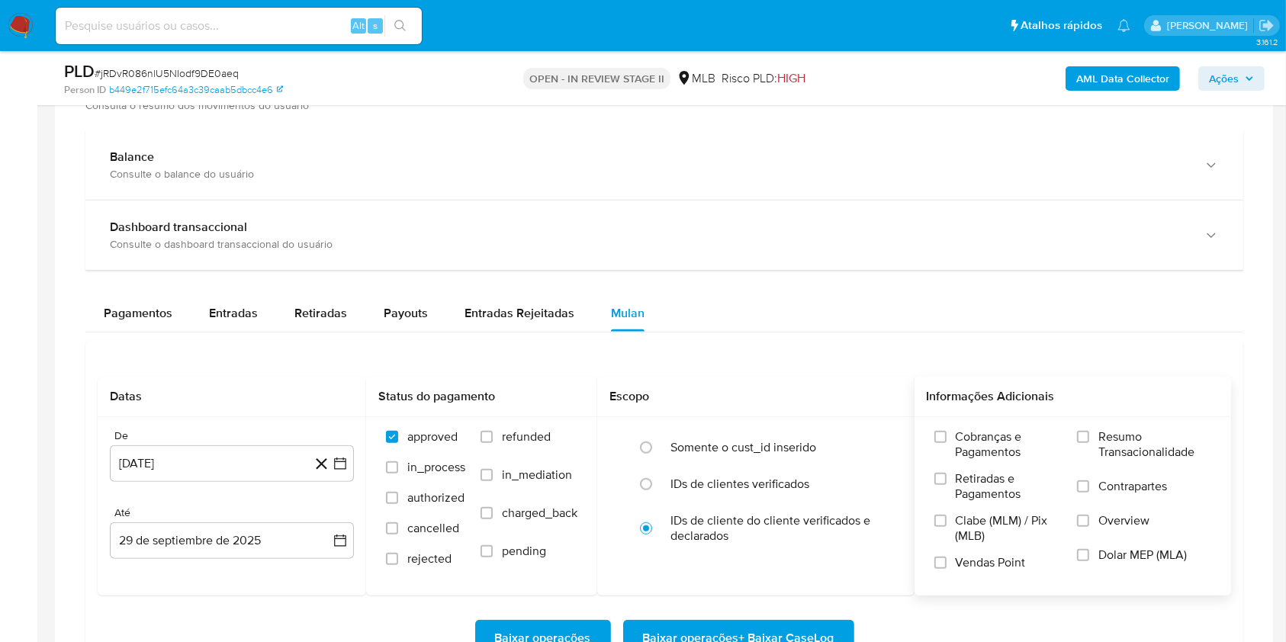
click at [1116, 449] on span "Resumo Transacionalidade" at bounding box center [1154, 444] width 113 height 30
click at [1081, 438] on div "Cobranças e Pagamentos Retiradas e Pagamentos Clabe (MLM) / Pix (MLB) Vendas Po…" at bounding box center [1072, 505] width 293 height 152
click at [1074, 446] on div "Cobranças e Pagamentos Retiradas e Pagamentos Clabe (MLM) / Pix (MLB) Vendas Po…" at bounding box center [1072, 505] width 293 height 152
click at [1075, 442] on div "Cobranças e Pagamentos Retiradas e Pagamentos Clabe (MLM) / Pix (MLB) Vendas Po…" at bounding box center [1072, 505] width 293 height 152
drag, startPoint x: 1081, startPoint y: 436, endPoint x: 1067, endPoint y: 450, distance: 20.0
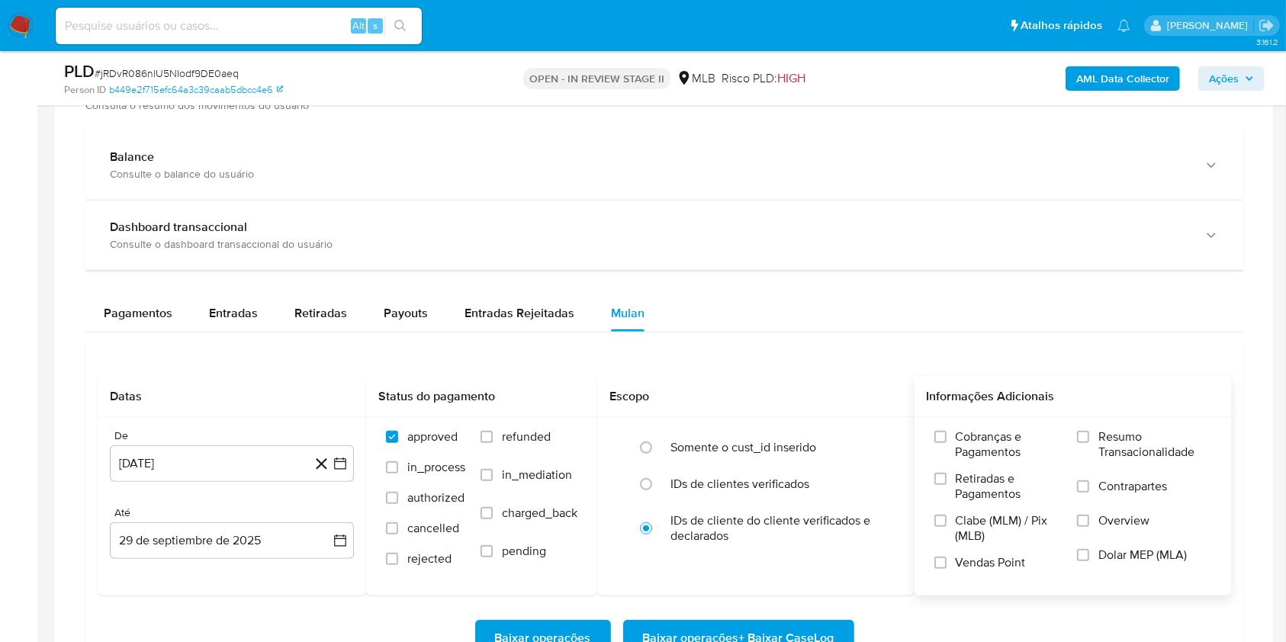
click at [1077, 441] on input "Resumo Transacionalidade" at bounding box center [1083, 437] width 12 height 12
click at [762, 629] on span "Baixar operações + Baixar CaseLog" at bounding box center [738, 638] width 191 height 34
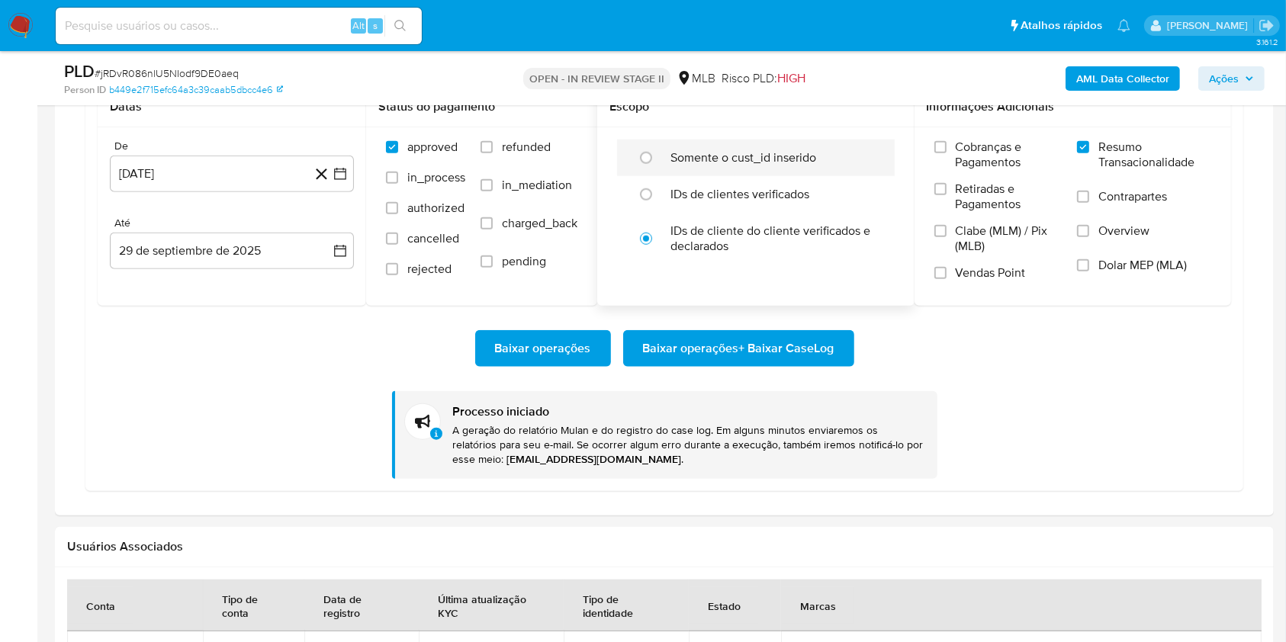
scroll to position [1321, 0]
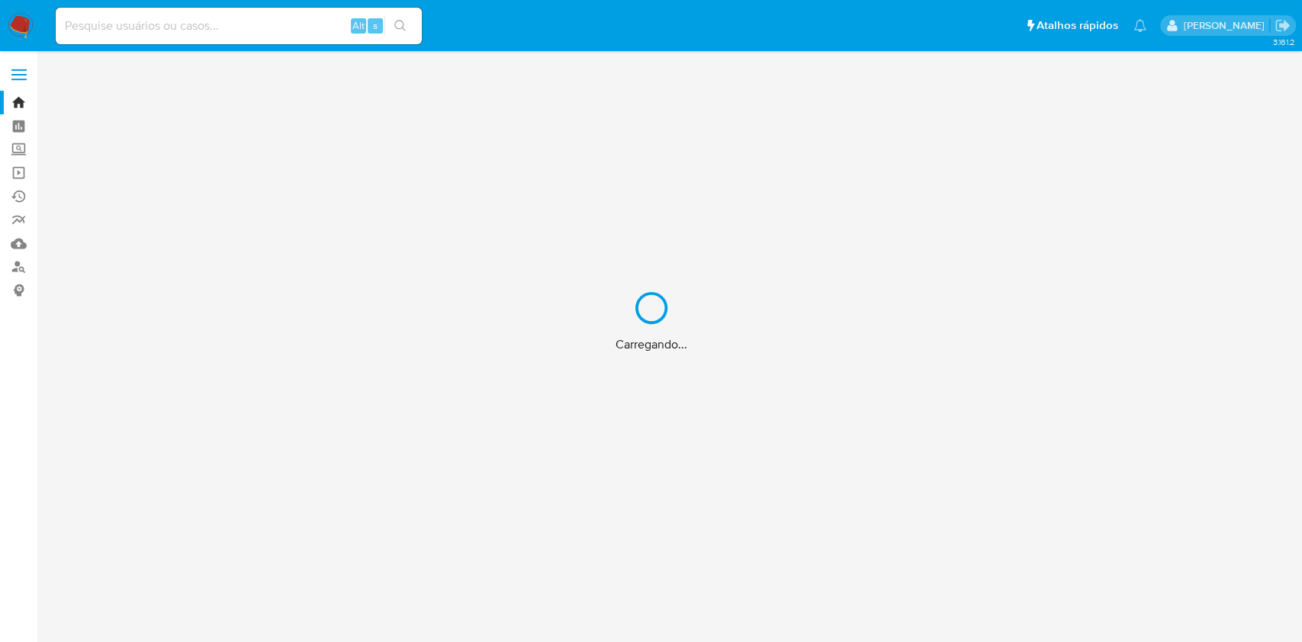
click at [14, 236] on div "Carregando..." at bounding box center [651, 321] width 1302 height 642
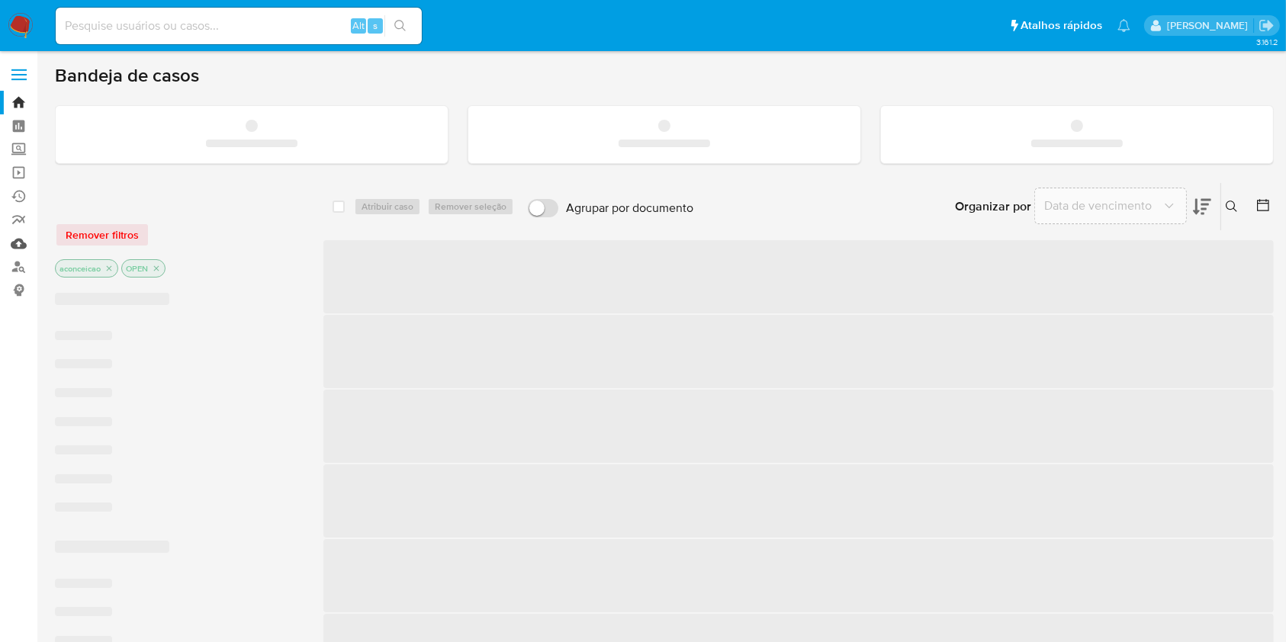
click at [19, 241] on link "Mulan" at bounding box center [90, 244] width 181 height 24
